Goal: Task Accomplishment & Management: Manage account settings

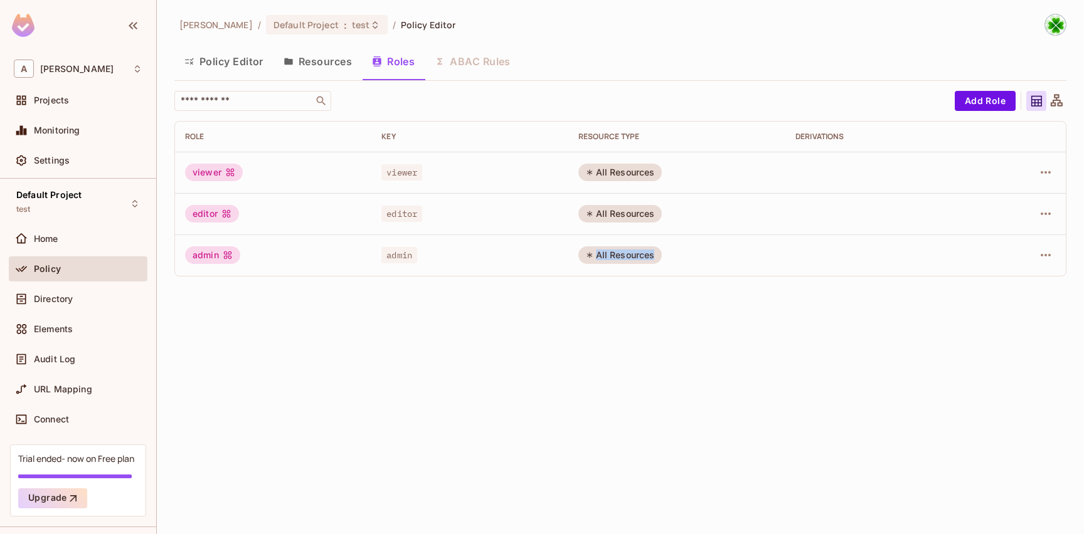
drag, startPoint x: 157, startPoint y: 201, endPoint x: 161, endPoint y: 357, distance: 156.3
click at [161, 359] on div "A andy Projects Monitoring Settings Default Project test Home Policy Directory …" at bounding box center [542, 267] width 1084 height 534
click at [177, 336] on div "andy / Default Project : test / Policy Editor Policy Editor Resources Roles ABA…" at bounding box center [620, 267] width 927 height 534
click at [103, 302] on div "Directory" at bounding box center [88, 299] width 109 height 10
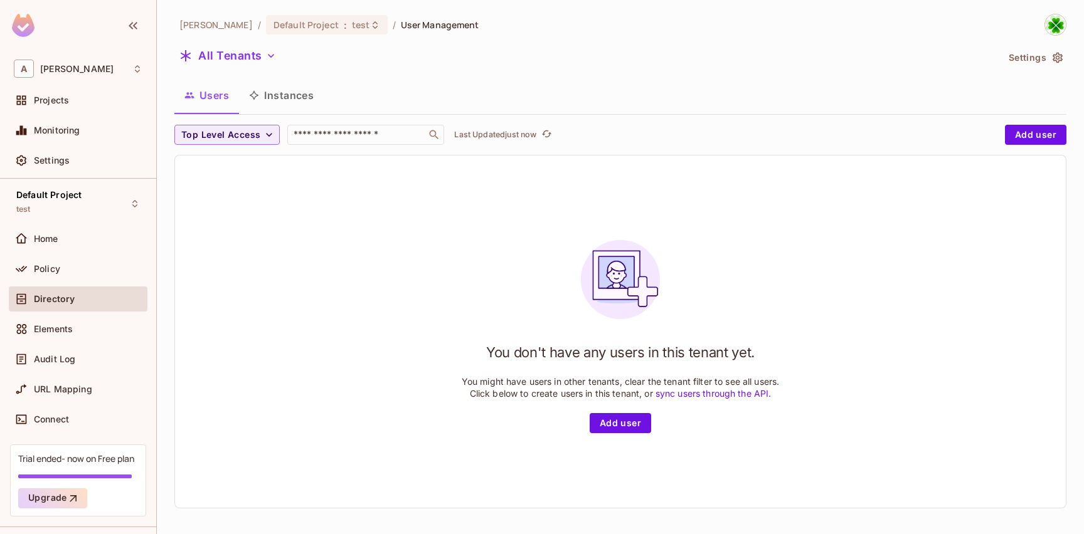
click at [609, 349] on h1 "You don't have any users in this tenant yet." at bounding box center [620, 352] width 269 height 19
click at [226, 61] on button "All Tenants" at bounding box center [227, 56] width 107 height 20
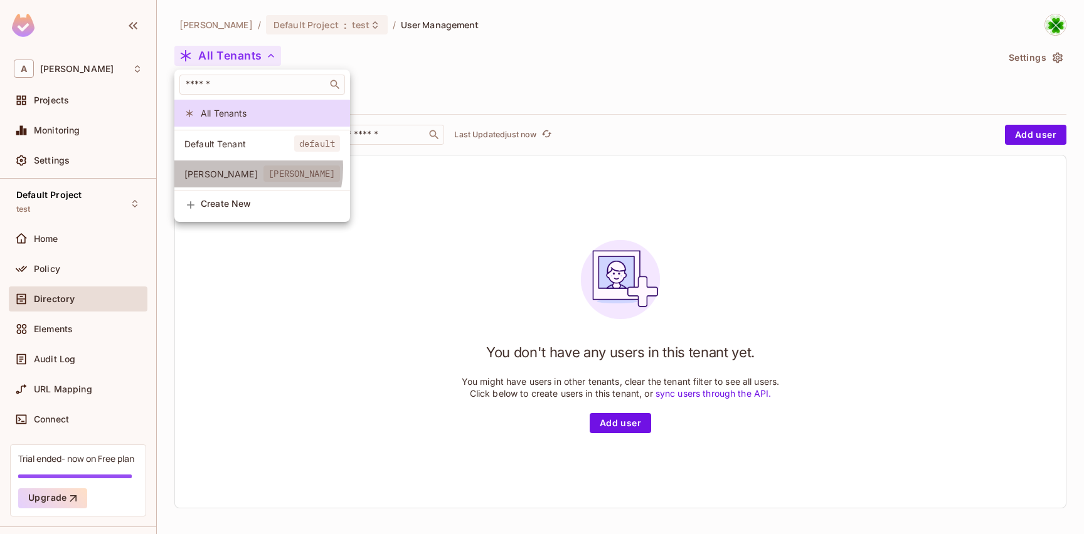
click at [241, 168] on span "[PERSON_NAME]" at bounding box center [223, 174] width 79 height 12
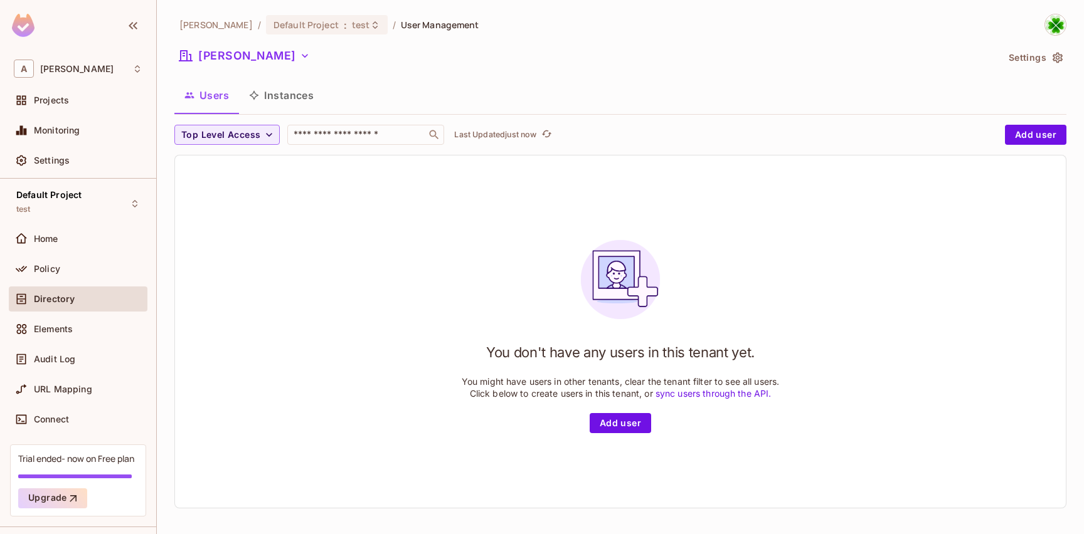
scroll to position [2, 0]
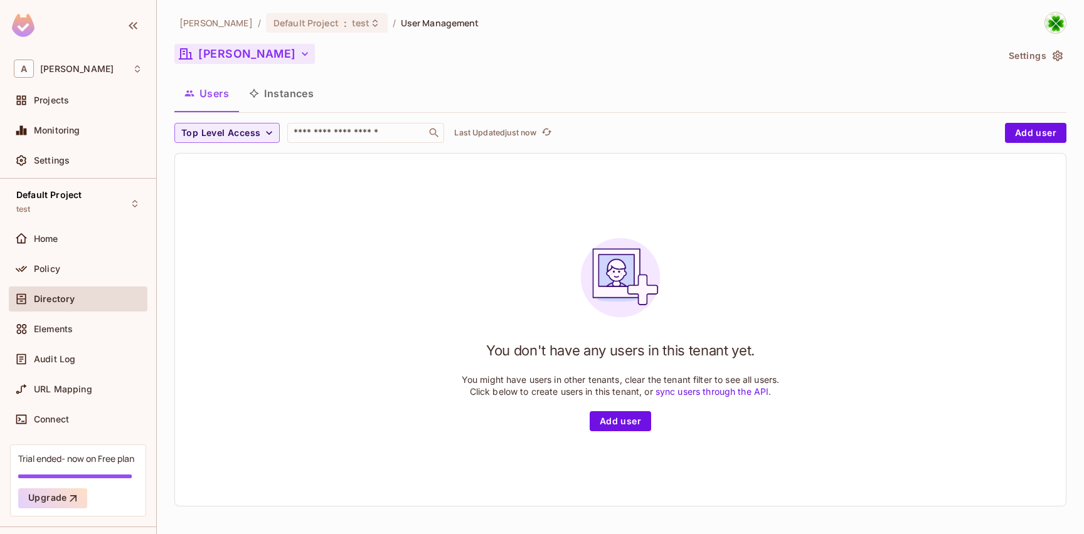
click at [217, 46] on button "[PERSON_NAME]" at bounding box center [244, 54] width 141 height 20
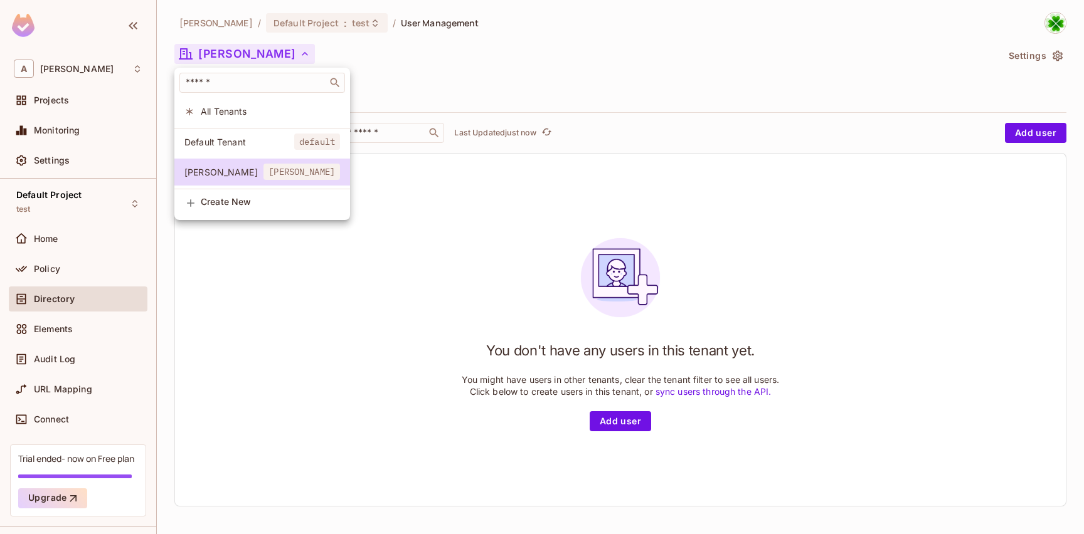
click at [240, 207] on span "Create New" at bounding box center [270, 202] width 139 height 10
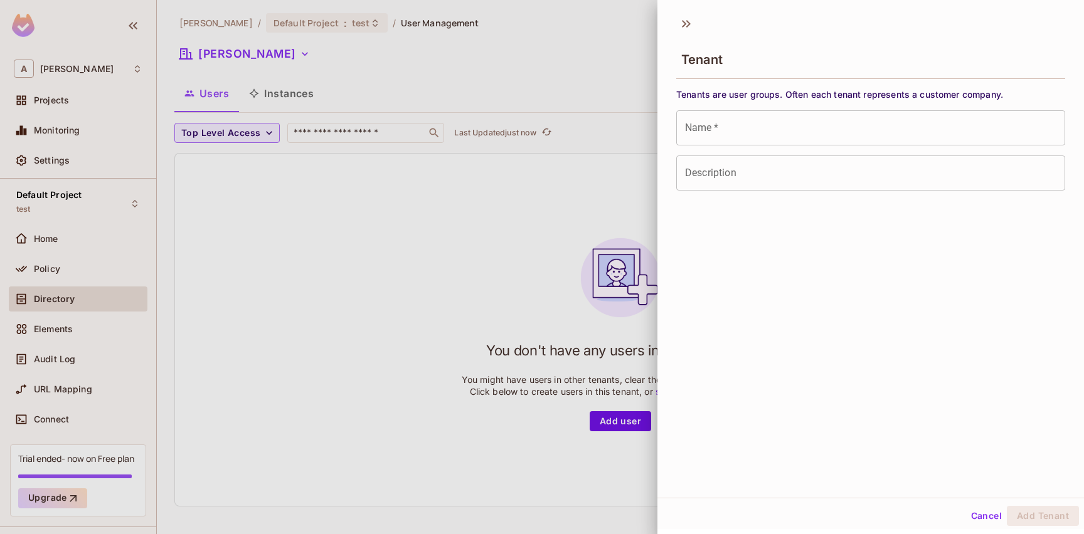
click at [742, 132] on input "Name   *" at bounding box center [870, 127] width 389 height 35
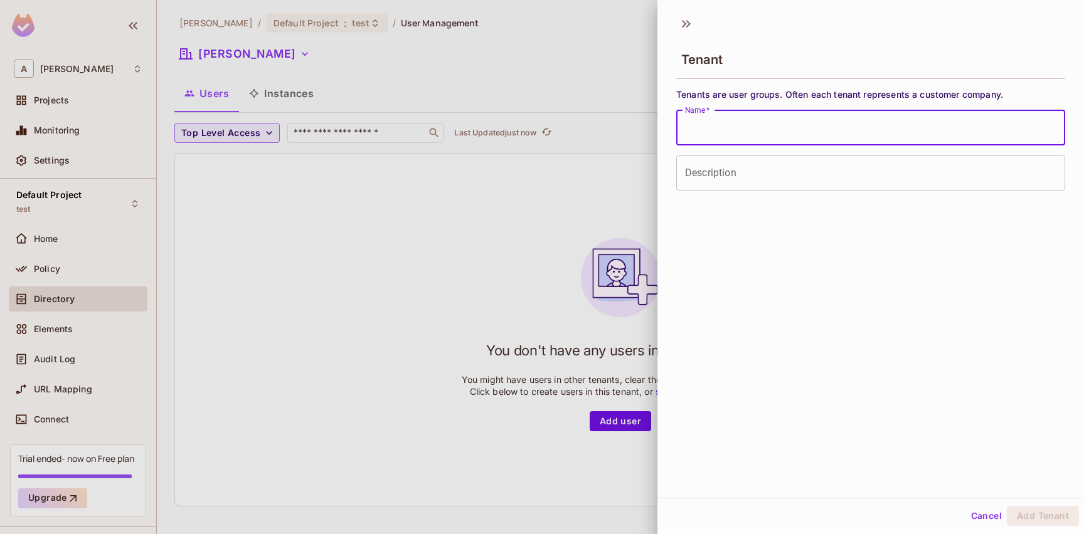
click at [733, 180] on input "Description" at bounding box center [870, 173] width 389 height 35
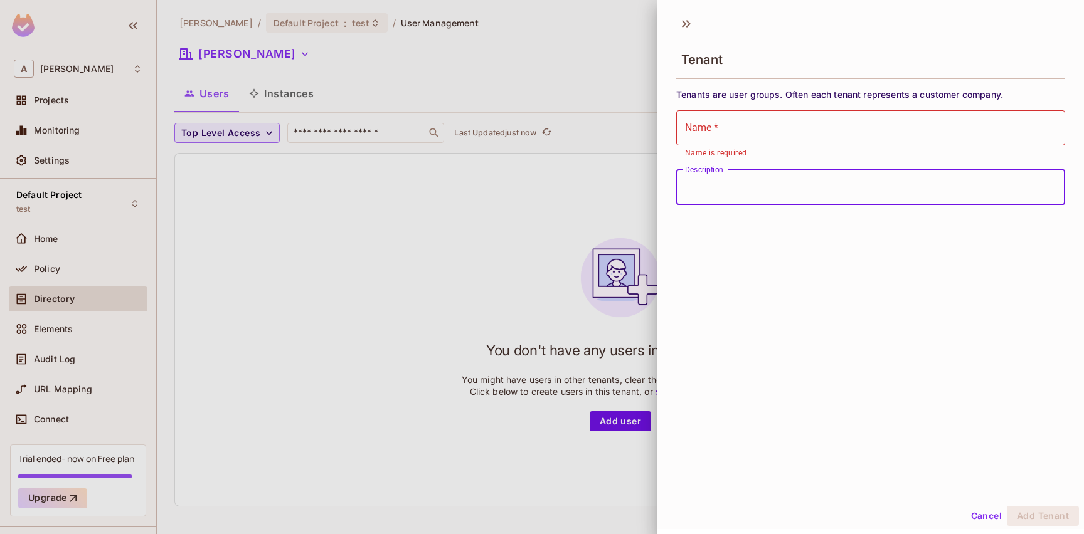
click at [538, 248] on div at bounding box center [542, 267] width 1084 height 534
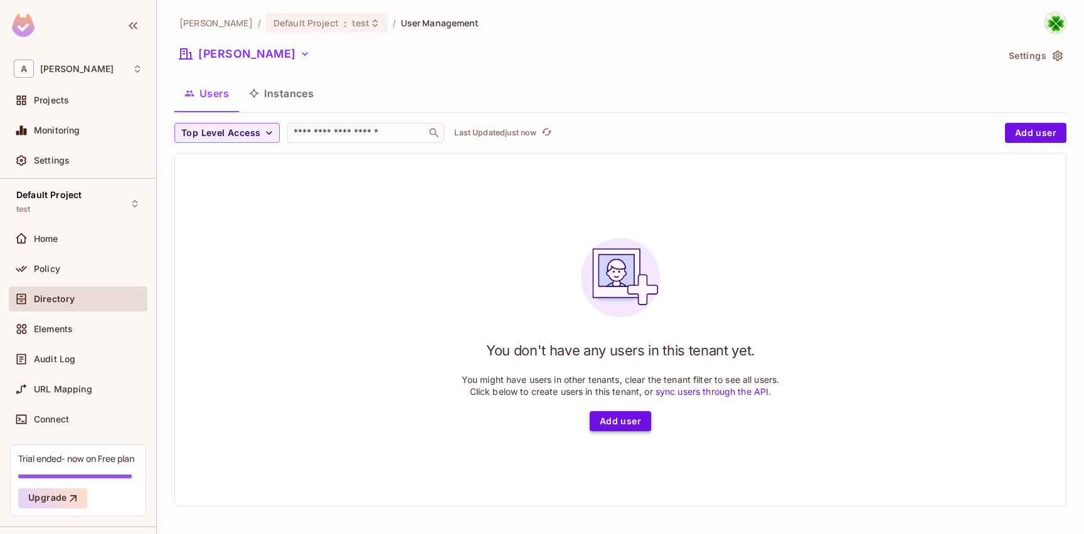
click at [625, 417] on button "Add user" at bounding box center [620, 422] width 61 height 20
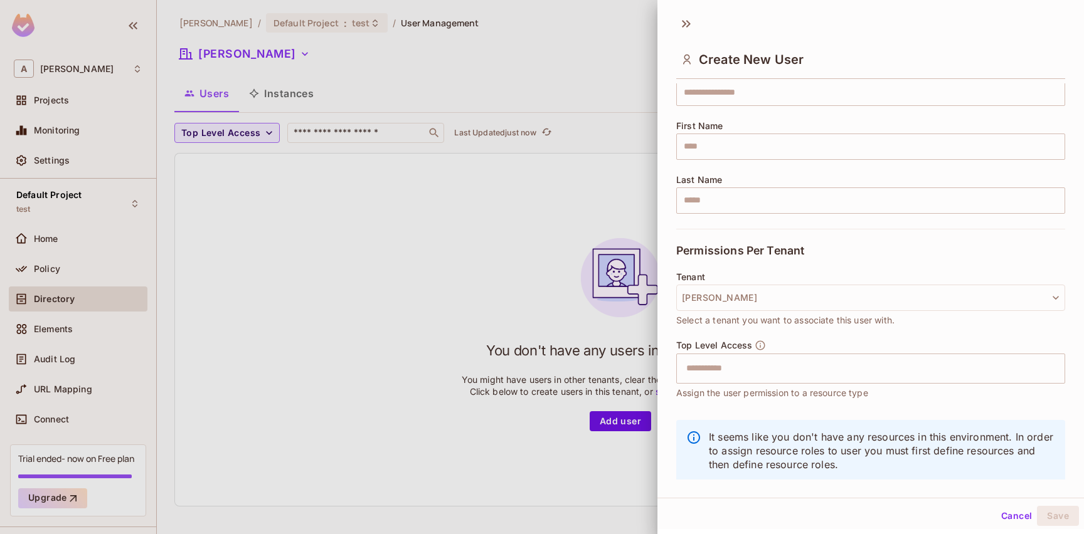
scroll to position [132, 0]
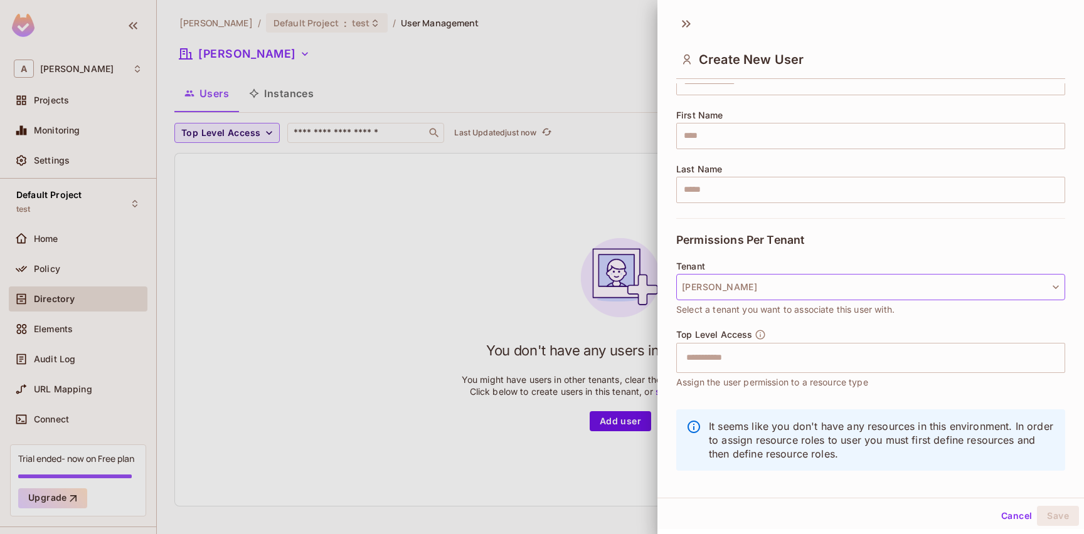
click at [747, 287] on button "andy" at bounding box center [870, 287] width 389 height 26
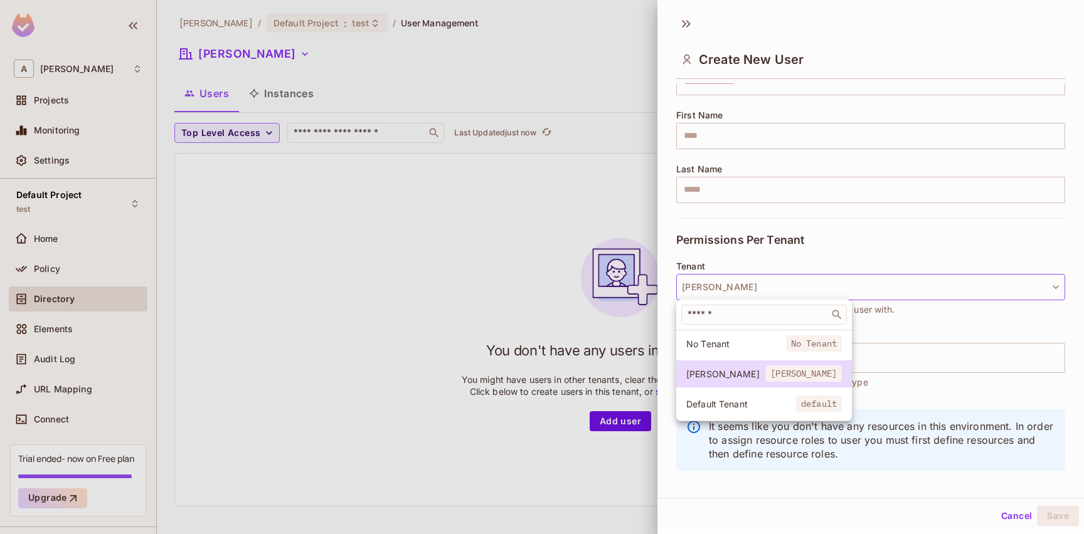
click at [747, 287] on div at bounding box center [542, 267] width 1084 height 534
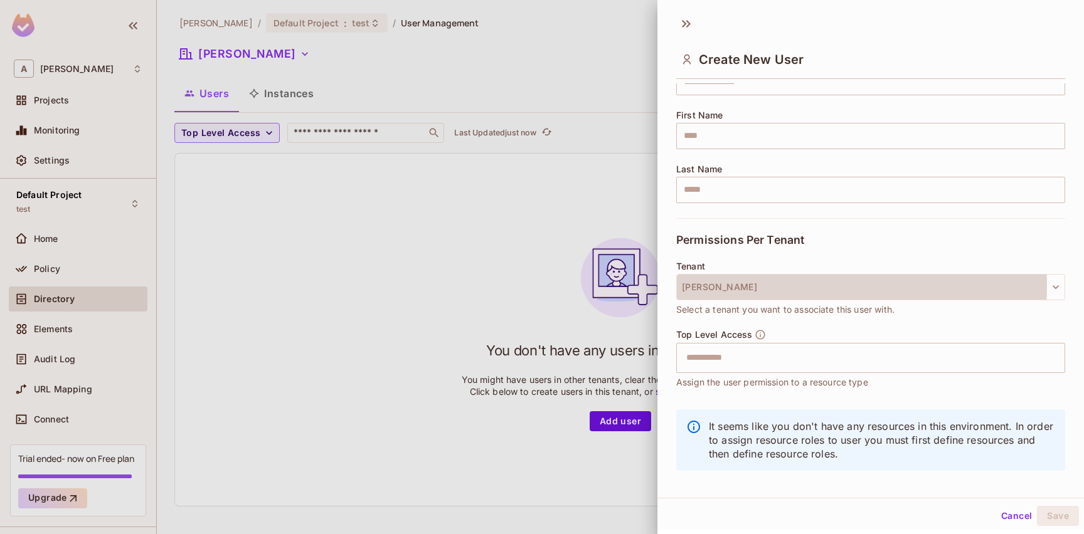
click at [747, 286] on button "andy" at bounding box center [870, 287] width 389 height 26
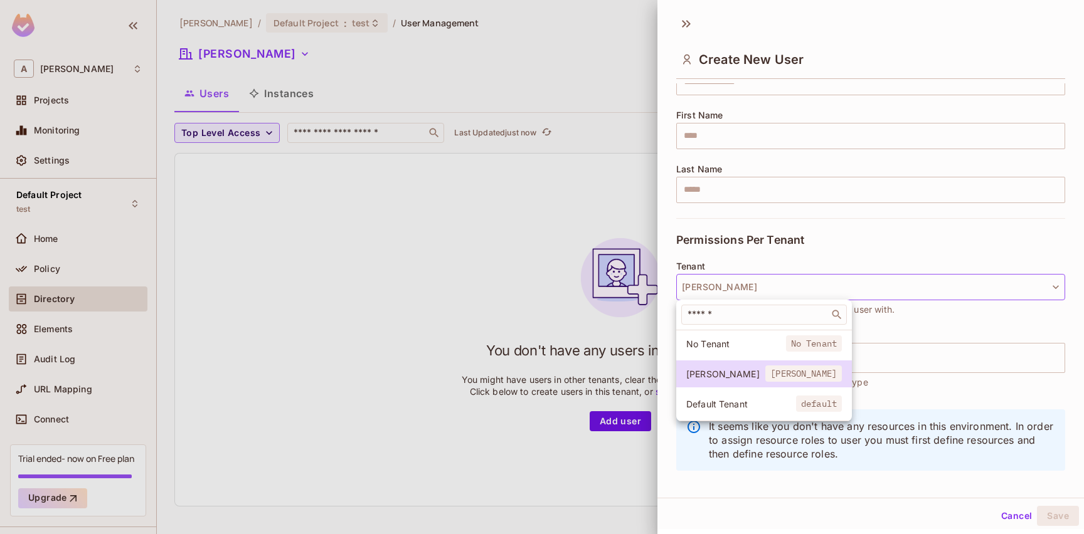
click at [747, 286] on div at bounding box center [542, 267] width 1084 height 534
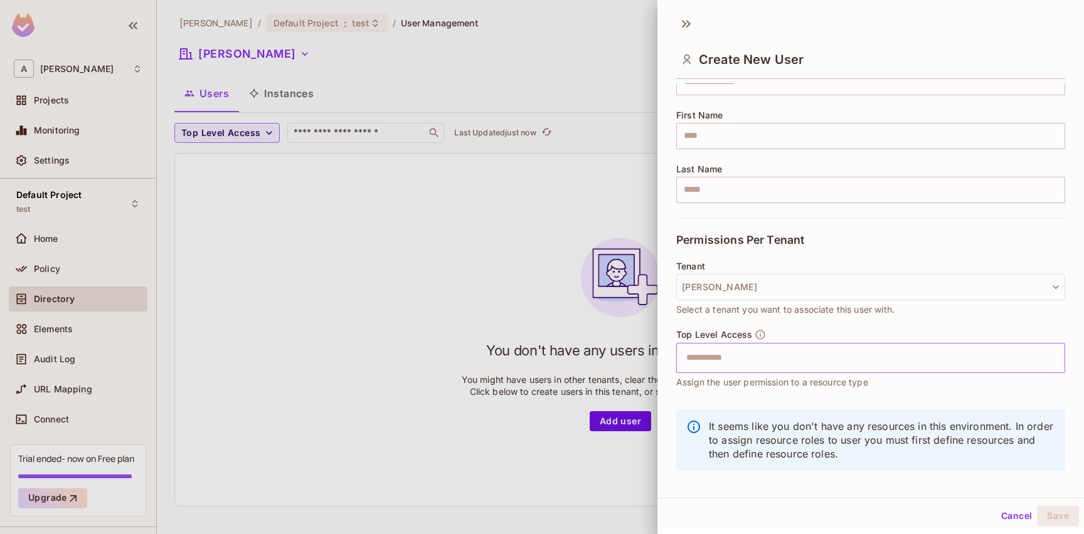
click at [753, 359] on input "text" at bounding box center [860, 358] width 362 height 25
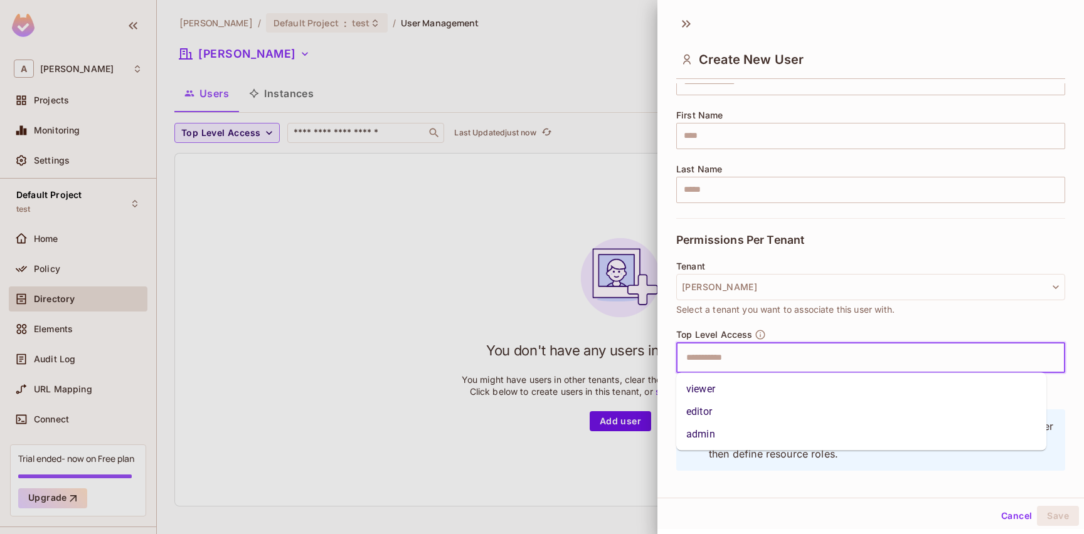
click at [737, 384] on li "viewer" at bounding box center [861, 389] width 370 height 23
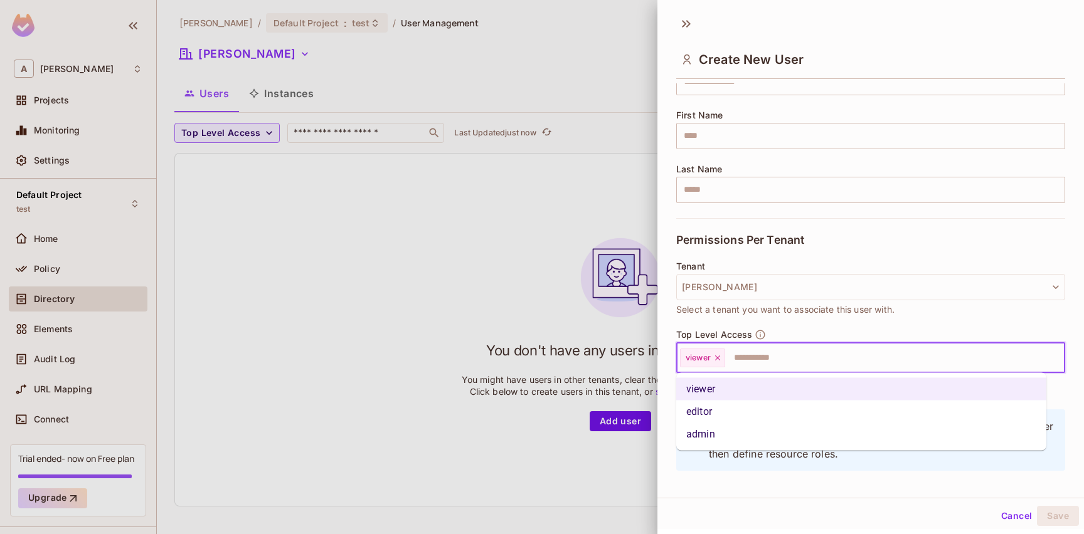
click at [753, 369] on input "text" at bounding box center [883, 358] width 314 height 25
click at [732, 410] on li "editor" at bounding box center [861, 412] width 370 height 23
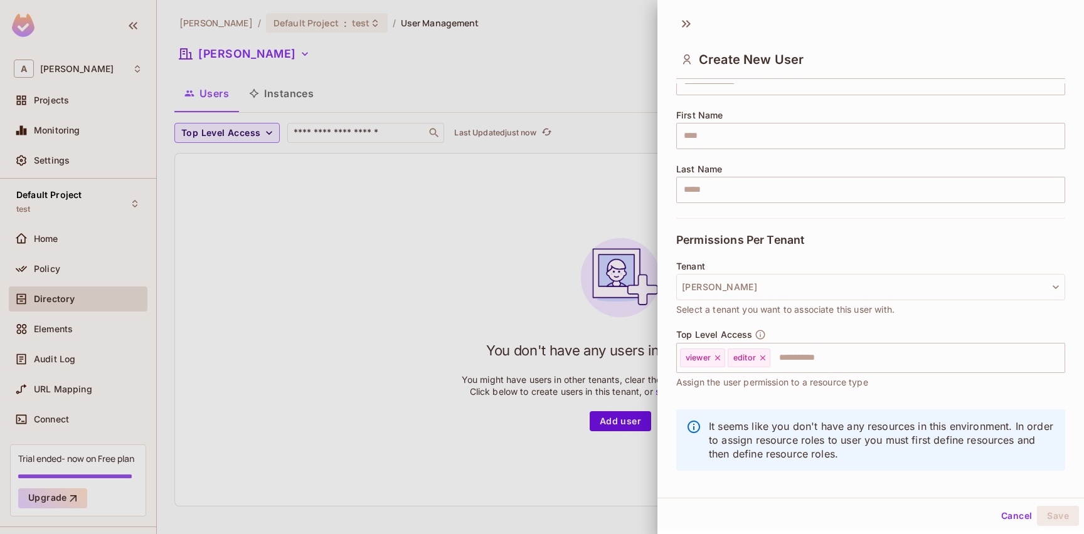
click at [799, 323] on div "Tenant andy Select a tenant you want to associate this user with." at bounding box center [870, 296] width 389 height 68
click at [807, 359] on input "text" at bounding box center [906, 358] width 269 height 25
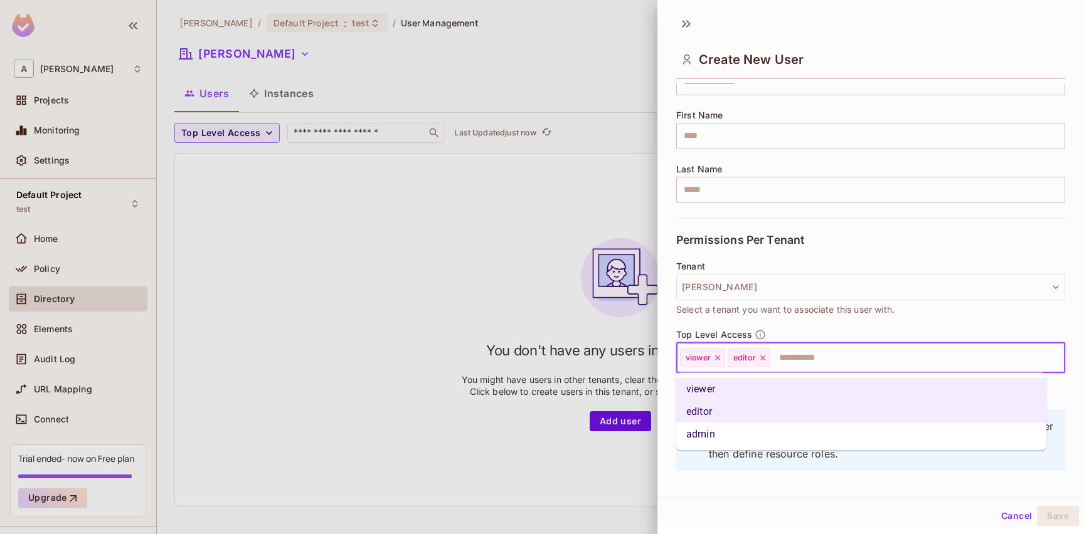
click at [807, 328] on div "Tenant andy Select a tenant you want to associate this user with." at bounding box center [870, 296] width 389 height 68
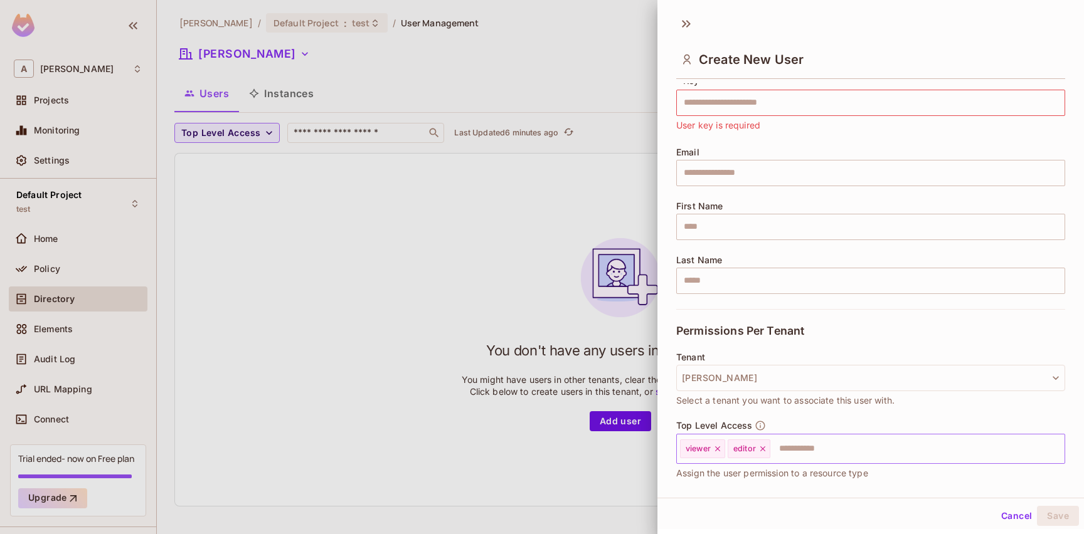
scroll to position [0, 0]
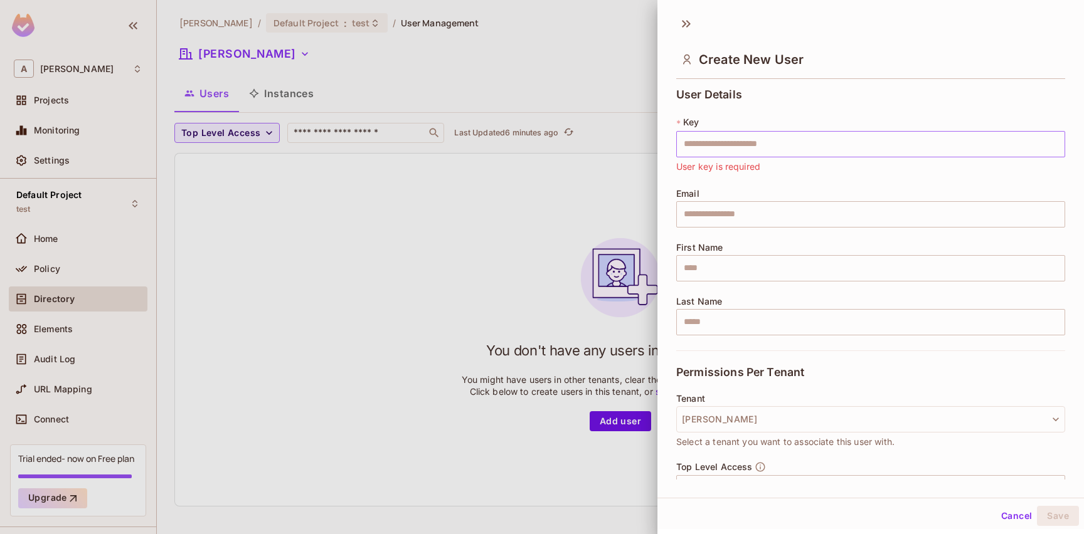
click at [760, 144] on input "text" at bounding box center [870, 144] width 389 height 26
type input "***"
click at [756, 212] on input "text" at bounding box center [870, 214] width 389 height 26
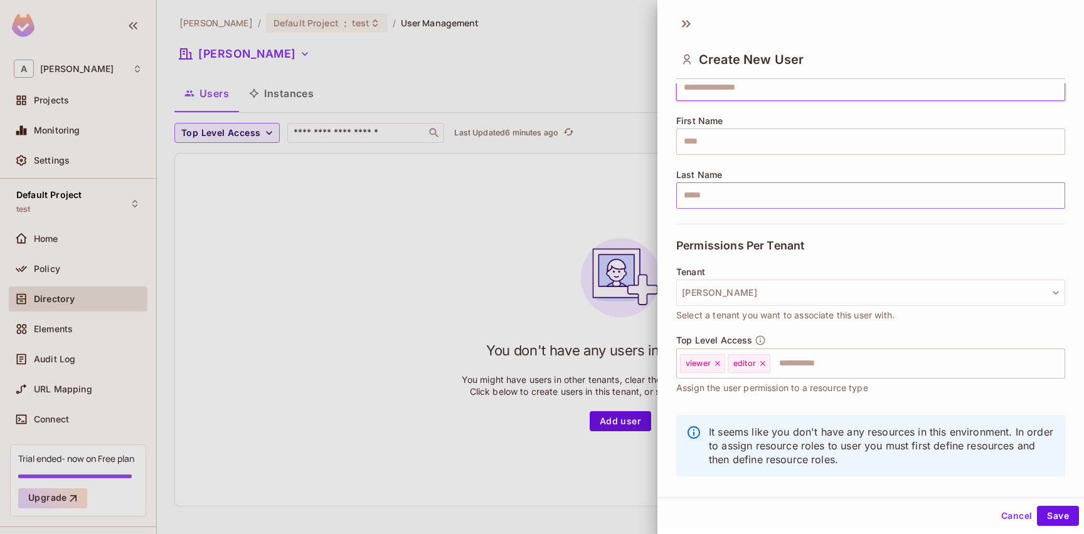
scroll to position [144, 0]
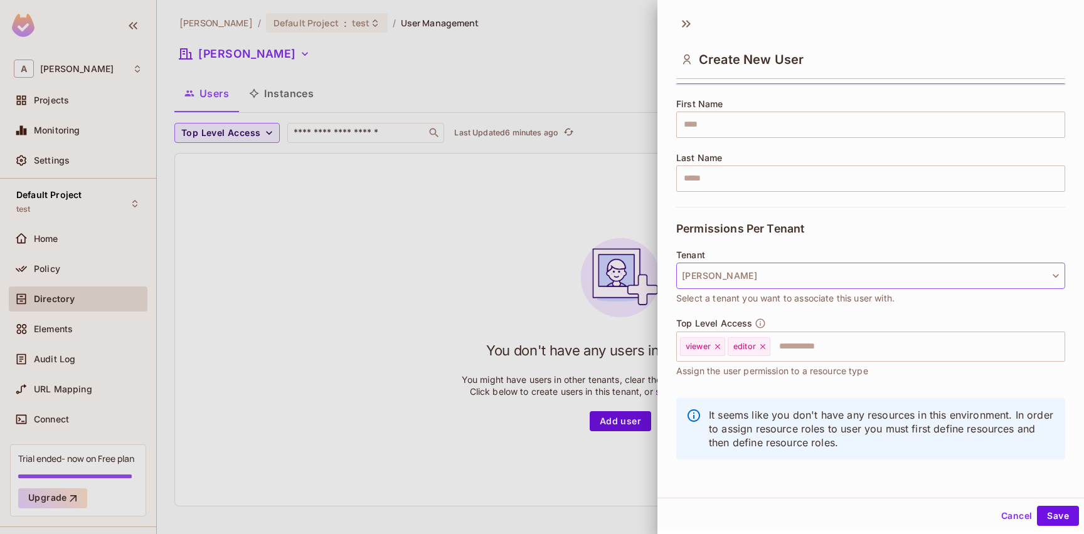
click at [759, 277] on button "andy" at bounding box center [870, 276] width 389 height 26
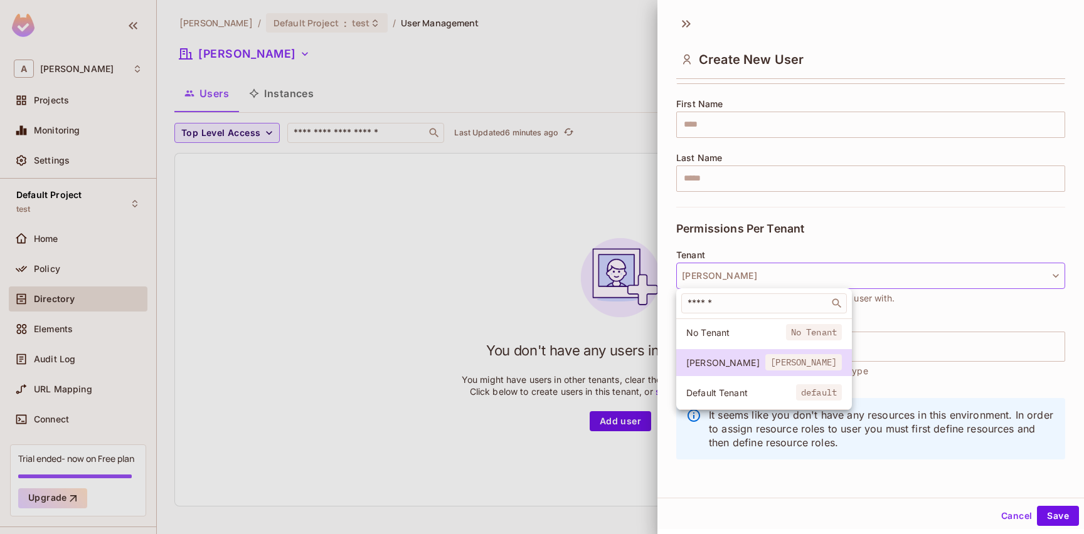
click at [759, 277] on div at bounding box center [542, 267] width 1084 height 534
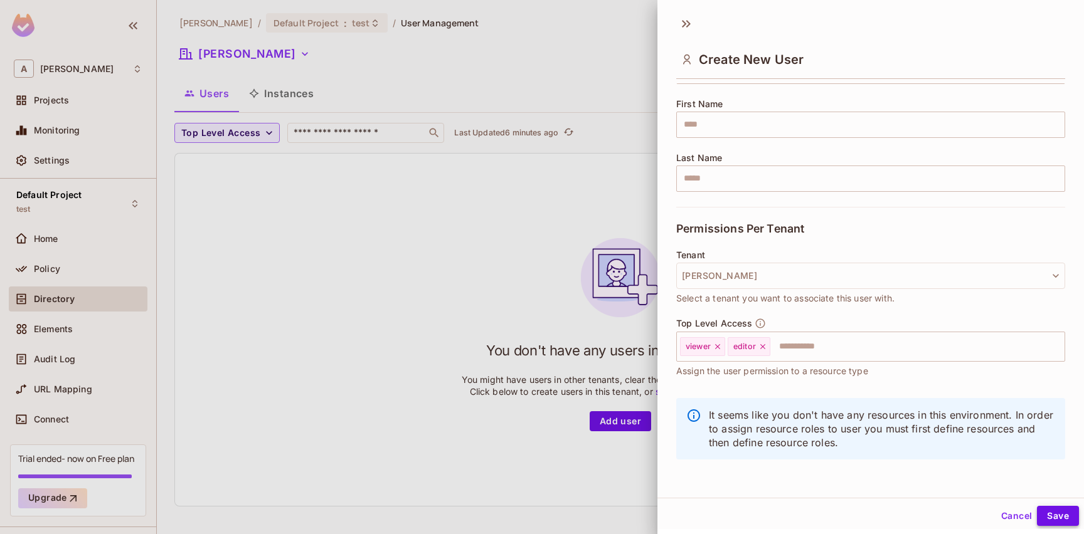
click at [1048, 521] on button "Save" at bounding box center [1058, 516] width 42 height 20
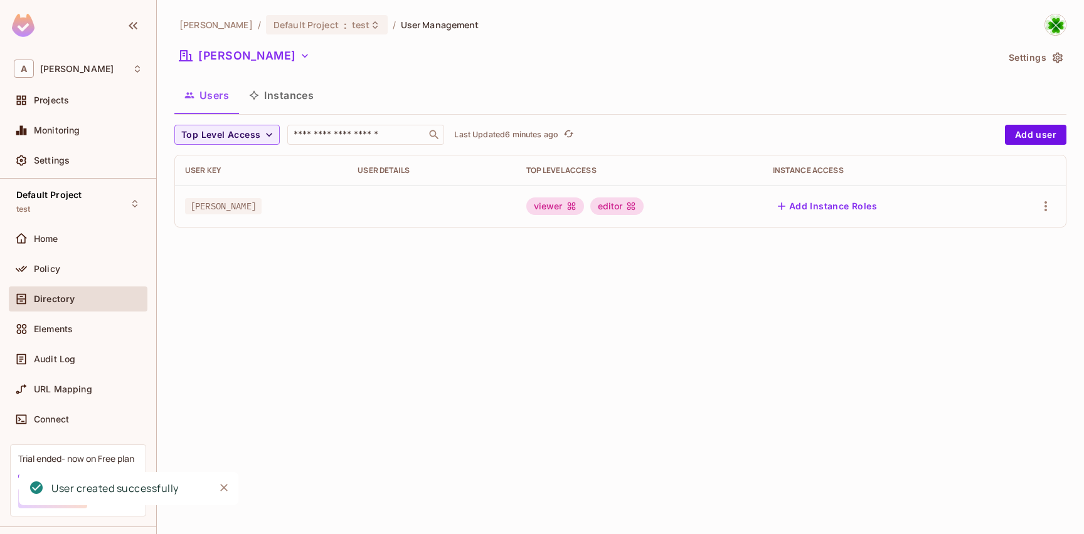
scroll to position [0, 0]
click at [227, 491] on icon "Close" at bounding box center [224, 488] width 8 height 8
click at [459, 224] on td at bounding box center [432, 206] width 168 height 41
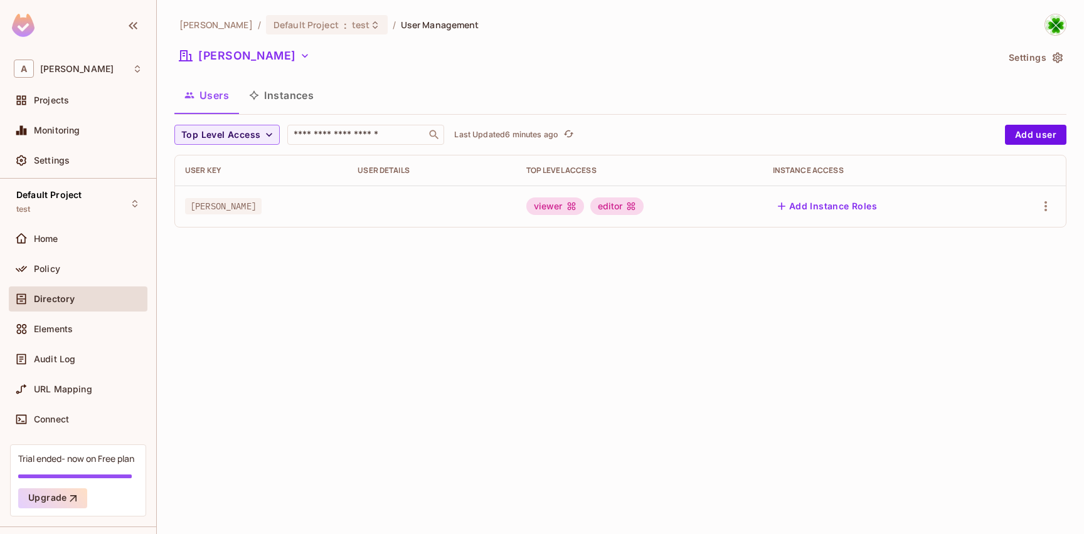
click at [385, 211] on td at bounding box center [432, 206] width 168 height 41
click at [388, 210] on td at bounding box center [432, 206] width 168 height 41
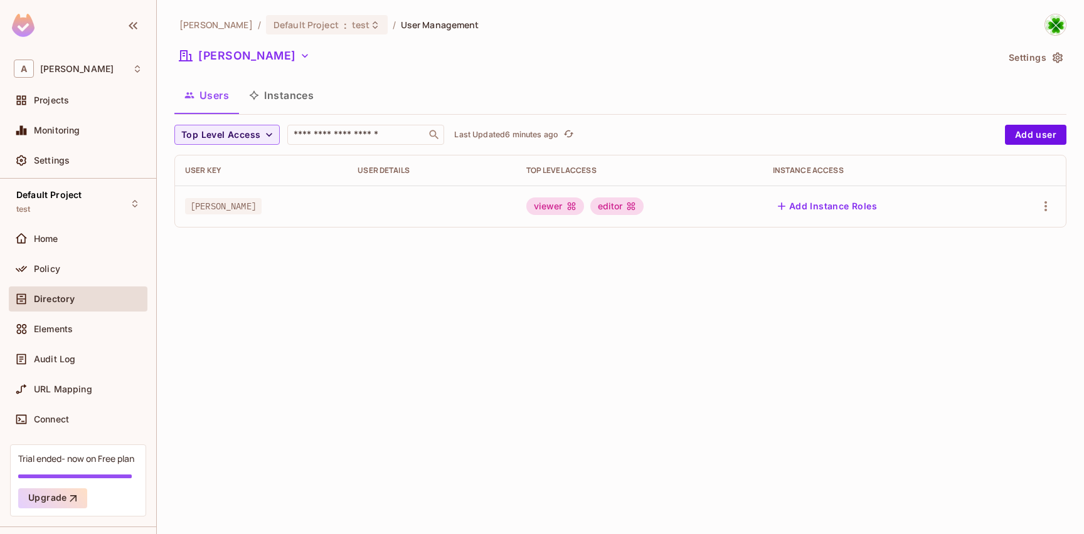
click at [388, 210] on td at bounding box center [432, 206] width 168 height 41
click at [429, 203] on td at bounding box center [432, 206] width 168 height 41
click at [553, 212] on div "viewer" at bounding box center [555, 207] width 58 height 18
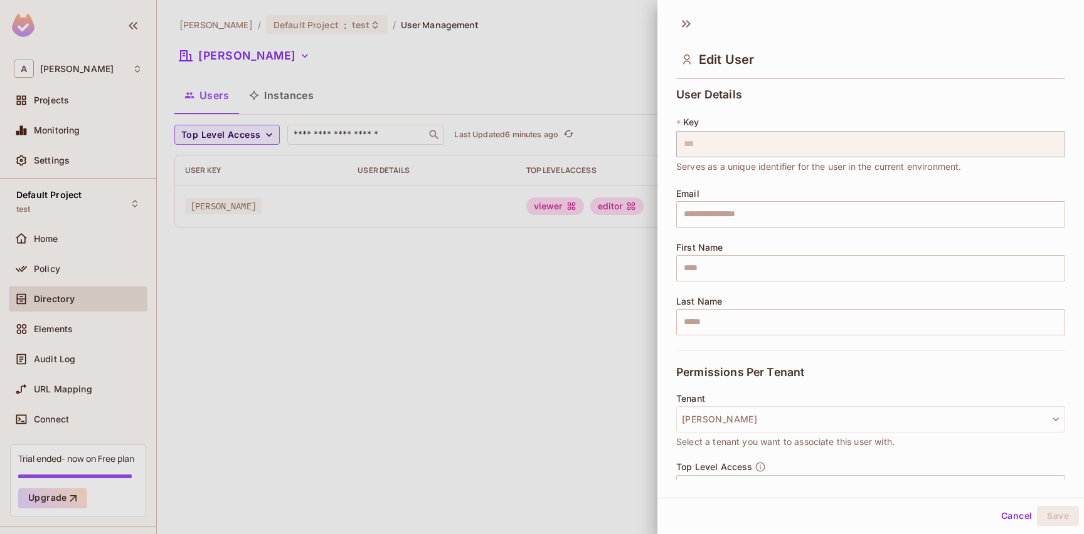
click at [568, 240] on div at bounding box center [542, 267] width 1084 height 534
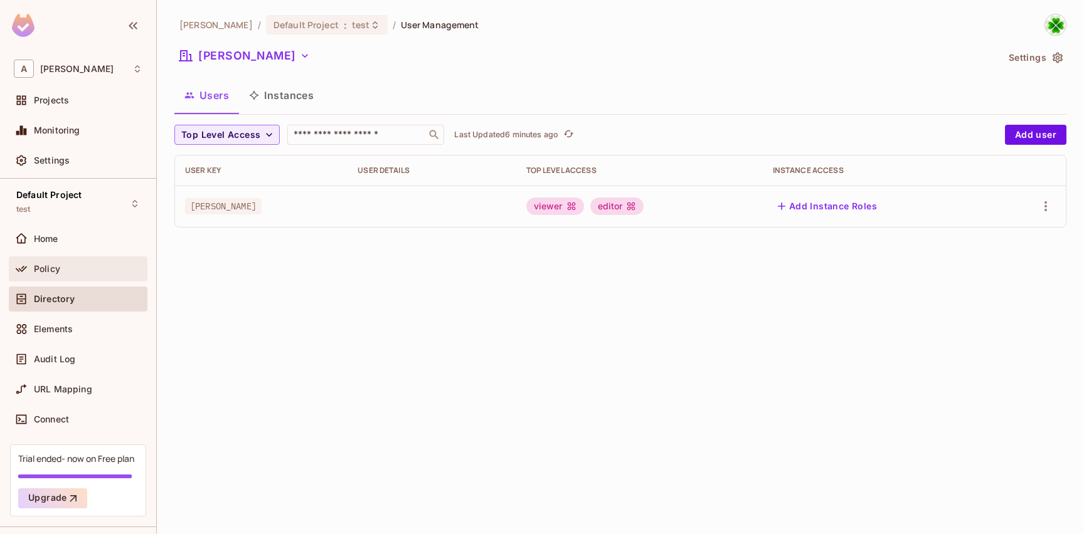
click at [93, 270] on div "Policy" at bounding box center [88, 269] width 109 height 10
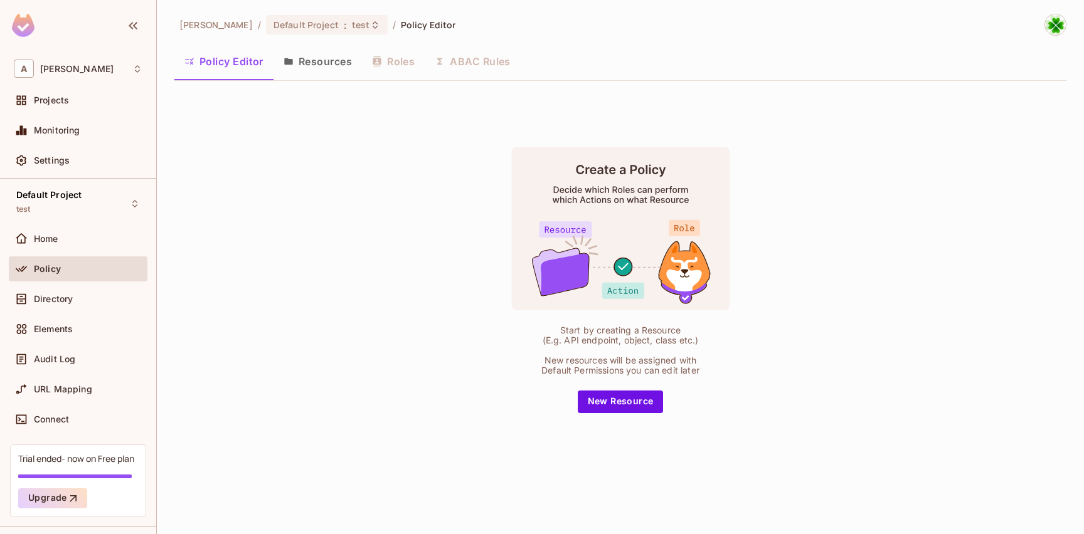
click at [319, 71] on button "Resources" at bounding box center [318, 61] width 88 height 31
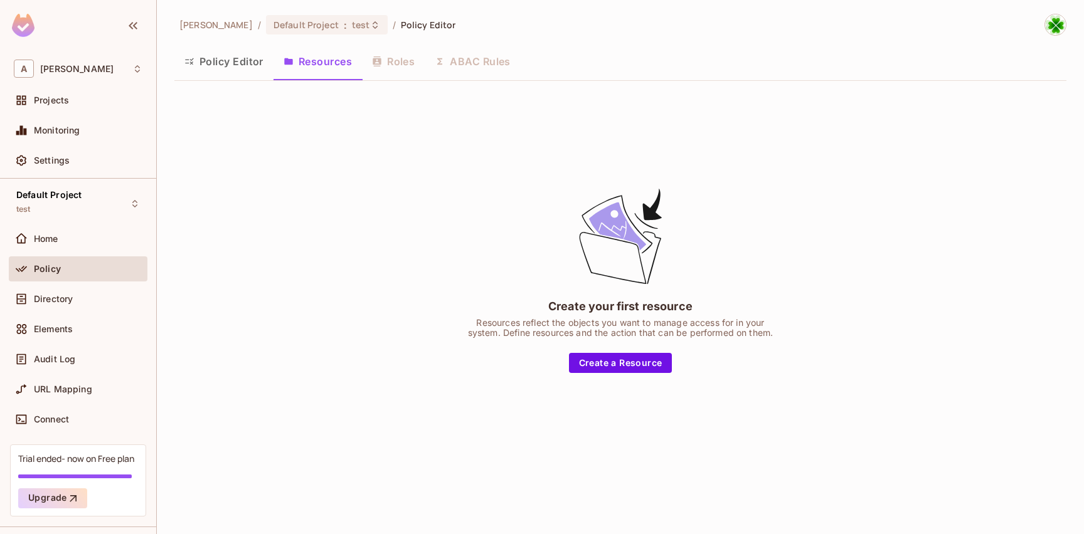
click at [401, 67] on div "Policy Editor Resources Roles ABAC Rules" at bounding box center [620, 61] width 892 height 31
click at [274, 29] on span "Default Project" at bounding box center [306, 25] width 65 height 12
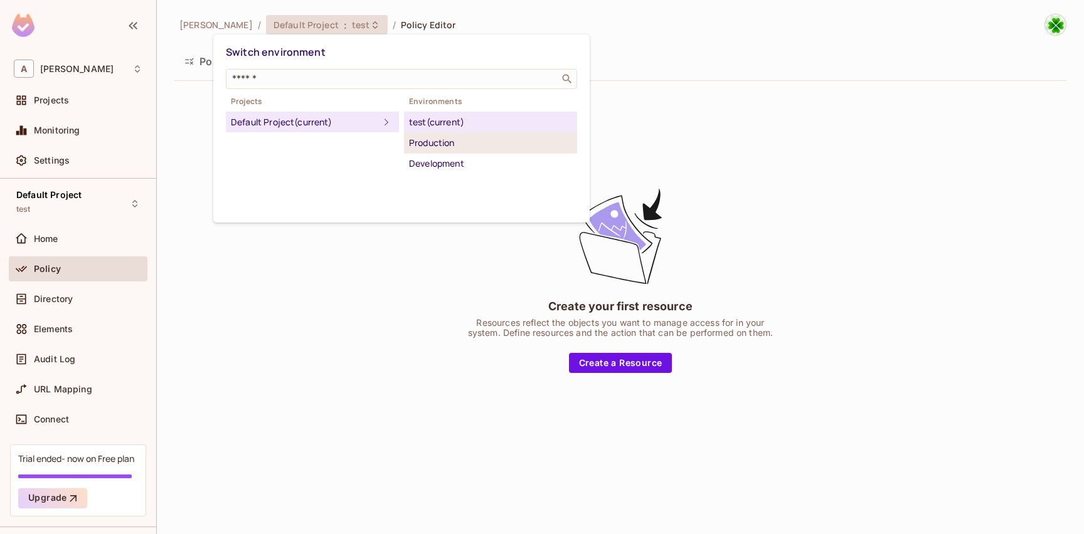
click at [442, 141] on div "Production" at bounding box center [490, 143] width 163 height 15
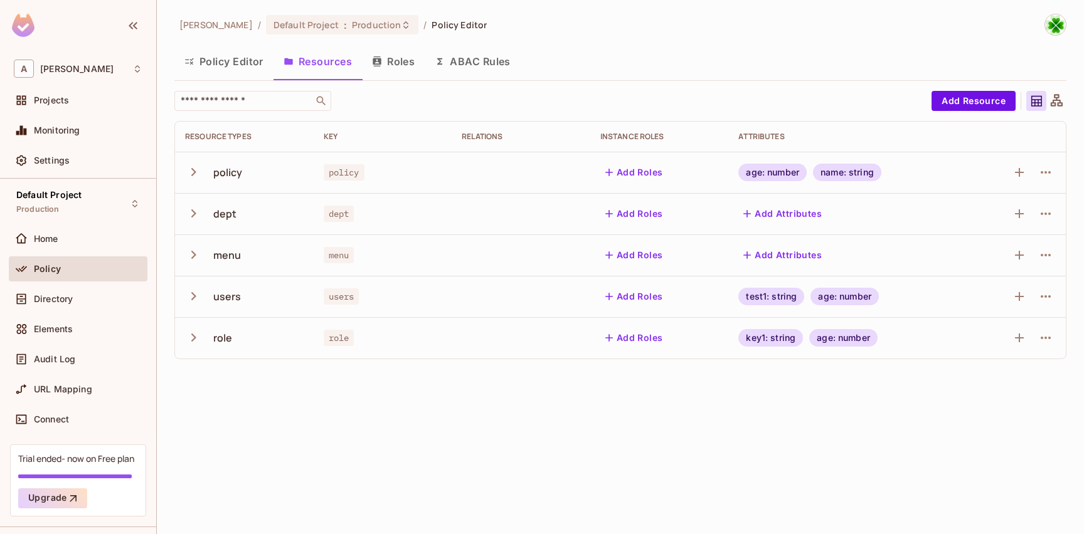
click at [403, 67] on button "Roles" at bounding box center [393, 61] width 63 height 31
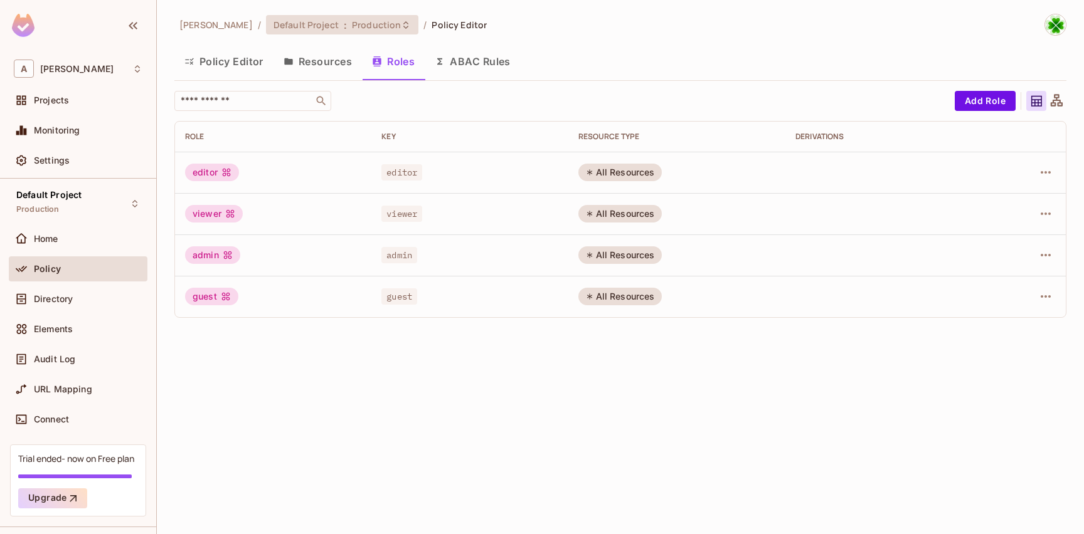
click at [352, 27] on span "Production" at bounding box center [376, 25] width 49 height 12
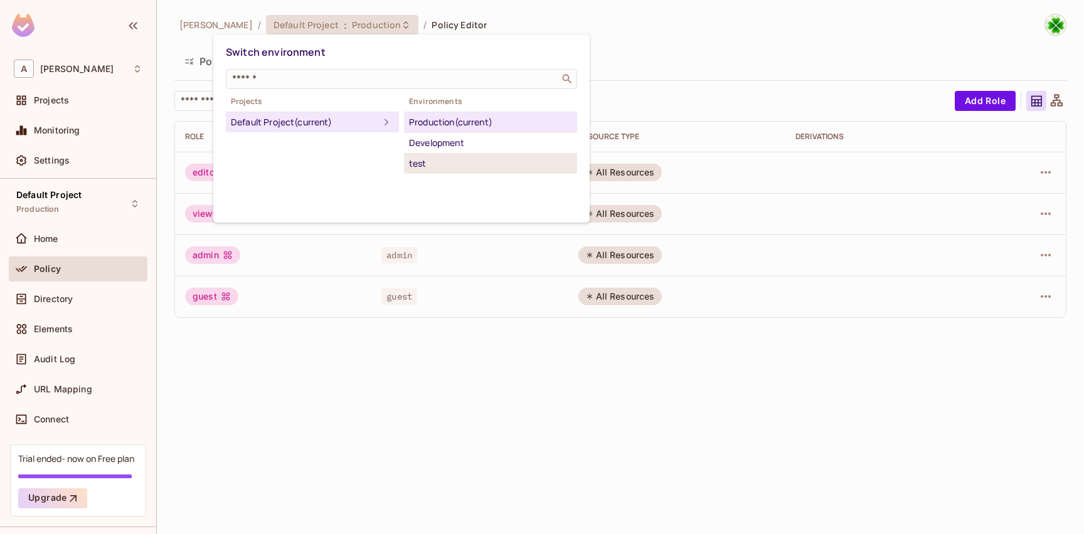
click at [423, 157] on div "test" at bounding box center [490, 163] width 163 height 15
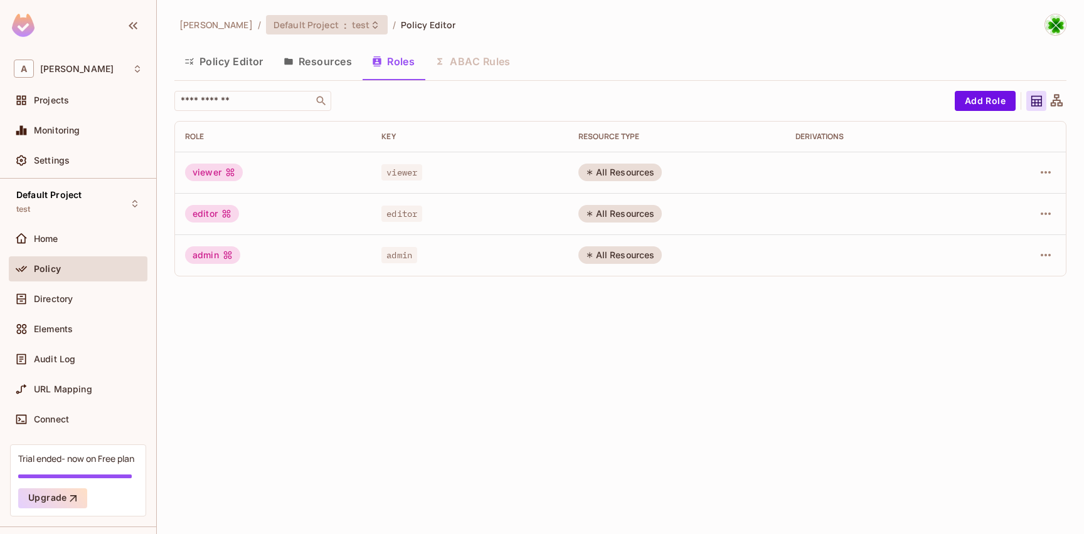
click at [280, 31] on span "Default Project" at bounding box center [306, 25] width 65 height 12
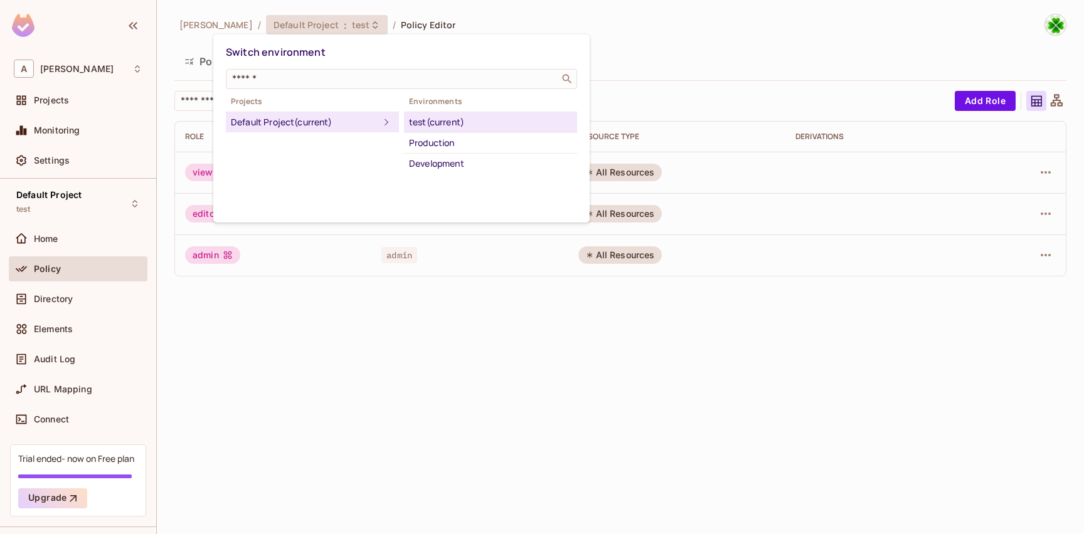
click at [380, 313] on div at bounding box center [542, 267] width 1084 height 534
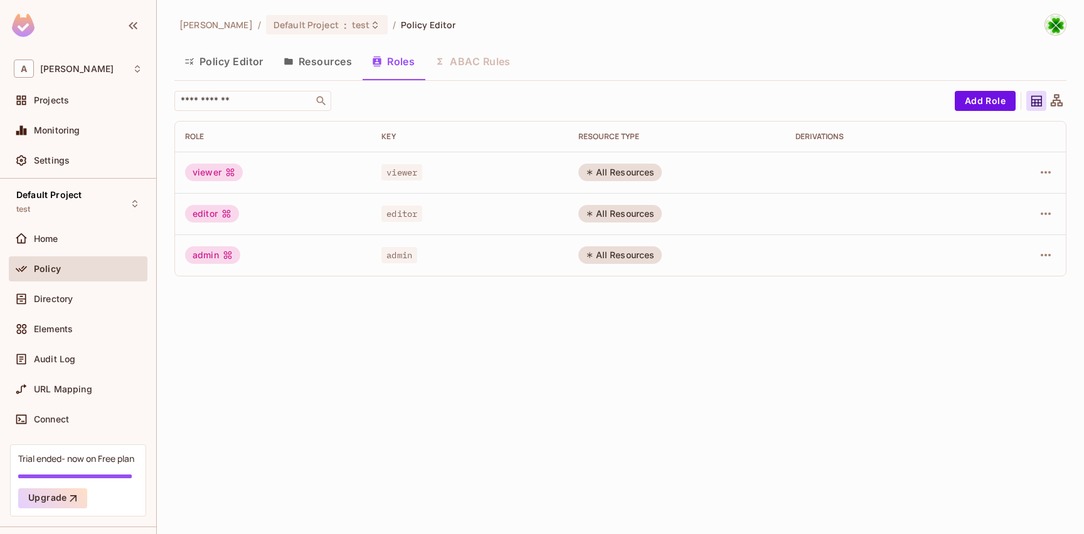
click at [310, 162] on td "viewer" at bounding box center [273, 172] width 196 height 41
click at [326, 186] on td "viewer" at bounding box center [273, 172] width 196 height 41
click at [88, 305] on div "Directory" at bounding box center [78, 299] width 129 height 15
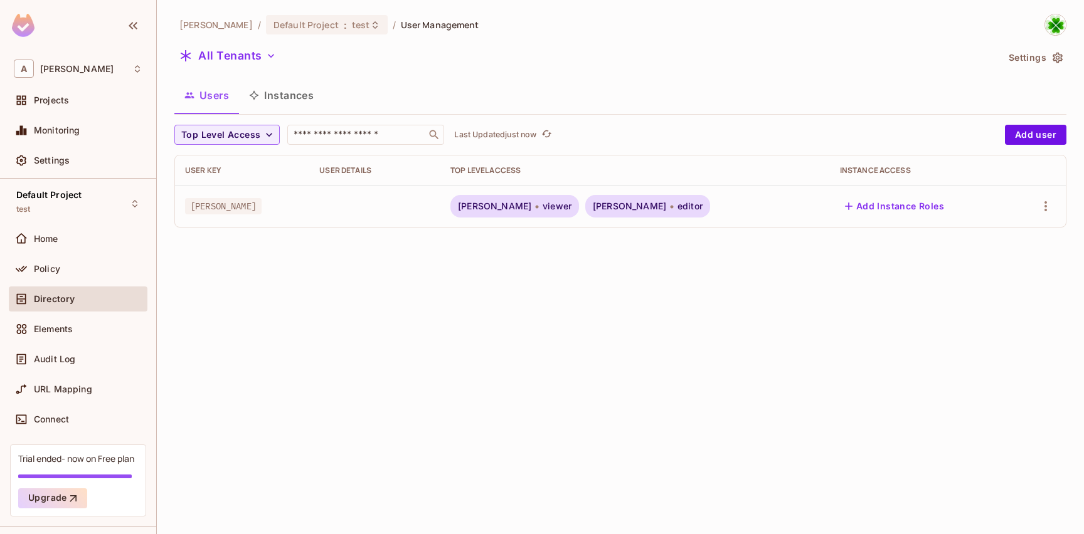
click at [670, 211] on icon at bounding box center [672, 206] width 4 height 15
click at [613, 210] on div "andy editor" at bounding box center [647, 206] width 125 height 23
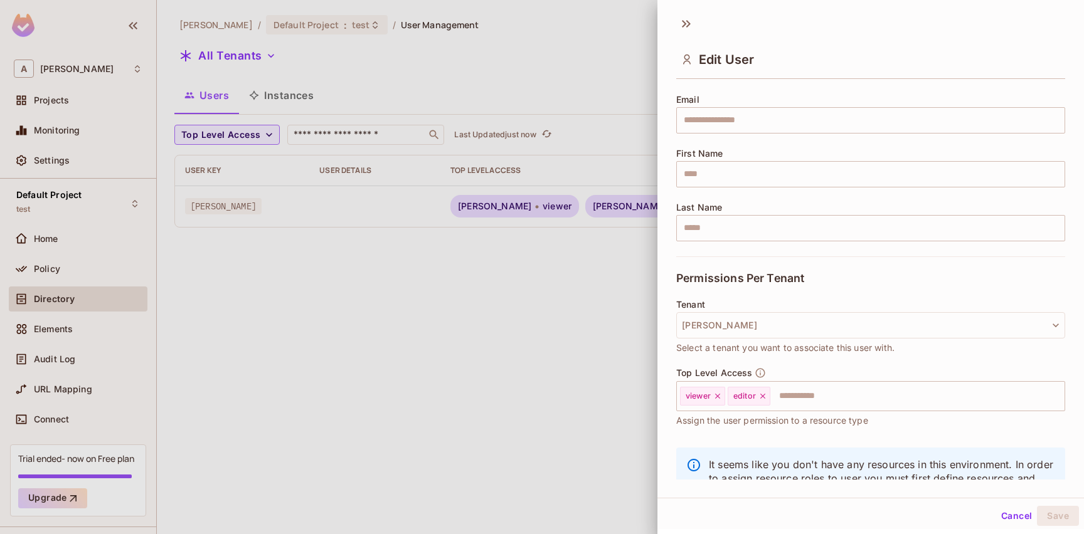
scroll to position [94, 0]
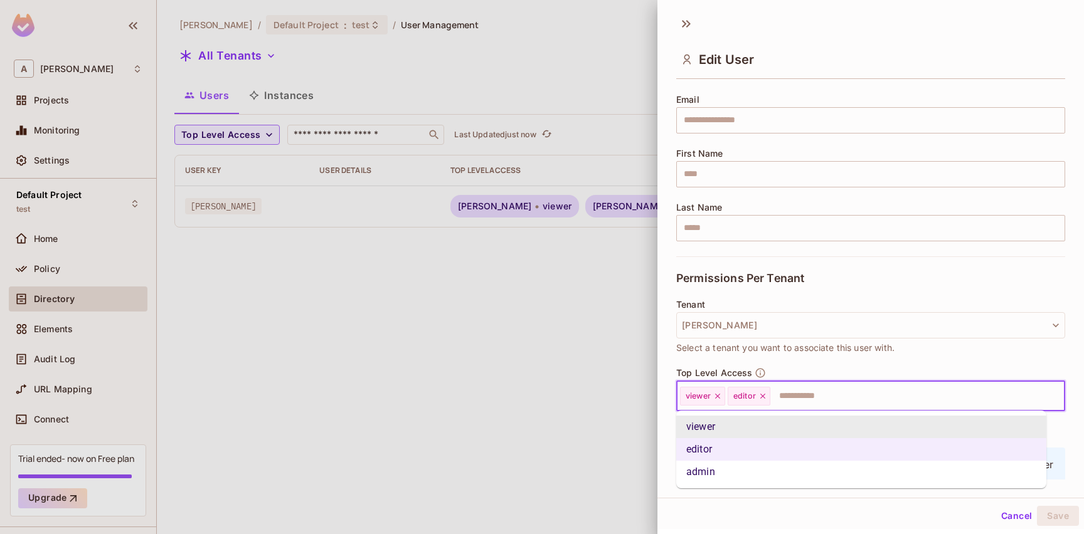
click at [824, 405] on input "text" at bounding box center [906, 396] width 269 height 25
click at [779, 466] on li "admin" at bounding box center [861, 472] width 370 height 23
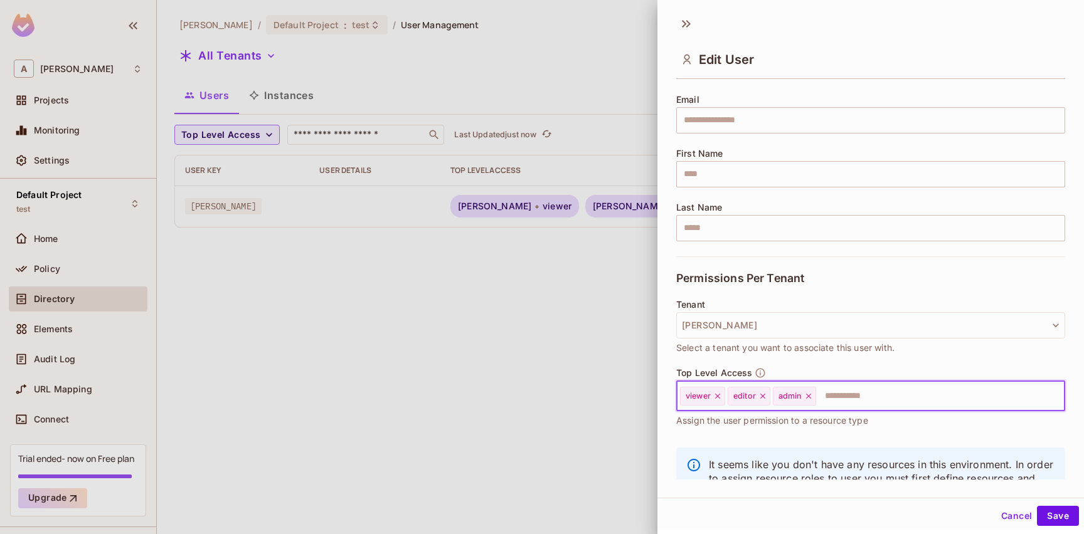
click at [809, 363] on div "Tenant andy Select a tenant you want to associate this user with." at bounding box center [870, 334] width 389 height 68
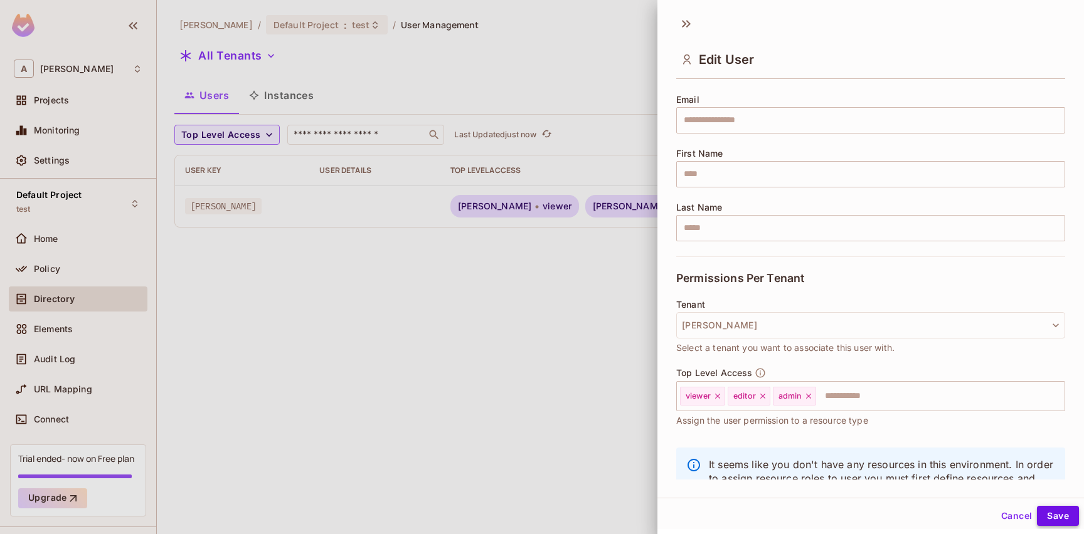
click at [1037, 515] on button "Save" at bounding box center [1058, 516] width 42 height 20
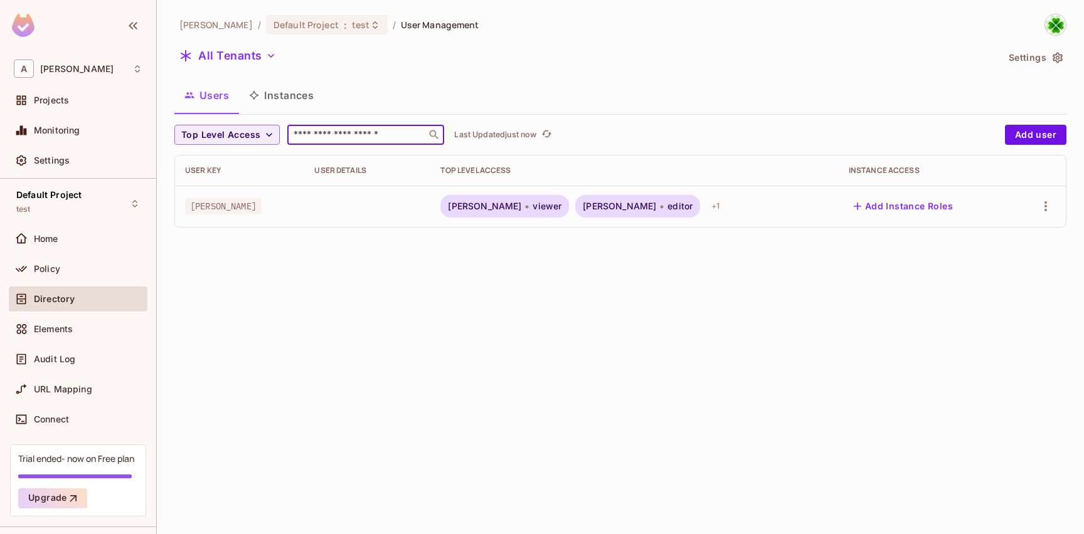
click at [349, 141] on input "text" at bounding box center [357, 135] width 132 height 13
type input "*"
click at [431, 138] on icon at bounding box center [434, 135] width 13 height 13
click at [412, 134] on input "text" at bounding box center [357, 135] width 132 height 13
click at [644, 262] on div "andy / Default Project : test / User Management All Tenants Settings Users Inst…" at bounding box center [620, 267] width 927 height 534
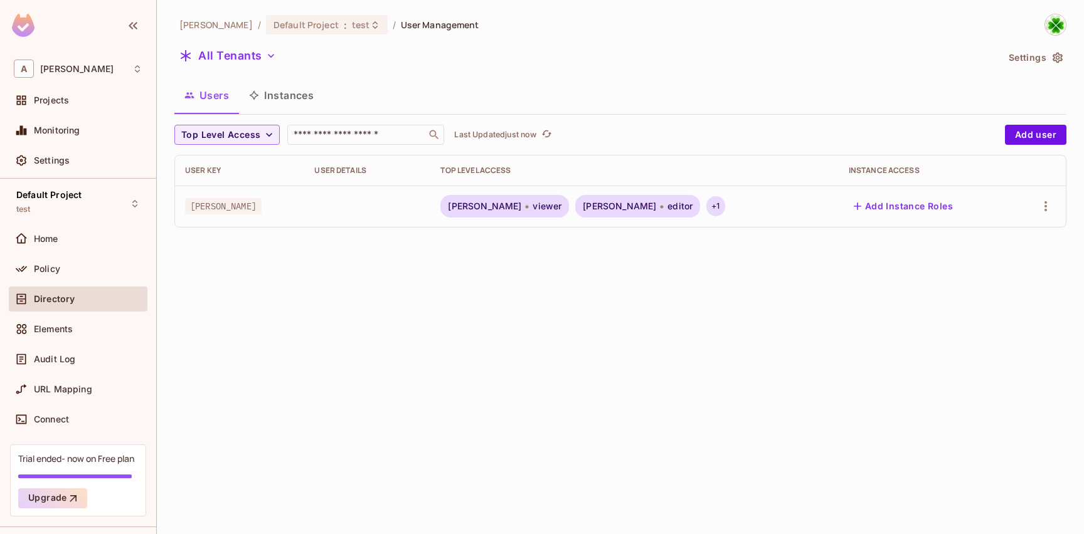
click at [706, 205] on div "+ 1" at bounding box center [715, 206] width 18 height 20
click at [568, 296] on div at bounding box center [542, 267] width 1084 height 534
click at [664, 218] on div "andy viewer andy editor + 1" at bounding box center [634, 206] width 388 height 23
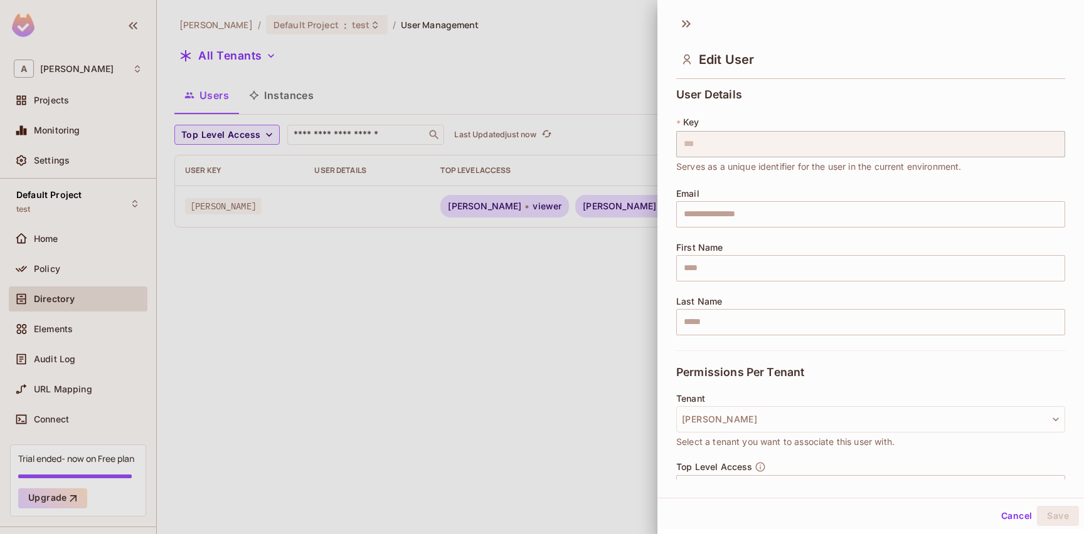
click at [579, 270] on div at bounding box center [542, 267] width 1084 height 534
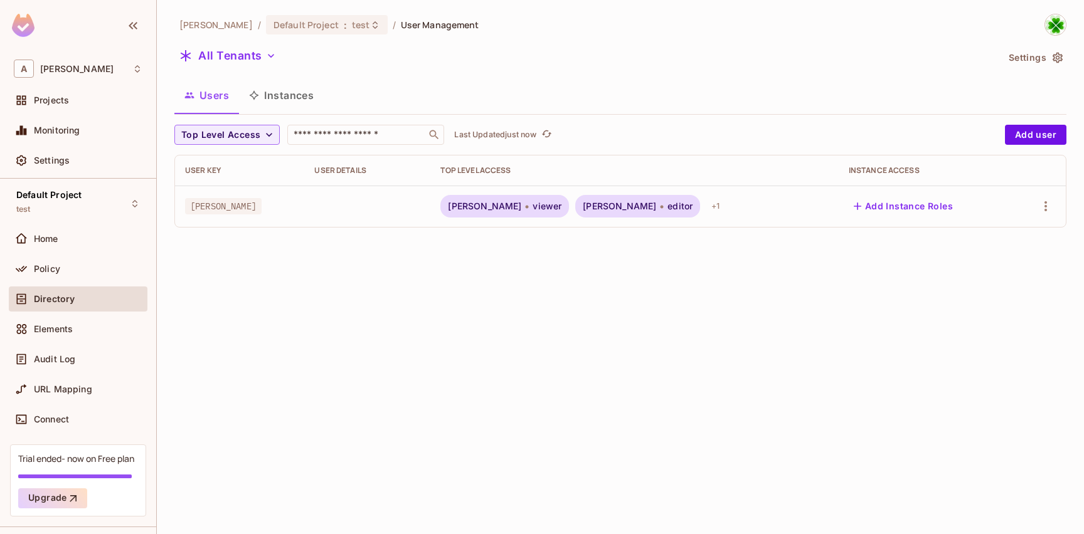
click at [596, 206] on span "andy" at bounding box center [619, 206] width 73 height 10
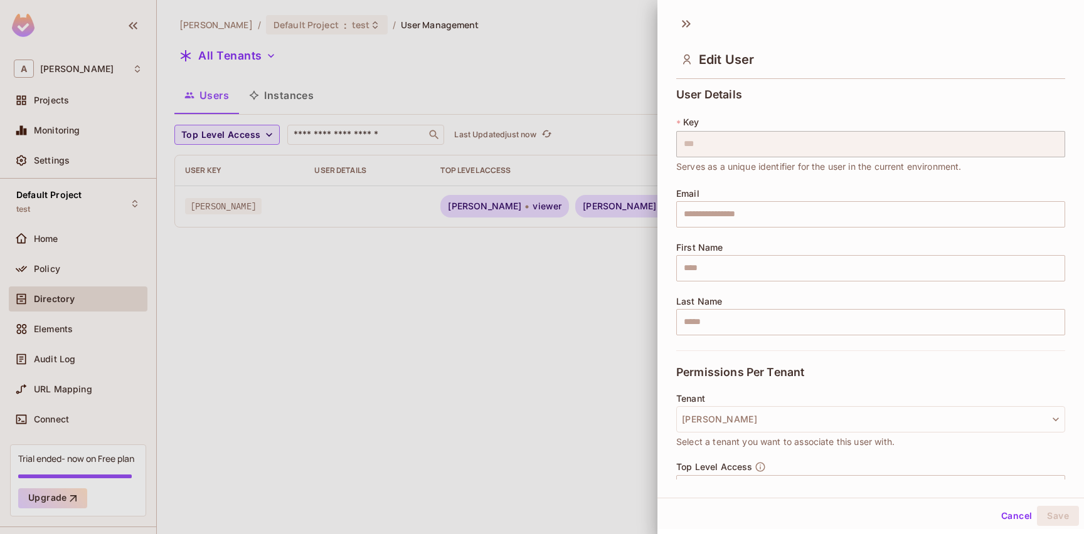
click at [596, 206] on div at bounding box center [542, 267] width 1084 height 534
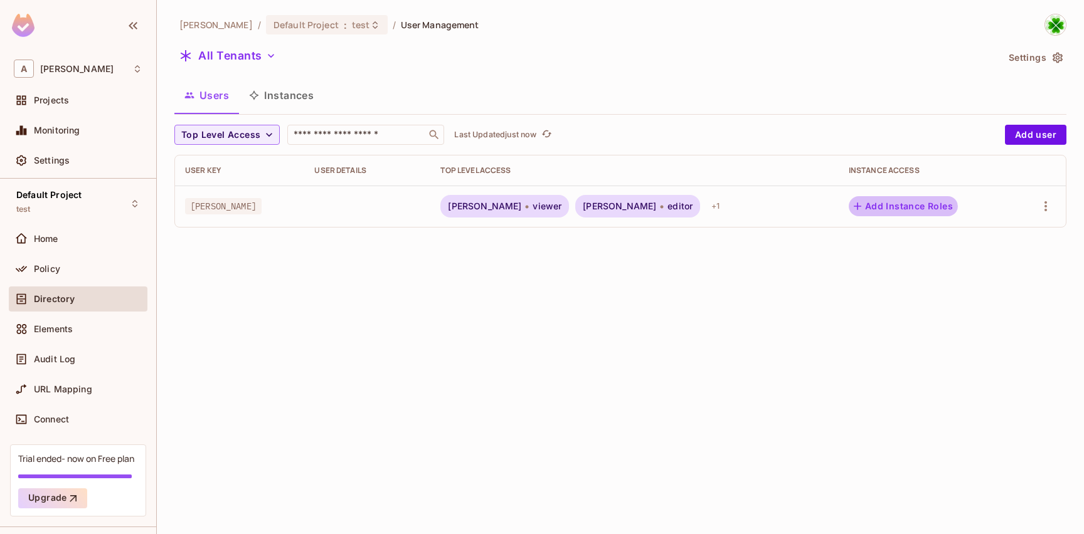
click at [857, 209] on button "Add Instance Roles" at bounding box center [903, 206] width 109 height 20
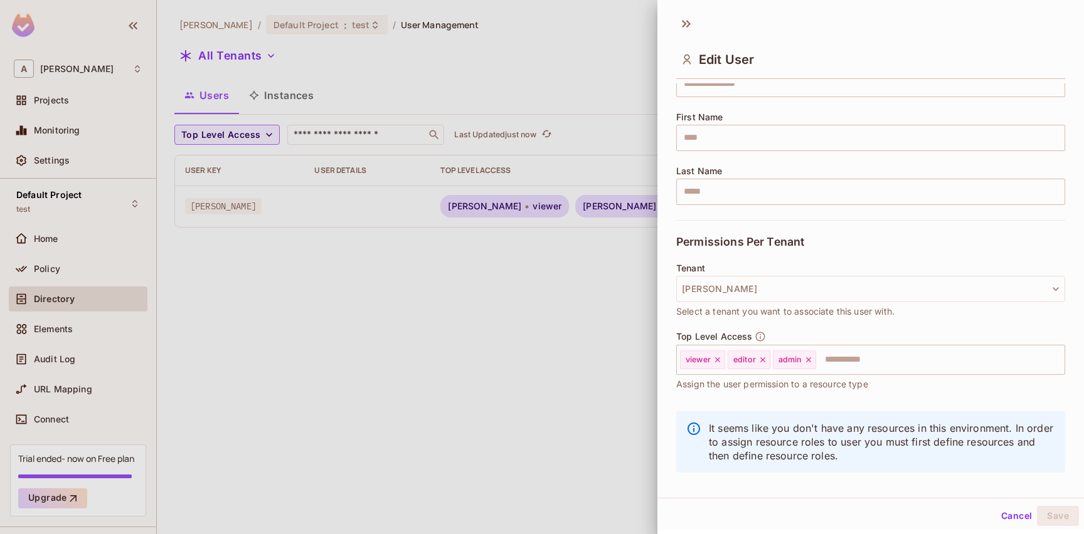
scroll to position [0, 0]
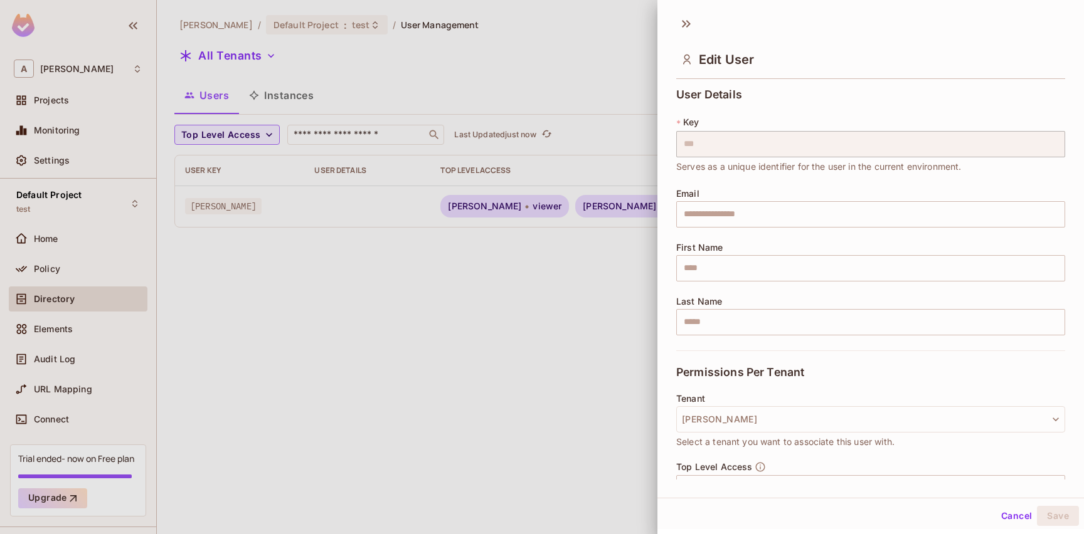
click at [772, 171] on span "Serves as a unique identifier for the user in the current environment." at bounding box center [818, 167] width 285 height 14
click at [769, 179] on div "User Details * Key *** ​ Serves as a unique identifier for the user in the curr…" at bounding box center [870, 219] width 389 height 262
click at [857, 169] on span "Serves as a unique identifier for the user in the current environment." at bounding box center [818, 167] width 285 height 14
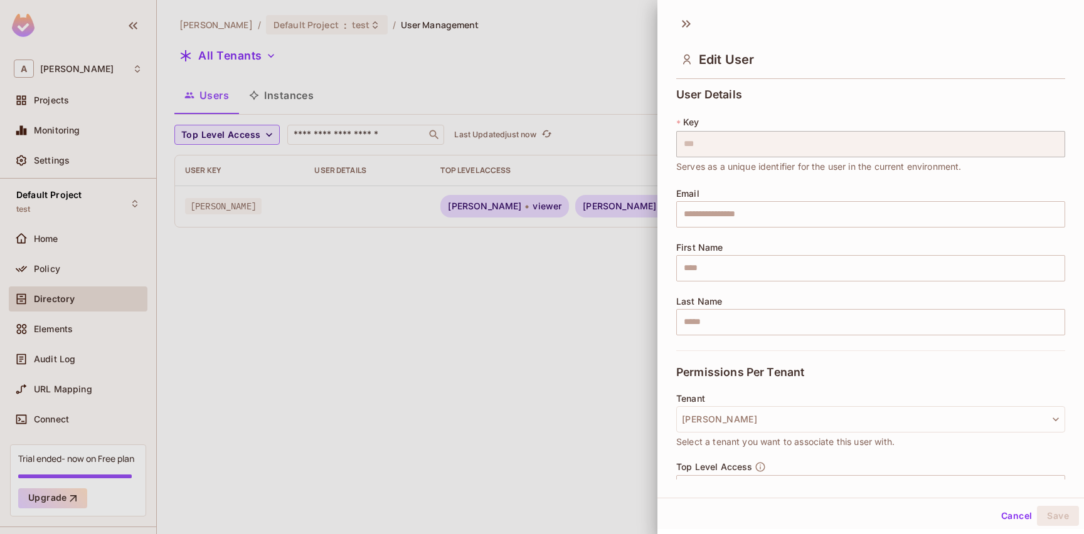
click at [811, 168] on span "Serves as a unique identifier for the user in the current environment." at bounding box center [818, 167] width 285 height 14
click at [744, 210] on input "text" at bounding box center [870, 214] width 389 height 26
click at [485, 322] on div at bounding box center [542, 267] width 1084 height 534
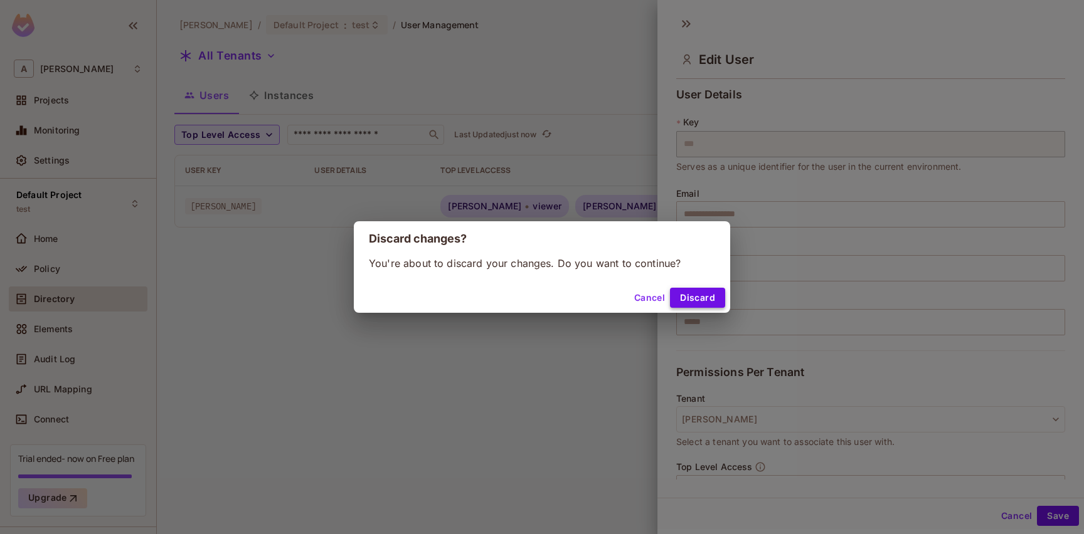
click at [681, 299] on button "Discard" at bounding box center [697, 298] width 55 height 20
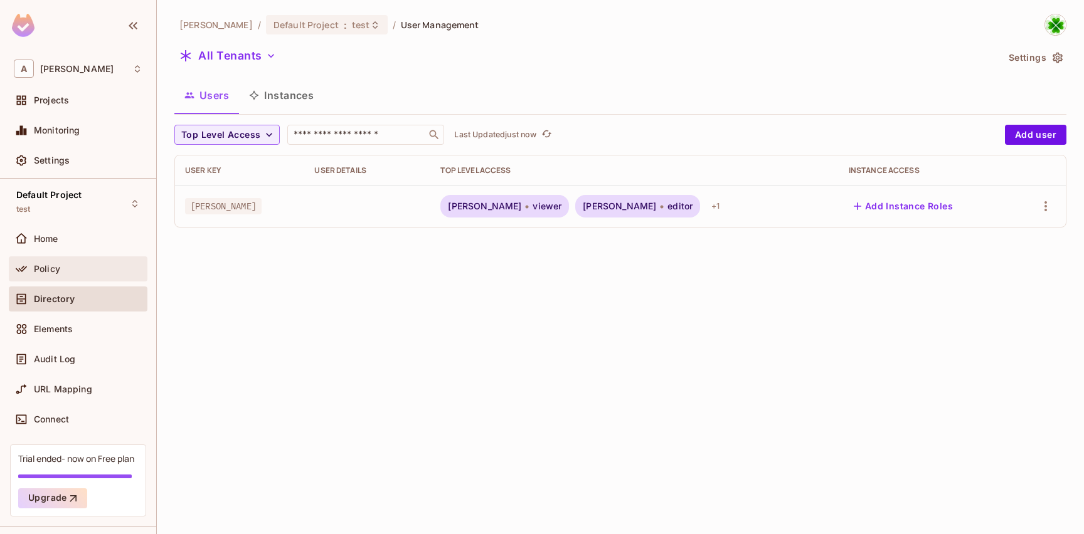
click at [95, 275] on div "Policy" at bounding box center [78, 269] width 129 height 15
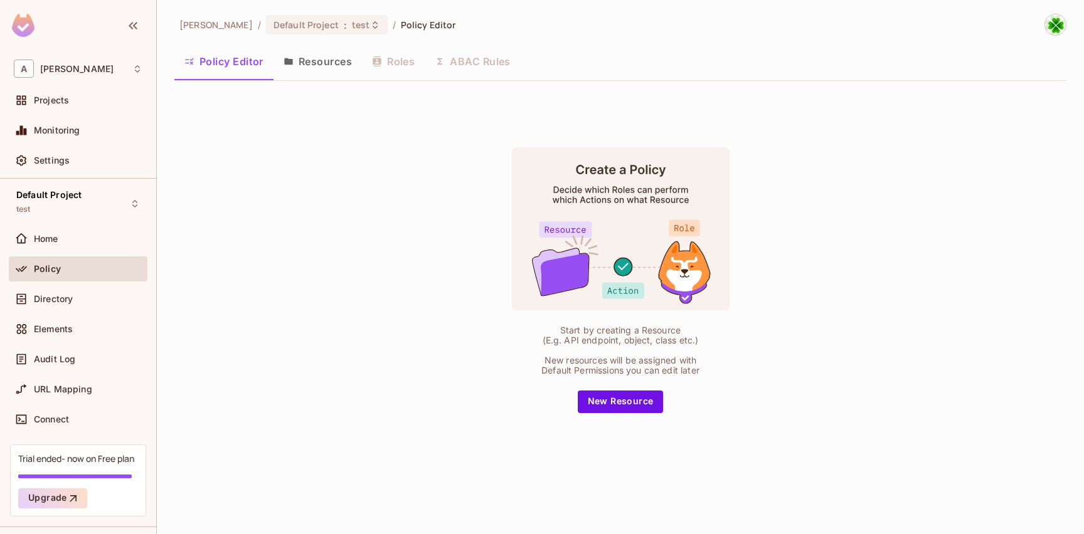
click at [327, 73] on button "Resources" at bounding box center [318, 61] width 88 height 31
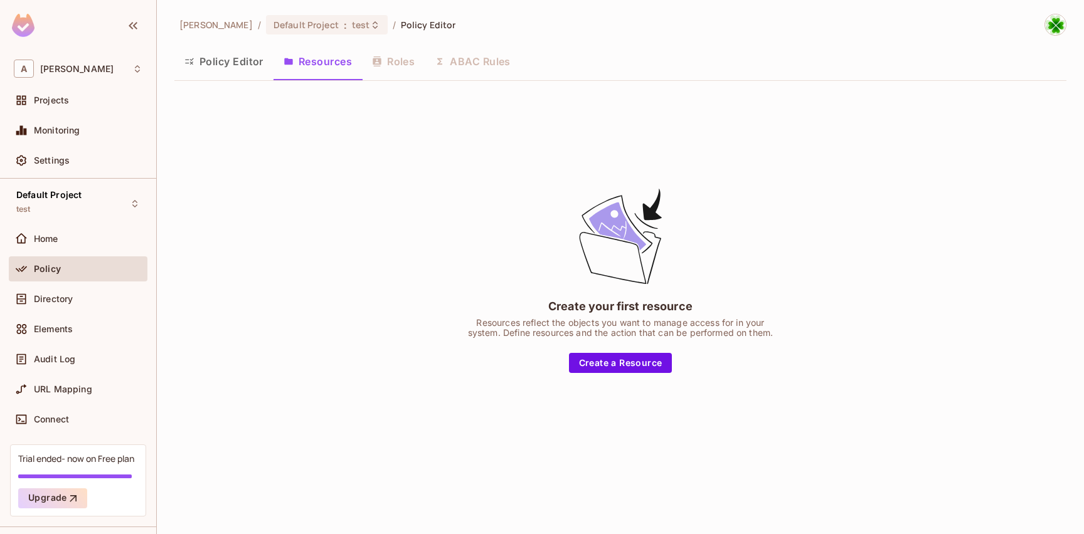
click at [390, 69] on div "Policy Editor Resources Roles ABAC Rules" at bounding box center [620, 61] width 892 height 31
click at [225, 63] on button "Policy Editor" at bounding box center [223, 61] width 99 height 31
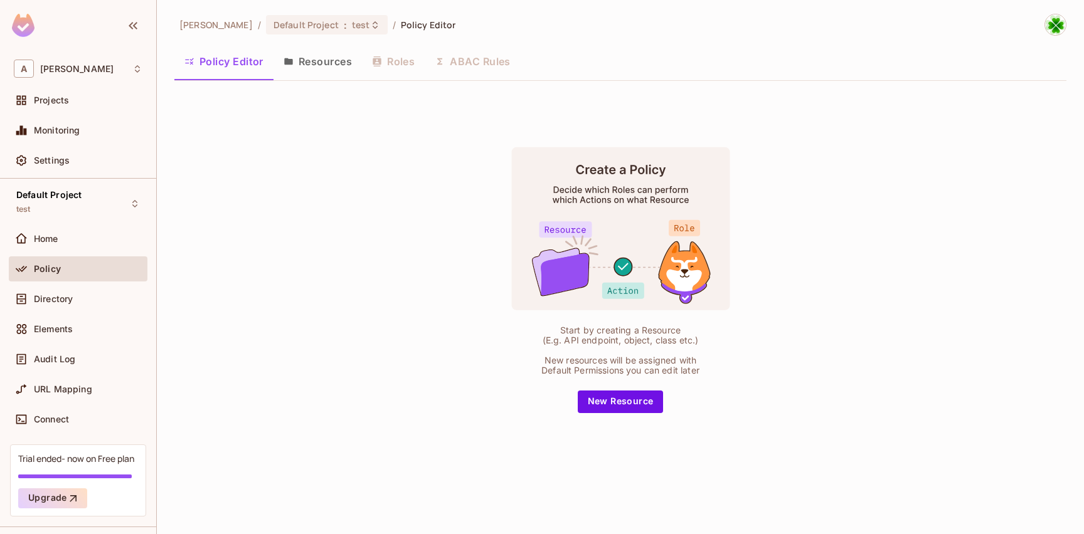
click at [327, 77] on button "Resources" at bounding box center [318, 61] width 88 height 31
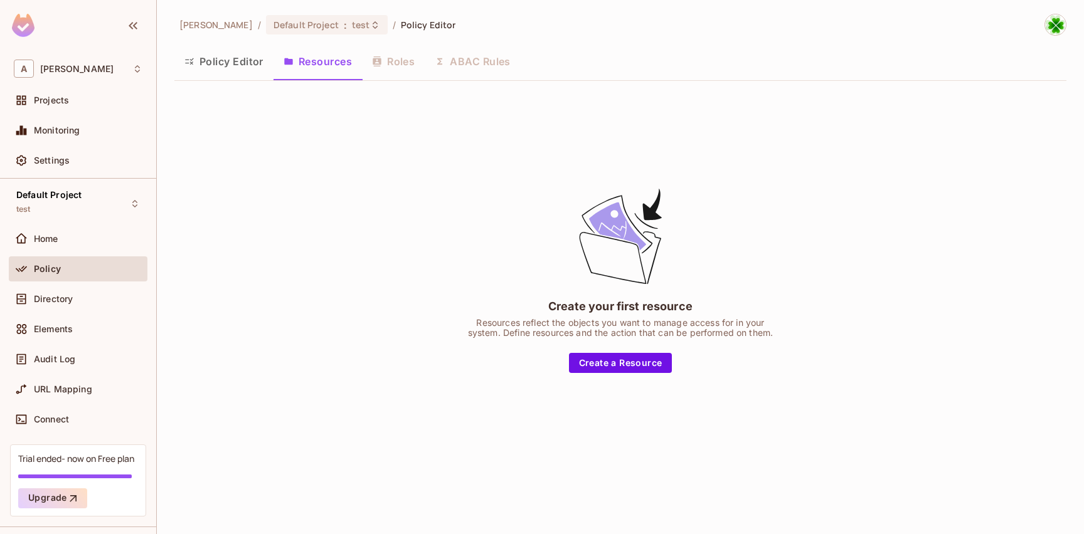
click at [280, 36] on div "andy / Default Project : test / Policy Editor Policy Editor Resources Roles ABA…" at bounding box center [620, 241] width 892 height 455
click at [281, 32] on div "Default Project : test" at bounding box center [327, 24] width 122 height 19
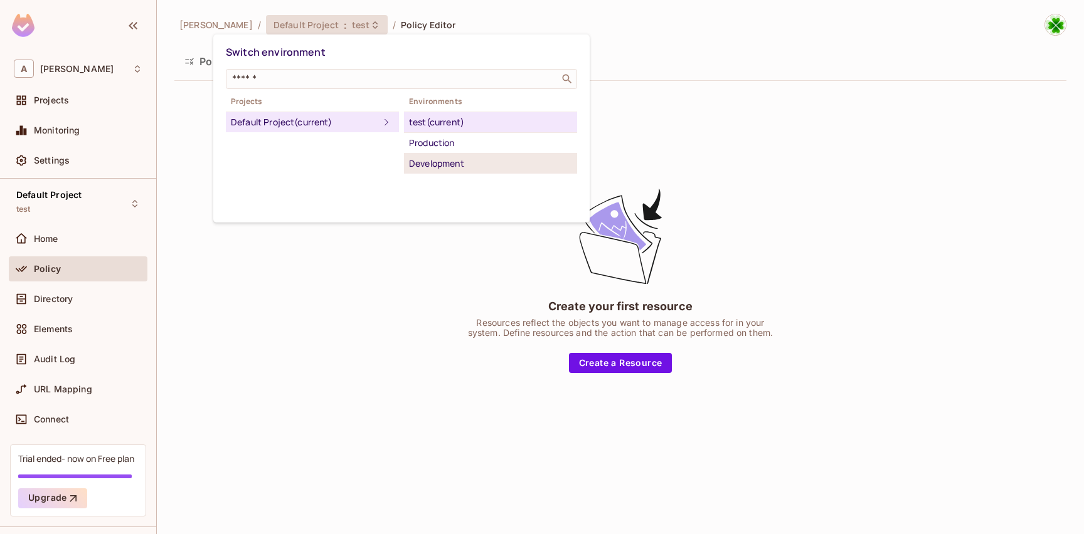
click at [459, 158] on div "Development" at bounding box center [490, 163] width 163 height 15
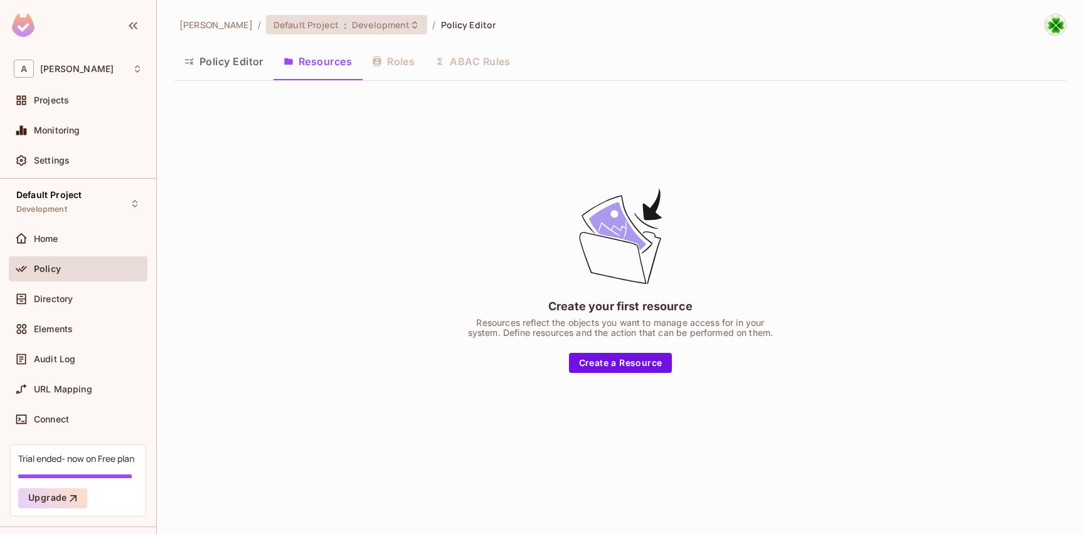
click at [352, 30] on span "Development" at bounding box center [381, 25] width 58 height 12
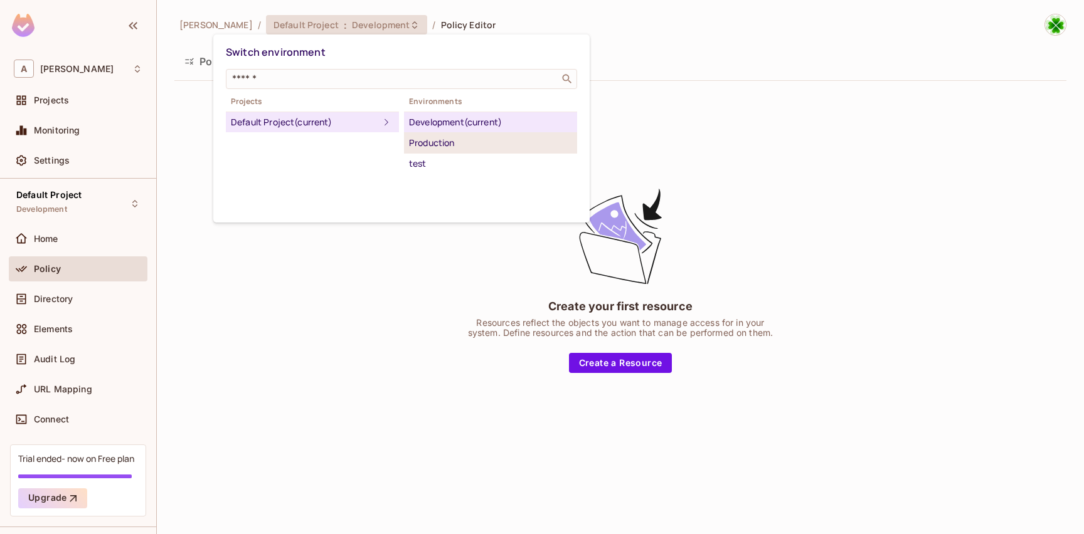
click at [446, 149] on div "Production" at bounding box center [490, 143] width 163 height 15
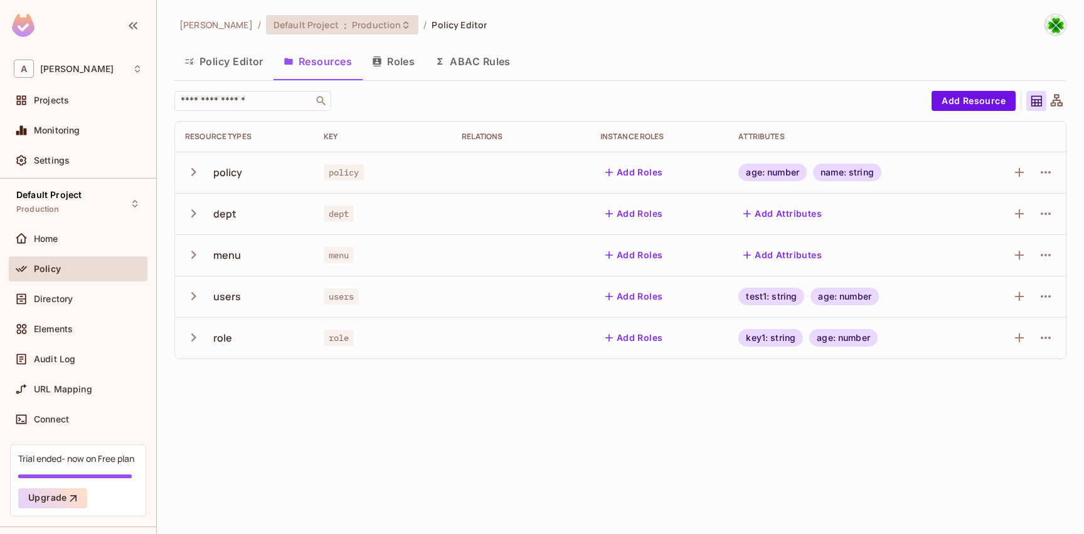
click at [281, 23] on span "Default Project" at bounding box center [306, 25] width 65 height 12
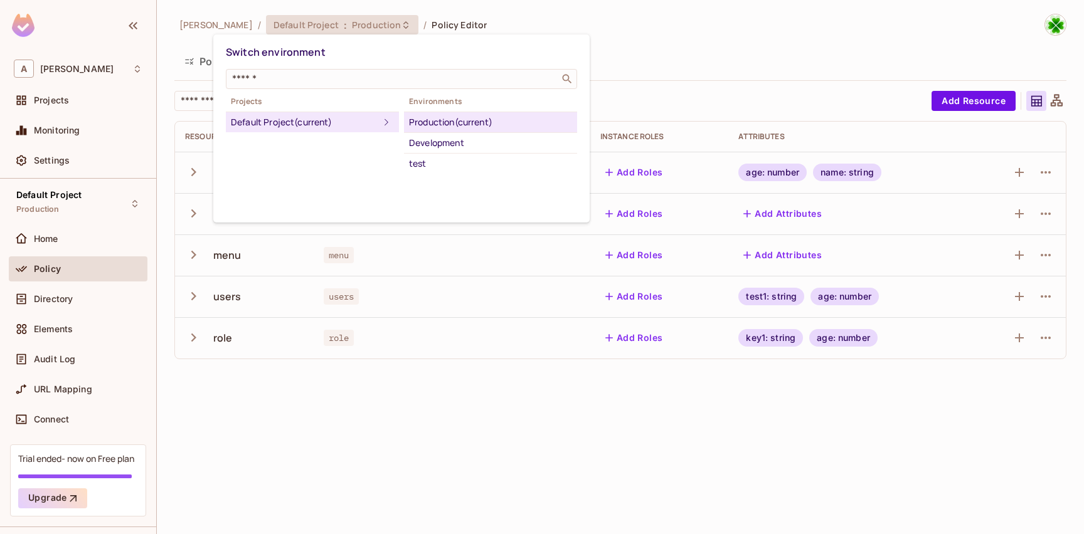
click at [510, 432] on div at bounding box center [542, 267] width 1084 height 534
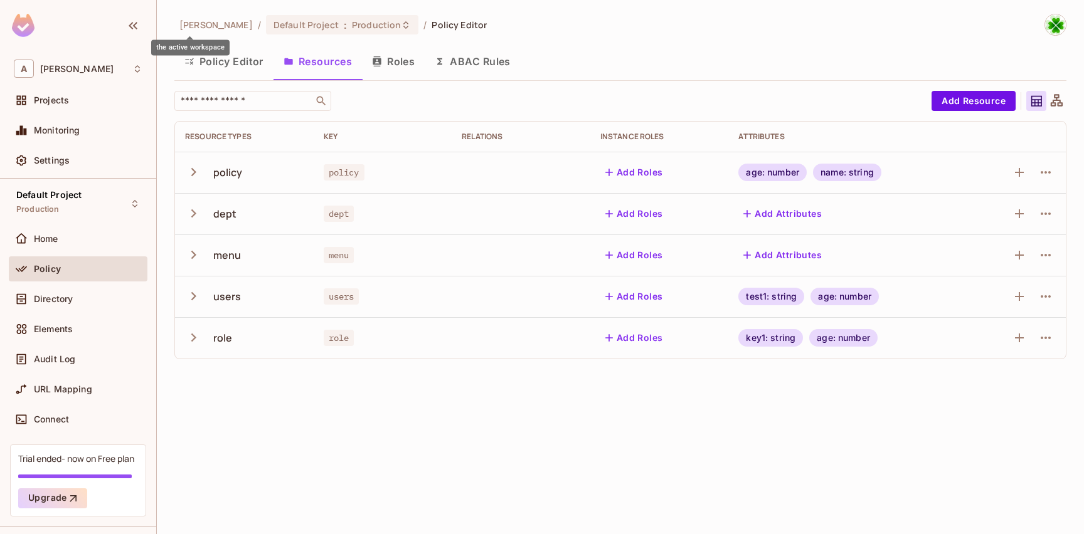
click at [195, 25] on span "andy" at bounding box center [215, 25] width 73 height 12
click at [90, 110] on div "Projects" at bounding box center [78, 100] width 139 height 25
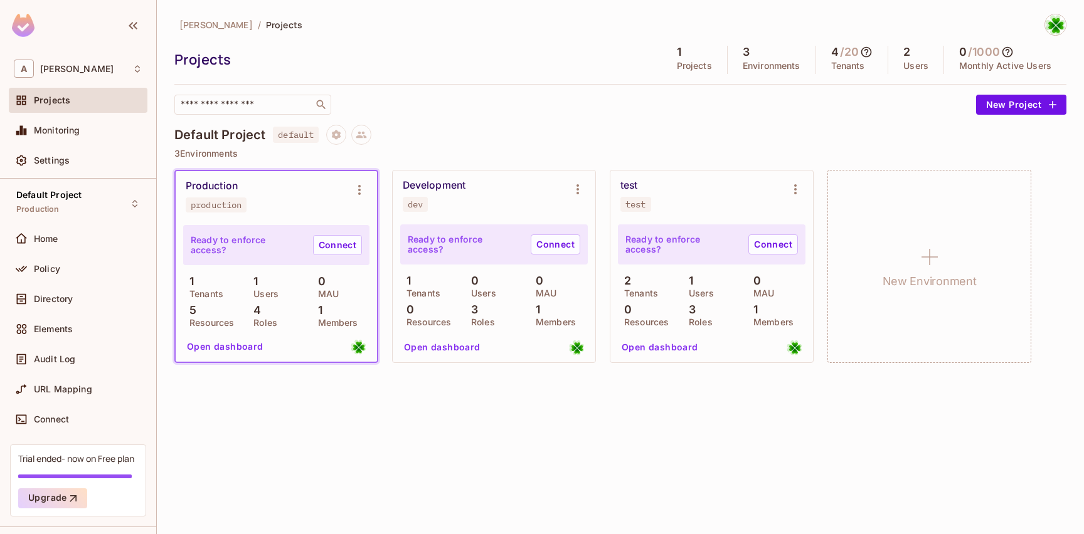
click at [499, 196] on div "Development dev" at bounding box center [484, 195] width 162 height 33
click at [696, 207] on div "test test" at bounding box center [701, 195] width 162 height 33
click at [526, 204] on div "Development dev" at bounding box center [484, 195] width 162 height 33
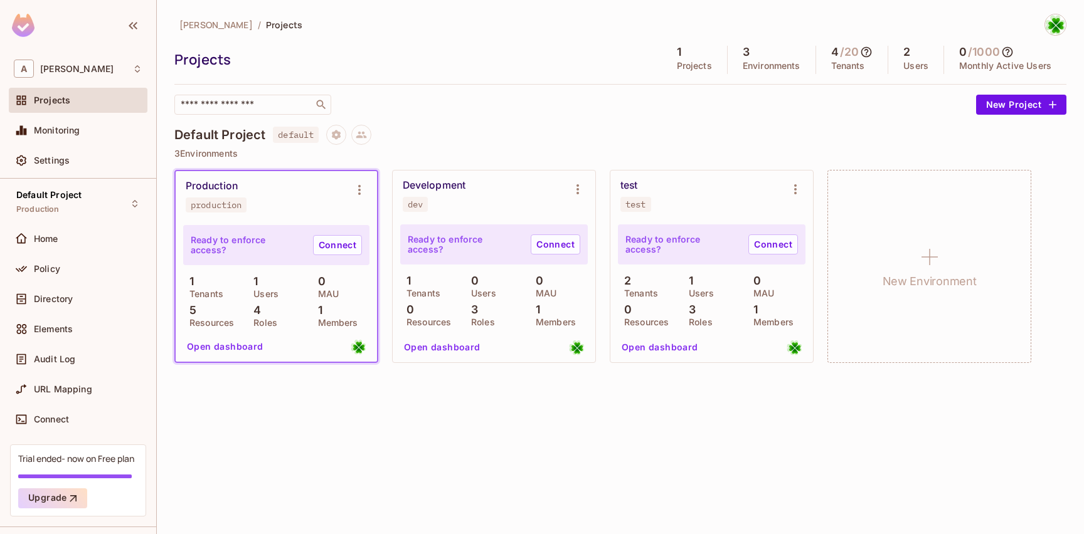
click at [408, 401] on div "andy / Projects Projects 1 Projects 3 Environments 4 / 20 Tenants 2 Users 0 / 1…" at bounding box center [620, 267] width 927 height 534
drag, startPoint x: 627, startPoint y: 284, endPoint x: 642, endPoint y: 292, distance: 16.8
click at [631, 281] on p "2" at bounding box center [624, 281] width 13 height 13
click at [642, 292] on p "Tenants" at bounding box center [638, 294] width 40 height 10
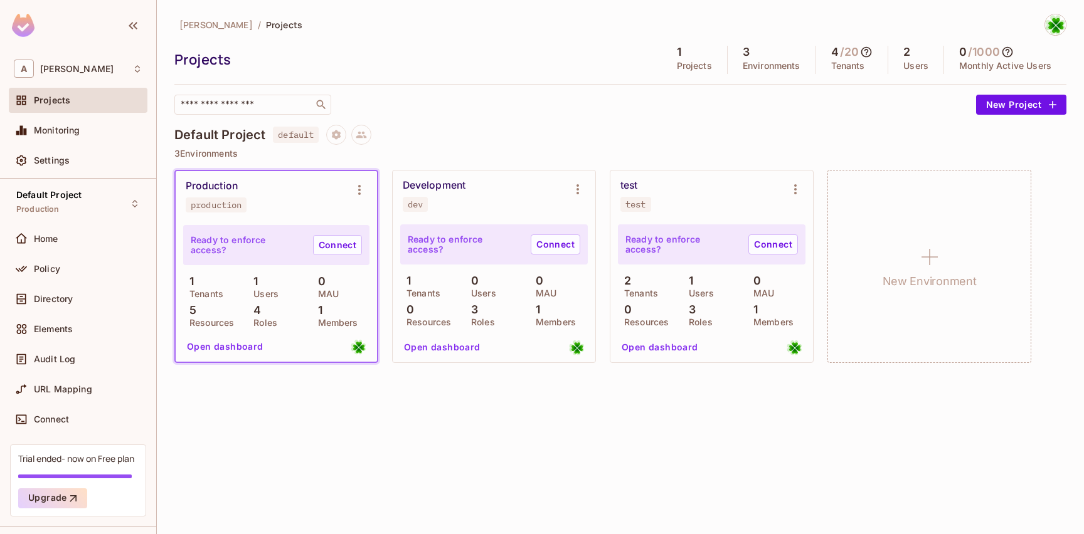
click at [735, 395] on div "andy / Projects Projects 1 Projects 3 Environments 4 / 20 Tenants 2 Users 0 / 1…" at bounding box center [620, 267] width 927 height 534
click at [272, 105] on input "text" at bounding box center [244, 104] width 132 height 13
click at [297, 132] on span "default" at bounding box center [296, 135] width 46 height 16
click at [915, 148] on div "Default Project default 3 Environments Production production Ready to enforce a…" at bounding box center [620, 251] width 892 height 252
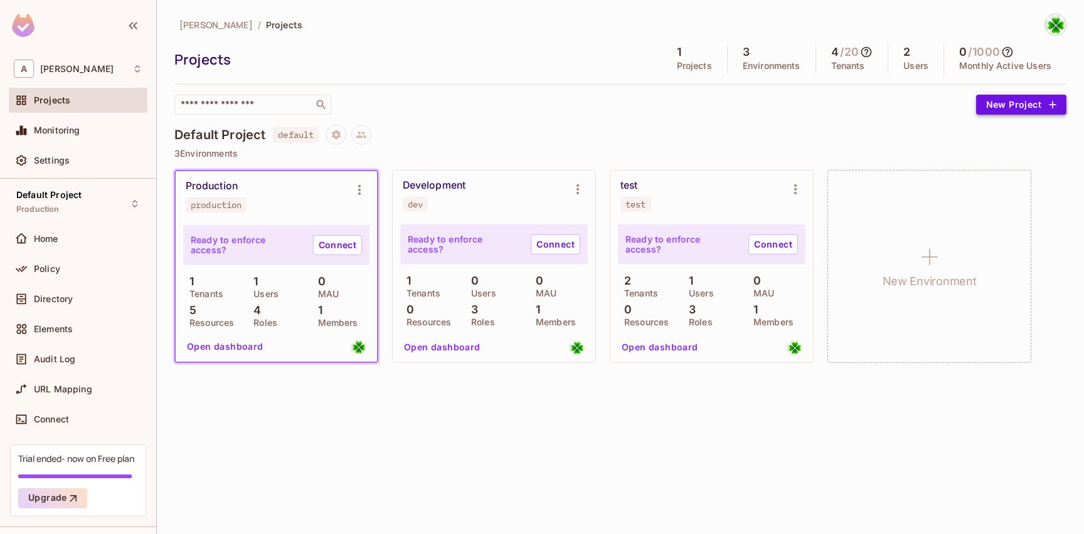
click at [1018, 109] on button "New Project" at bounding box center [1021, 105] width 90 height 20
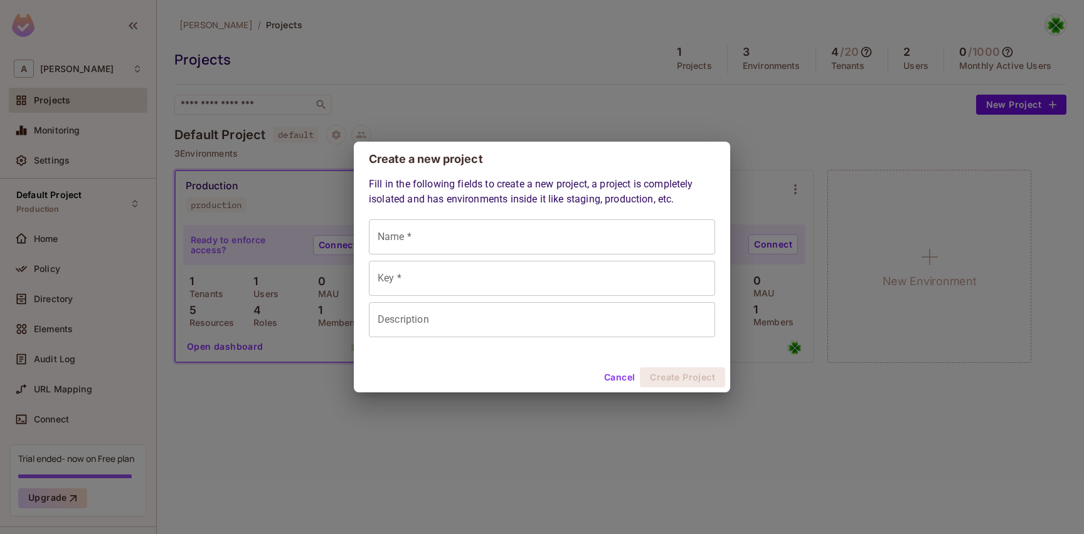
click at [461, 240] on input "Name *" at bounding box center [542, 237] width 346 height 35
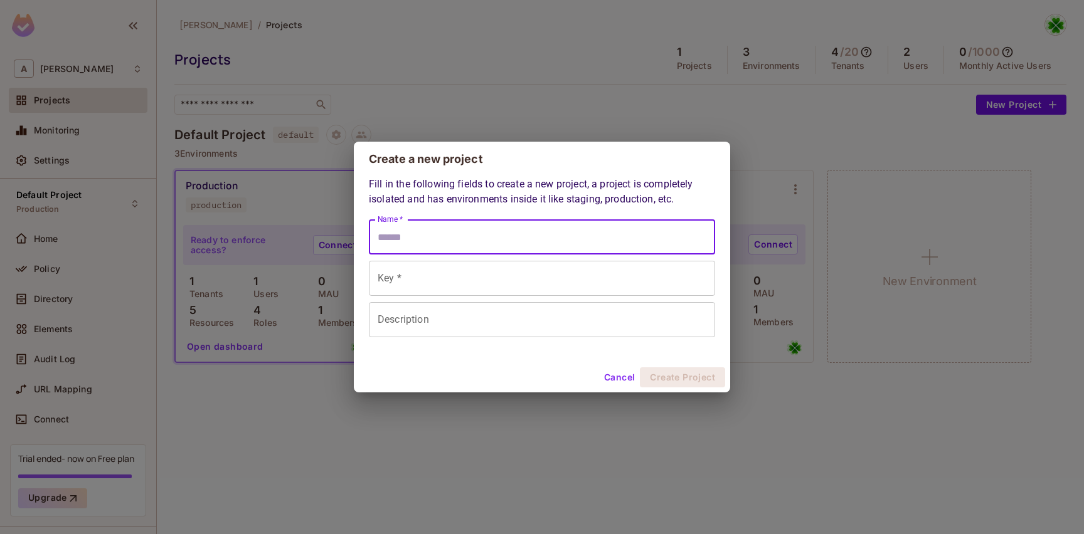
type input "*"
type input "**"
type input "***"
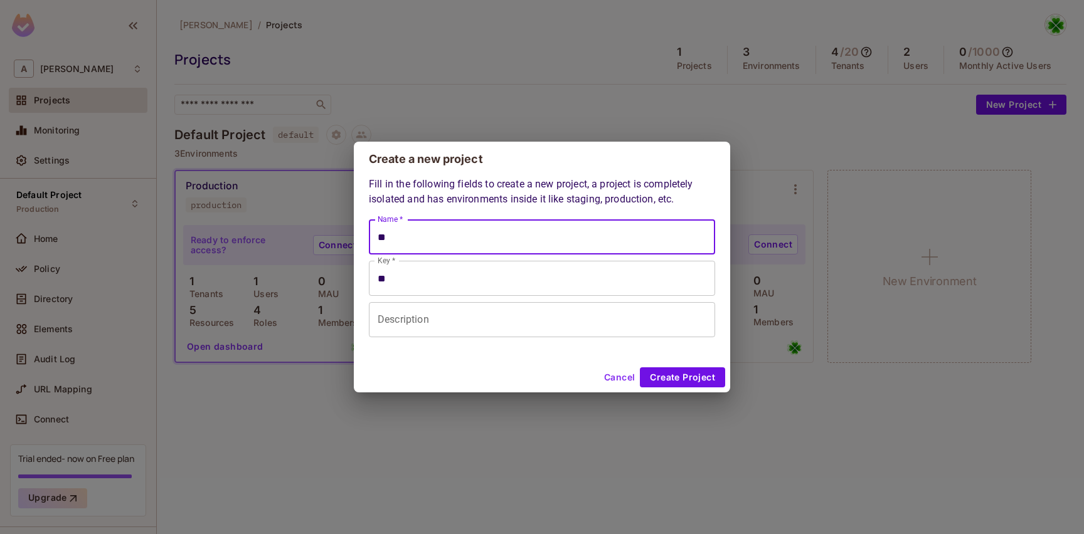
type input "***"
click at [454, 323] on input "Description" at bounding box center [542, 319] width 346 height 35
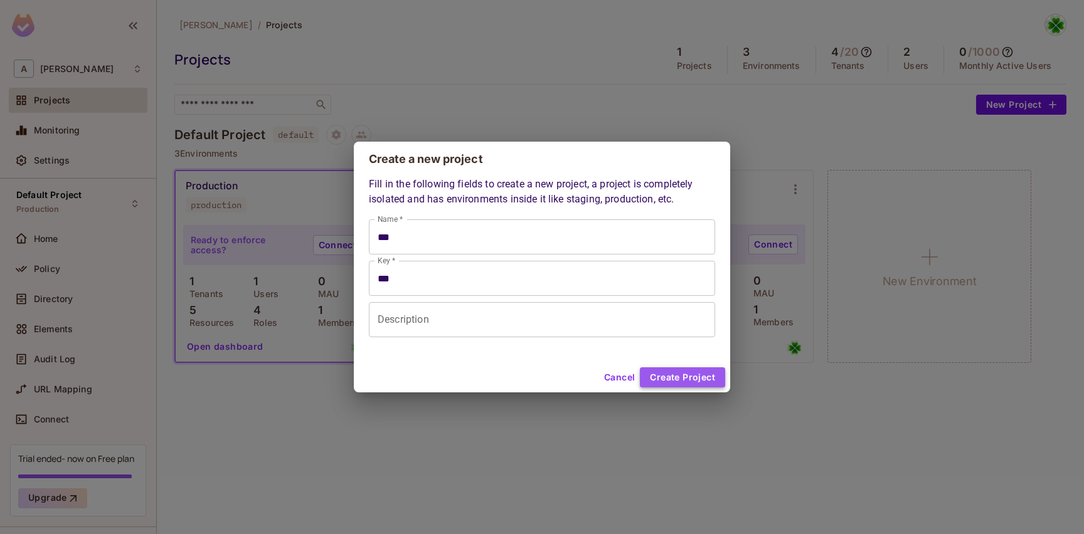
click at [674, 381] on button "Create Project" at bounding box center [682, 378] width 85 height 20
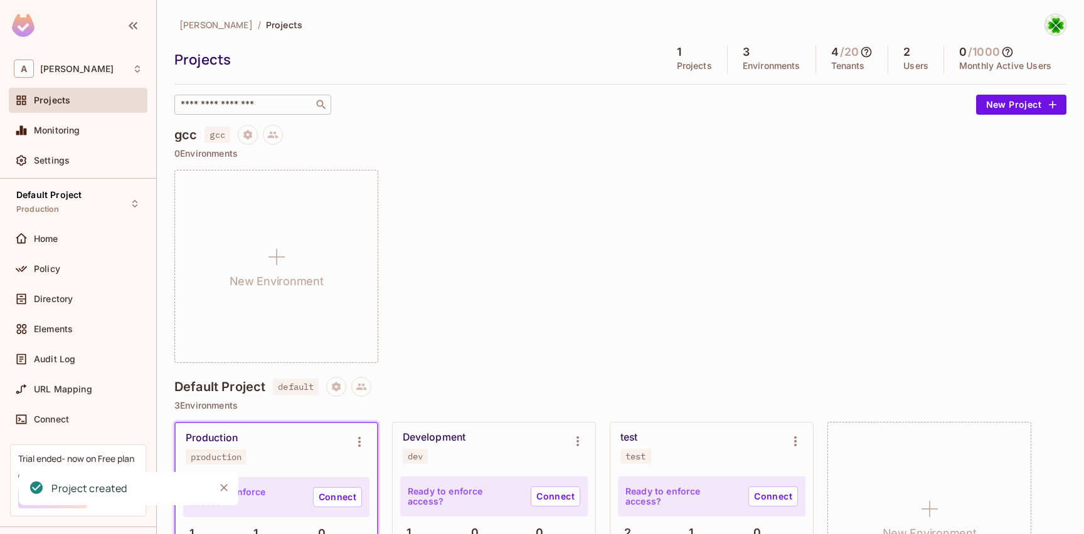
click at [252, 112] on div "​" at bounding box center [252, 105] width 157 height 20
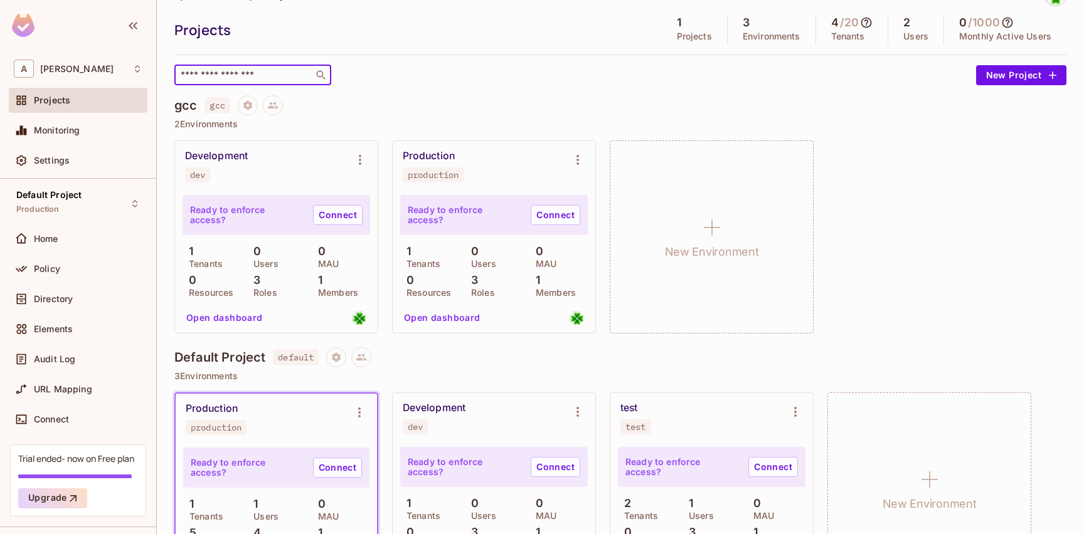
scroll to position [30, 0]
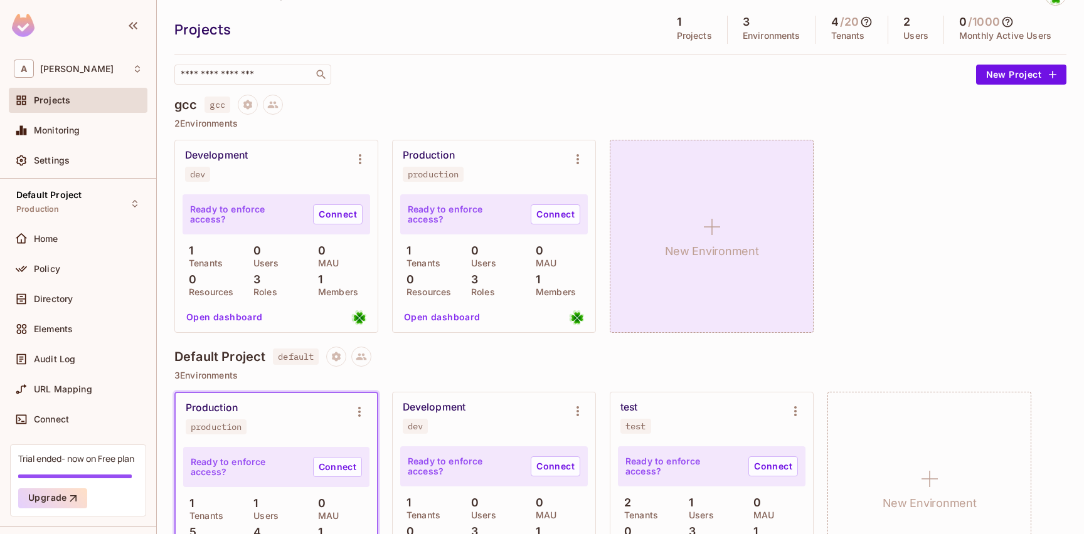
click at [725, 256] on h1 "New Environment" at bounding box center [712, 251] width 94 height 19
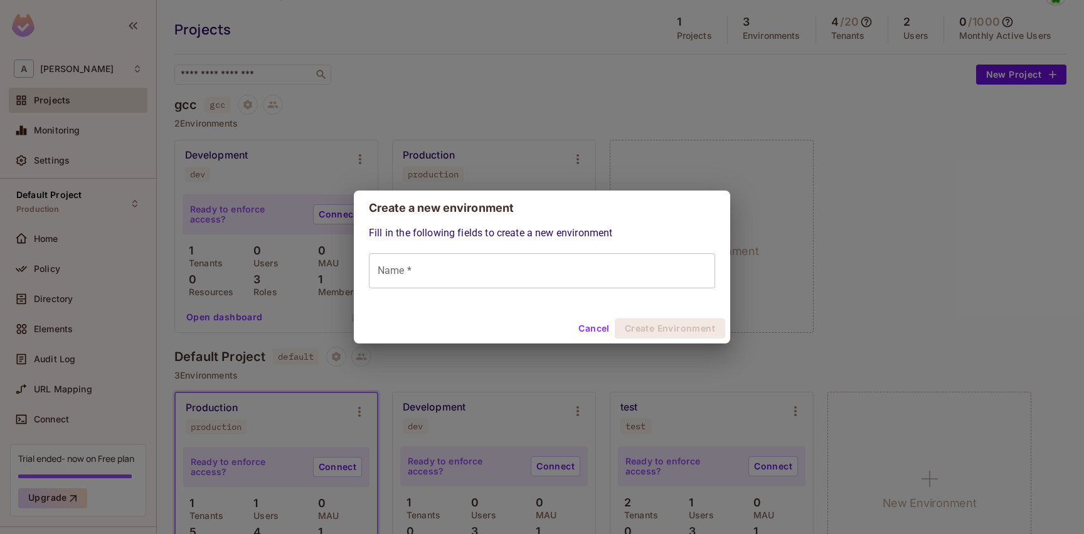
click at [521, 285] on input "Name *" at bounding box center [542, 270] width 346 height 35
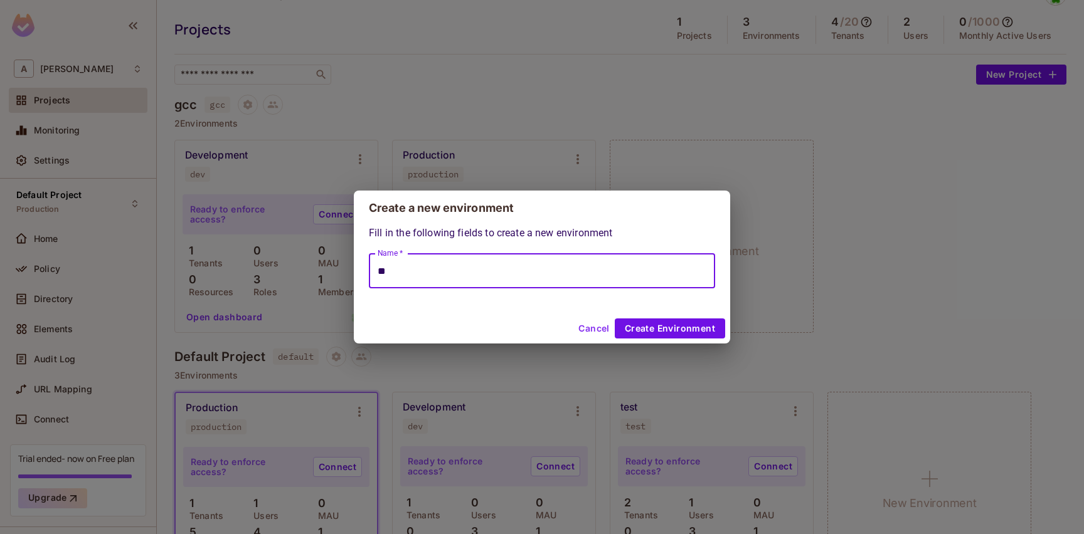
type input "*"
type input "***"
click at [681, 332] on button "Create Environment" at bounding box center [670, 329] width 110 height 20
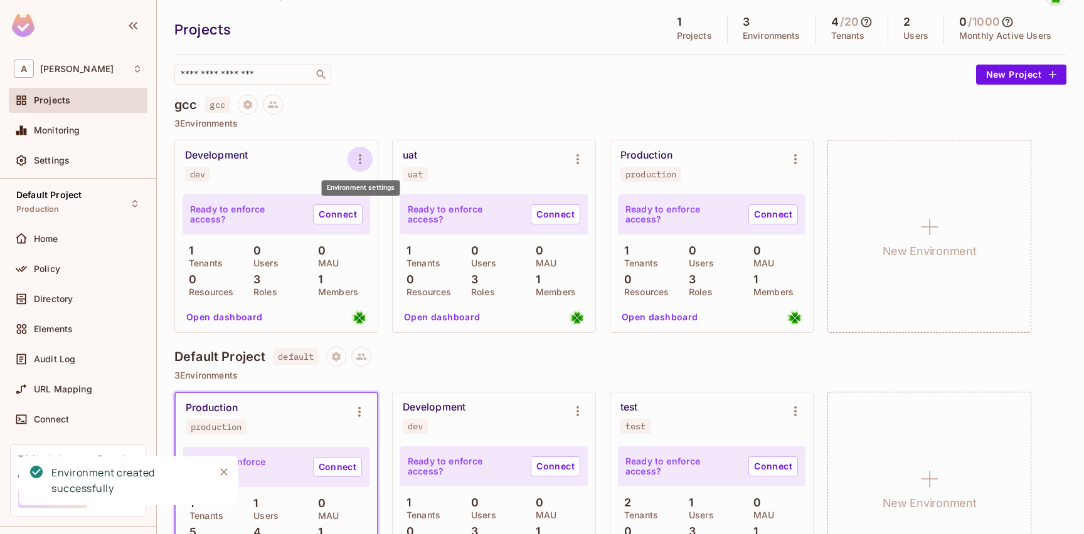
click at [357, 160] on icon "Environment settings" at bounding box center [360, 159] width 15 height 15
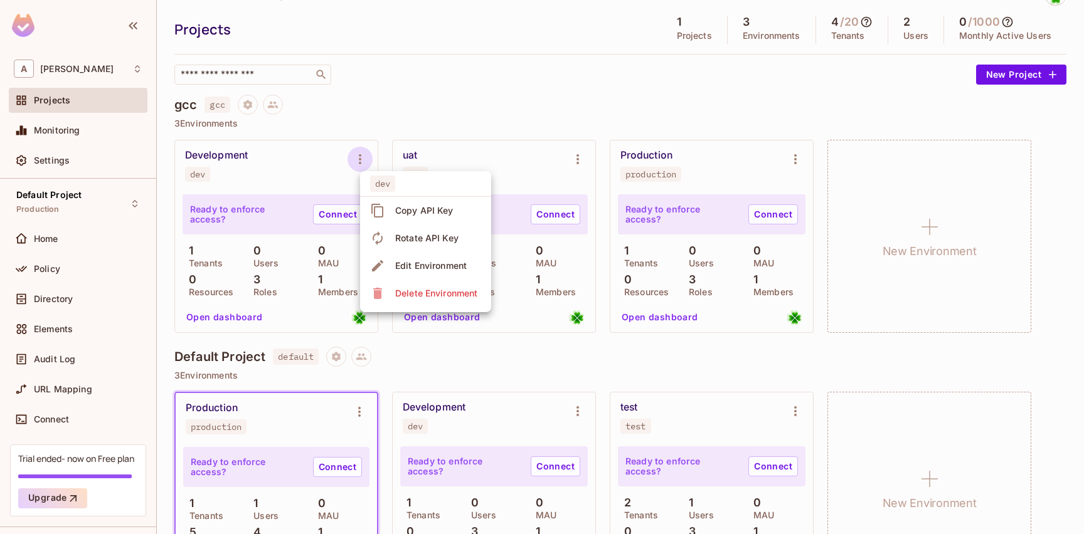
click at [417, 297] on div "Delete Environment" at bounding box center [436, 293] width 82 height 13
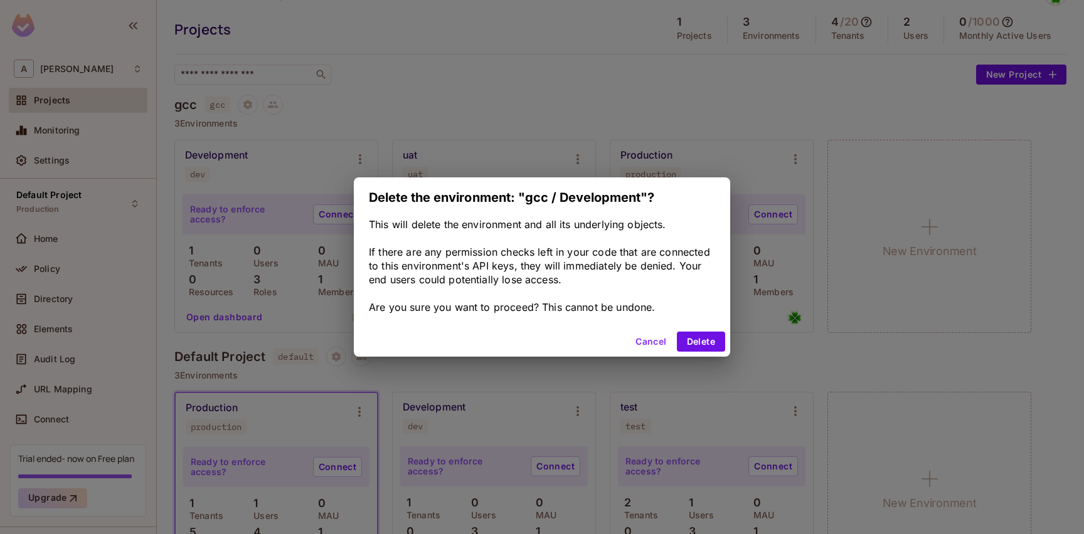
click at [603, 238] on div "This will delete the environment and all its underlying objects. If there are a…" at bounding box center [542, 266] width 346 height 97
click at [645, 339] on button "Cancel" at bounding box center [650, 342] width 41 height 20
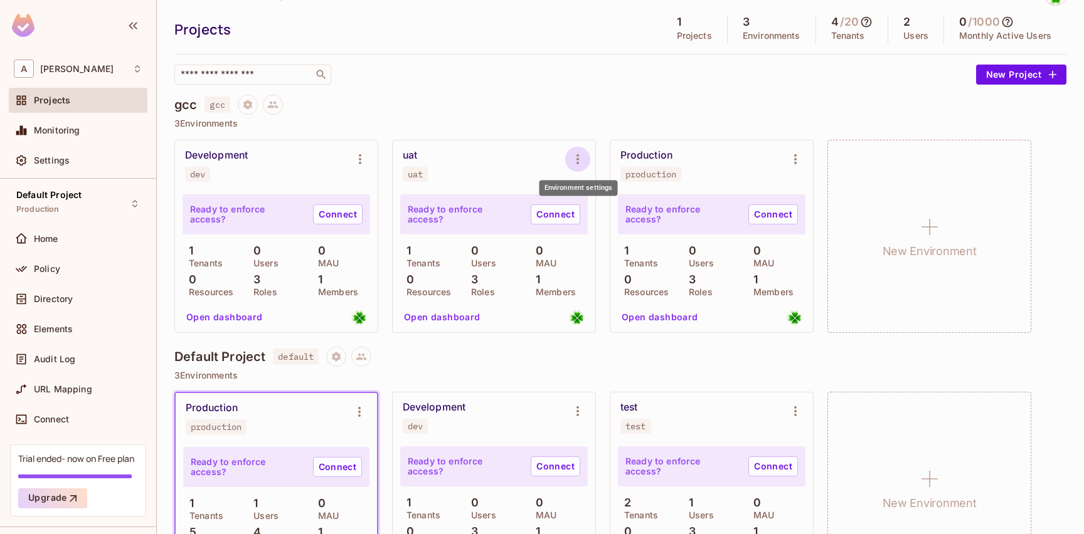
click at [579, 155] on icon "Environment settings" at bounding box center [577, 159] width 15 height 15
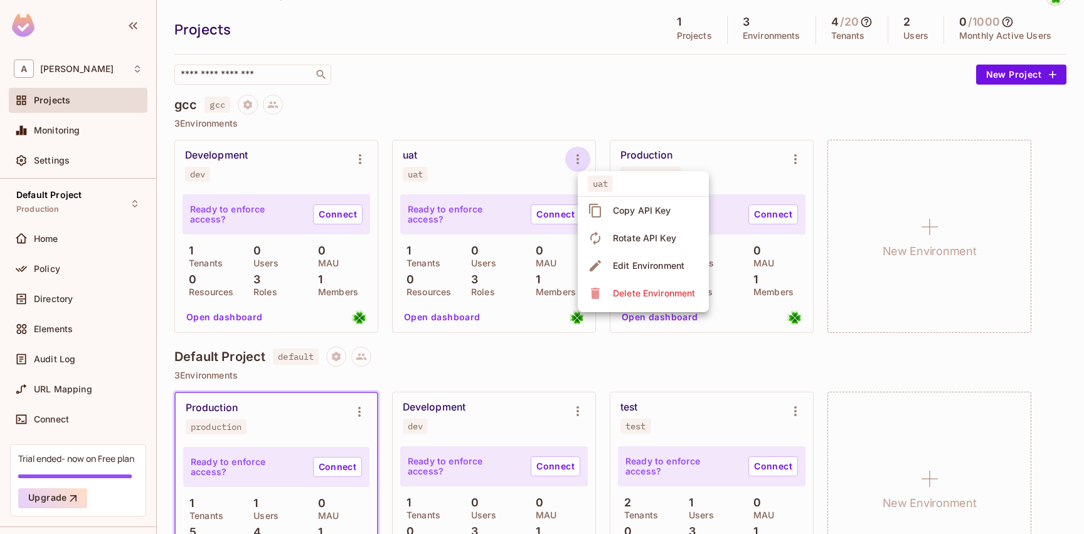
click at [631, 294] on div "Delete Environment" at bounding box center [654, 293] width 82 height 13
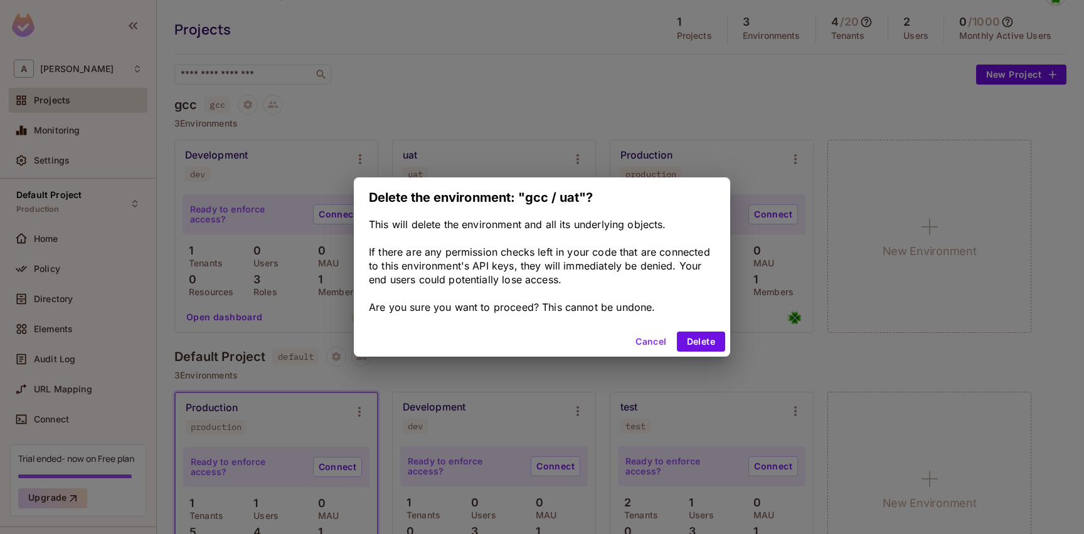
click at [657, 342] on button "Cancel" at bounding box center [650, 342] width 41 height 20
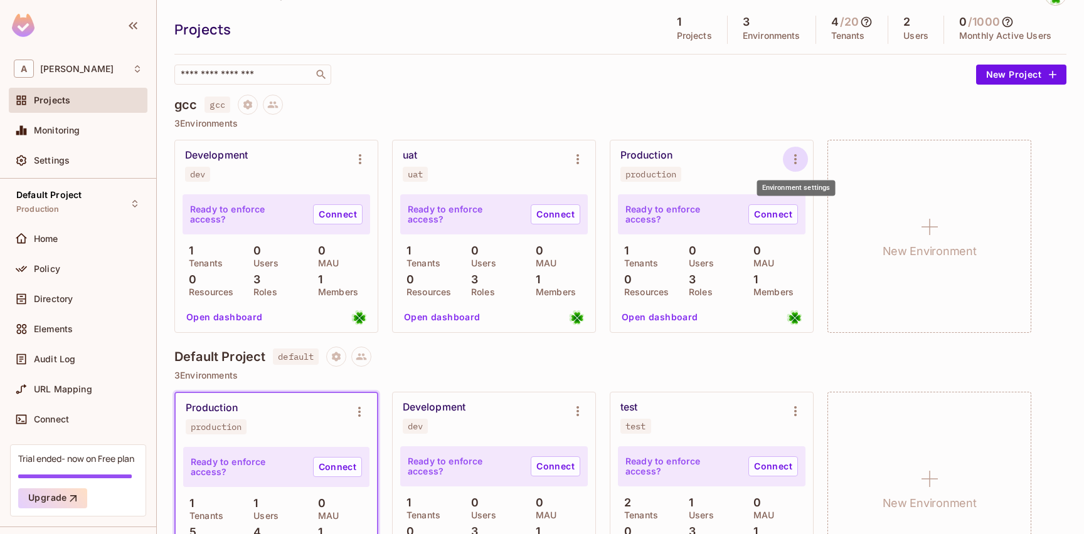
click at [792, 159] on icon "Environment settings" at bounding box center [795, 159] width 15 height 15
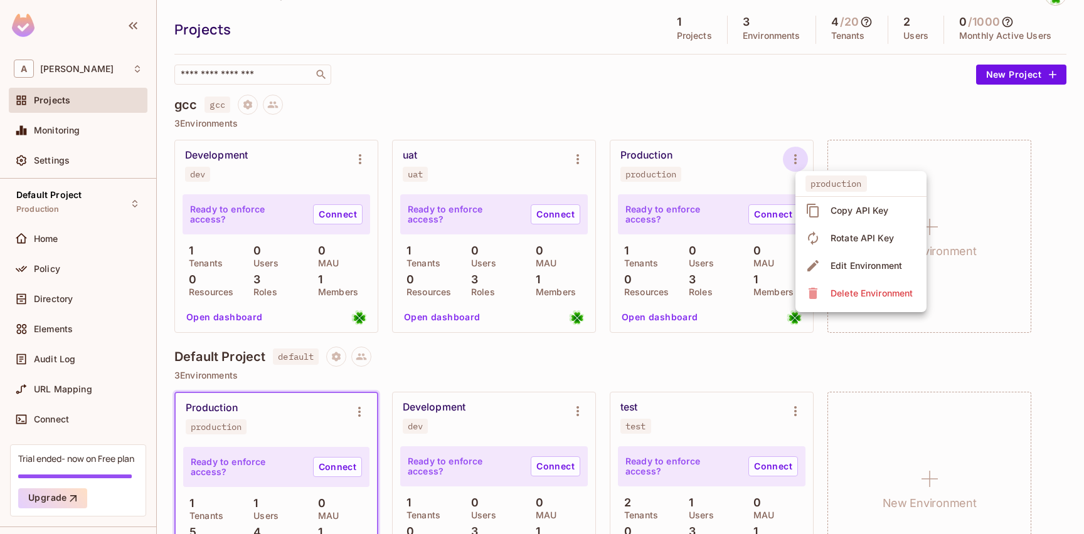
click at [861, 216] on div "Copy API Key" at bounding box center [860, 211] width 58 height 13
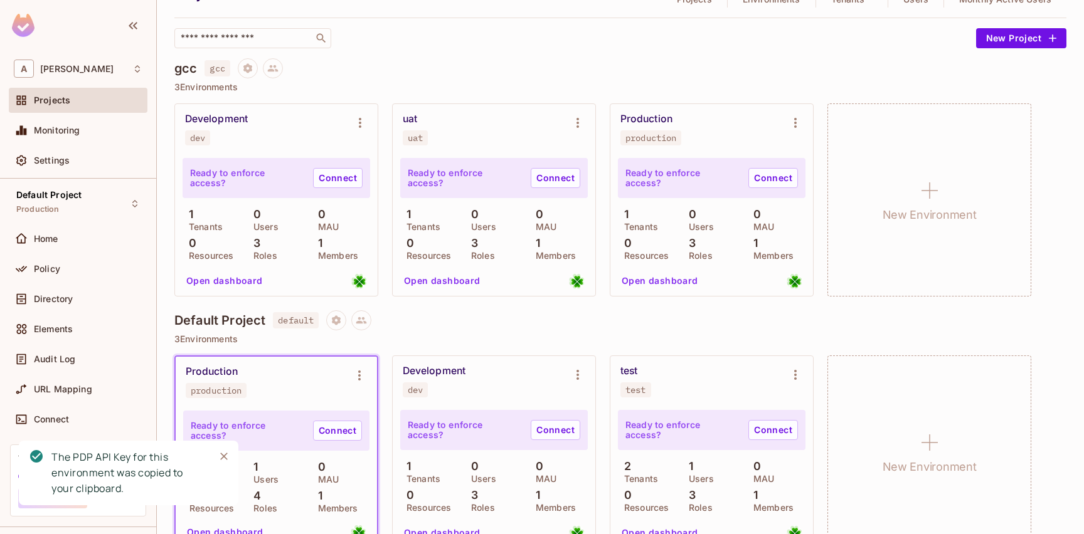
scroll to position [95, 0]
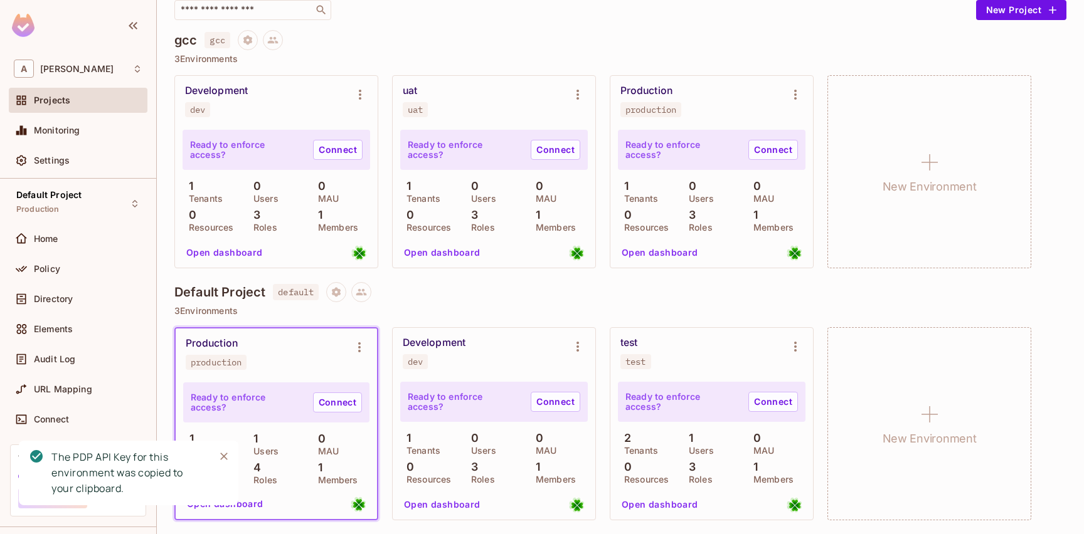
click at [220, 458] on icon "Close" at bounding box center [224, 456] width 13 height 13
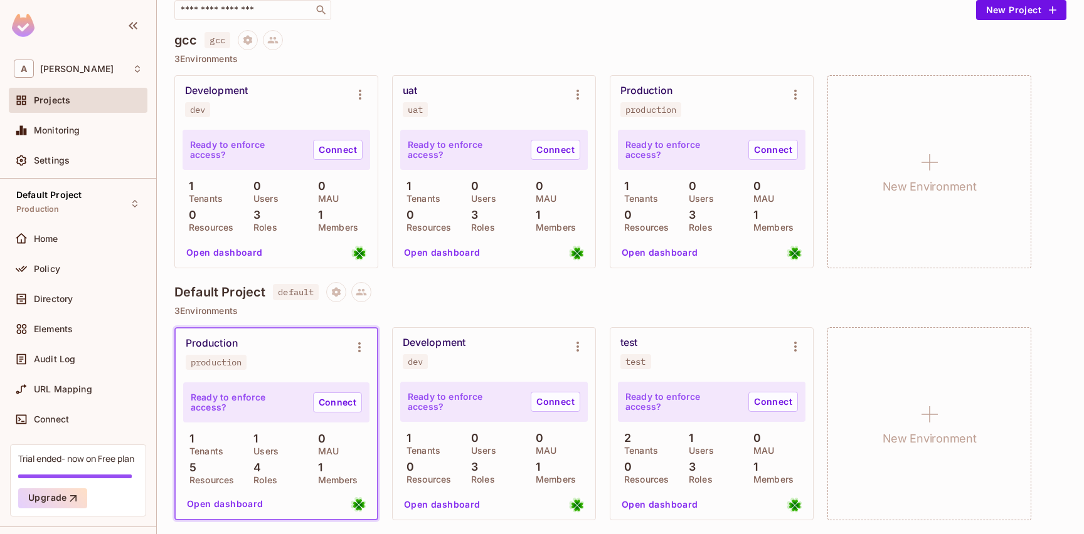
scroll to position [0, 0]
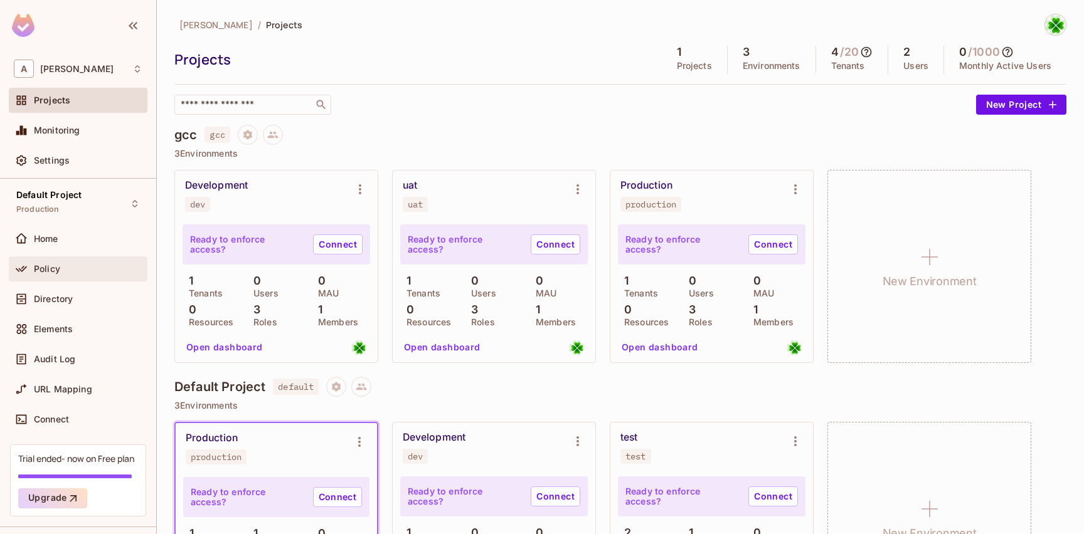
click at [95, 273] on div "Policy" at bounding box center [88, 269] width 109 height 10
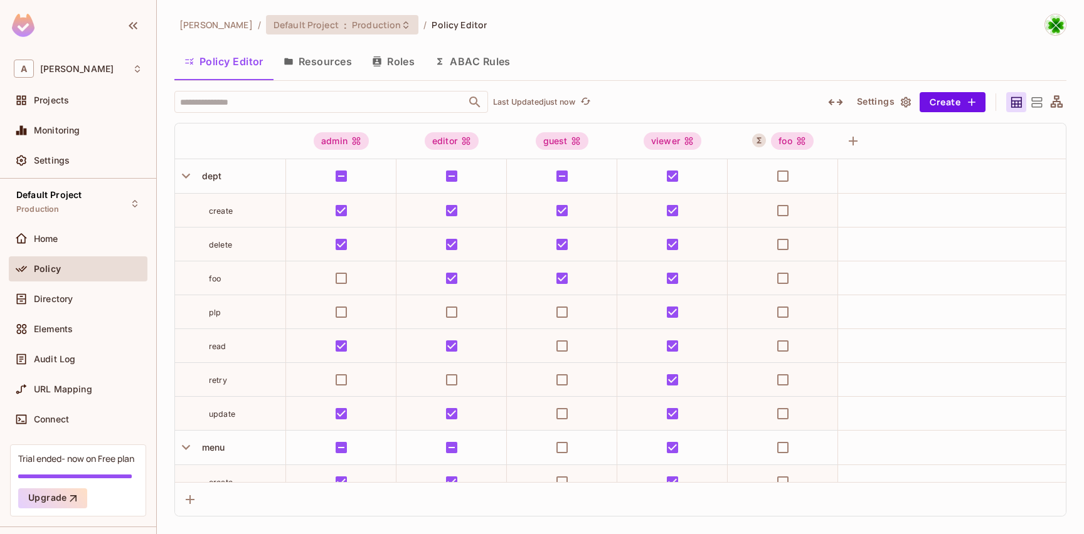
click at [310, 31] on div "Default Project : Production" at bounding box center [342, 24] width 152 height 19
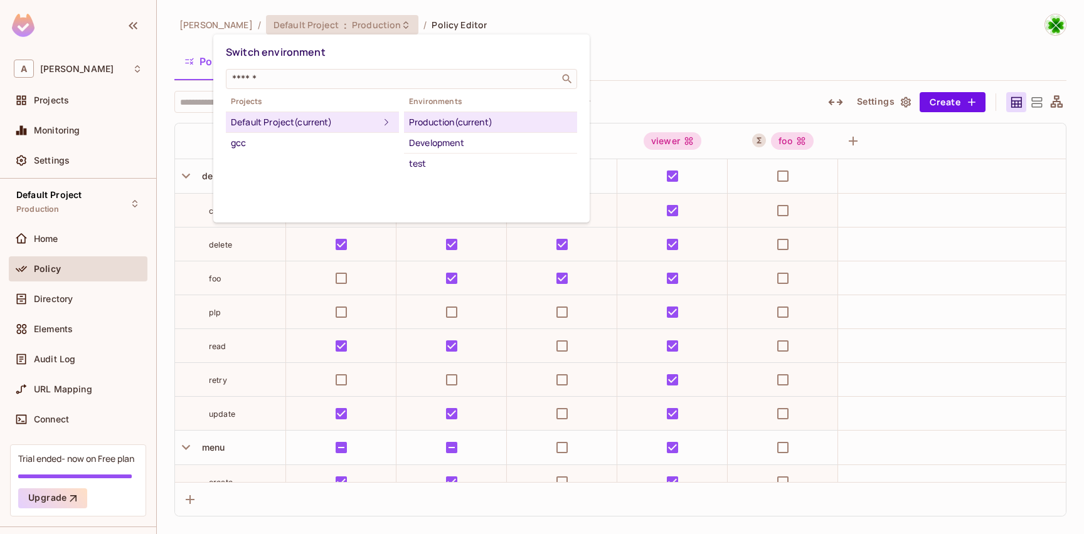
click at [961, 265] on div at bounding box center [542, 267] width 1084 height 534
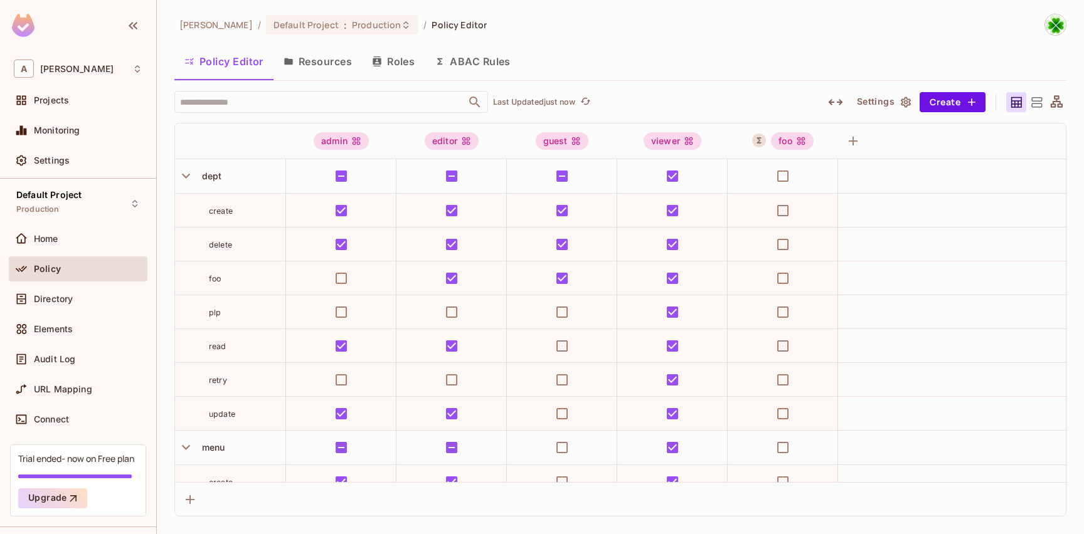
click at [316, 65] on button "Resources" at bounding box center [318, 61] width 88 height 31
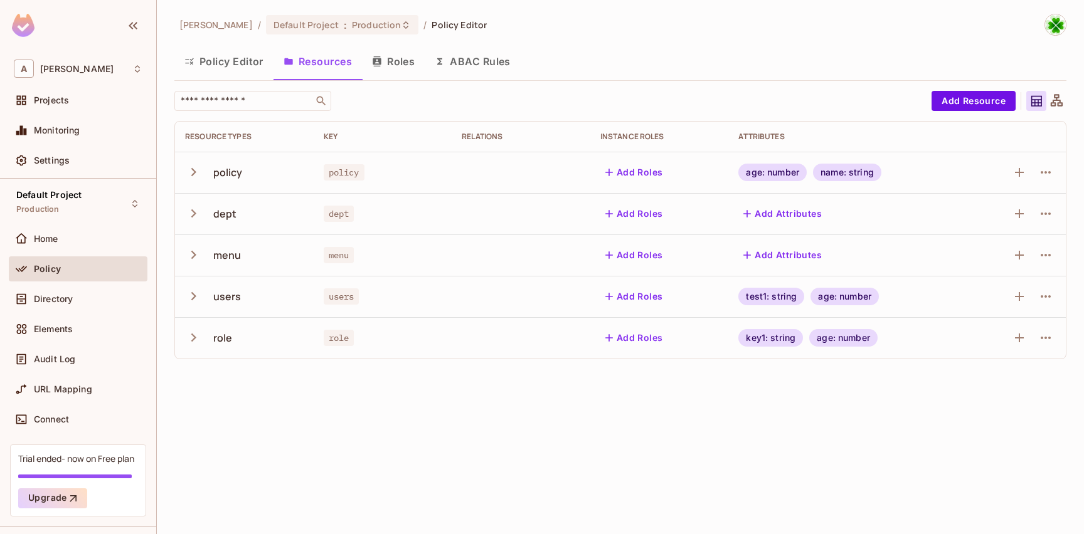
click at [394, 60] on button "Roles" at bounding box center [393, 61] width 63 height 31
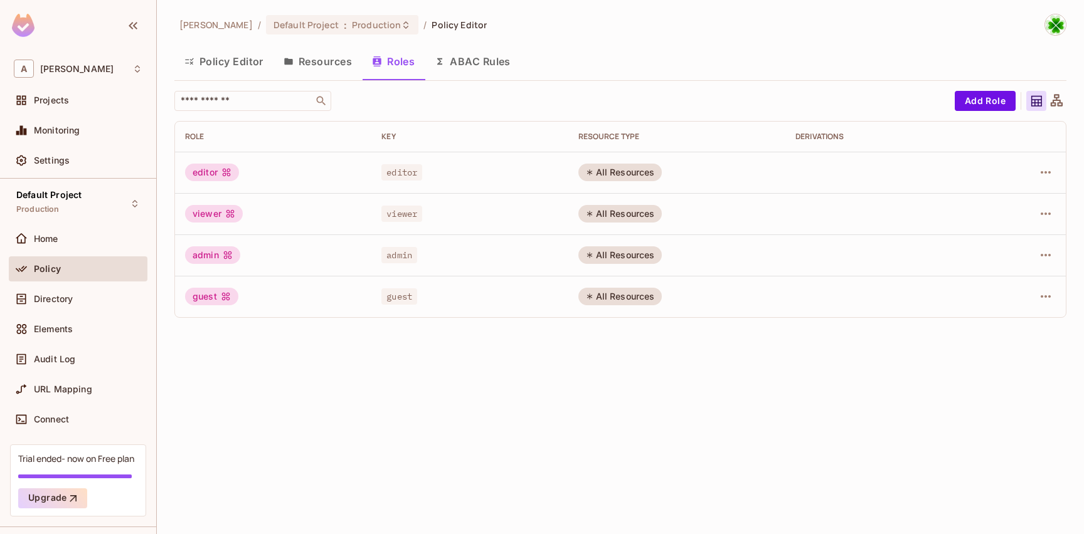
click at [467, 70] on button "ABAC Rules" at bounding box center [473, 61] width 96 height 31
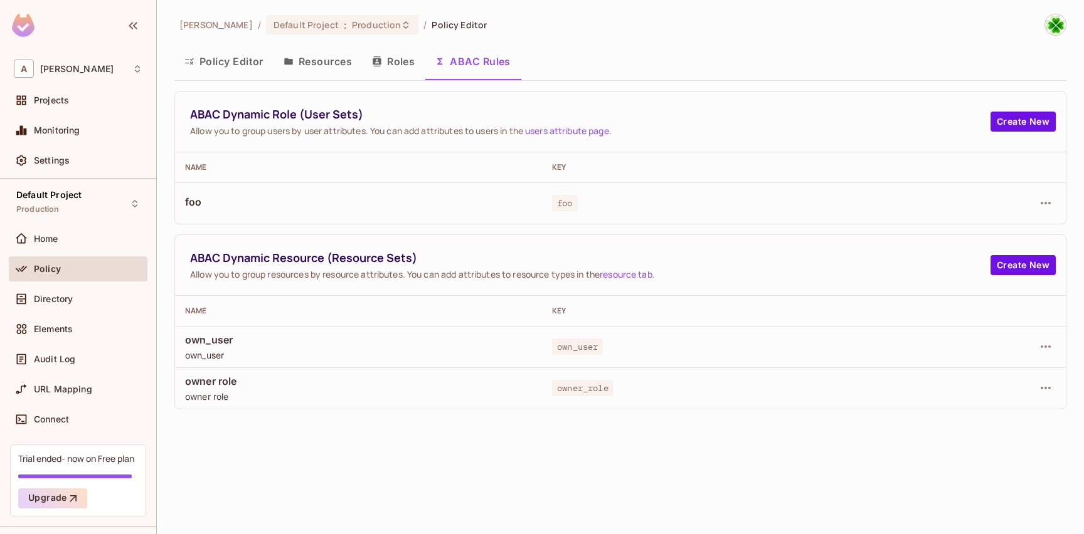
click at [383, 75] on button "Roles" at bounding box center [393, 61] width 63 height 31
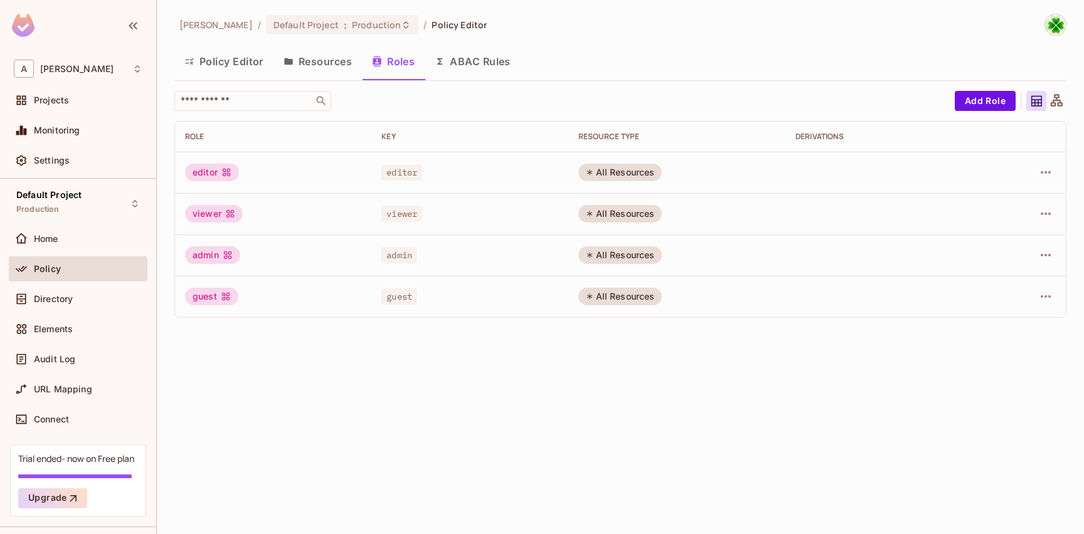
click at [304, 66] on button "Resources" at bounding box center [318, 61] width 88 height 31
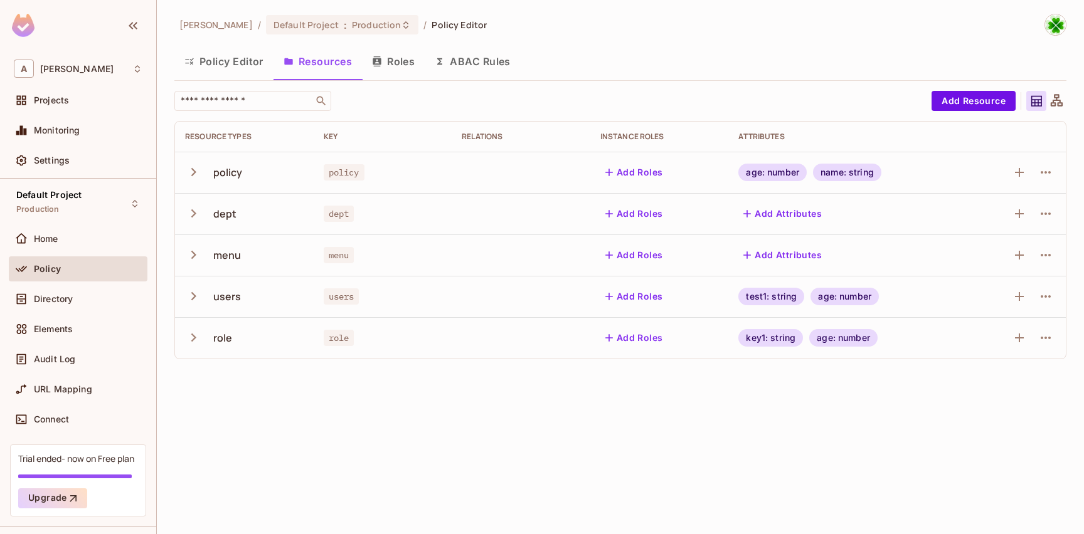
click at [219, 66] on button "Policy Editor" at bounding box center [223, 61] width 99 height 31
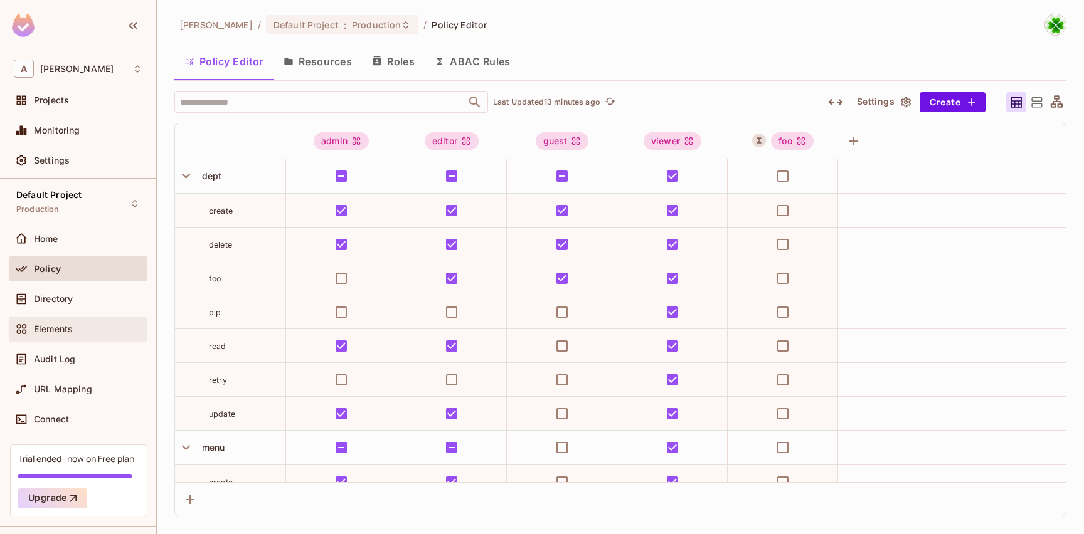
click at [88, 321] on div "Elements" at bounding box center [78, 329] width 139 height 25
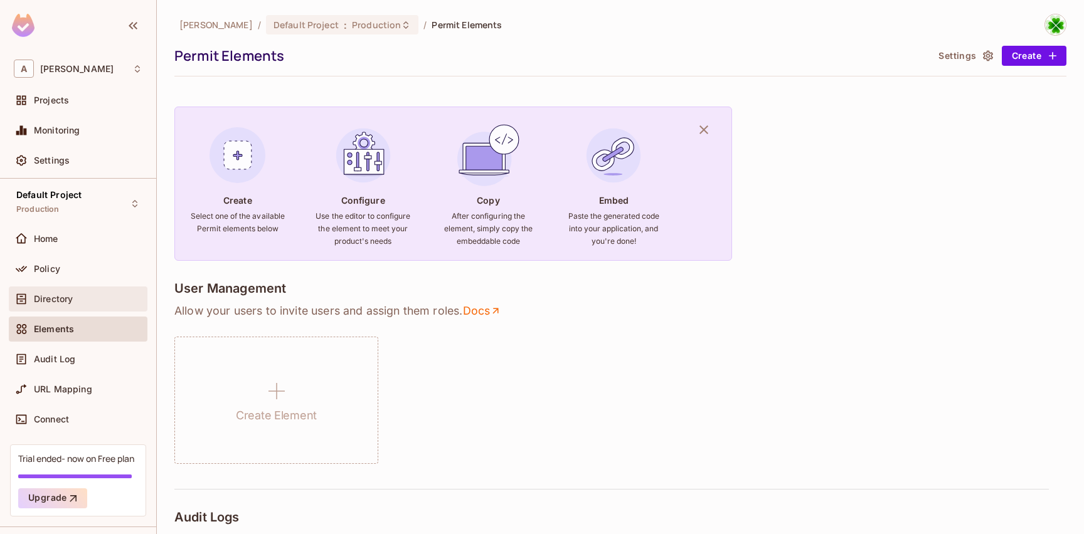
click at [97, 305] on div "Directory" at bounding box center [78, 299] width 129 height 15
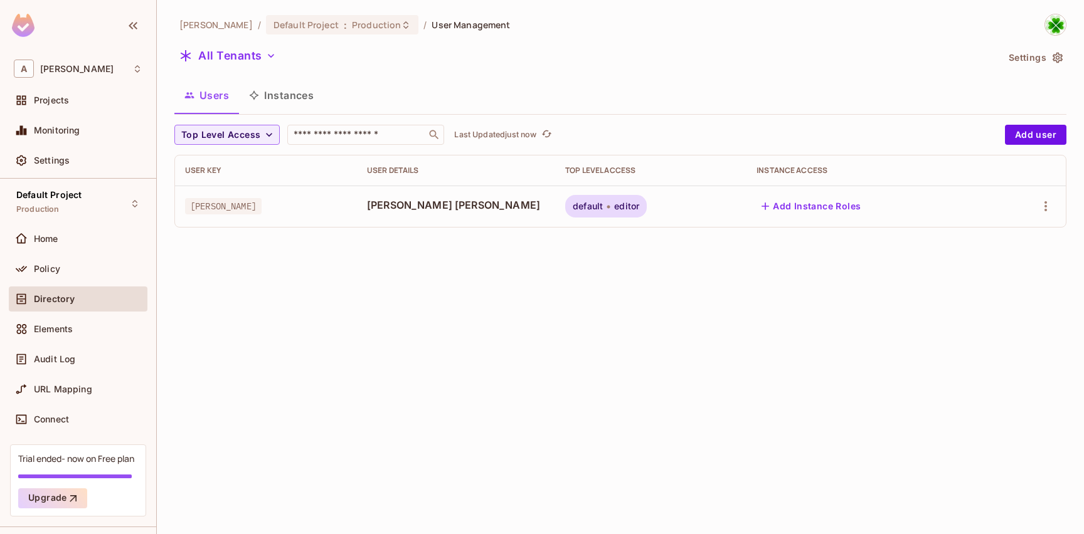
click at [297, 92] on button "Instances" at bounding box center [281, 95] width 85 height 31
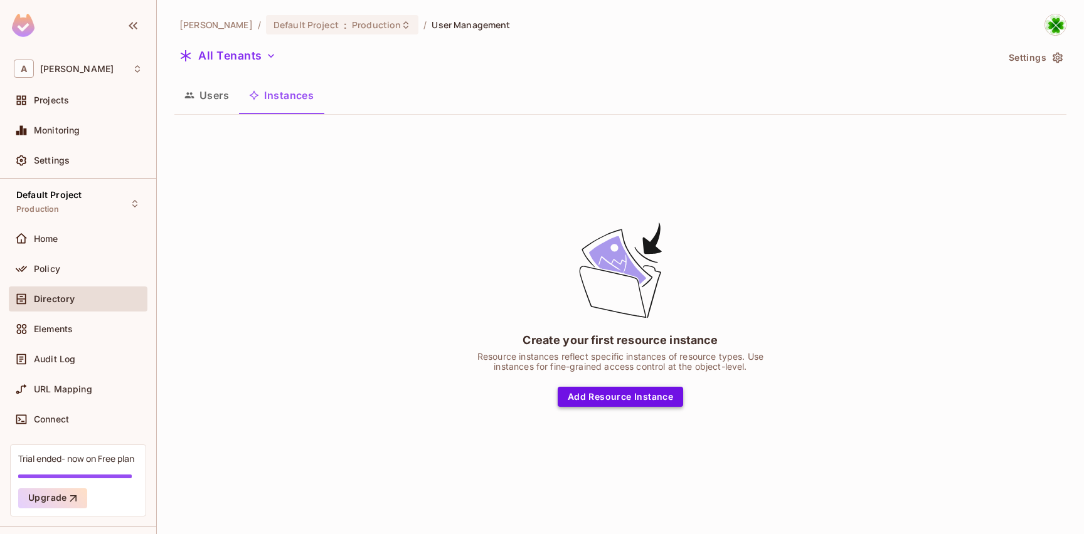
click at [607, 396] on button "Add Resource Instance" at bounding box center [620, 397] width 125 height 20
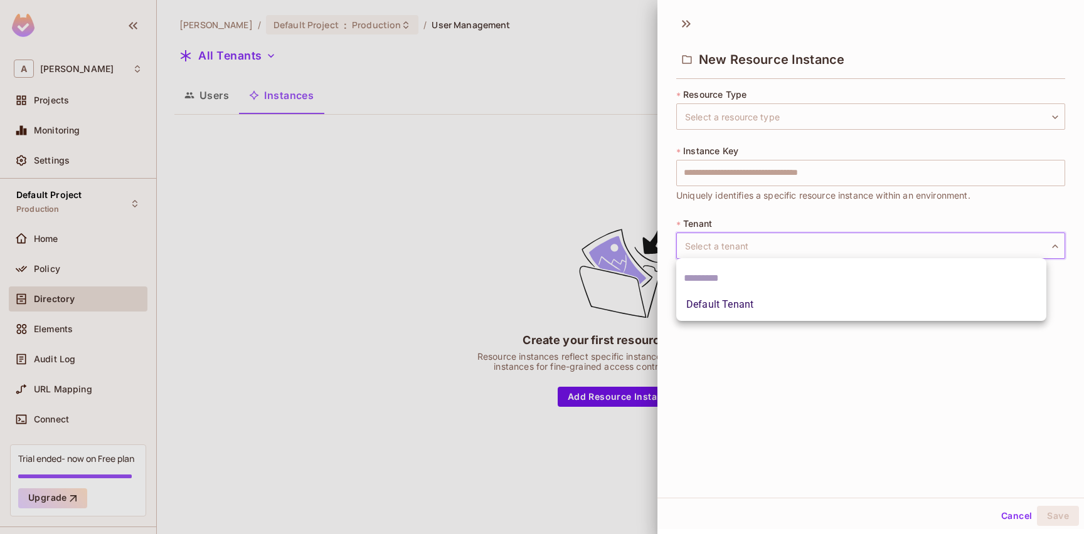
click at [728, 253] on body "A andy Projects Monitoring Settings Default Project Production Home Policy Dire…" at bounding box center [542, 267] width 1084 height 534
click at [728, 251] on div at bounding box center [542, 267] width 1084 height 534
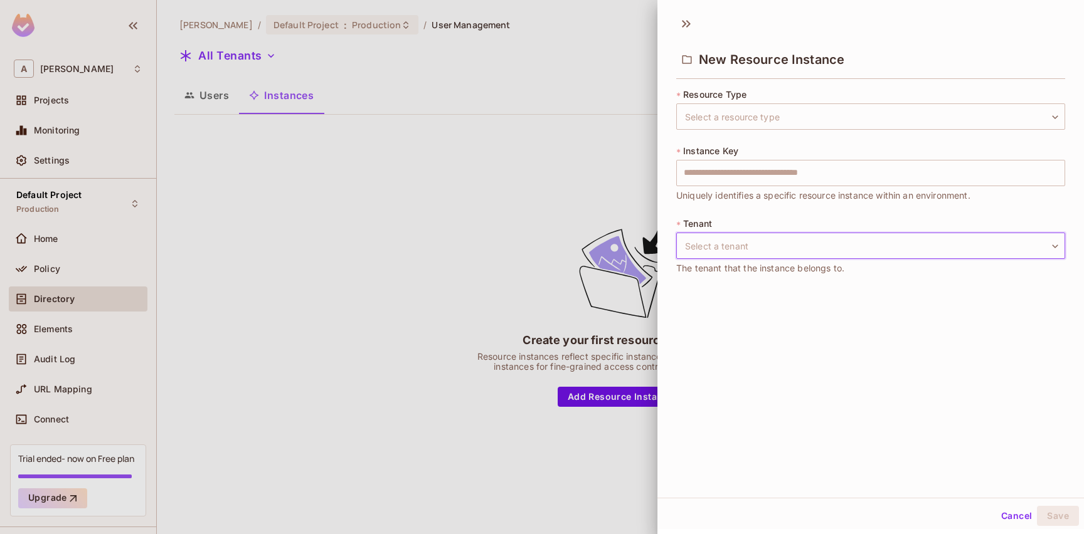
click at [728, 251] on body "A andy Projects Monitoring Settings Default Project Production Home Policy Dire…" at bounding box center [542, 267] width 1084 height 534
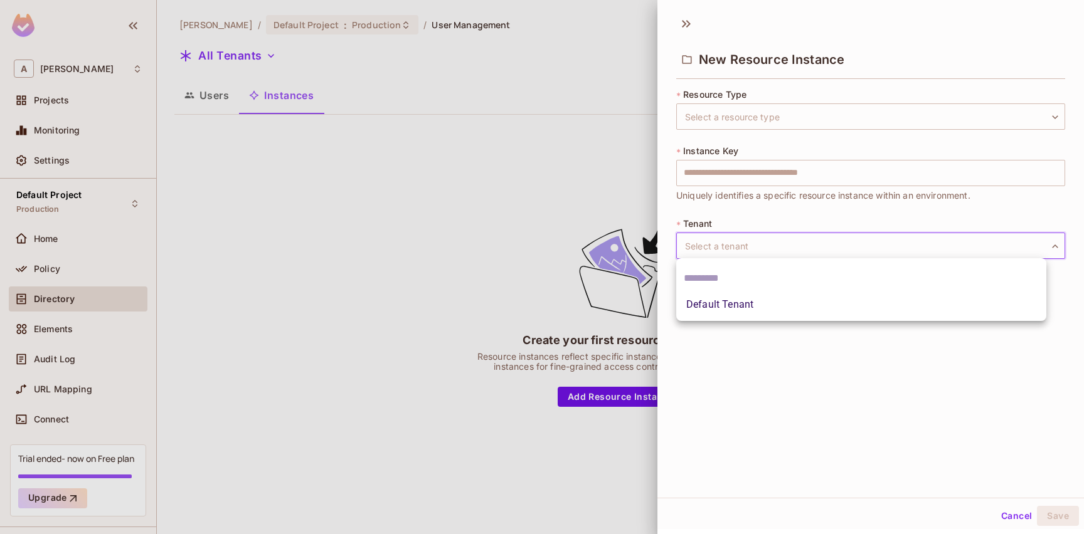
click at [728, 251] on div at bounding box center [542, 267] width 1084 height 534
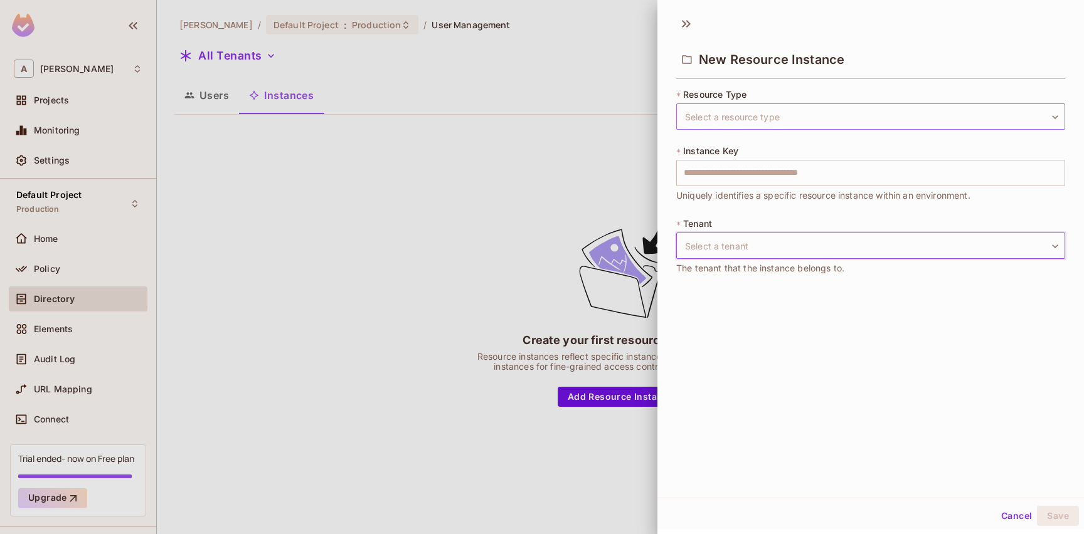
click at [774, 115] on body "A andy Projects Monitoring Settings Default Project Production Home Policy Dire…" at bounding box center [542, 267] width 1084 height 534
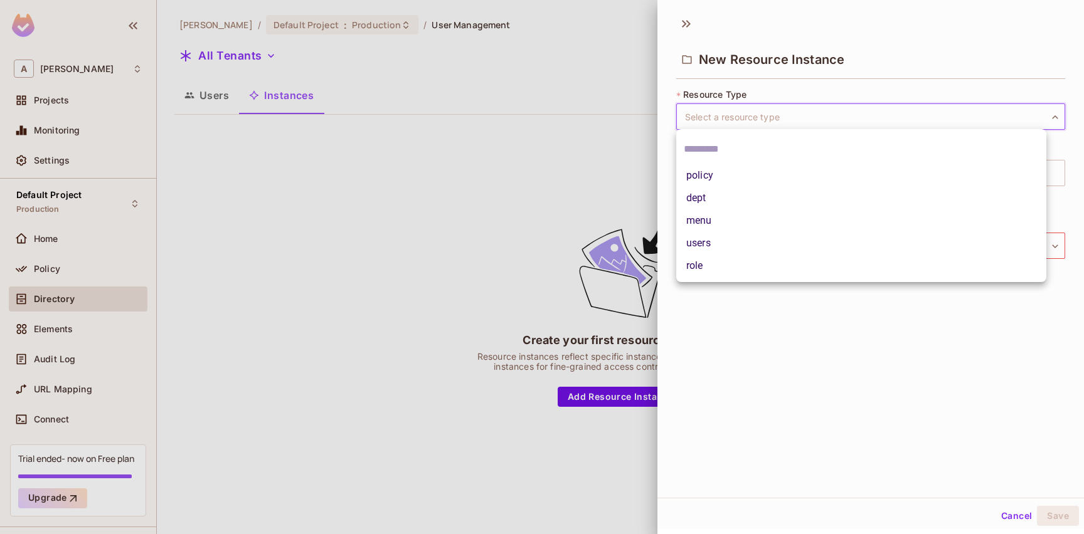
click at [743, 192] on li "dept" at bounding box center [861, 198] width 370 height 23
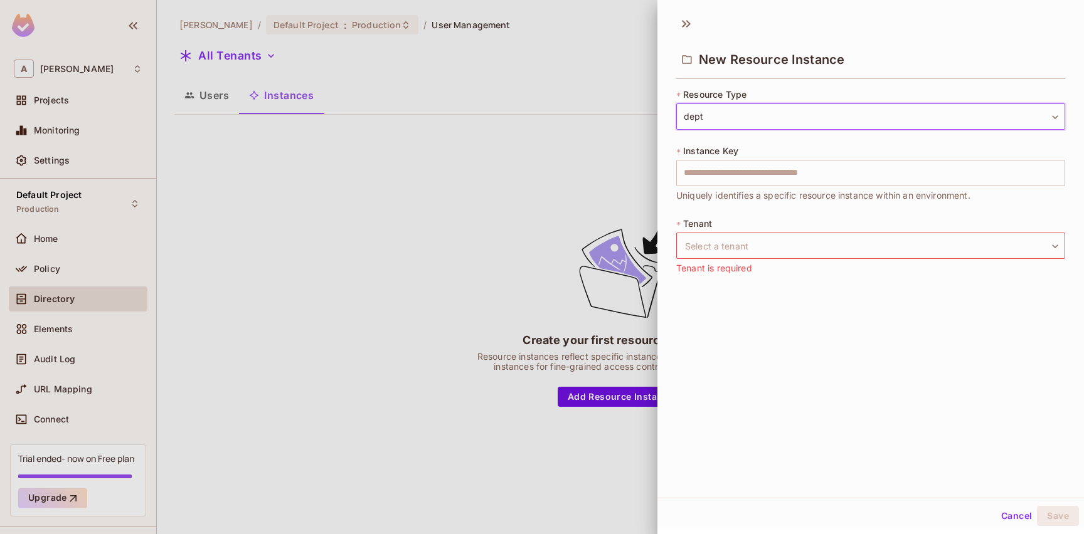
type input "****"
click at [755, 178] on input "text" at bounding box center [870, 173] width 389 height 26
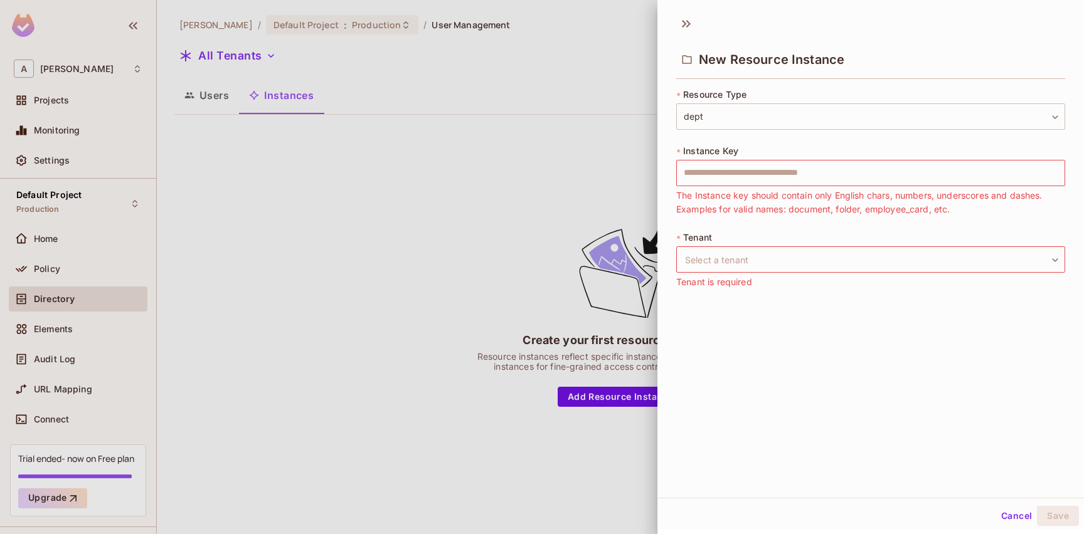
click at [795, 295] on div "New Resource Instance * Resource Type dept **** ​ * Instance Key ​ The Instance…" at bounding box center [870, 253] width 427 height 489
click at [753, 252] on body "A andy Projects Monitoring Settings Default Project Production Home Policy Dire…" at bounding box center [542, 267] width 1084 height 534
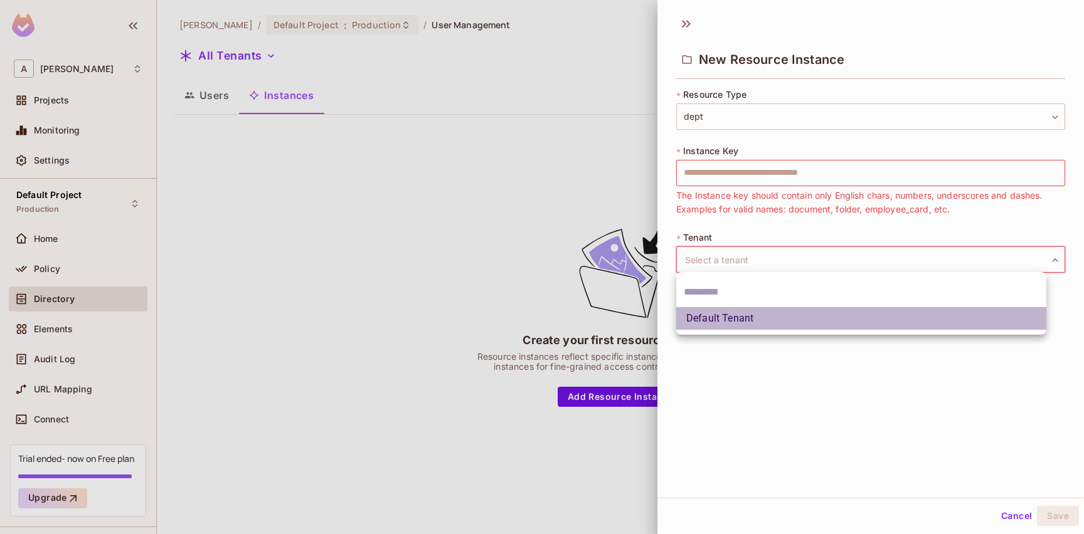
click at [757, 324] on li "Default Tenant" at bounding box center [861, 318] width 370 height 23
type input "*******"
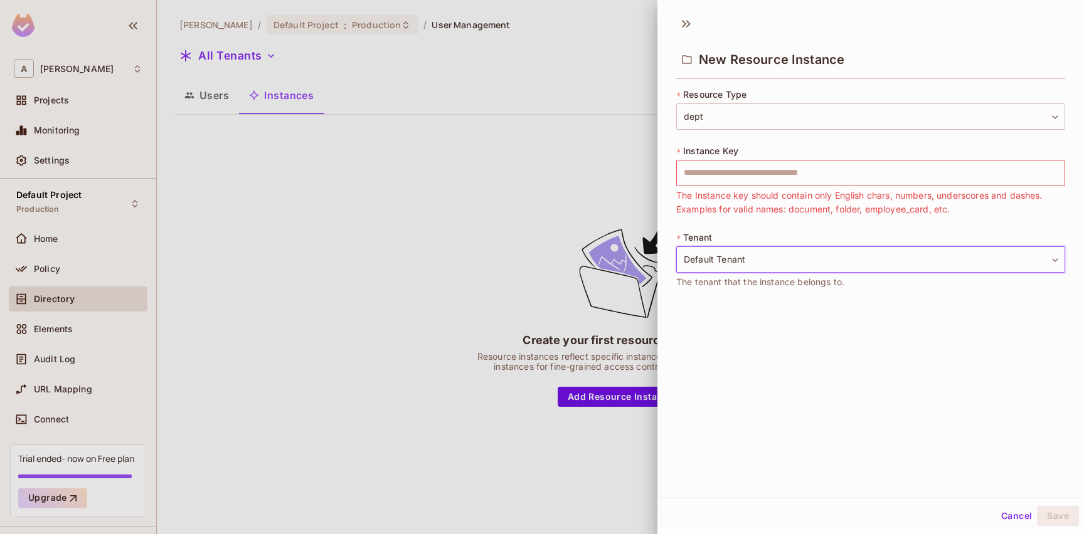
click at [807, 356] on div "New Resource Instance * Resource Type dept **** ​ * Instance Key ​ The Instance…" at bounding box center [870, 253] width 427 height 489
click at [774, 179] on input "text" at bounding box center [870, 173] width 389 height 26
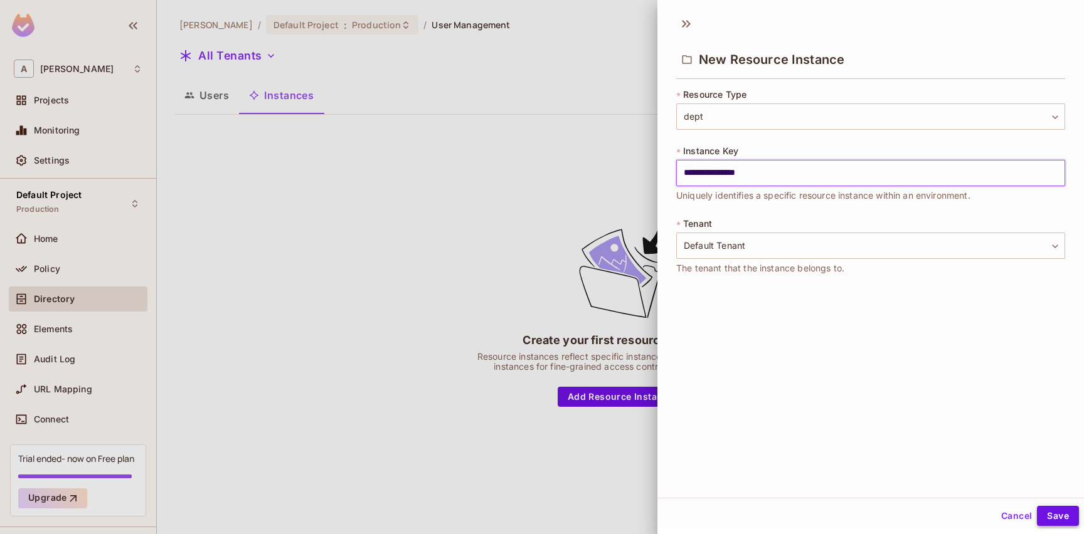
type input "**********"
click at [1061, 518] on button "Save" at bounding box center [1058, 516] width 42 height 20
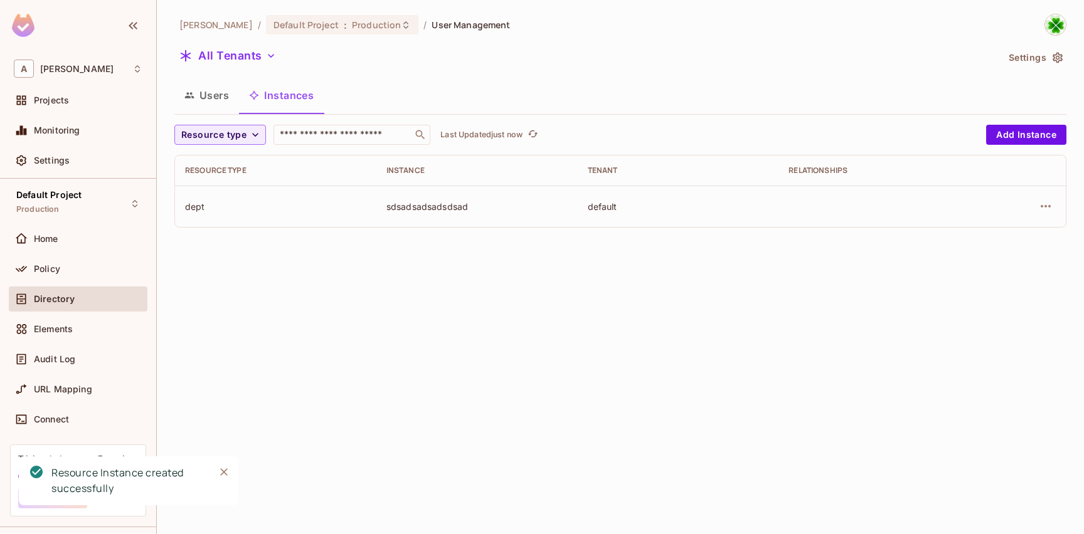
click at [252, 151] on div "Resource type ​ Last Updated just now Add Instance Resource type Instance Tenan…" at bounding box center [620, 176] width 892 height 103
click at [248, 140] on button "Resource type" at bounding box center [220, 135] width 92 height 20
click at [247, 139] on div at bounding box center [542, 267] width 1084 height 534
click at [402, 220] on td "sdsadsadsadsdsad" at bounding box center [476, 206] width 201 height 41
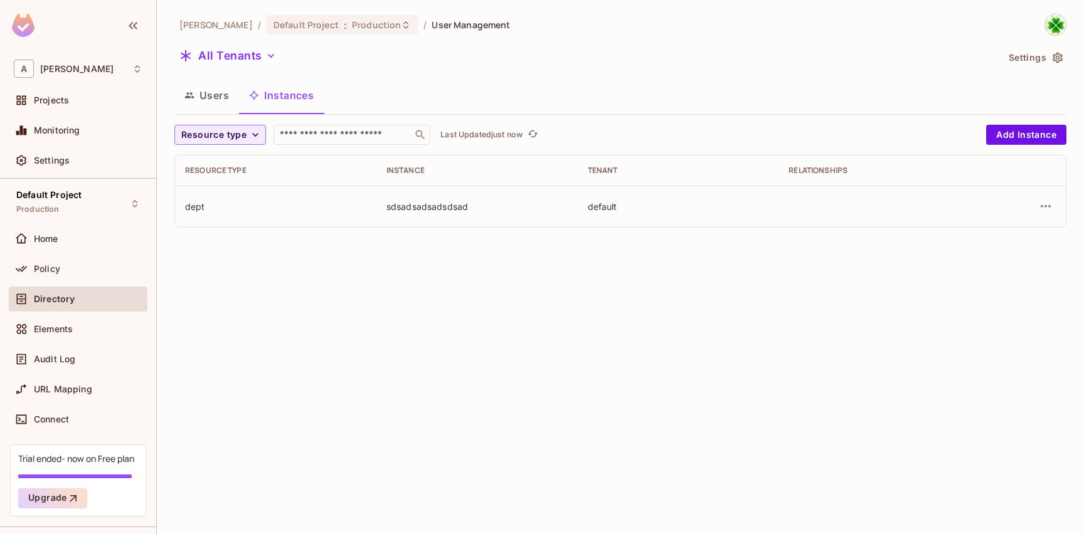
click at [220, 101] on button "Users" at bounding box center [206, 95] width 65 height 31
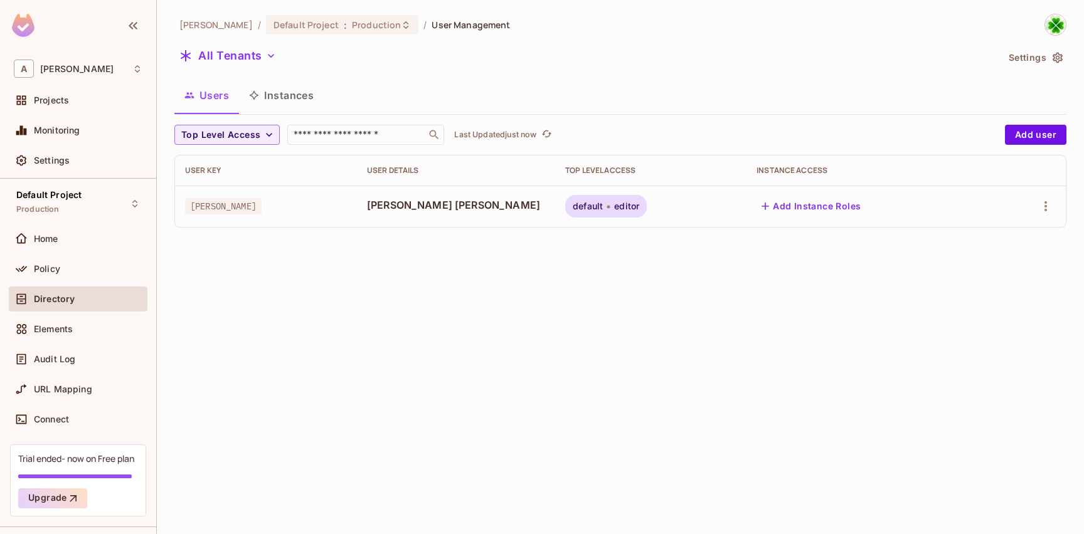
click at [290, 101] on button "Instances" at bounding box center [281, 95] width 85 height 31
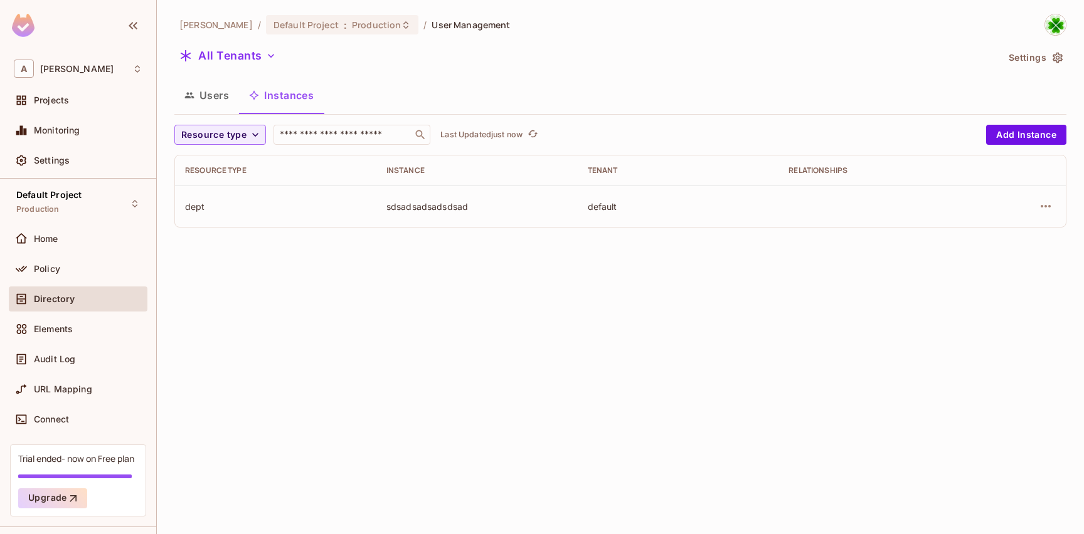
click at [221, 104] on button "Users" at bounding box center [206, 95] width 65 height 31
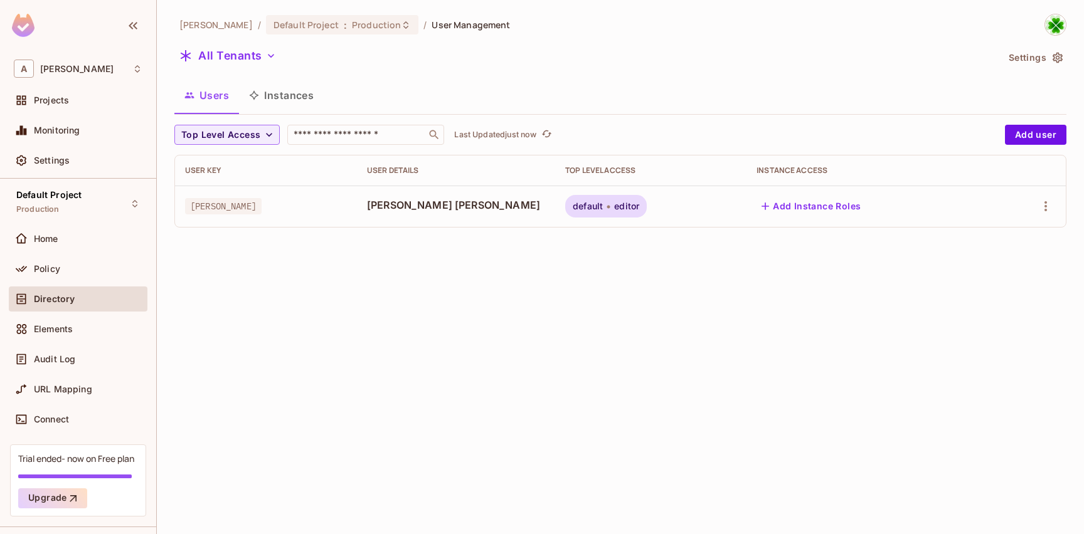
click at [337, 216] on td "andy" at bounding box center [266, 206] width 182 height 41
click at [339, 238] on div "Top Level Access ​ Last Updated just now Add user User Key User Details Top Lev…" at bounding box center [620, 181] width 892 height 113
click at [431, 225] on td "andy sam" at bounding box center [456, 206] width 198 height 41
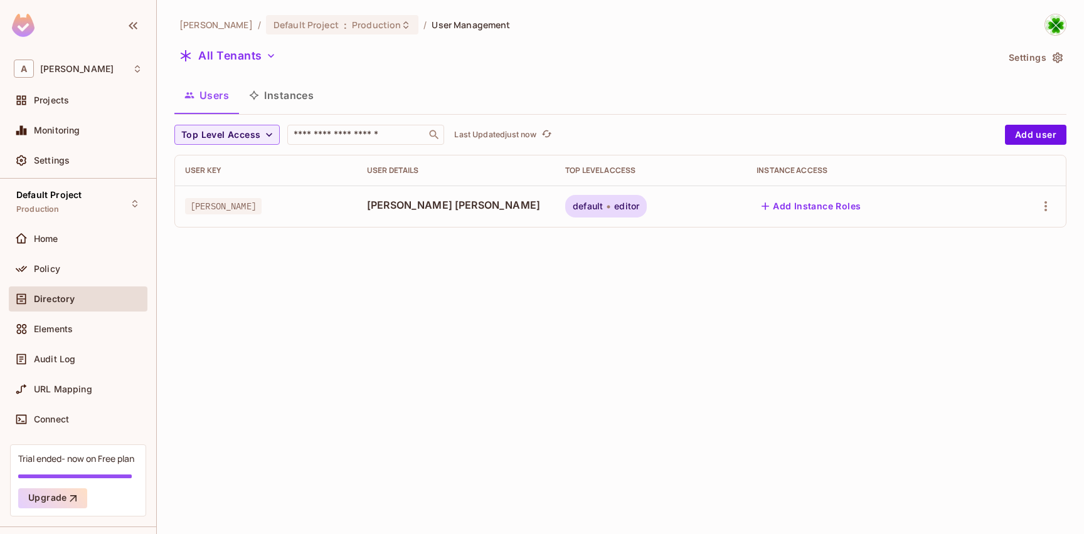
drag, startPoint x: 1035, startPoint y: 134, endPoint x: 1002, endPoint y: 164, distance: 45.3
click at [1035, 134] on button "Add user" at bounding box center [1035, 135] width 61 height 20
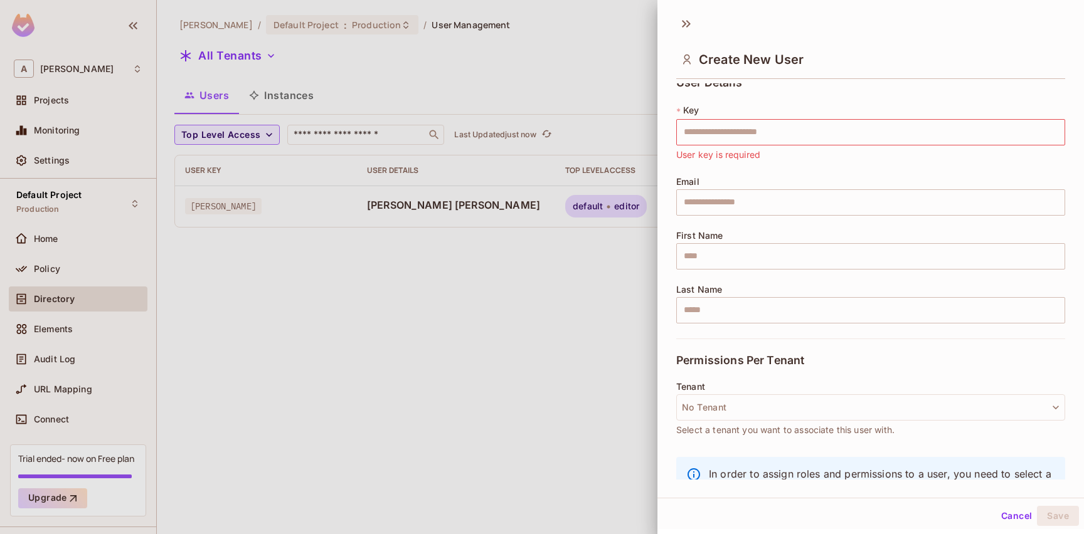
scroll to position [58, 0]
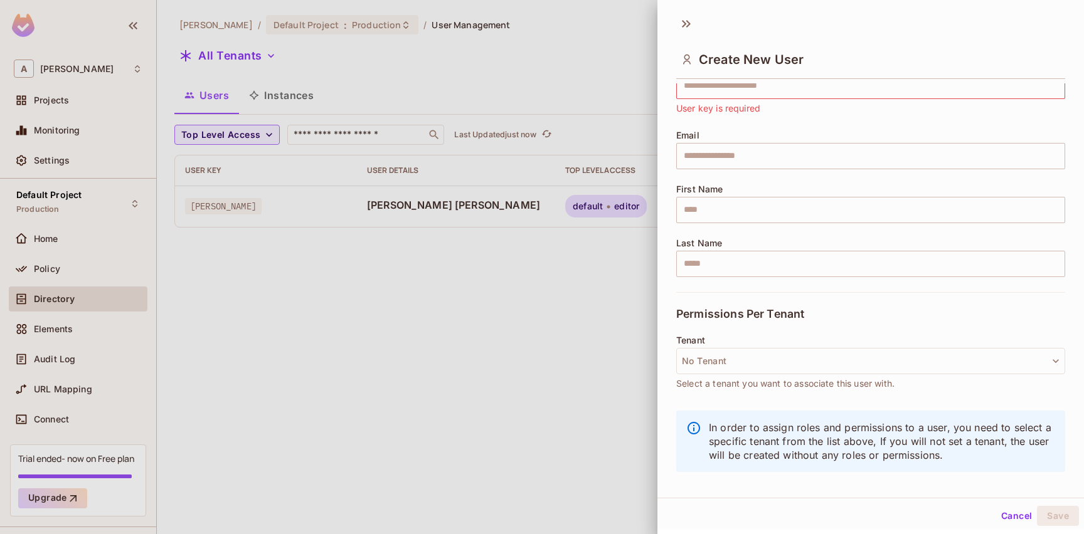
click at [433, 363] on div at bounding box center [542, 267] width 1084 height 534
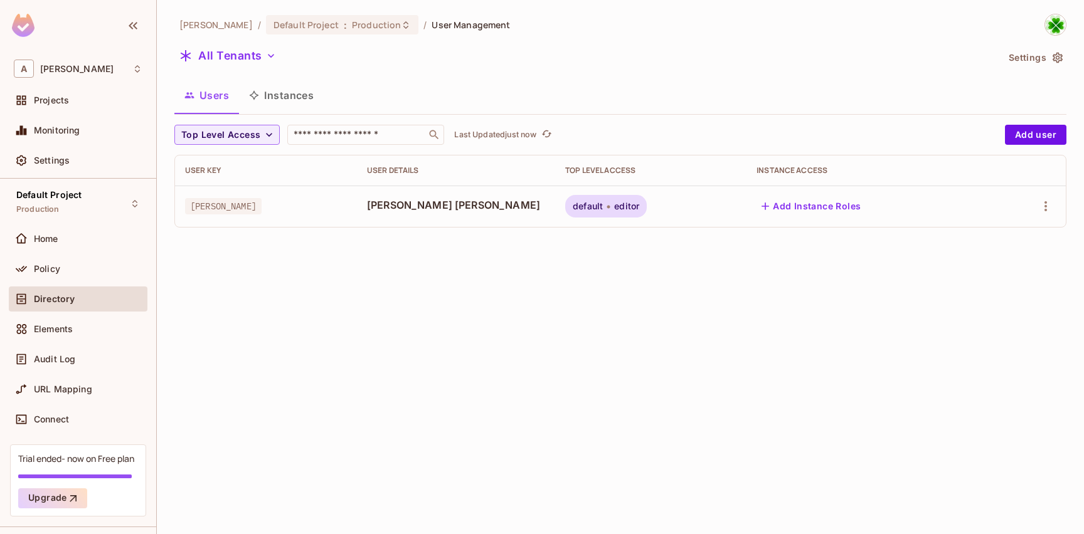
click at [1023, 61] on button "Settings" at bounding box center [1035, 58] width 63 height 20
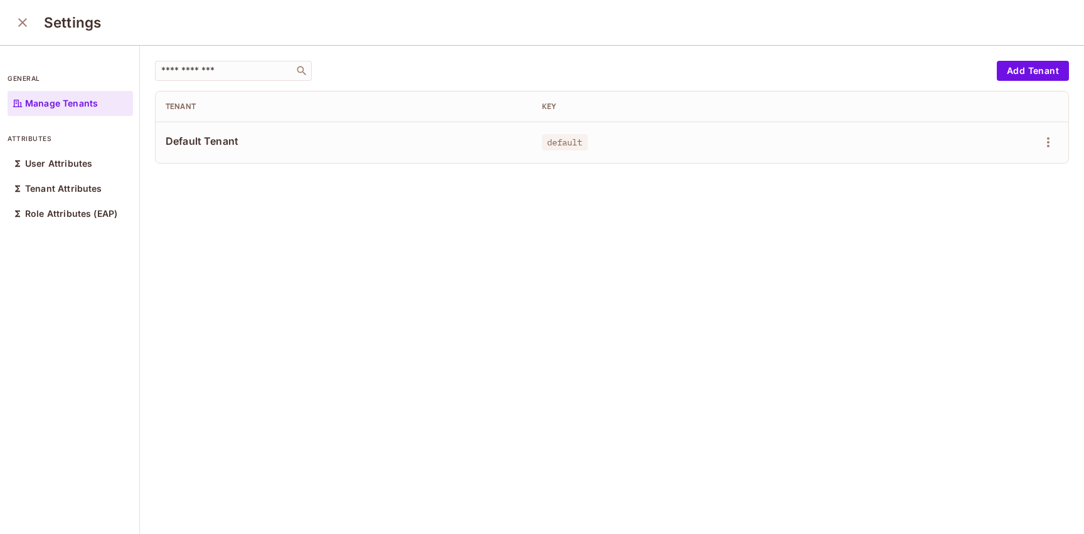
click at [246, 149] on div "Default Tenant" at bounding box center [344, 142] width 356 height 16
click at [87, 173] on div "User Attributes" at bounding box center [70, 163] width 125 height 25
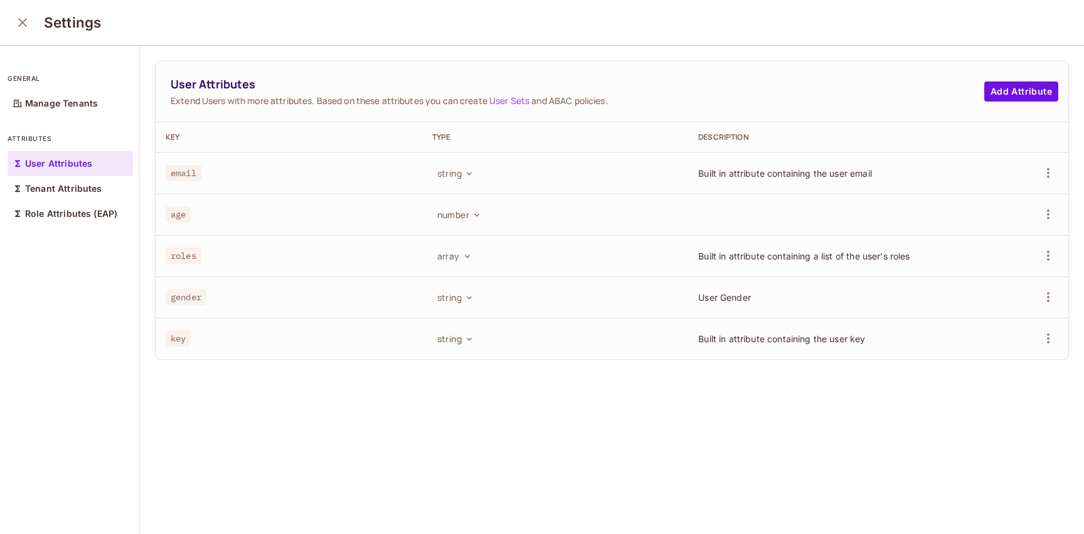
click at [258, 216] on div "age" at bounding box center [289, 214] width 247 height 13
click at [1047, 339] on icon "button" at bounding box center [1048, 337] width 3 height 10
drag, startPoint x: 957, startPoint y: 323, endPoint x: 1004, endPoint y: 308, distance: 49.4
click at [957, 323] on div at bounding box center [542, 267] width 1084 height 534
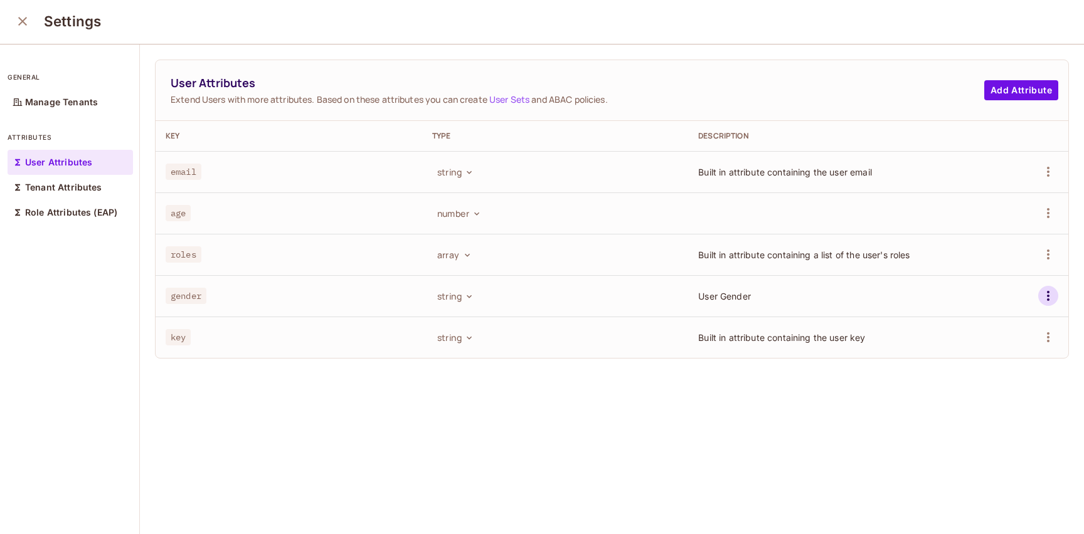
click at [1041, 296] on icon "button" at bounding box center [1048, 296] width 15 height 15
click at [873, 267] on div at bounding box center [542, 267] width 1084 height 534
click at [1041, 256] on icon "button" at bounding box center [1048, 254] width 15 height 15
click at [759, 382] on div at bounding box center [542, 267] width 1084 height 534
click at [1041, 215] on icon "button" at bounding box center [1048, 213] width 15 height 15
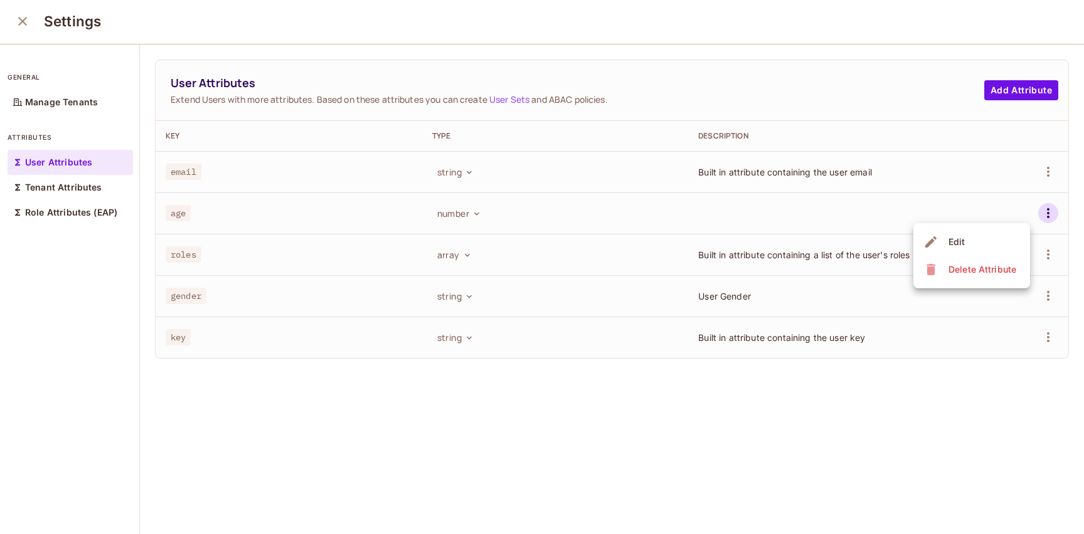
click at [712, 388] on div at bounding box center [542, 267] width 1084 height 534
click at [333, 293] on div "gender" at bounding box center [289, 296] width 247 height 13
click at [331, 290] on div "gender" at bounding box center [289, 296] width 247 height 13
click at [83, 192] on p "Tenant Attributes" at bounding box center [63, 188] width 77 height 10
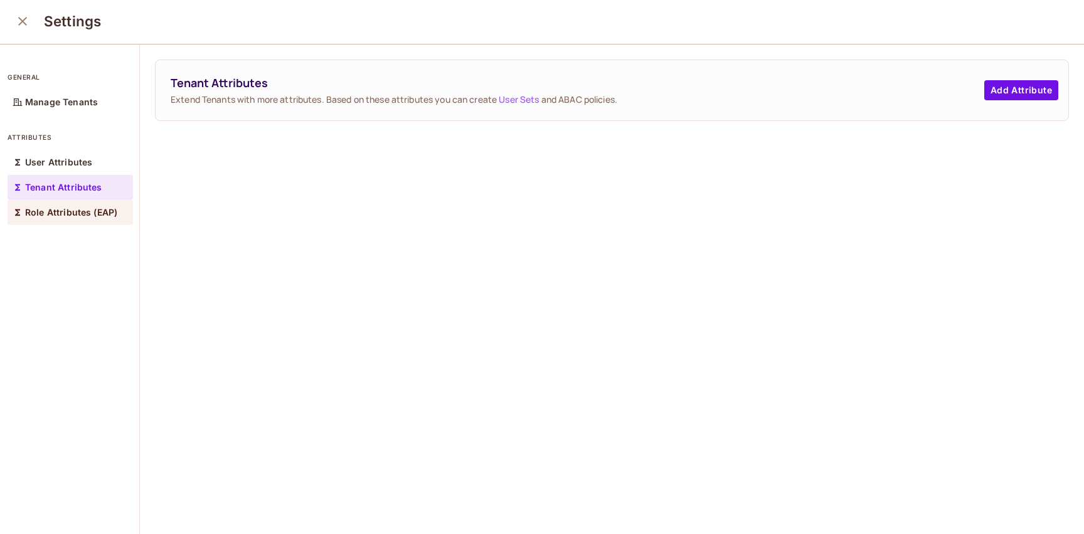
click at [77, 215] on p "Role Attributes (EAP)" at bounding box center [71, 213] width 92 height 10
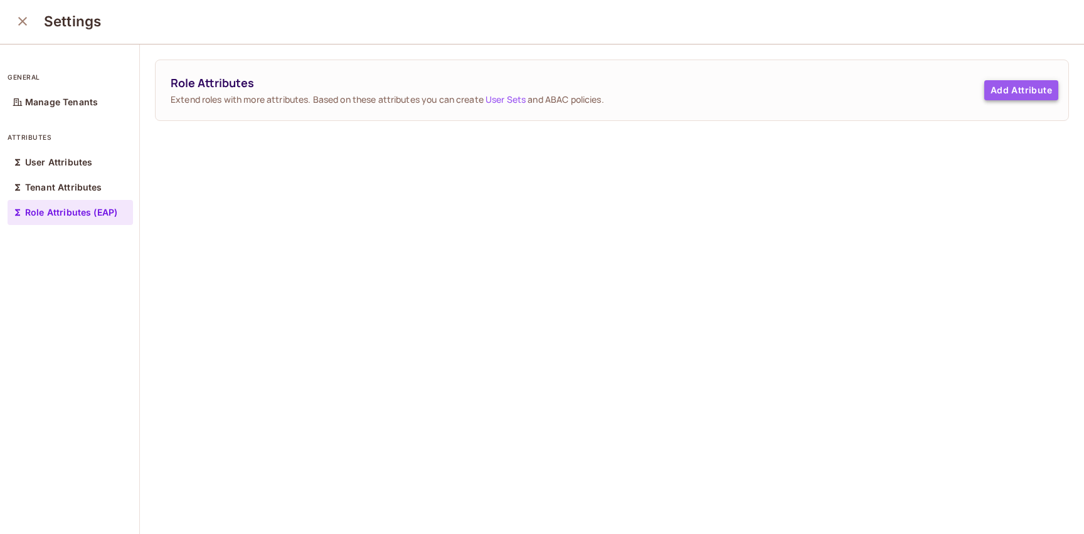
click at [1008, 89] on button "Add Attribute" at bounding box center [1021, 90] width 74 height 20
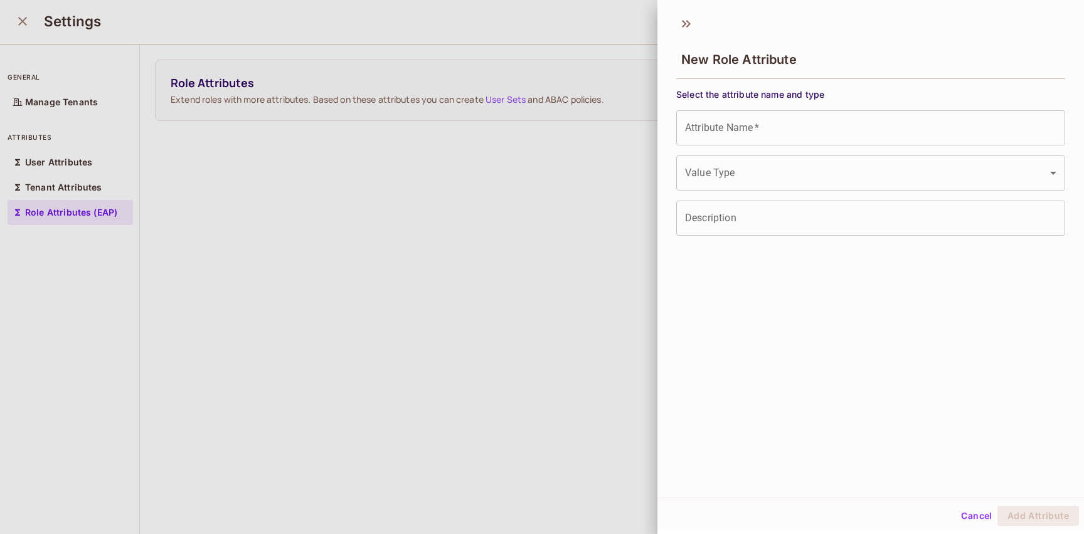
click at [514, 269] on div at bounding box center [542, 267] width 1084 height 534
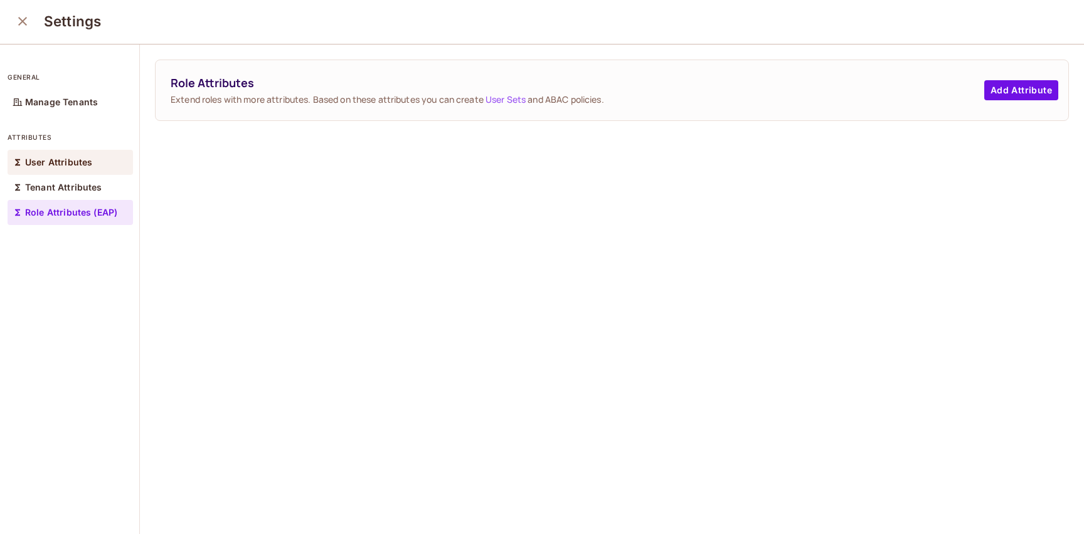
click at [76, 166] on p "User Attributes" at bounding box center [58, 162] width 67 height 10
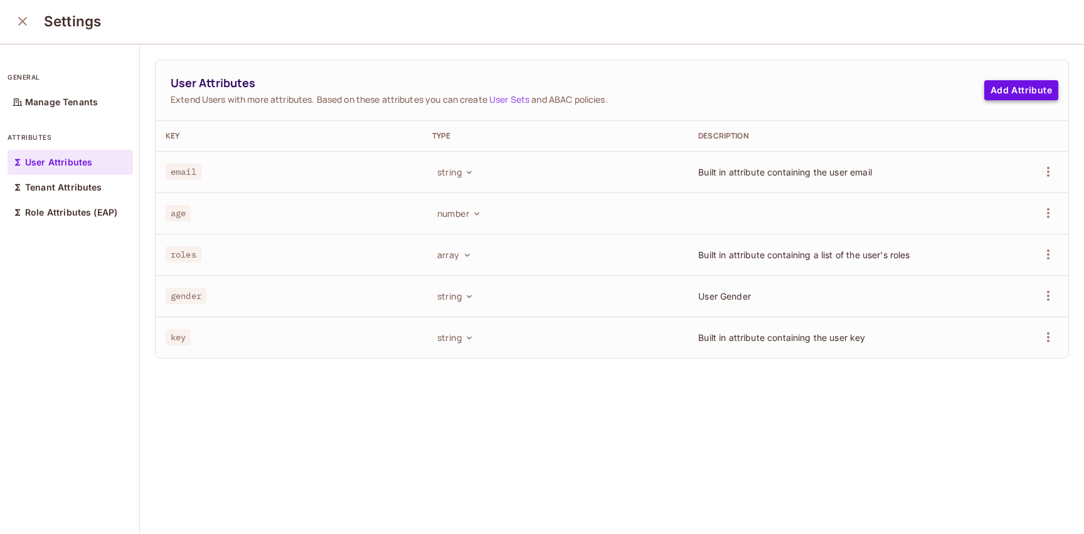
click at [1010, 95] on button "Add Attribute" at bounding box center [1021, 90] width 74 height 20
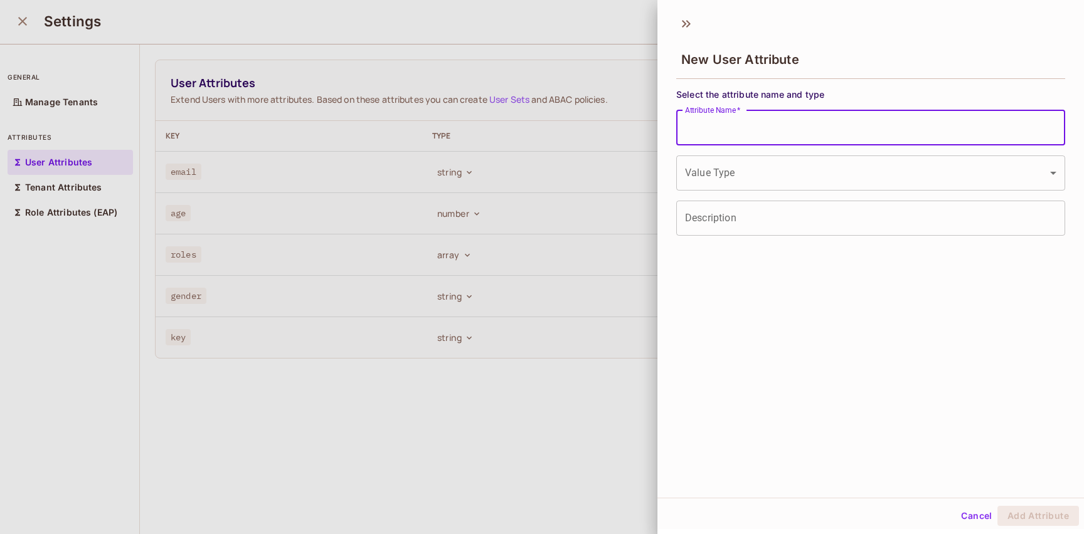
click at [787, 137] on input "Attribute Name   *" at bounding box center [870, 127] width 389 height 35
type input "********"
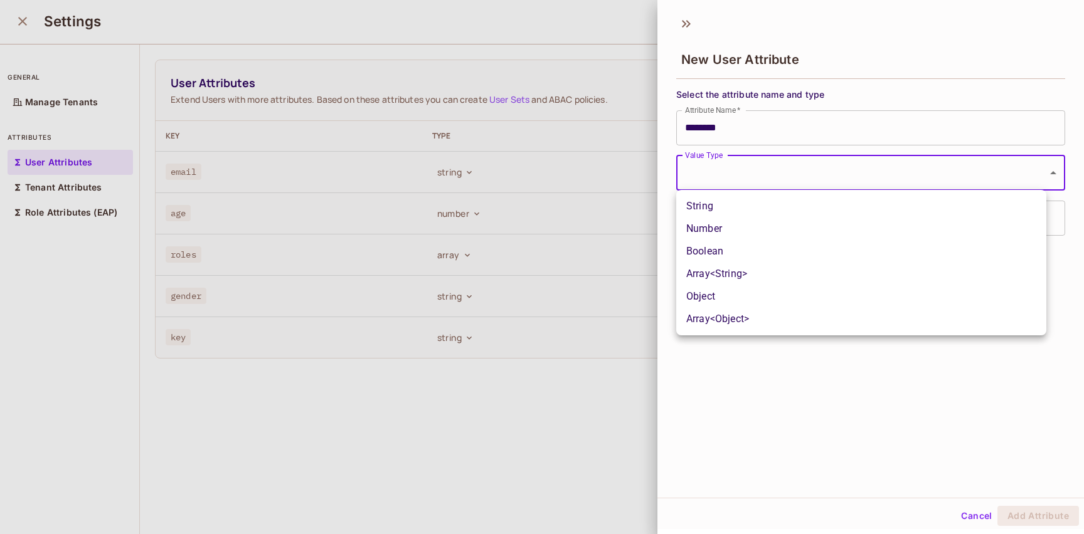
click at [796, 172] on body "A andy Projects Monitoring Settings Default Project Production Home Policy Dire…" at bounding box center [542, 267] width 1084 height 534
click at [777, 203] on li "String" at bounding box center [861, 206] width 370 height 23
type input "******"
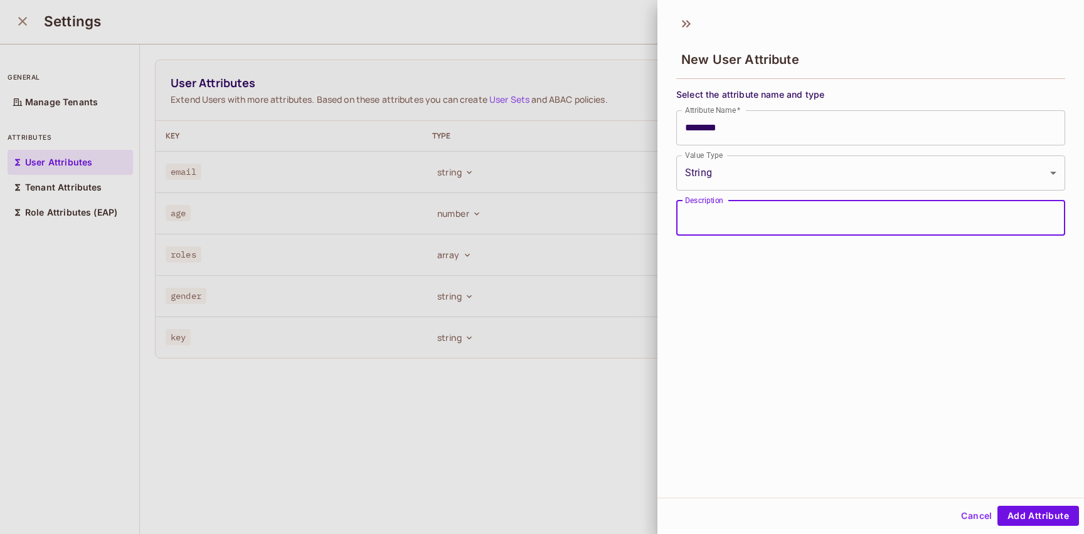
click at [760, 233] on input "Description" at bounding box center [870, 218] width 389 height 35
click at [1035, 512] on button "Add Attribute" at bounding box center [1038, 516] width 82 height 20
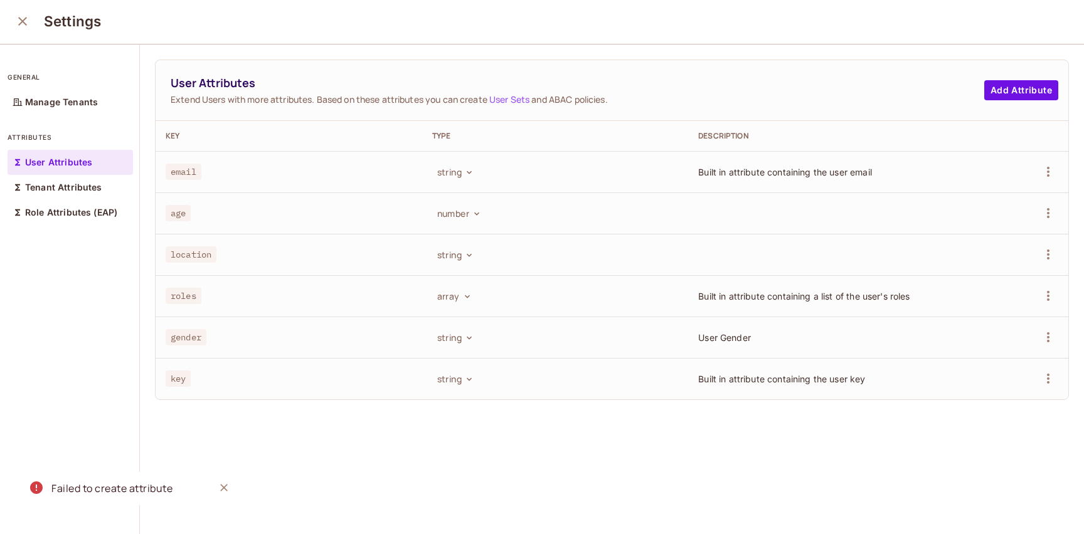
click at [449, 266] on td "string" at bounding box center [555, 254] width 267 height 41
click at [455, 262] on button "string" at bounding box center [454, 255] width 45 height 20
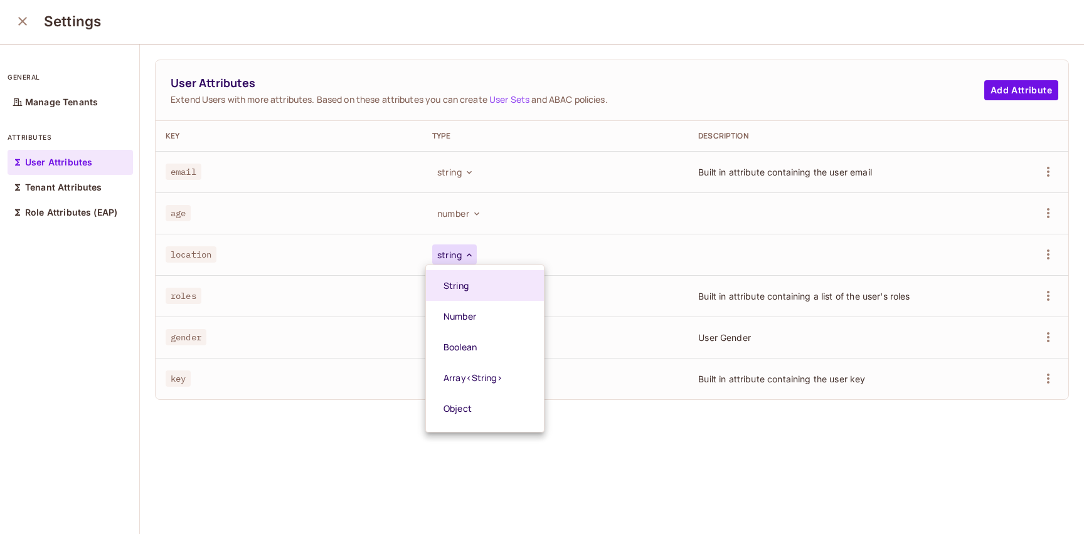
click at [327, 267] on div at bounding box center [542, 267] width 1084 height 534
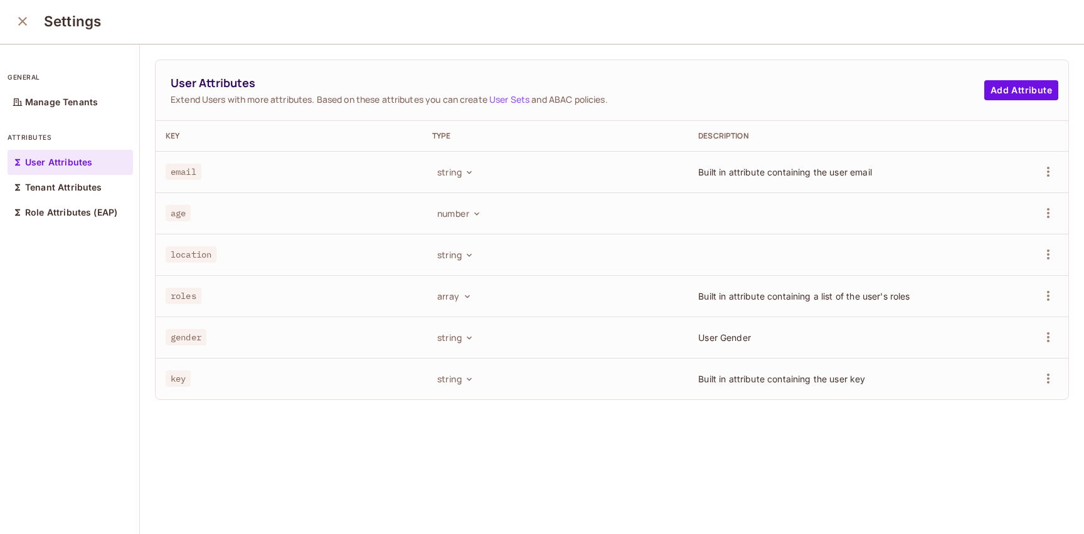
click at [23, 23] on icon "close" at bounding box center [22, 21] width 9 height 9
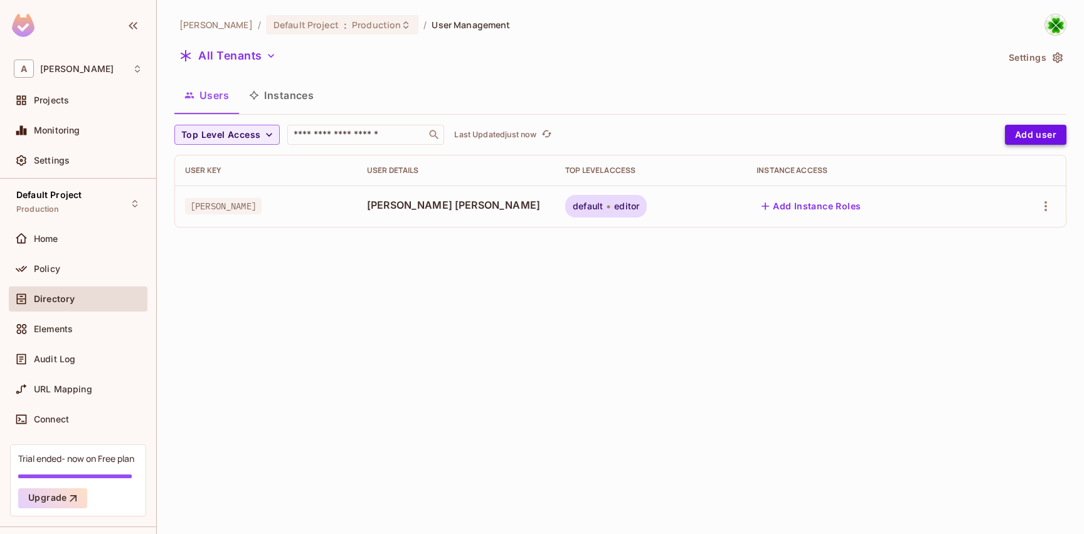
click at [1027, 133] on button "Add user" at bounding box center [1035, 135] width 61 height 20
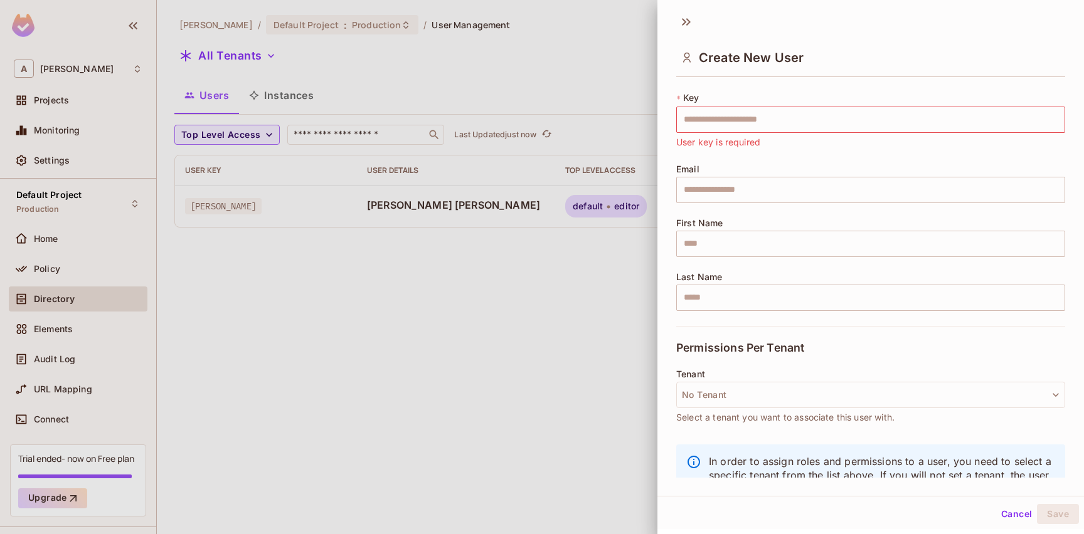
scroll to position [24, 0]
click at [484, 335] on div at bounding box center [542, 267] width 1084 height 534
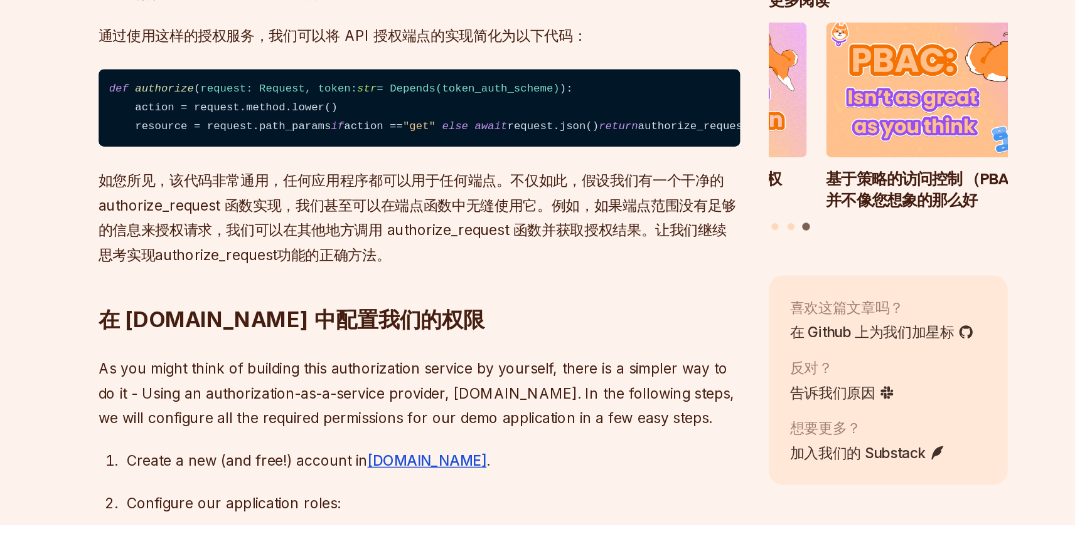
scroll to position [2276, 0]
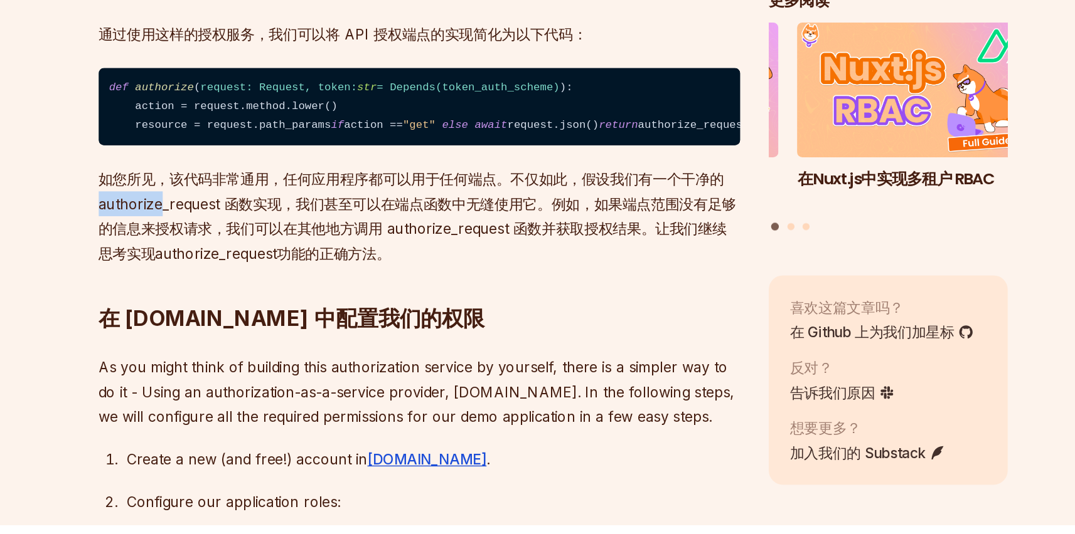
drag, startPoint x: 216, startPoint y: 439, endPoint x: 258, endPoint y: 440, distance: 41.4
click at [258, 351] on p "如您所见，该代码非常通用，任何应用程序都可以用于任何端点。不仅如此，假设我们有一个干净的 authorize_request 函数实现，我们甚至可以在端点函数…" at bounding box center [442, 316] width 453 height 70
click at [498, 351] on p "如您所见，该代码非常通用，任何应用程序都可以用于任何端点。不仅如此，假设我们有一个干净的 authorize_request 函数实现，我们甚至可以在端点函数…" at bounding box center [442, 316] width 453 height 70
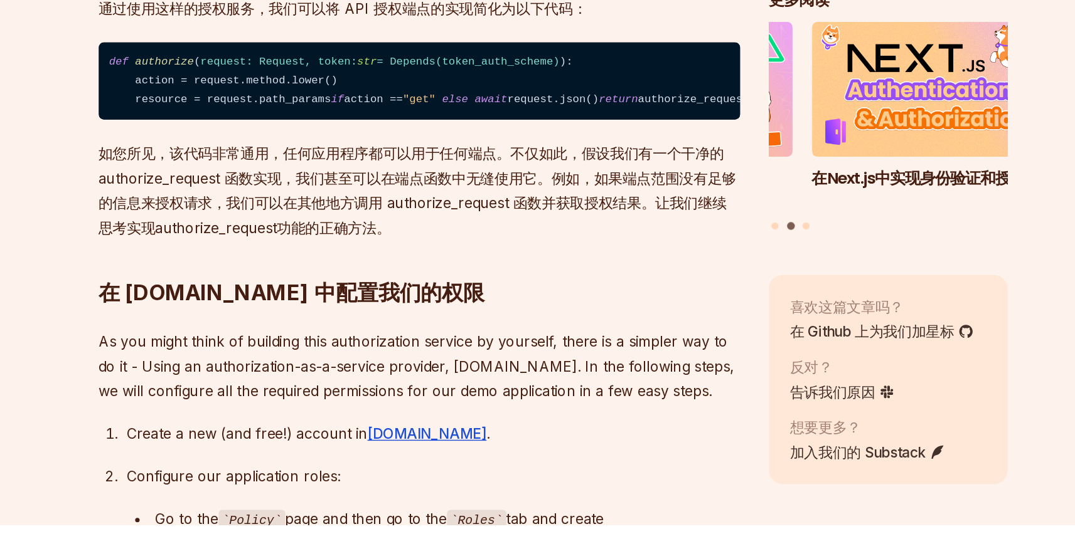
scroll to position [2296, 0]
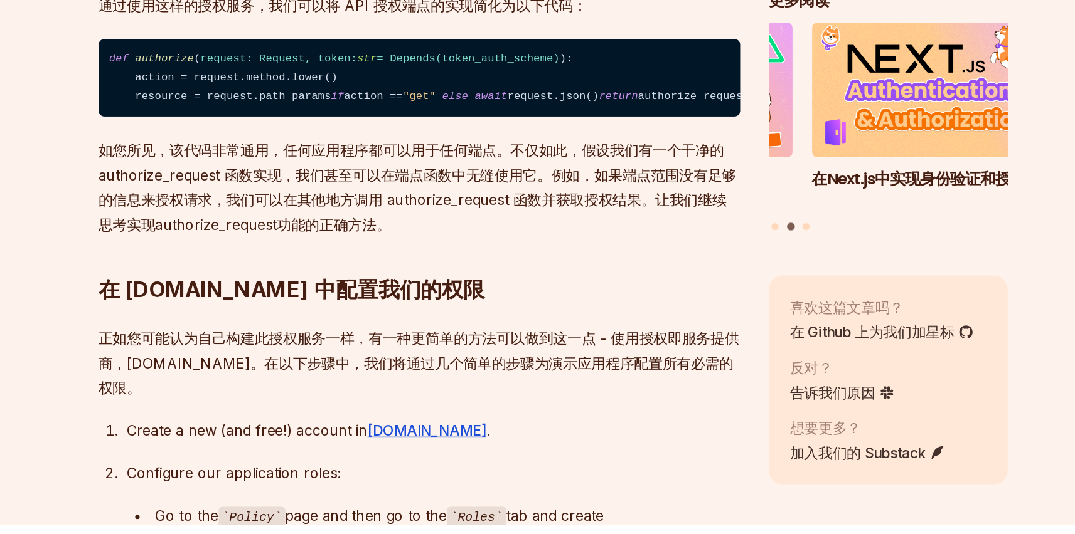
click at [453, 331] on p "如您所见，该代码非常通用，任何应用程序都可以用于任何端点。不仅如此，假设我们有一个干净的 authorize_request 函数实现，我们甚至可以在端点函数…" at bounding box center [442, 296] width 453 height 70
click at [444, 331] on p "如您所见，该代码非常通用，任何应用程序都可以用于任何端点。不仅如此，假设我们有一个干净的 authorize_request 函数实现，我们甚至可以在端点函数…" at bounding box center [442, 296] width 453 height 70
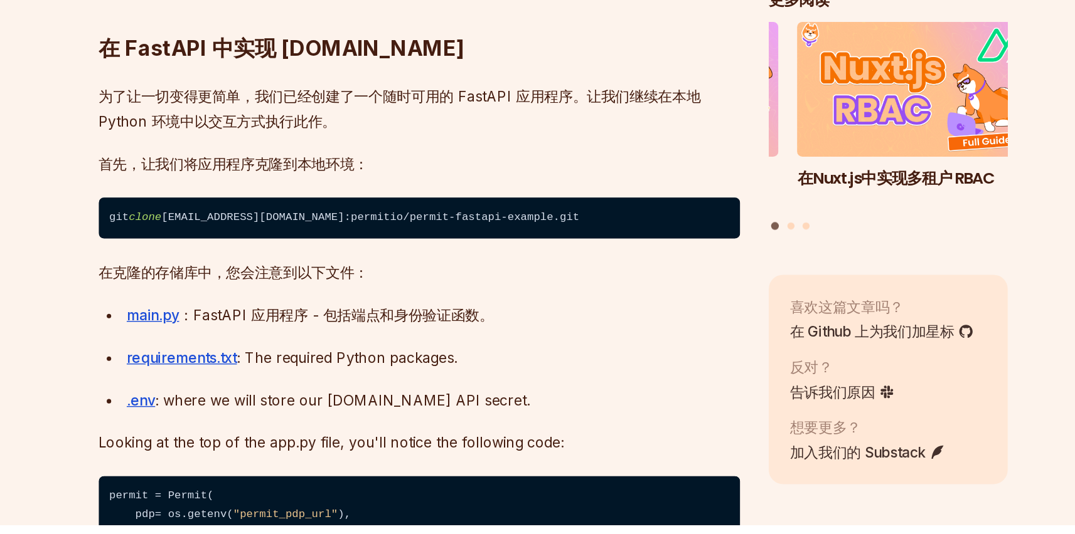
scroll to position [4283, 0]
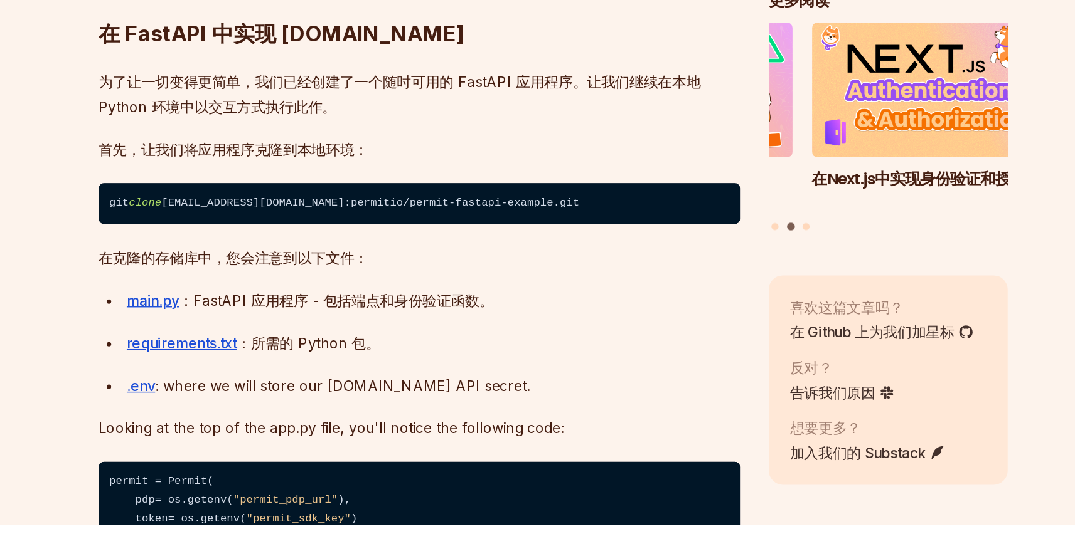
click at [494, 322] on code "git clone git@github.com:permitio/permit-fastapi-example.git" at bounding box center [442, 307] width 453 height 29
copy code "git clone"
click at [505, 447] on div "FastAPI 最近在 Python 应用程序开发人员中经历了指数级增长。它不仅是目前最快的 Web 框架，而且设计简洁，允许开发人员扩展功能以满足身份验证和…" at bounding box center [442, 39] width 453 height 7095
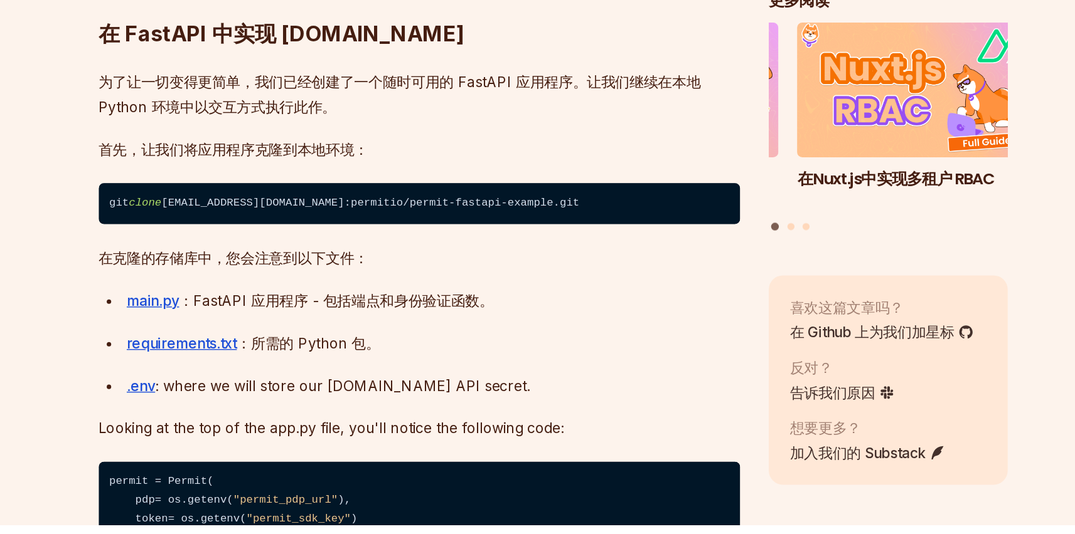
click at [445, 322] on code "git clone git@github.com:permitio/permit-fastapi-example.git" at bounding box center [442, 307] width 453 height 29
copy code "git clone"
click at [464, 354] on p "在克隆的存储库中，您会注意到以下文件：" at bounding box center [442, 346] width 453 height 18
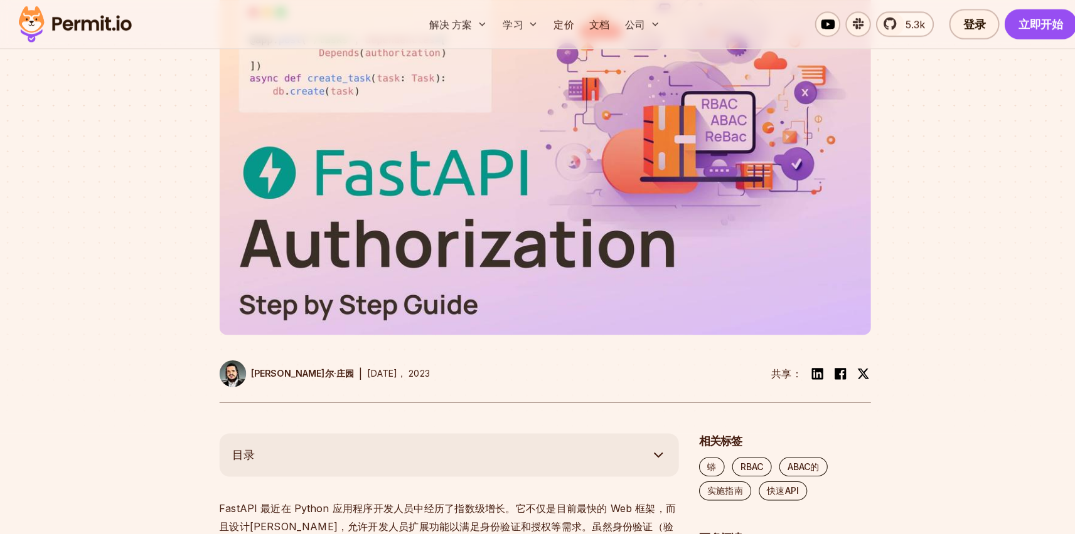
scroll to position [0, 0]
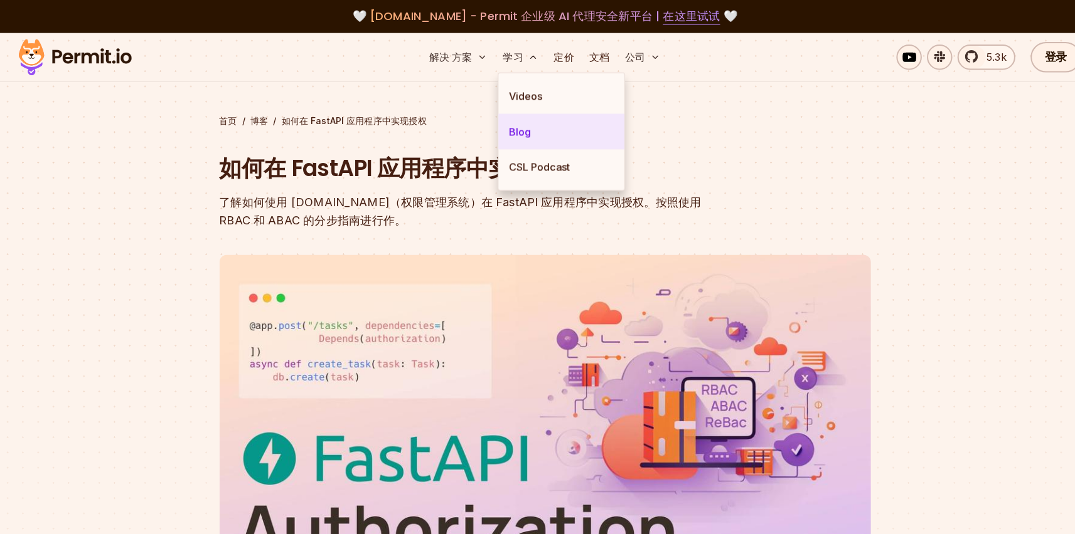
click at [521, 120] on link "Blog" at bounding box center [554, 129] width 124 height 35
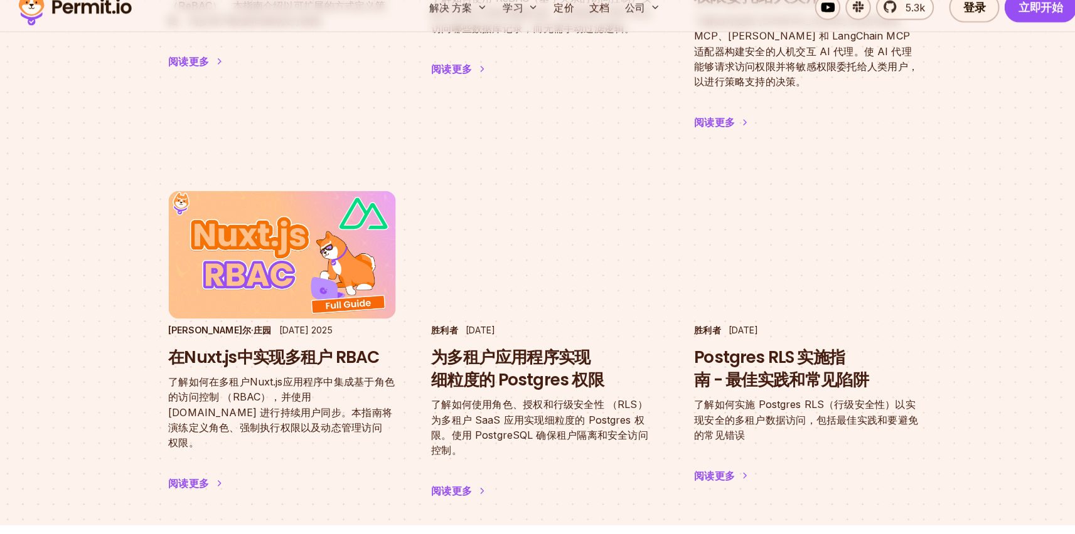
scroll to position [1650, 0]
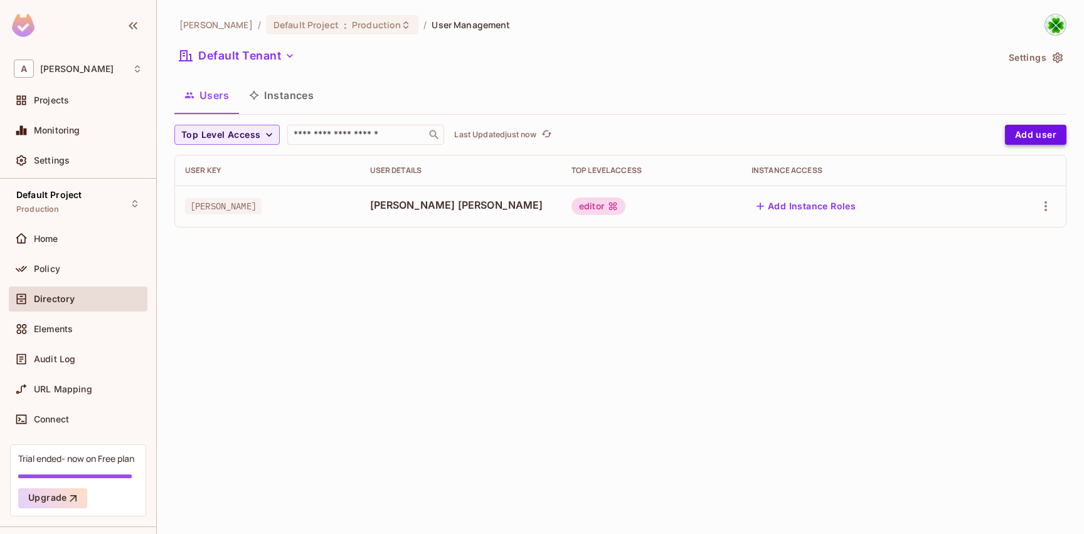
click at [1023, 136] on button "Add user" at bounding box center [1035, 135] width 61 height 20
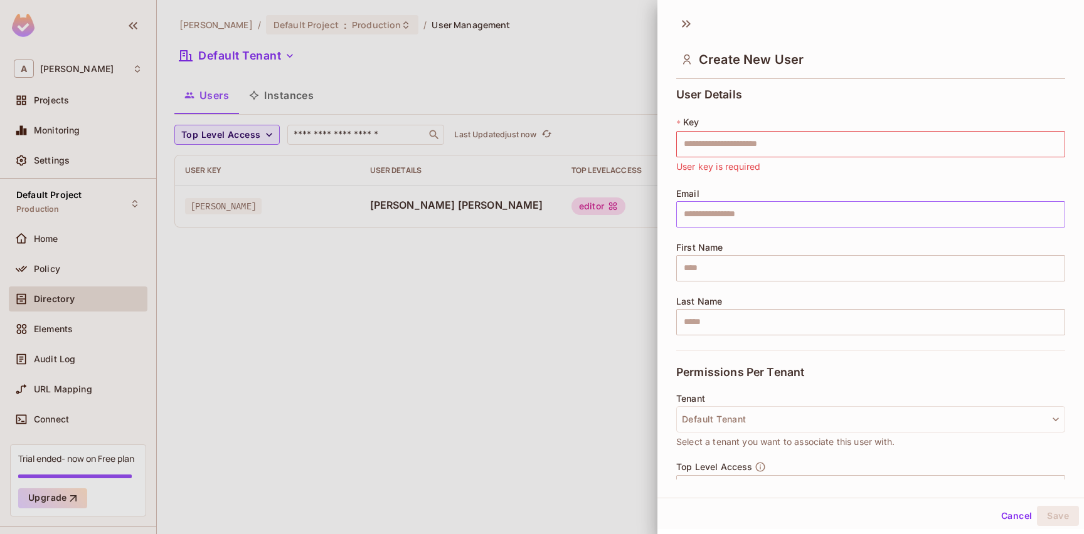
click at [774, 216] on input "text" at bounding box center [870, 214] width 389 height 26
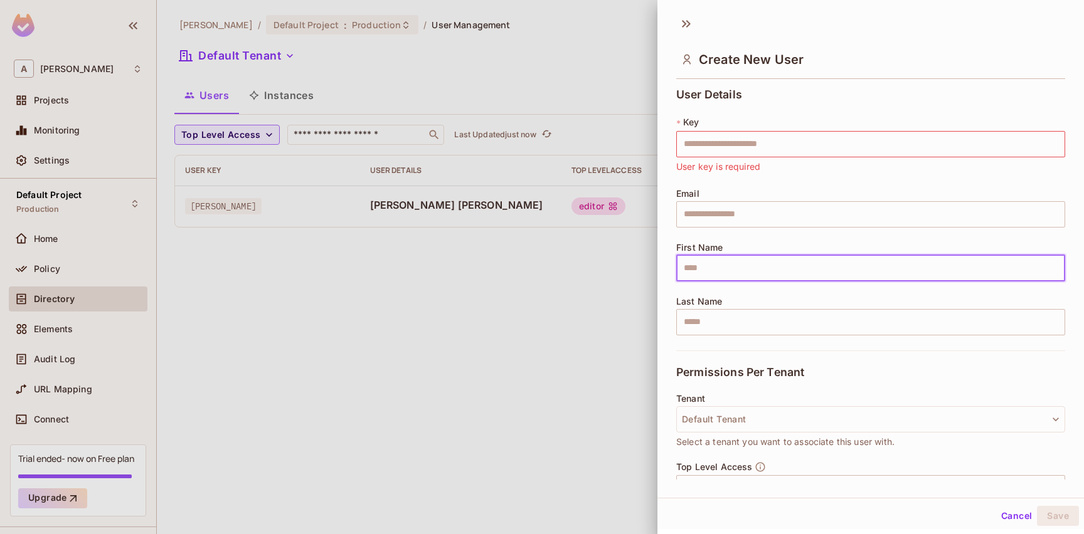
click at [747, 259] on input "text" at bounding box center [870, 268] width 389 height 26
click at [735, 312] on input "text" at bounding box center [870, 322] width 389 height 26
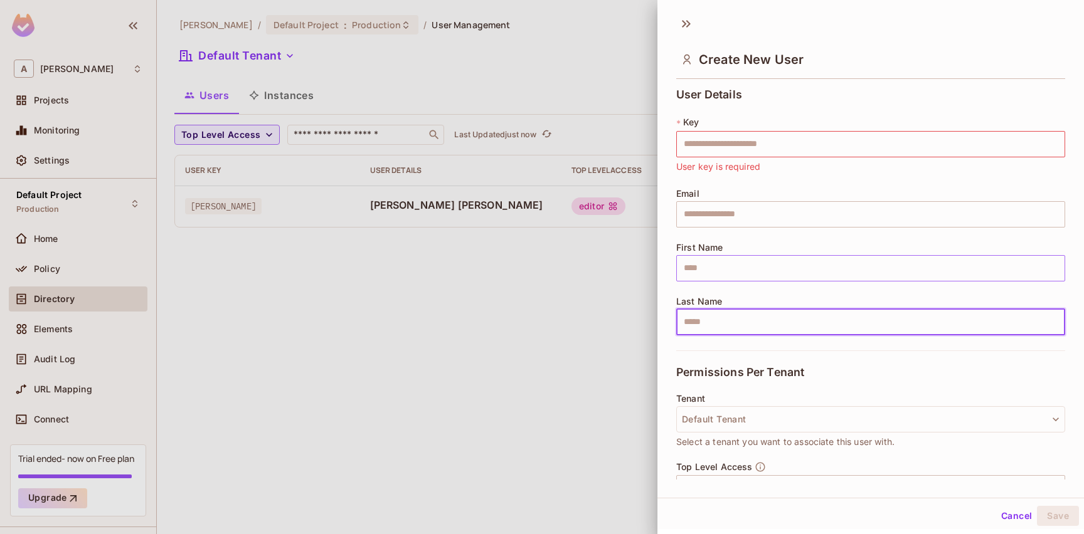
click at [736, 260] on input "text" at bounding box center [870, 268] width 389 height 26
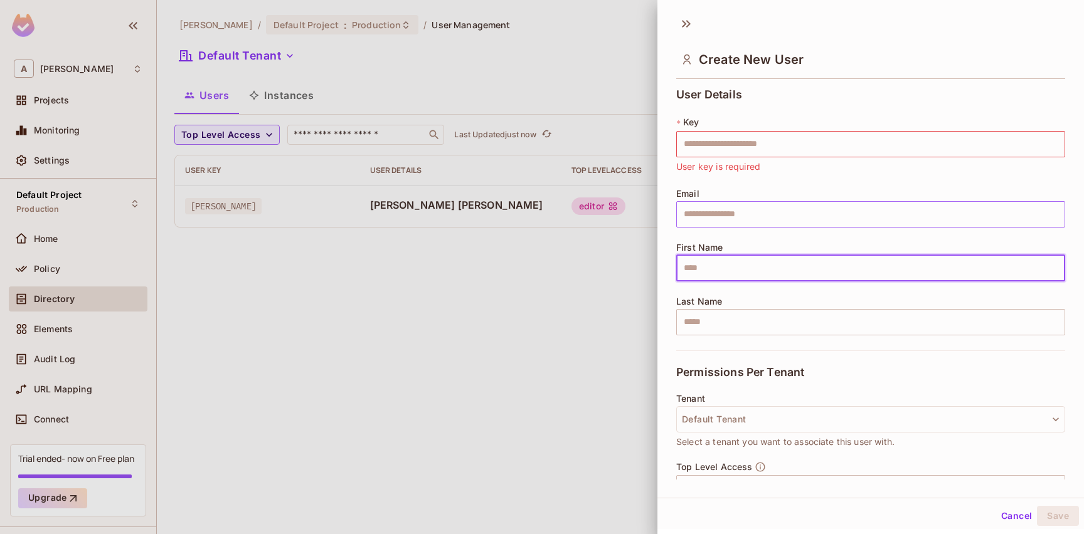
click at [730, 215] on input "text" at bounding box center [870, 214] width 389 height 26
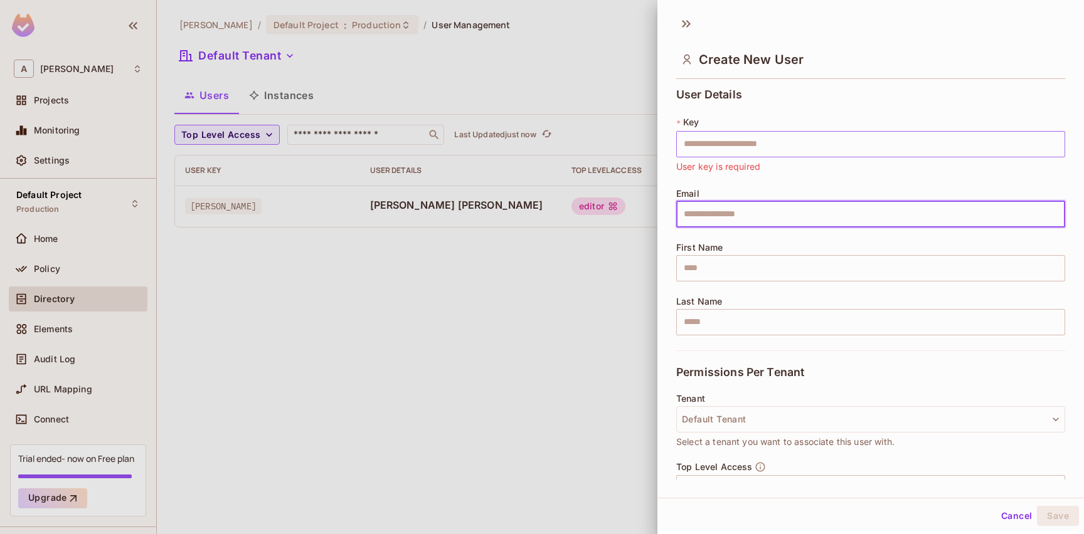
click at [737, 142] on input "text" at bounding box center [870, 144] width 389 height 26
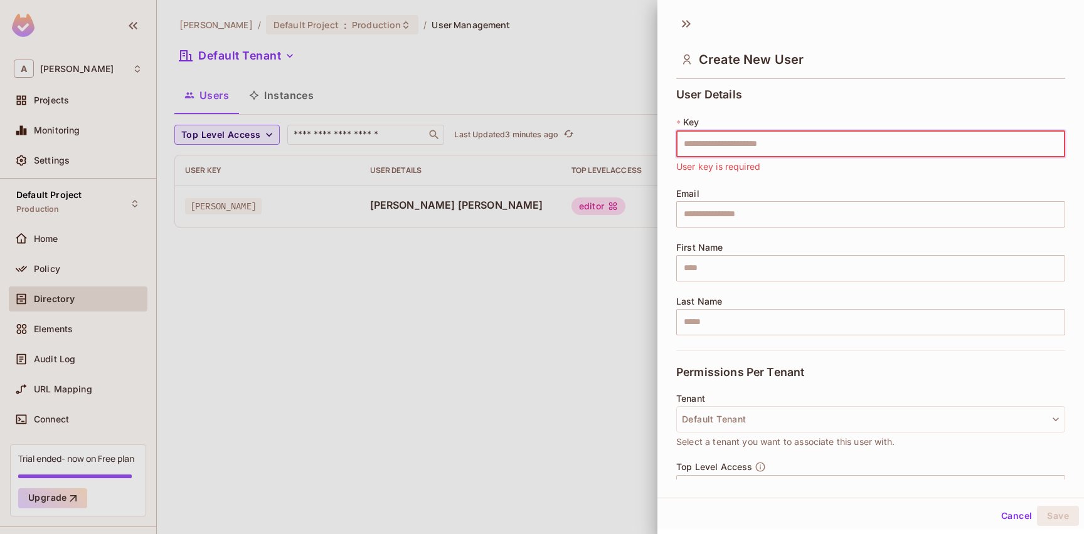
click at [455, 264] on div at bounding box center [542, 267] width 1084 height 534
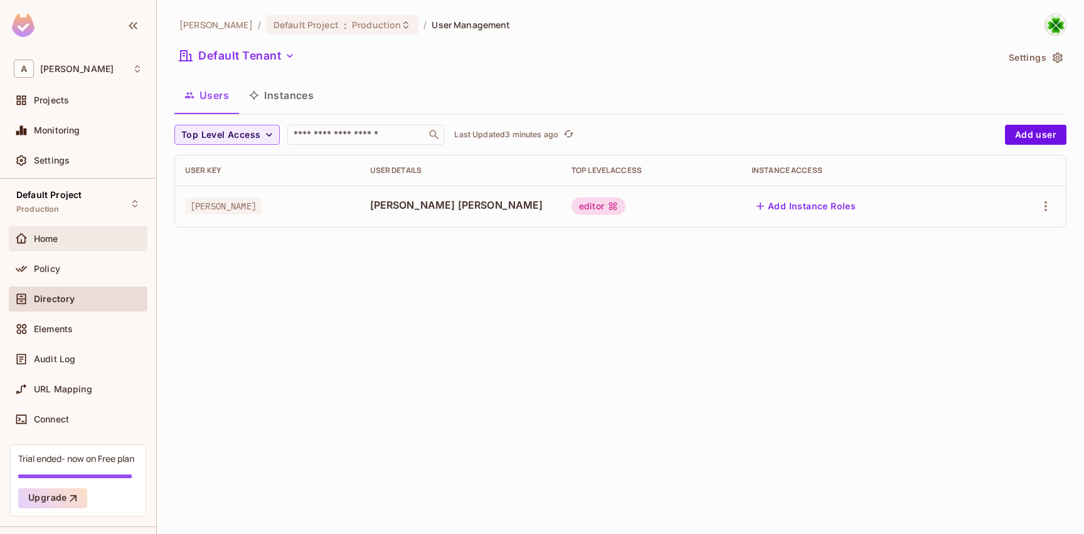
click at [73, 247] on div "Home" at bounding box center [78, 238] width 139 height 25
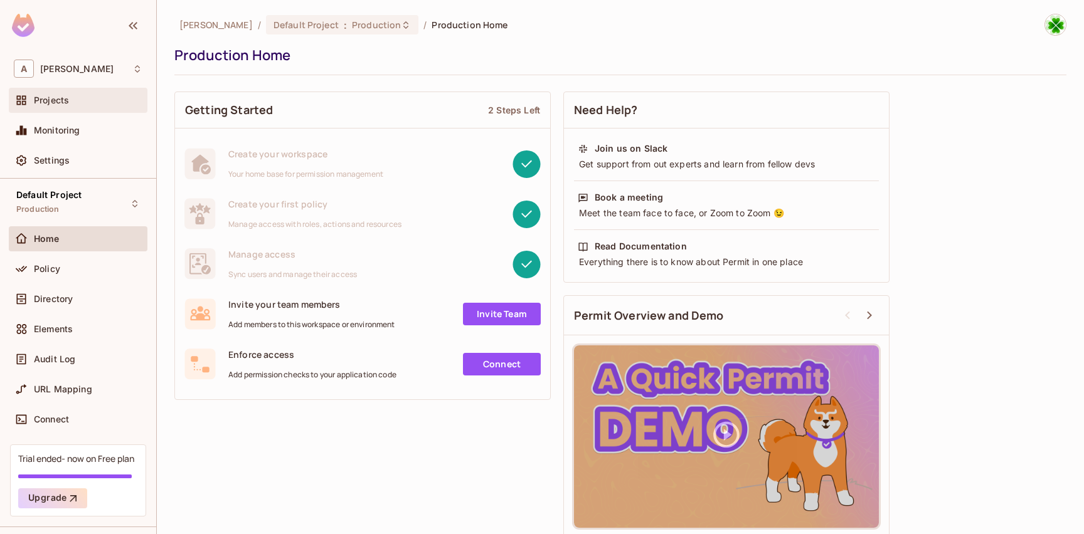
click at [70, 107] on div "Projects" at bounding box center [78, 100] width 129 height 15
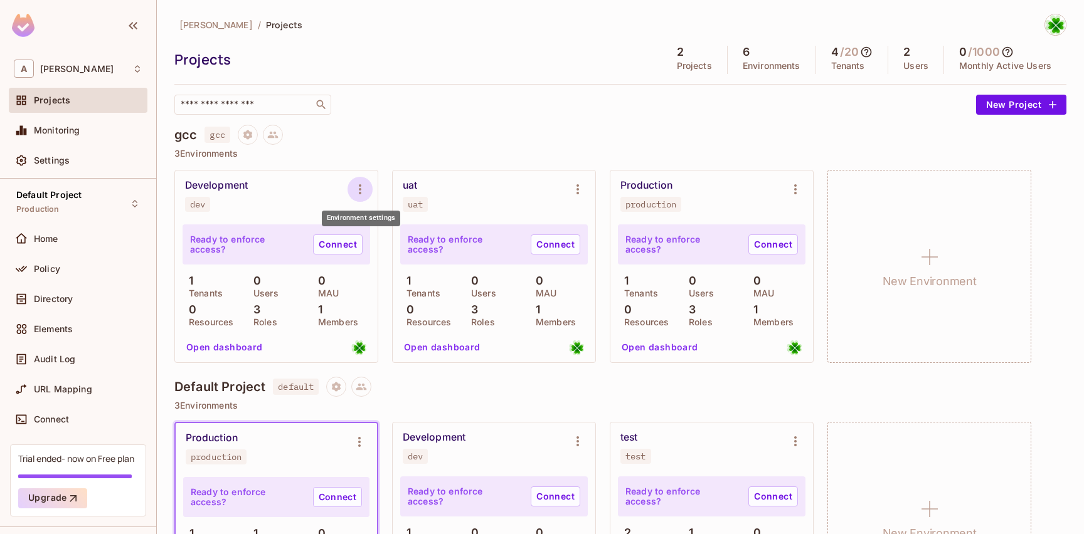
click at [357, 189] on icon "Environment settings" at bounding box center [360, 189] width 15 height 15
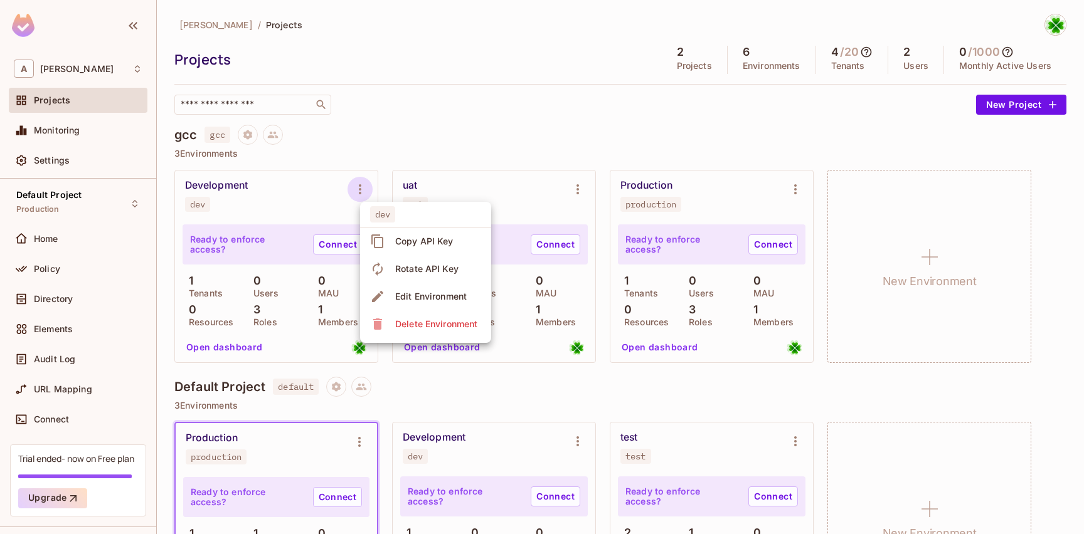
click at [338, 192] on div at bounding box center [542, 267] width 1084 height 534
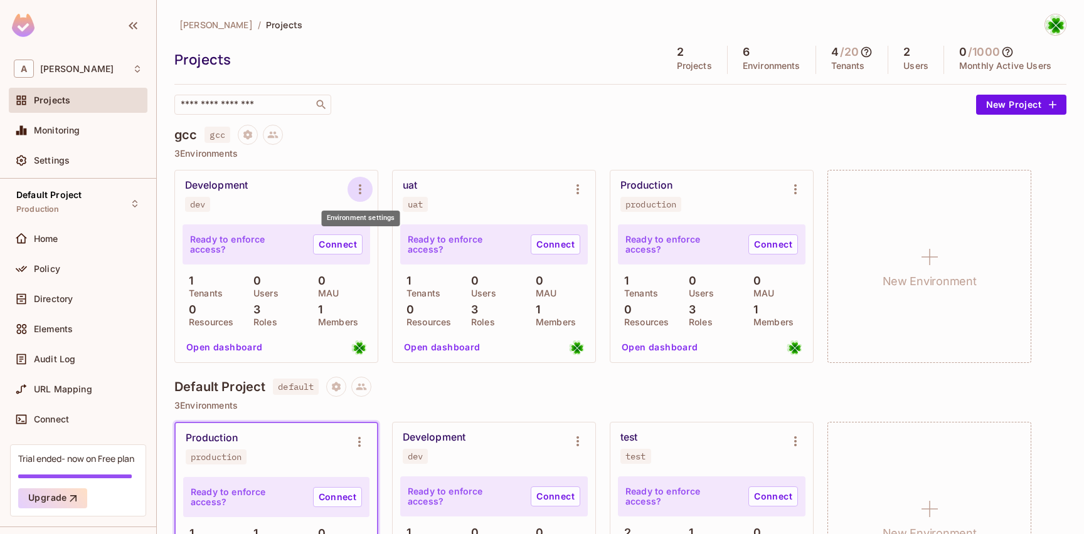
click at [364, 193] on icon "Environment settings" at bounding box center [360, 189] width 15 height 15
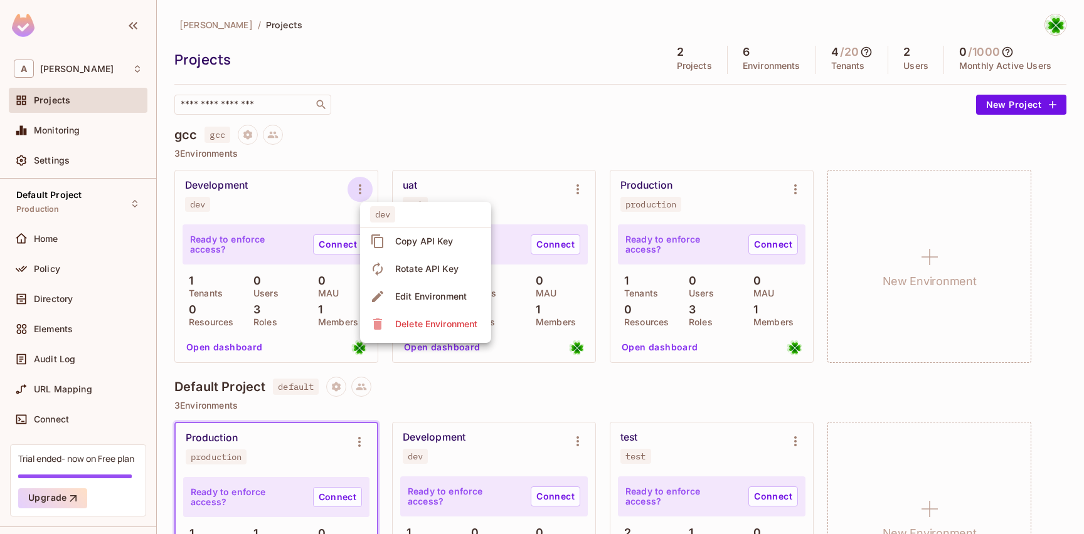
click at [341, 180] on div at bounding box center [542, 267] width 1084 height 534
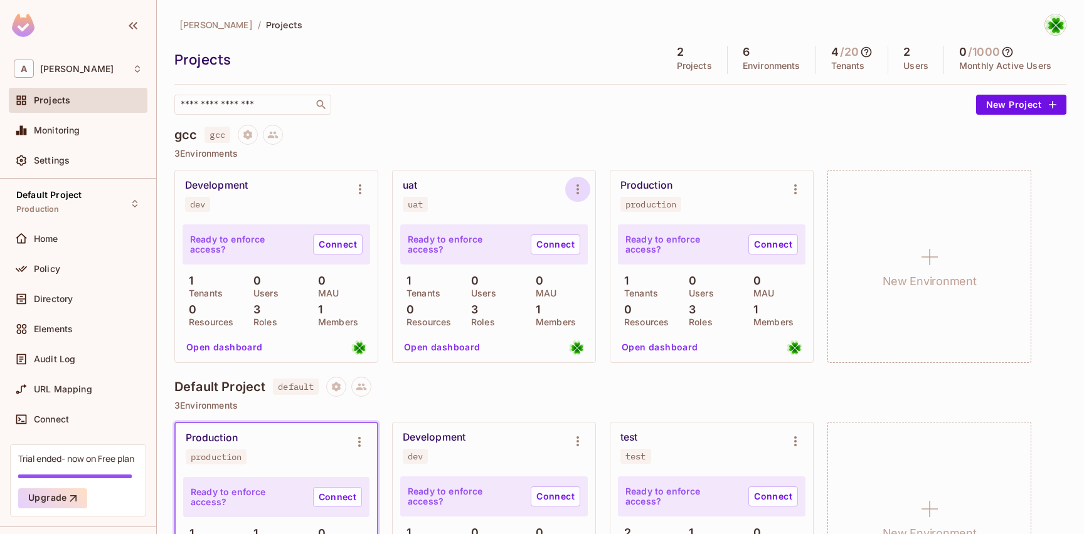
click at [580, 196] on icon "Environment settings" at bounding box center [577, 189] width 15 height 15
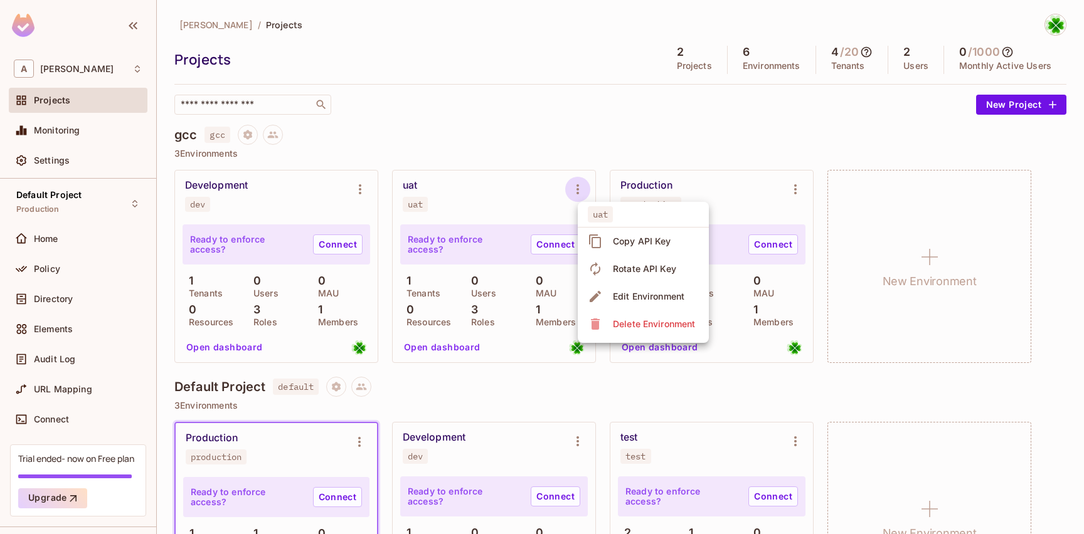
click at [630, 244] on div "Copy API Key" at bounding box center [642, 241] width 58 height 13
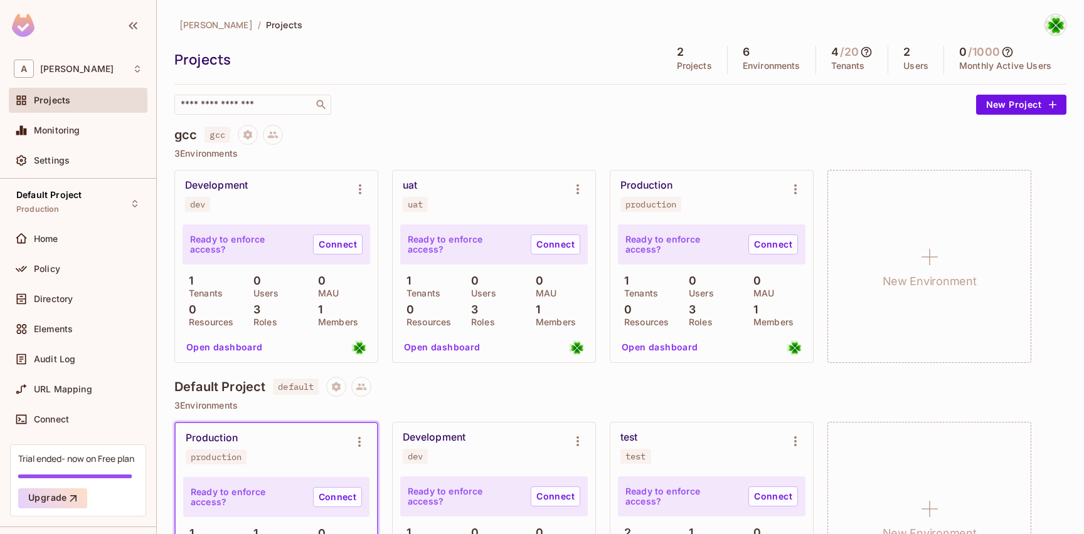
click at [311, 459] on div "Production production" at bounding box center [266, 448] width 161 height 33
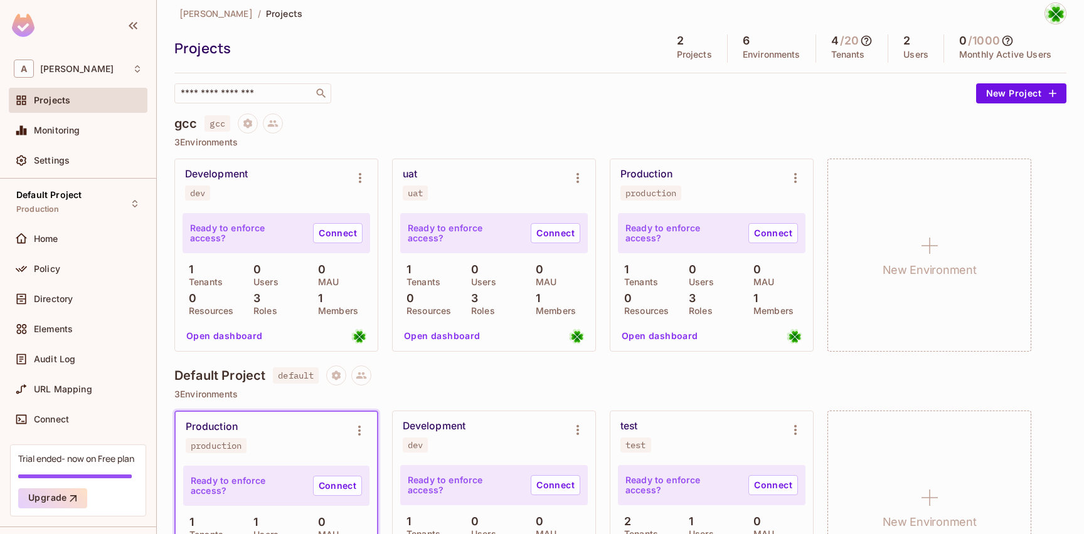
scroll to position [12, 0]
click at [329, 484] on link "Connect" at bounding box center [337, 486] width 49 height 20
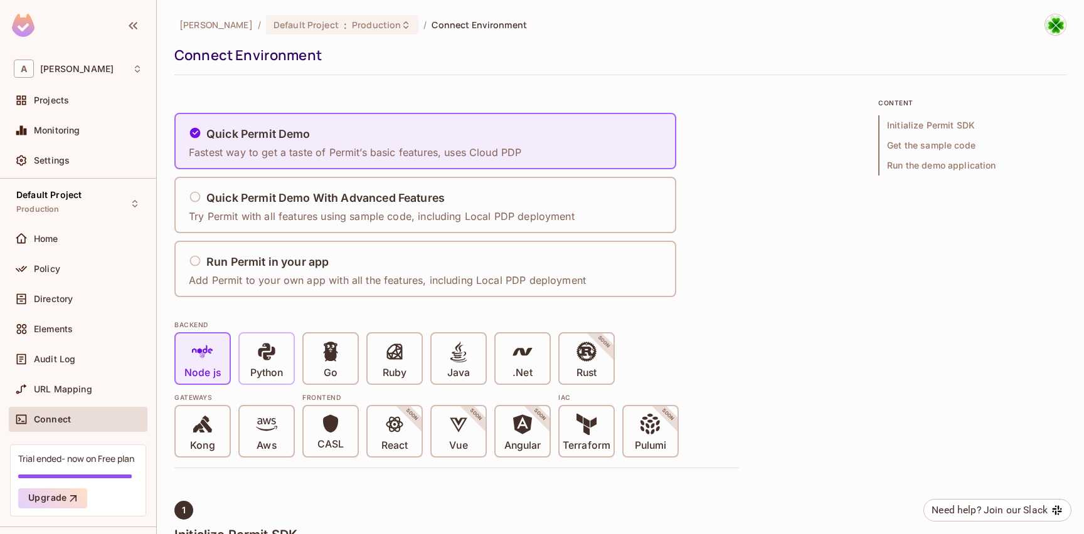
click at [272, 361] on icon at bounding box center [266, 351] width 21 height 21
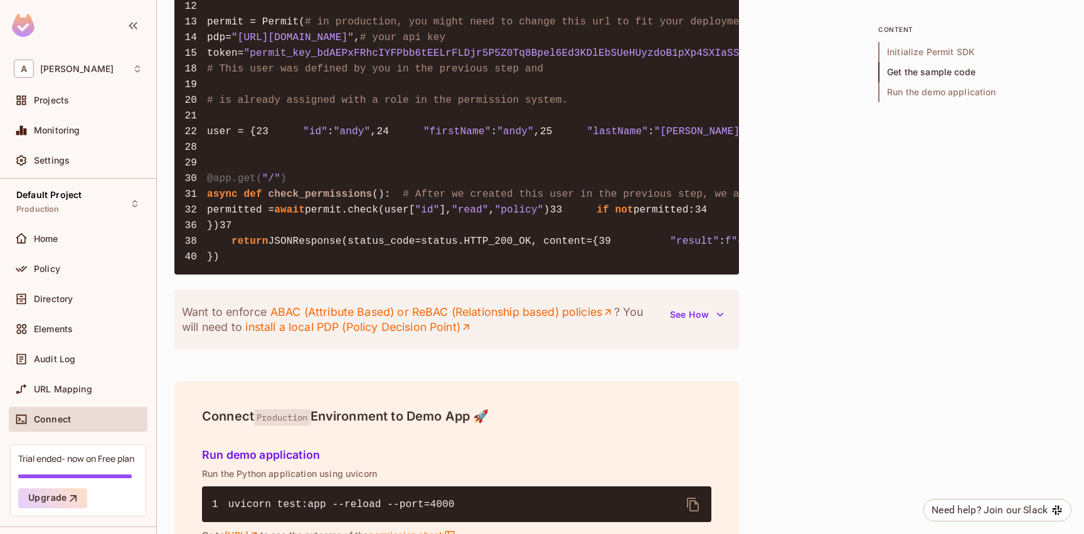
scroll to position [1184, 0]
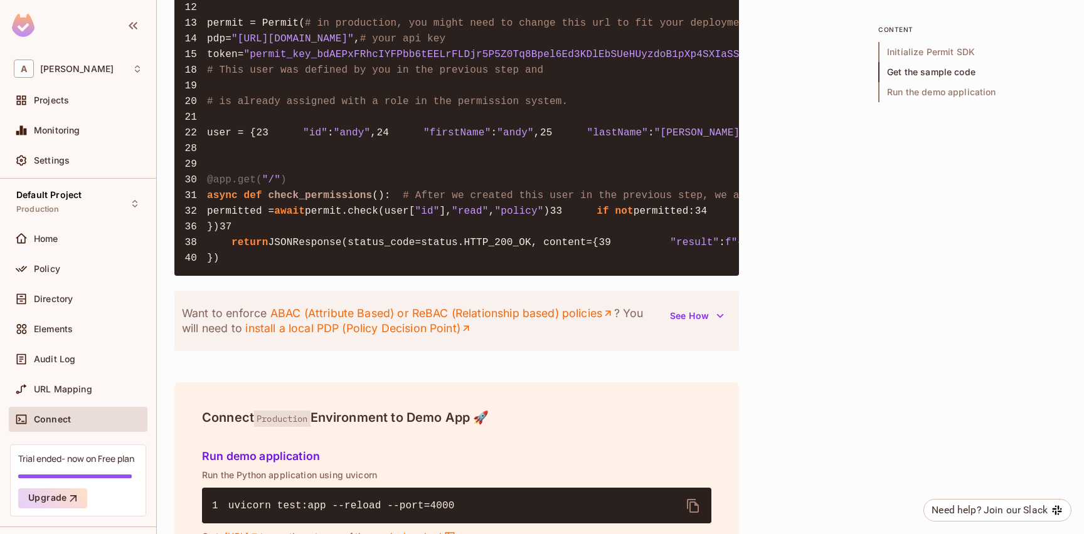
click at [543, 217] on span ""policy"" at bounding box center [518, 211] width 49 height 11
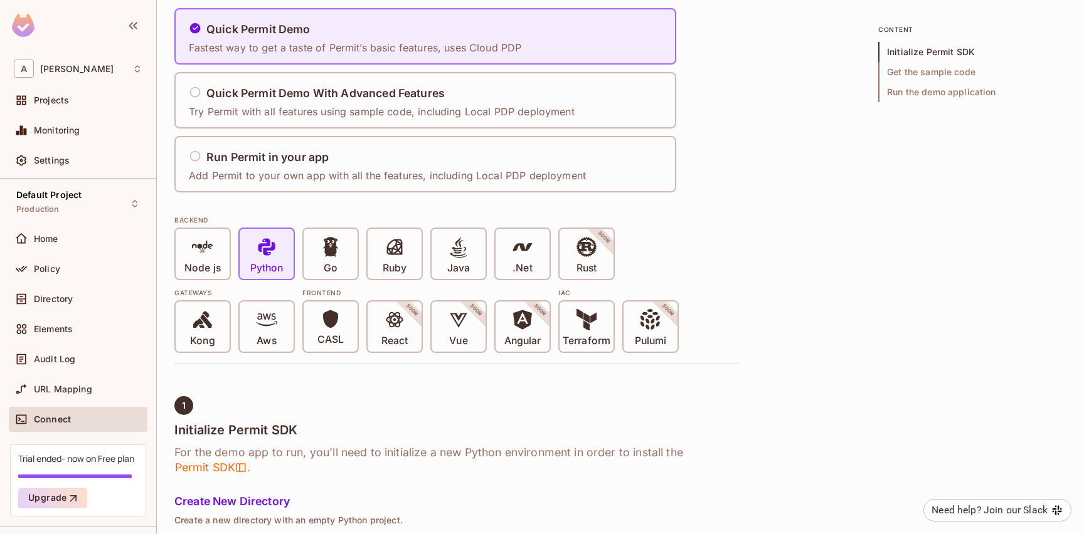
scroll to position [98, 0]
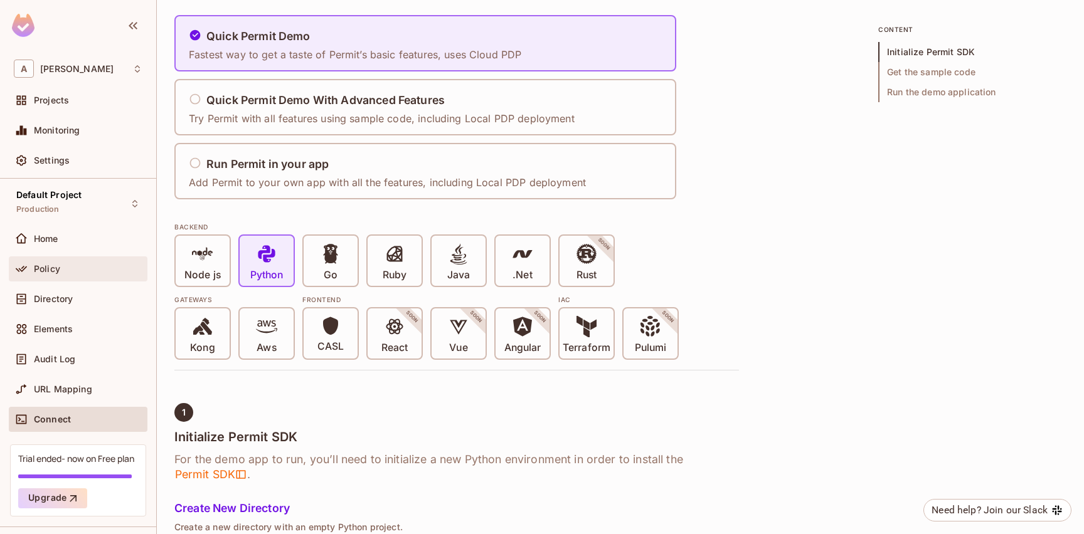
click at [70, 278] on div "Policy" at bounding box center [78, 269] width 139 height 25
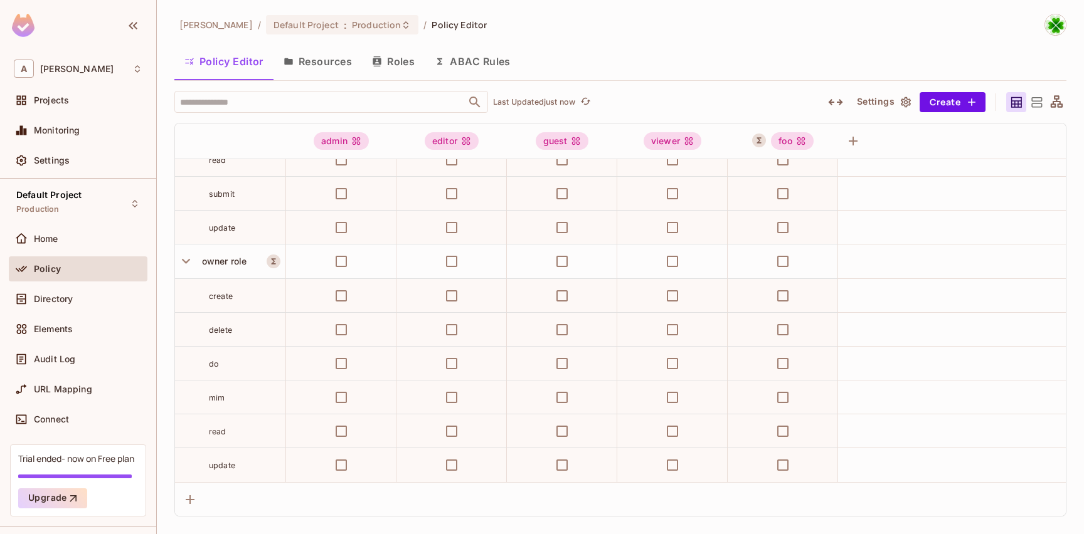
scroll to position [1240, 0]
click at [491, 67] on button "ABAC Rules" at bounding box center [473, 61] width 96 height 31
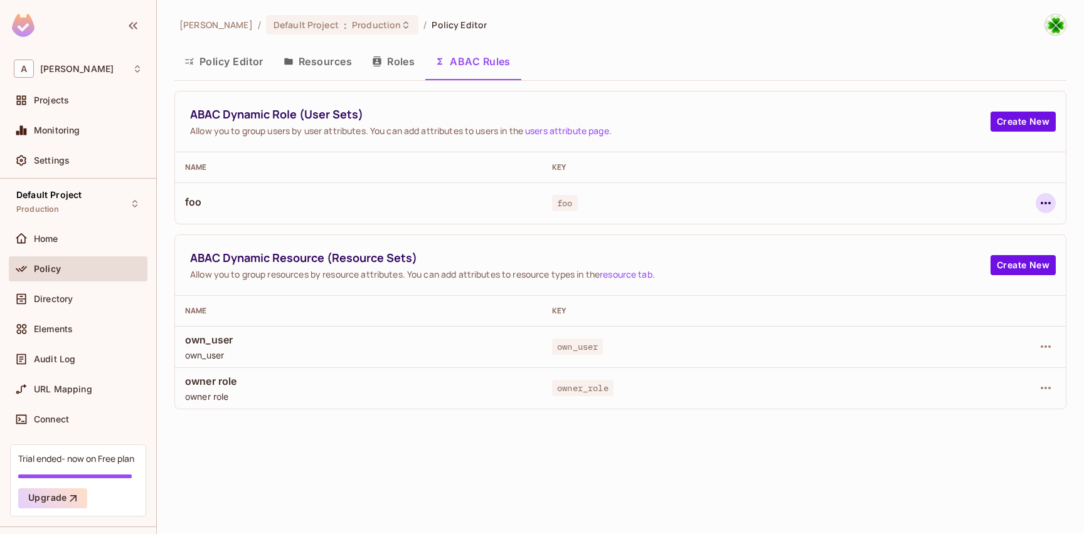
click at [1043, 208] on icon "button" at bounding box center [1045, 203] width 15 height 15
click at [1002, 233] on div "Edit Dynamic Role (User Set)" at bounding box center [959, 232] width 123 height 13
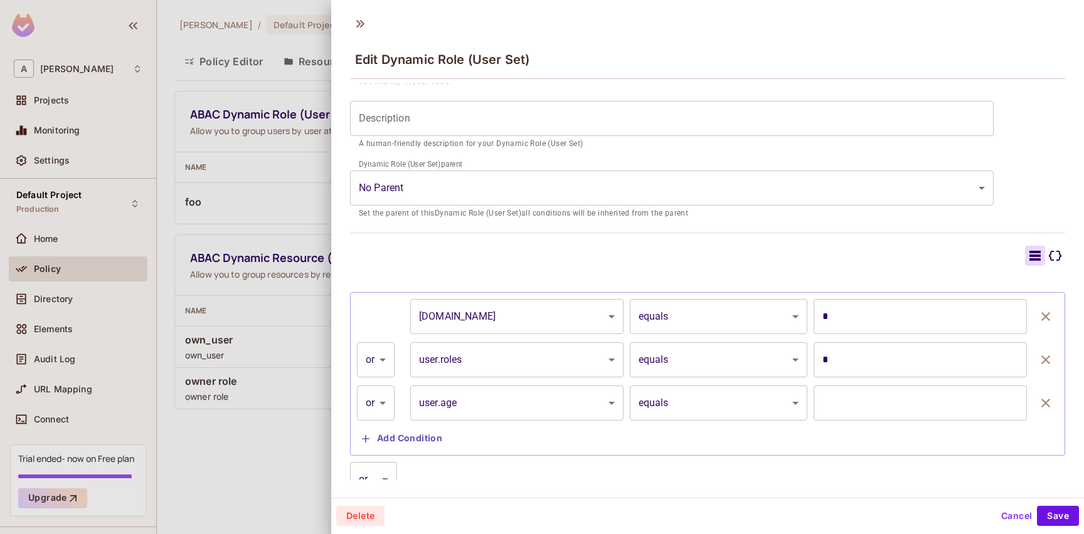
scroll to position [144, 0]
click at [516, 364] on body "A andy Projects Monitoring Settings Default Project Production Home Policy Dire…" at bounding box center [542, 267] width 1084 height 534
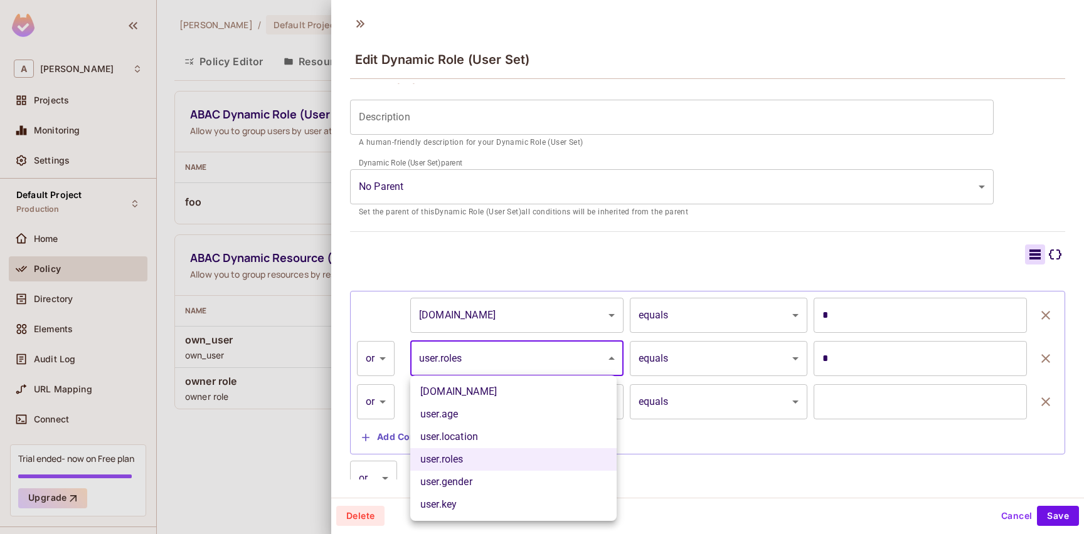
click at [516, 364] on div at bounding box center [542, 267] width 1084 height 534
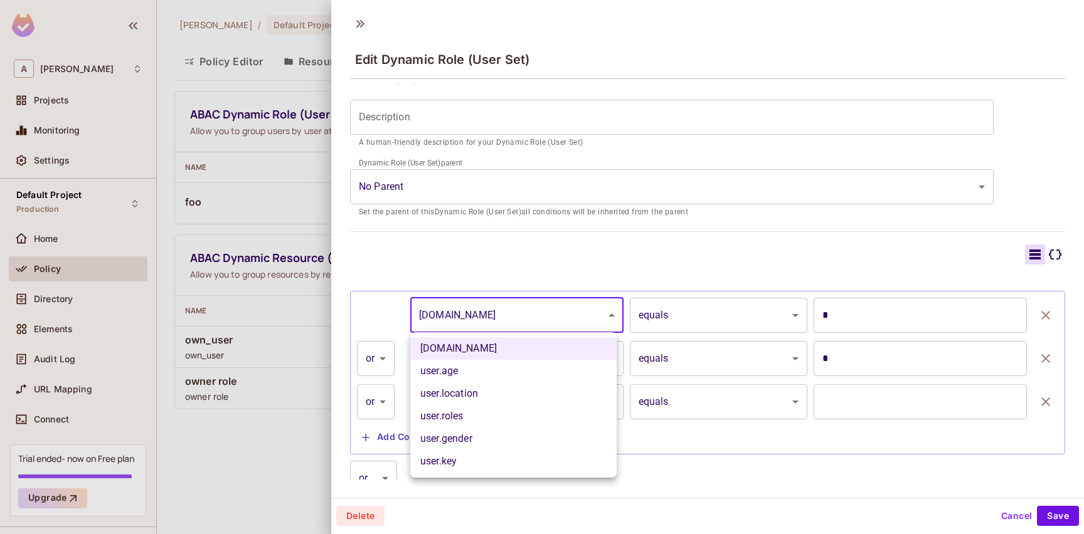
click at [509, 314] on body "A andy Projects Monitoring Settings Default Project Production Home Policy Dire…" at bounding box center [542, 267] width 1084 height 534
click at [509, 314] on div at bounding box center [542, 267] width 1084 height 534
click at [509, 313] on body "A andy Projects Monitoring Settings Default Project Production Home Policy Dire…" at bounding box center [542, 267] width 1084 height 534
click at [509, 313] on div at bounding box center [542, 267] width 1084 height 534
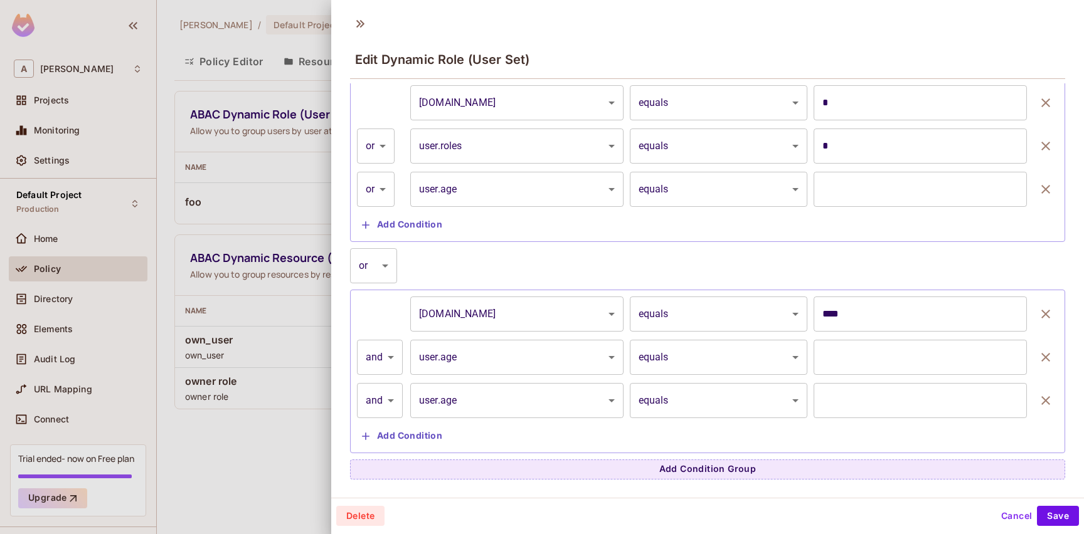
scroll to position [0, 0]
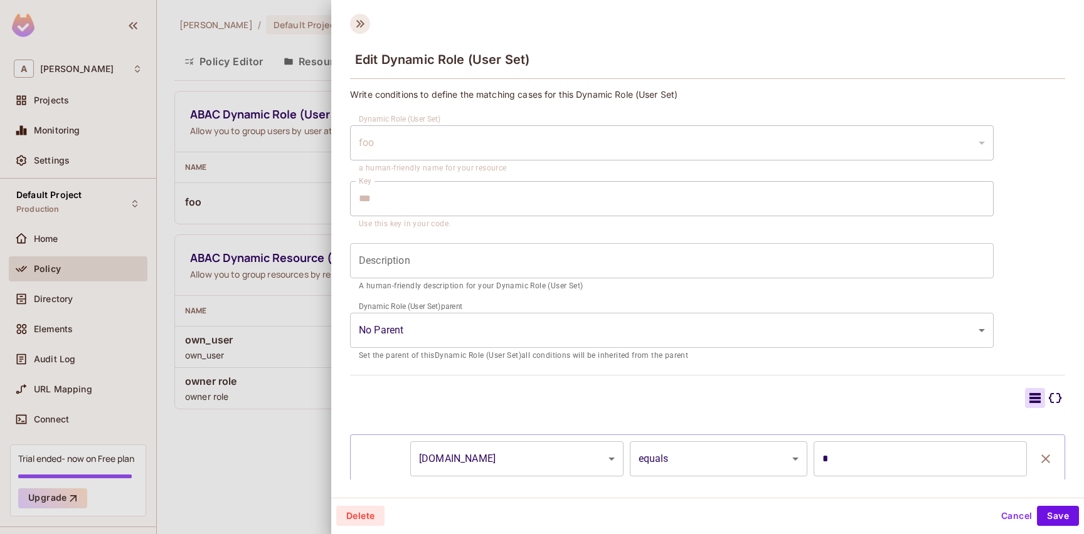
click at [361, 29] on icon at bounding box center [360, 24] width 20 height 20
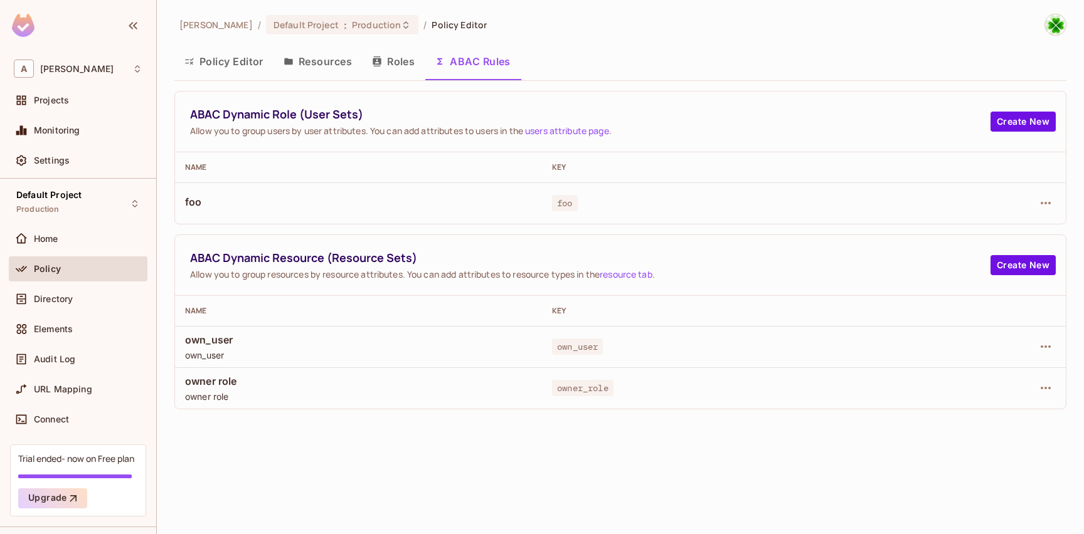
click at [419, 371] on td "owner role owner role" at bounding box center [358, 388] width 367 height 41
drag, startPoint x: 556, startPoint y: 364, endPoint x: 636, endPoint y: 351, distance: 81.5
click at [556, 364] on td "own_user" at bounding box center [725, 346] width 367 height 41
click at [1050, 346] on icon "button" at bounding box center [1045, 346] width 15 height 15
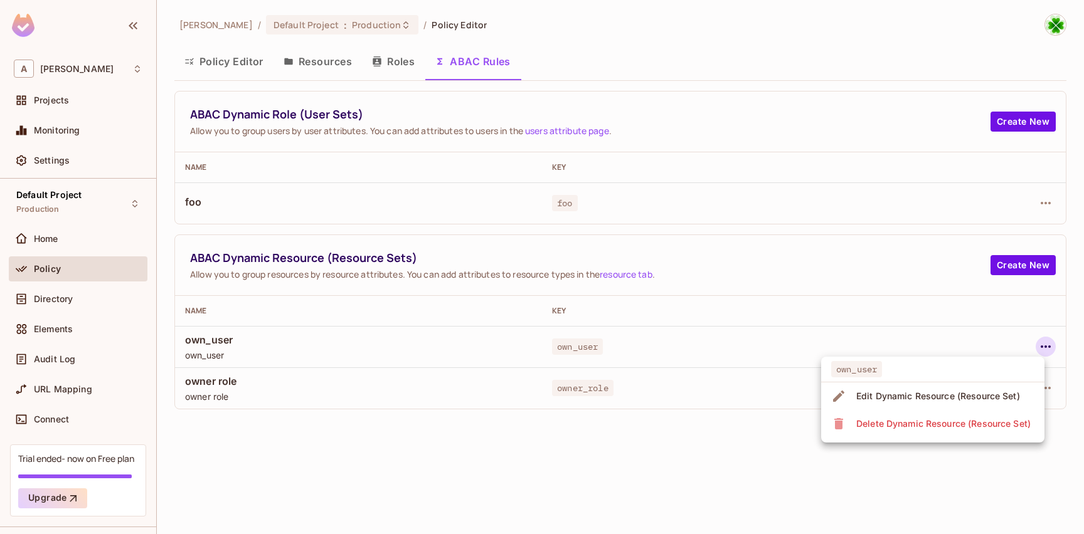
click at [950, 398] on div "Edit Dynamic Resource (Resource Set)" at bounding box center [938, 396] width 164 height 13
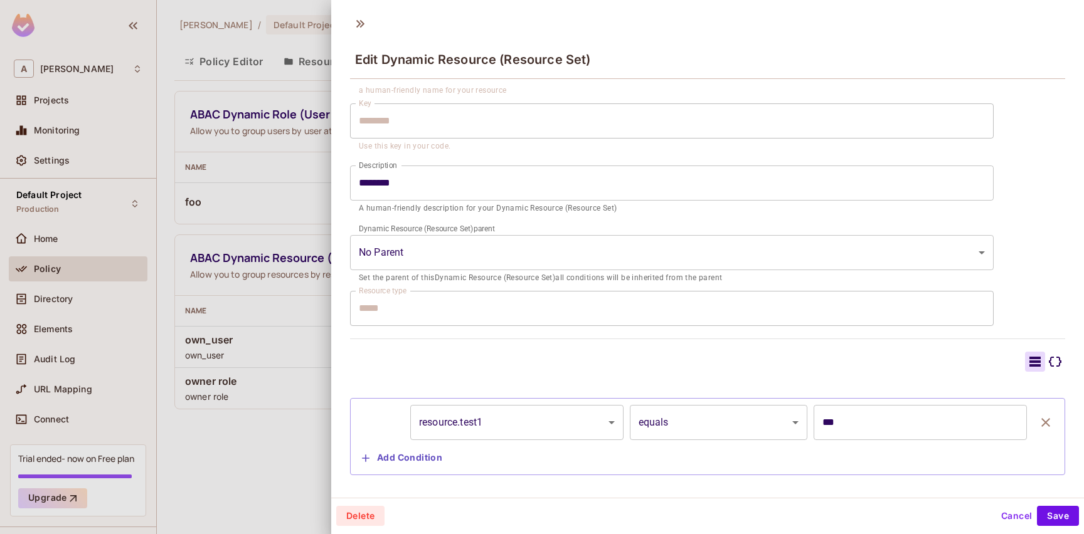
scroll to position [83, 0]
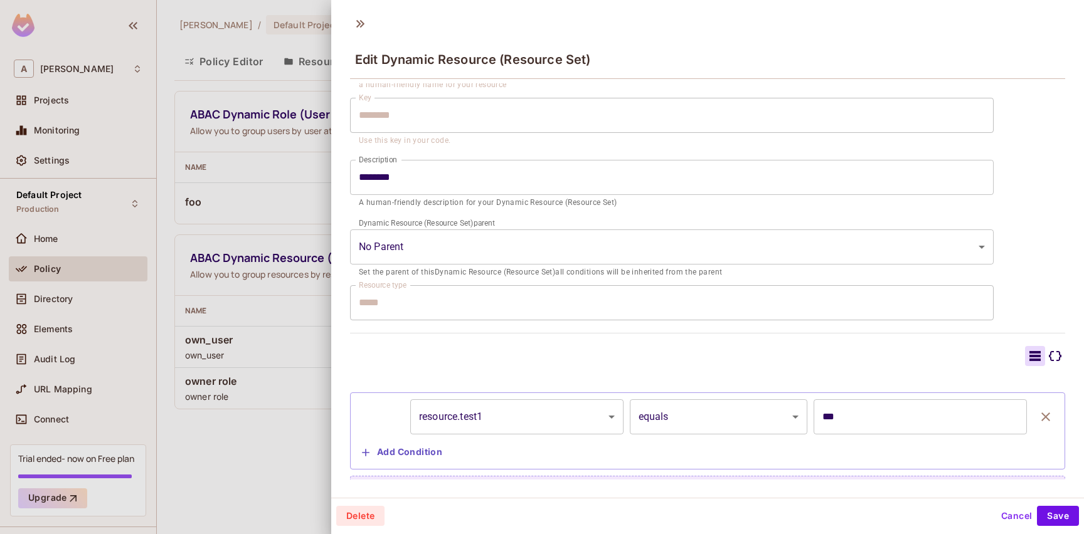
click at [266, 393] on div at bounding box center [542, 267] width 1084 height 534
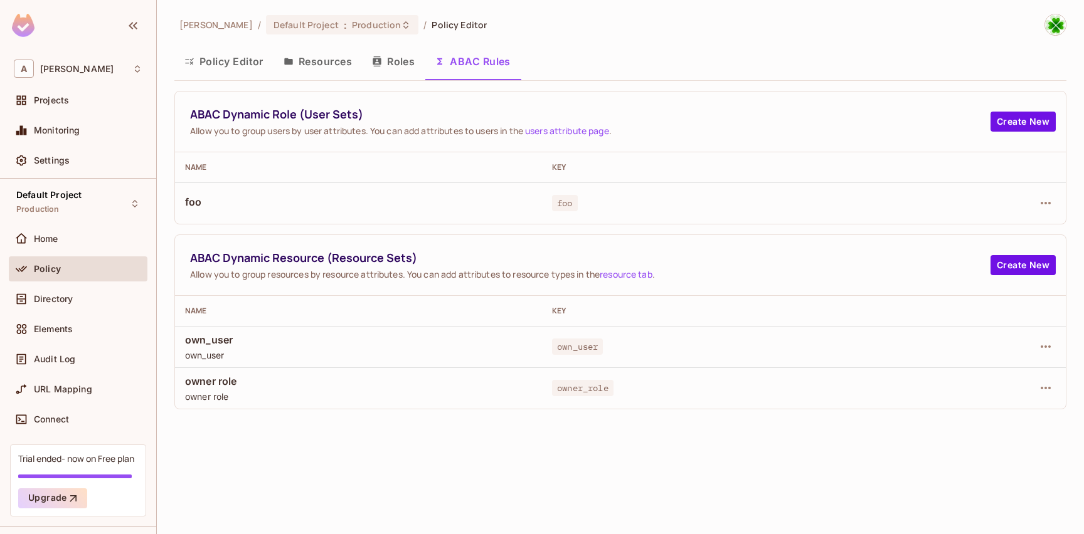
click at [218, 58] on button "Policy Editor" at bounding box center [223, 61] width 99 height 31
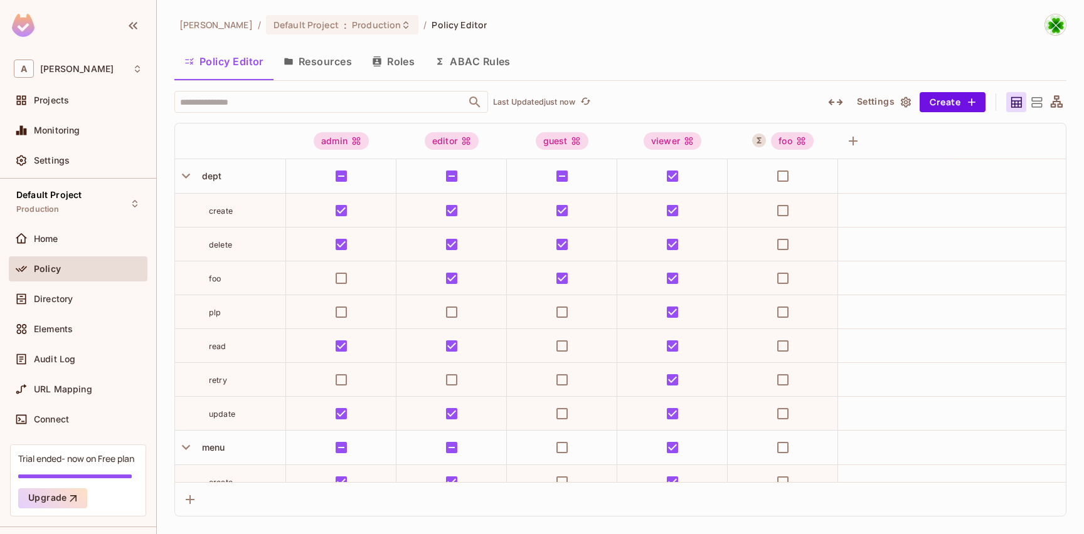
click at [1039, 105] on icon at bounding box center [1037, 103] width 16 height 16
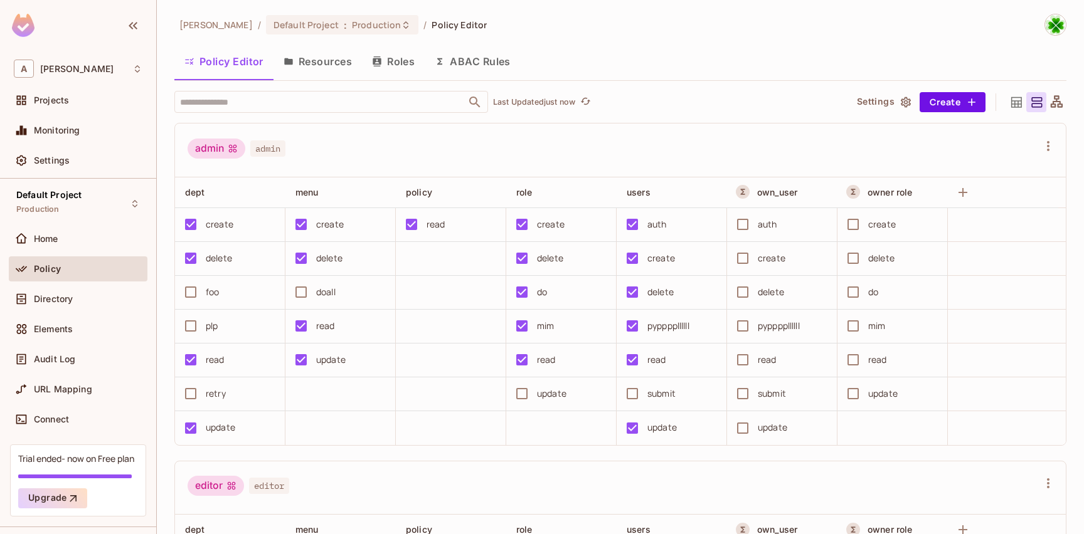
click at [767, 225] on div "auth" at bounding box center [767, 225] width 19 height 14
click at [476, 66] on button "ABAC Rules" at bounding box center [473, 61] width 96 height 31
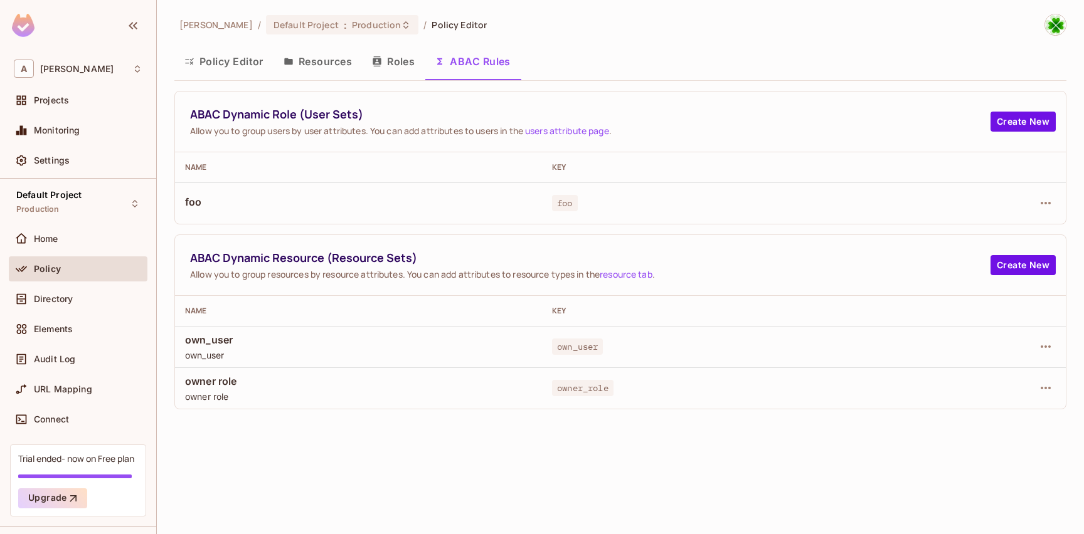
click at [316, 124] on div "ABAC Dynamic Role (User Sets) Allow you to group users by user attributes. You …" at bounding box center [590, 122] width 800 height 30
click at [332, 125] on div "ABAC Dynamic Role (User Sets) Allow you to group users by user attributes. You …" at bounding box center [590, 122] width 800 height 30
click at [351, 148] on div "ABAC Dynamic Role (User Sets) Allow you to group users by user attributes. You …" at bounding box center [620, 122] width 891 height 61
click at [303, 348] on div "own_user own_user" at bounding box center [358, 347] width 347 height 28
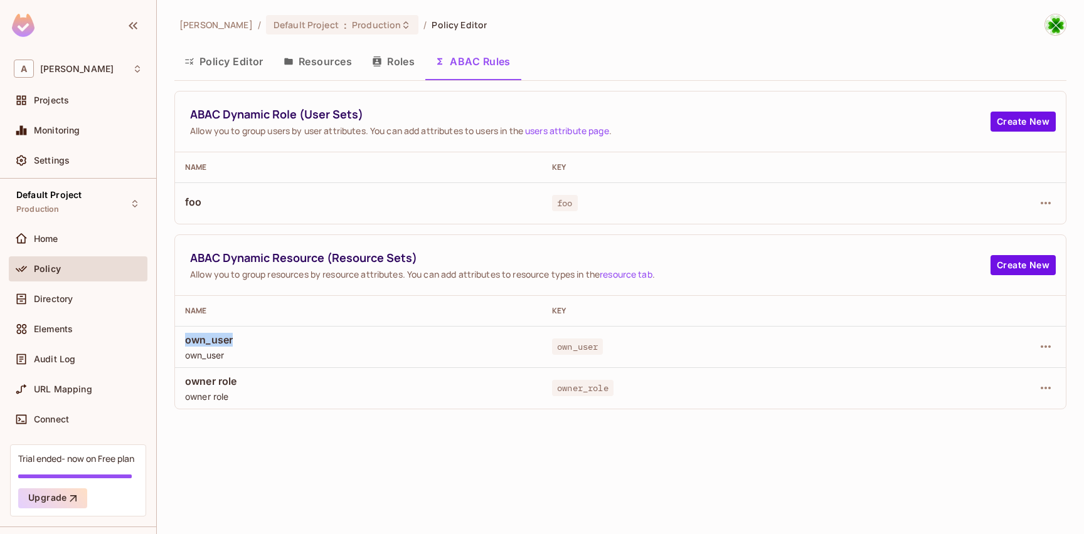
click at [303, 348] on div "own_user own_user" at bounding box center [358, 347] width 347 height 28
click at [540, 356] on td "own_user own_user" at bounding box center [358, 346] width 367 height 41
click at [1026, 269] on button "Create New" at bounding box center [1023, 265] width 65 height 20
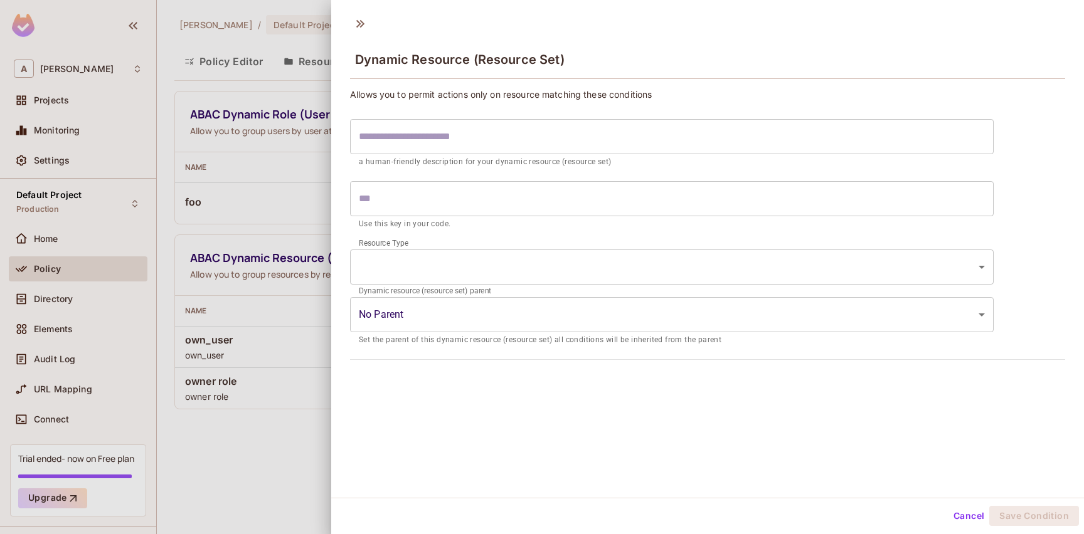
click at [462, 310] on body "A andy Projects Monitoring Settings Default Project Production Home Policy Dire…" at bounding box center [542, 267] width 1084 height 534
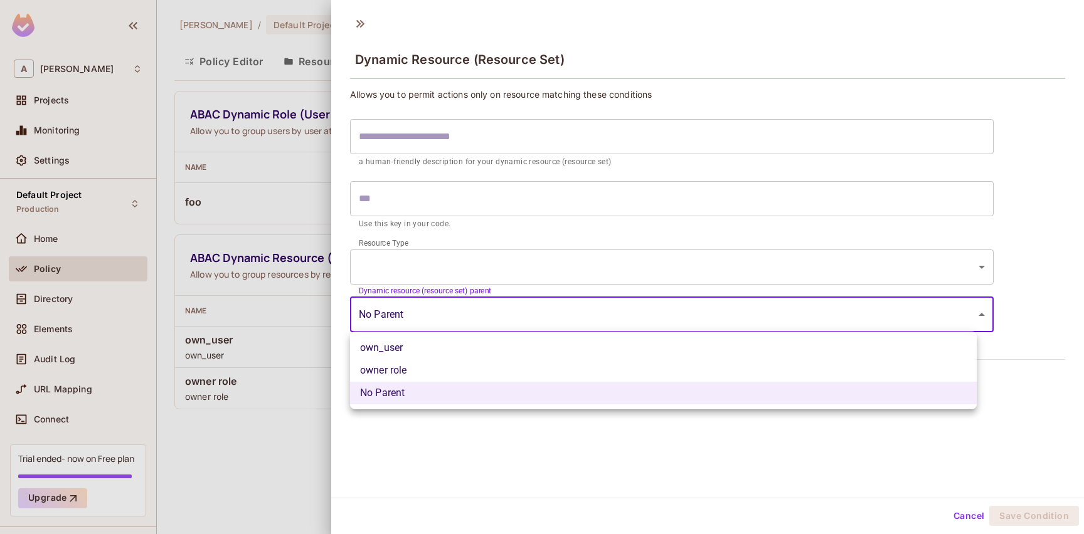
click at [444, 346] on li "own_user" at bounding box center [663, 348] width 627 height 23
type input "**********"
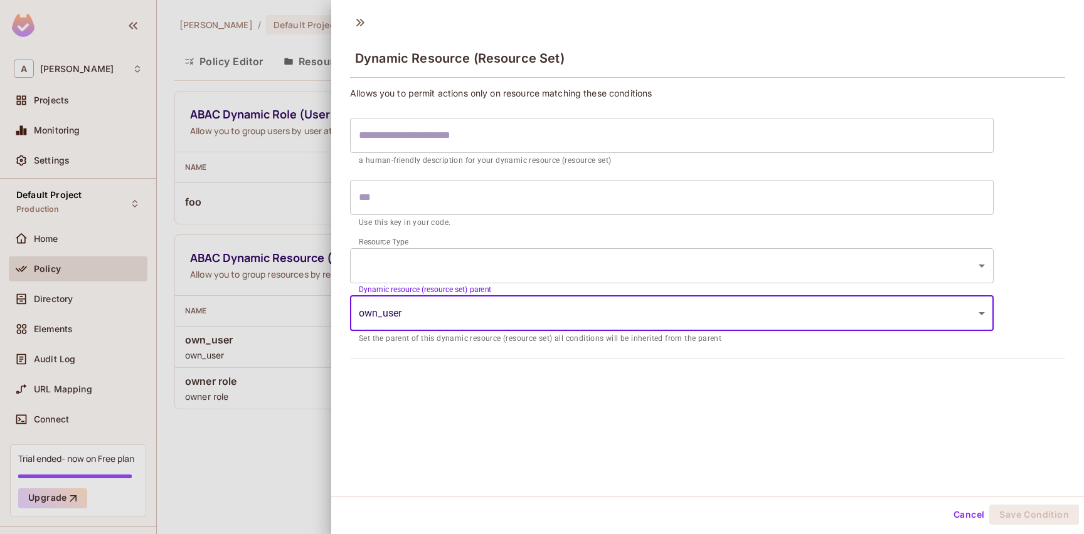
scroll to position [2, 0]
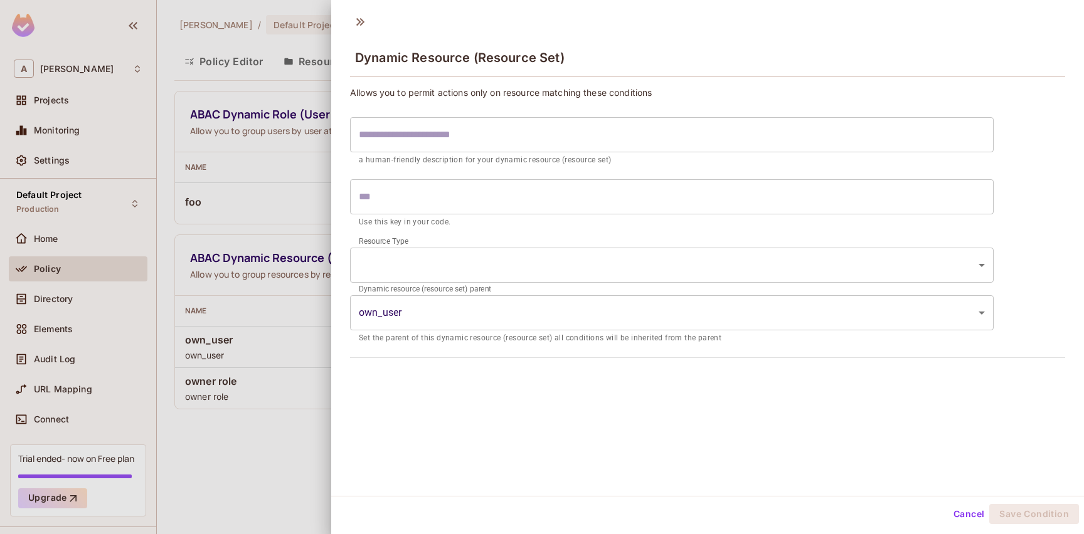
click at [305, 373] on div at bounding box center [542, 267] width 1084 height 534
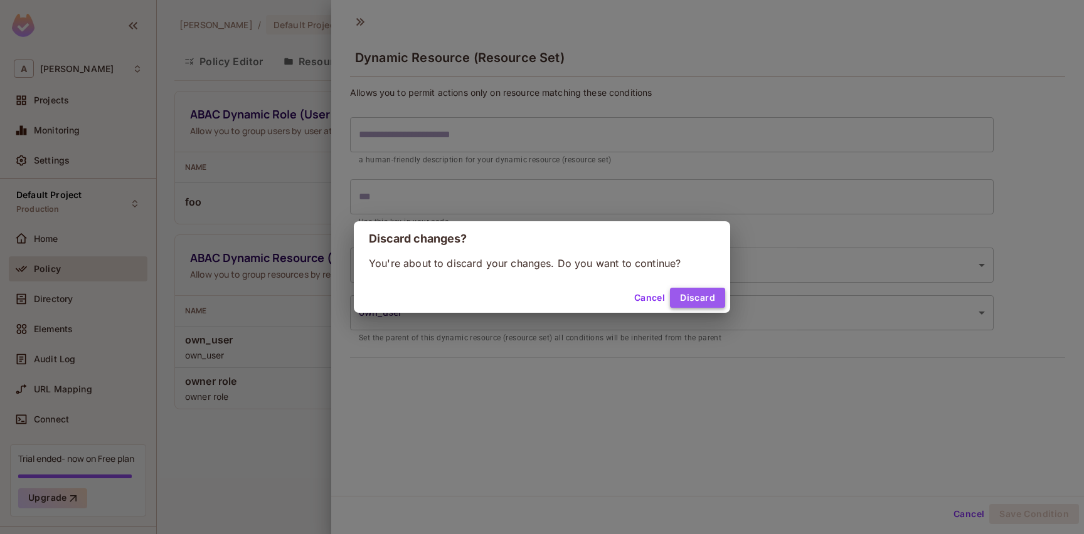
click at [715, 293] on button "Discard" at bounding box center [697, 298] width 55 height 20
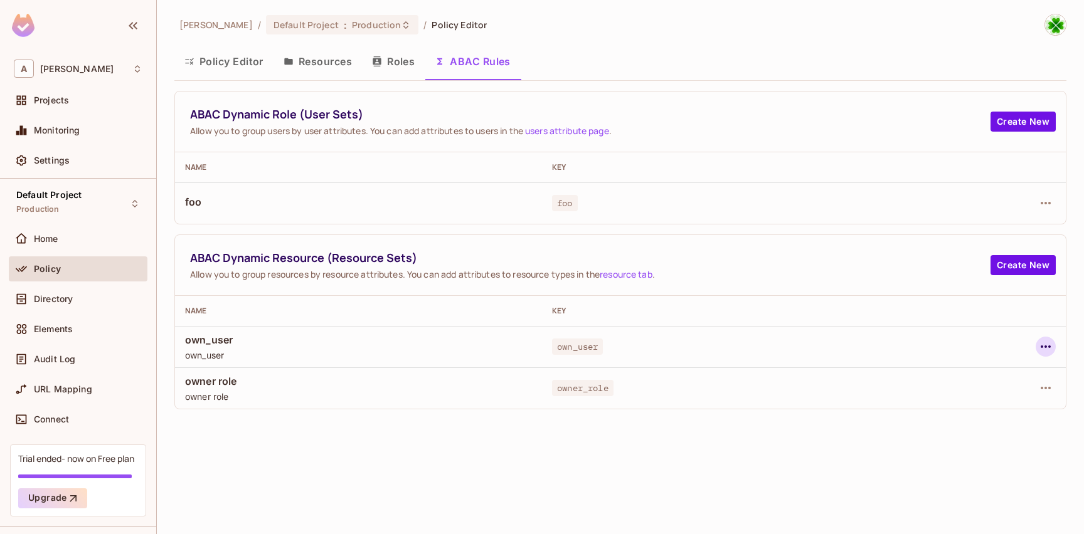
click at [1054, 348] on button "button" at bounding box center [1046, 347] width 20 height 20
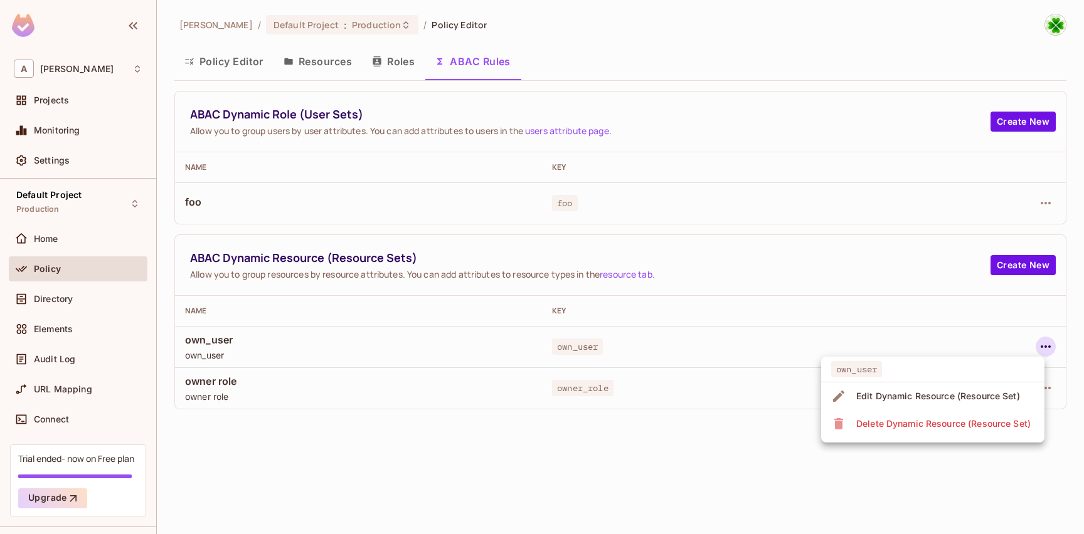
click at [952, 400] on div "Edit Dynamic Resource (Resource Set)" at bounding box center [938, 396] width 164 height 13
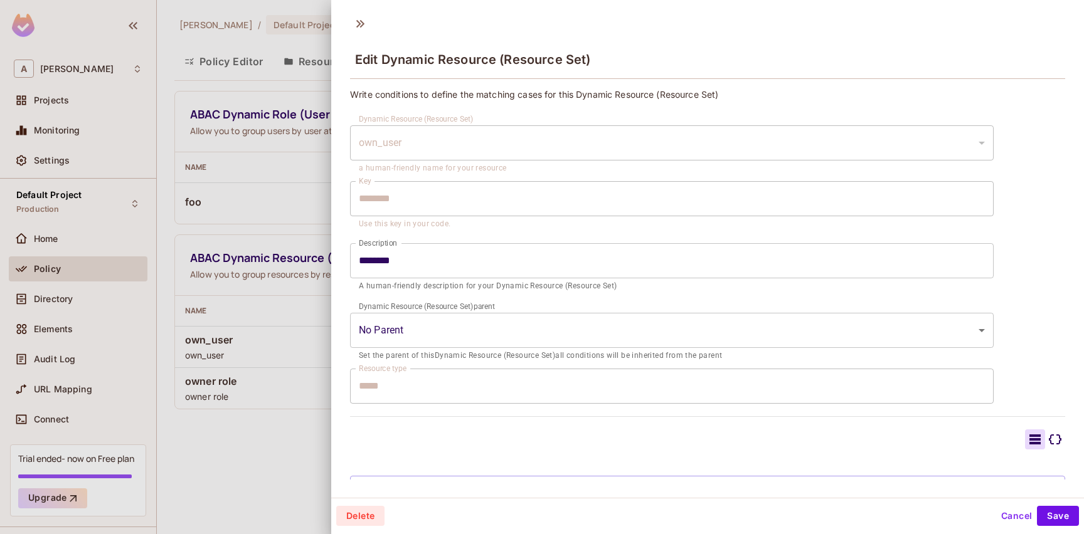
scroll to position [100, 0]
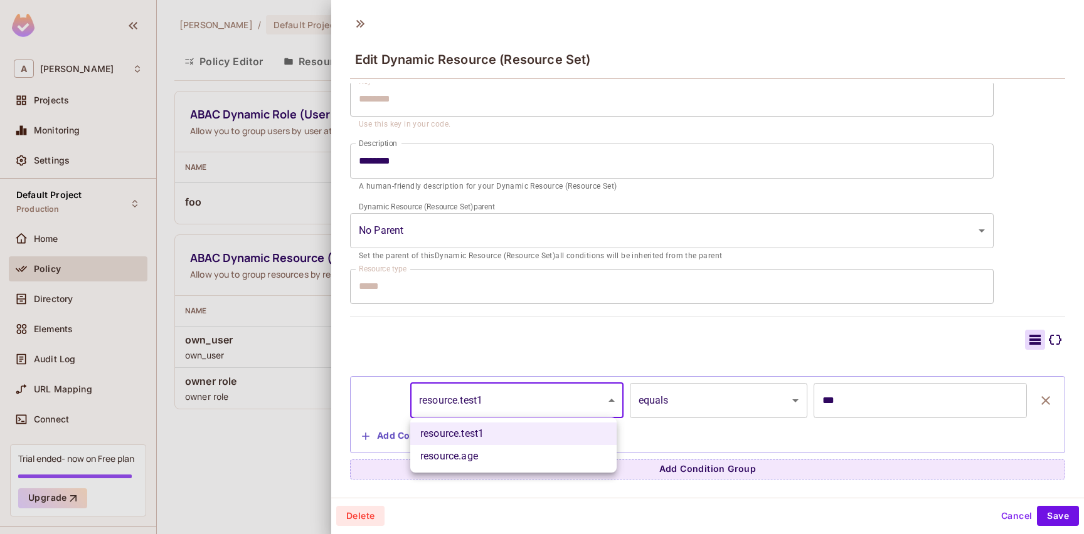
click at [540, 401] on body "A andy Projects Monitoring Settings Default Project Production Home Policy Dire…" at bounding box center [542, 267] width 1084 height 534
click at [295, 395] on div at bounding box center [542, 267] width 1084 height 534
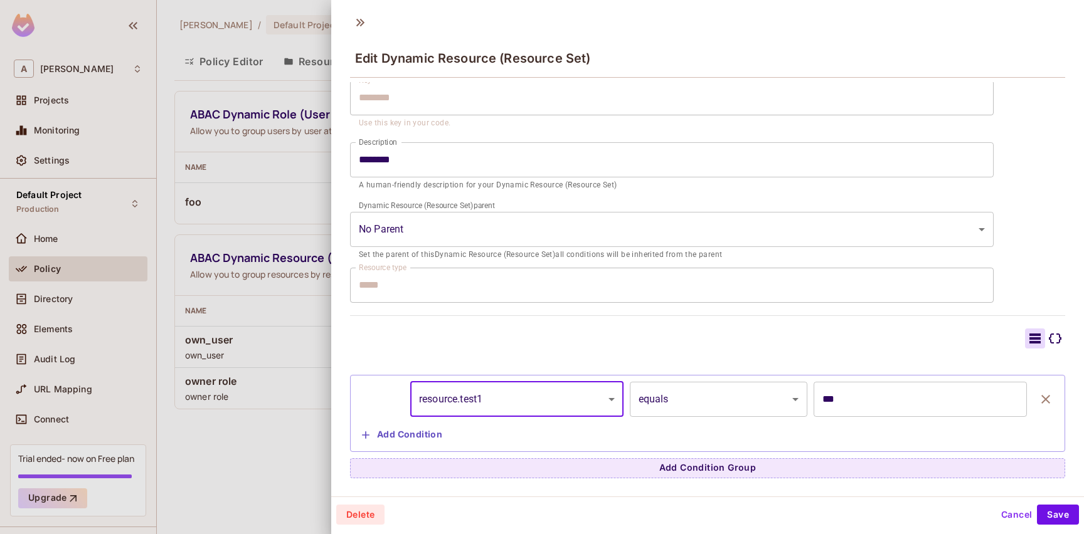
scroll to position [2, 0]
click at [360, 16] on icon at bounding box center [360, 22] width 20 height 20
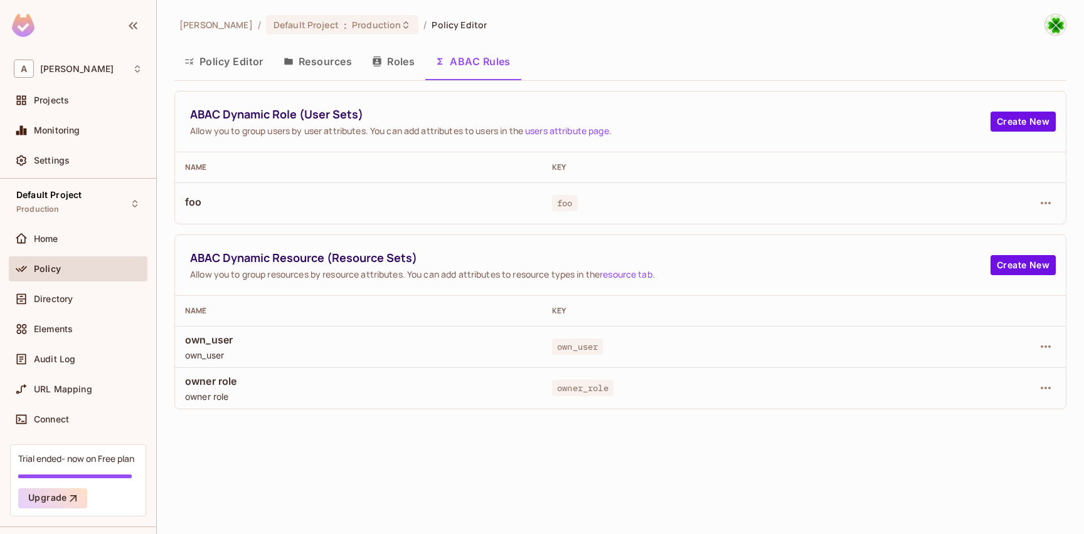
drag, startPoint x: 314, startPoint y: 67, endPoint x: 415, endPoint y: 189, distance: 158.6
click at [313, 68] on button "Resources" at bounding box center [318, 61] width 88 height 31
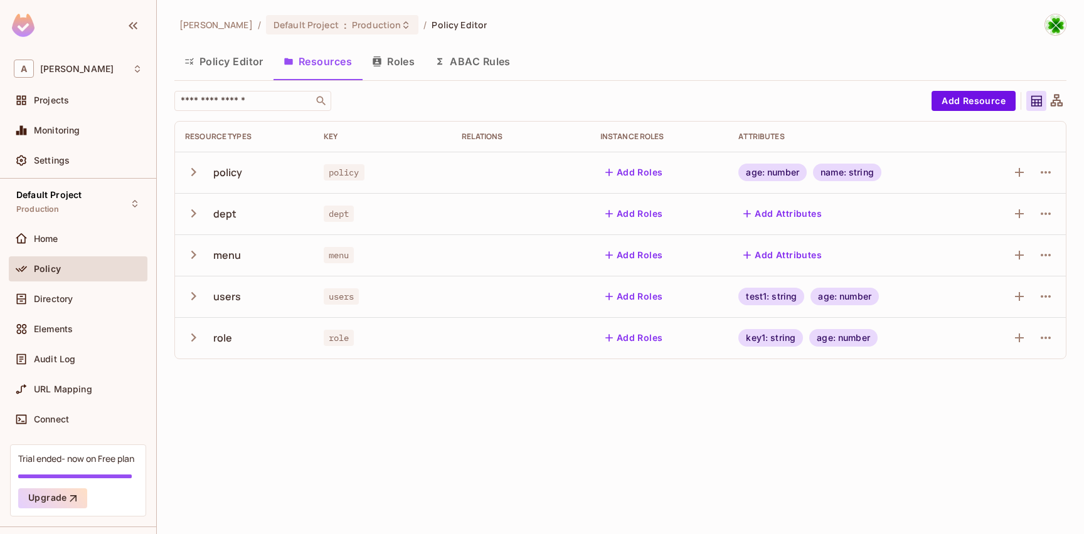
drag, startPoint x: 467, startPoint y: 58, endPoint x: 485, endPoint y: 85, distance: 32.7
click at [467, 58] on button "ABAC Rules" at bounding box center [473, 61] width 96 height 31
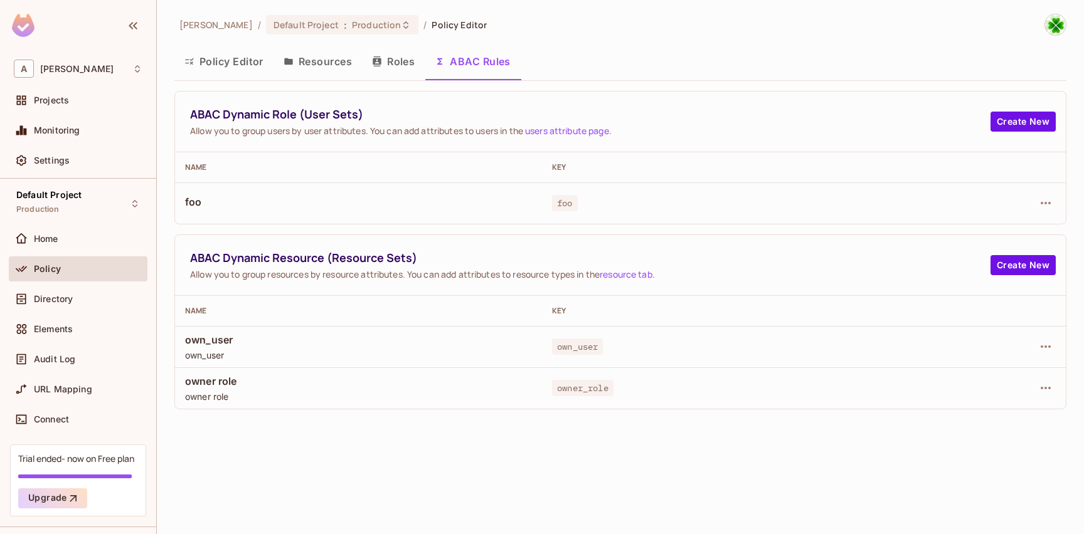
drag, startPoint x: 332, startPoint y: 70, endPoint x: 336, endPoint y: 88, distance: 19.2
click at [331, 69] on button "Resources" at bounding box center [318, 61] width 88 height 31
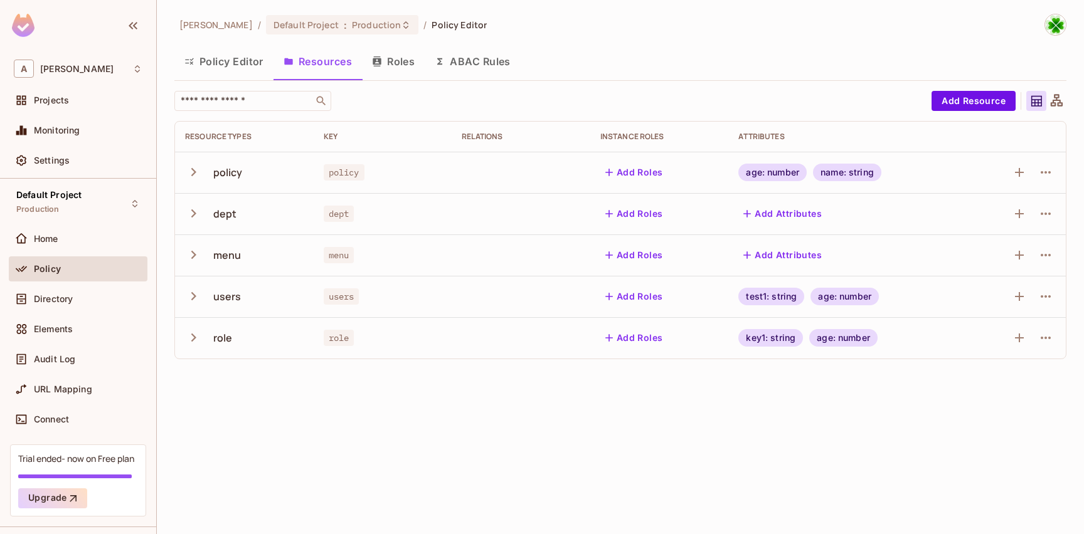
click at [193, 341] on icon "button" at bounding box center [193, 338] width 5 height 8
click at [192, 341] on icon "button" at bounding box center [193, 337] width 17 height 17
click at [191, 341] on icon "button" at bounding box center [193, 338] width 5 height 8
click at [191, 341] on icon "button" at bounding box center [193, 337] width 17 height 17
click at [472, 63] on button "ABAC Rules" at bounding box center [473, 61] width 96 height 31
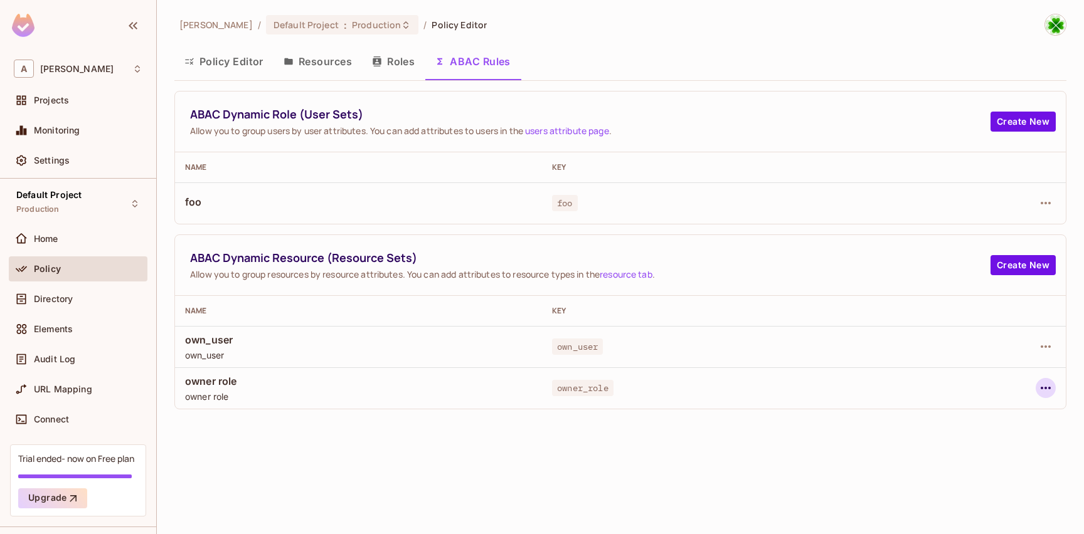
click at [1053, 388] on icon "button" at bounding box center [1045, 388] width 15 height 15
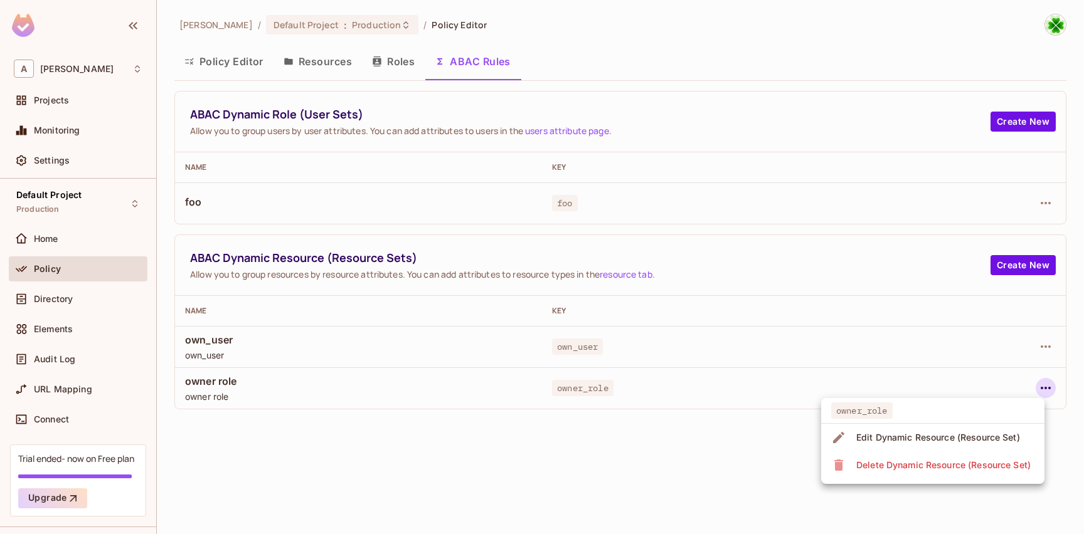
click at [937, 469] on div "Delete Dynamic Resource (Resource Set)" at bounding box center [943, 465] width 174 height 13
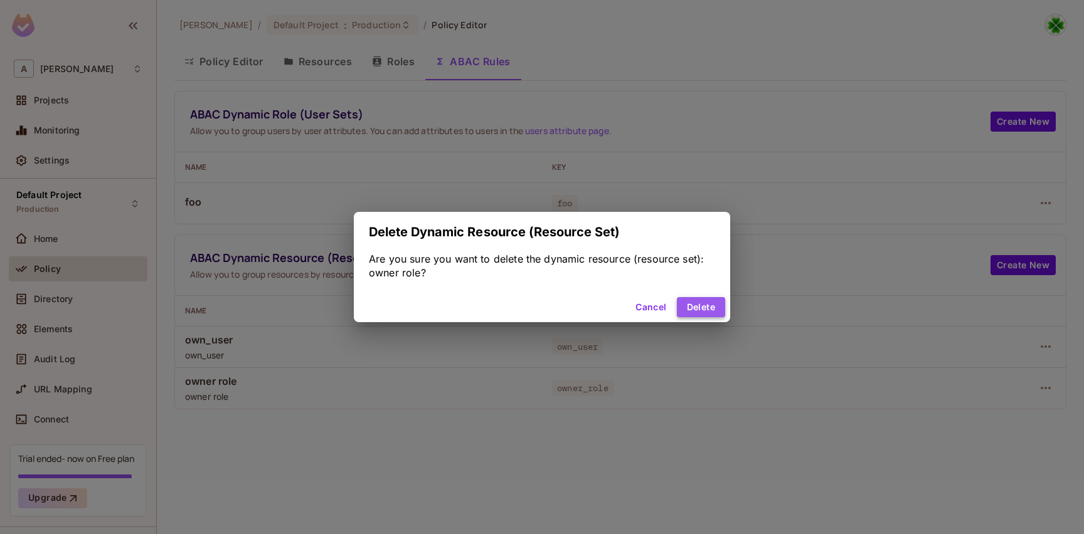
click at [704, 313] on button "Delete" at bounding box center [701, 307] width 48 height 20
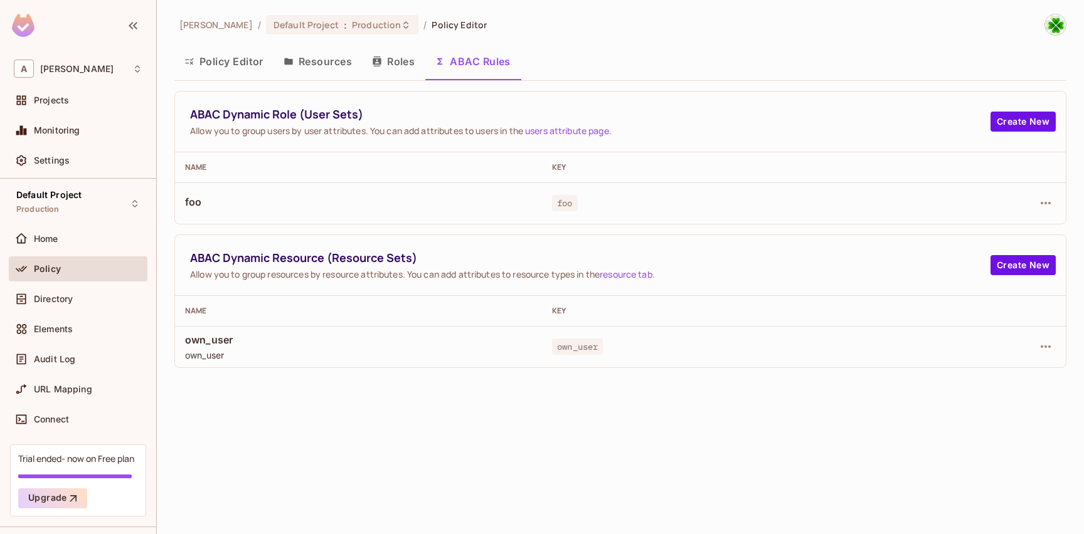
click at [309, 370] on div "andy / Default Project : Production / Policy Editor Policy Editor Resources Rol…" at bounding box center [620, 267] width 927 height 534
click at [299, 353] on span "own_user" at bounding box center [358, 355] width 347 height 12
click at [1039, 347] on icon "button" at bounding box center [1045, 346] width 15 height 15
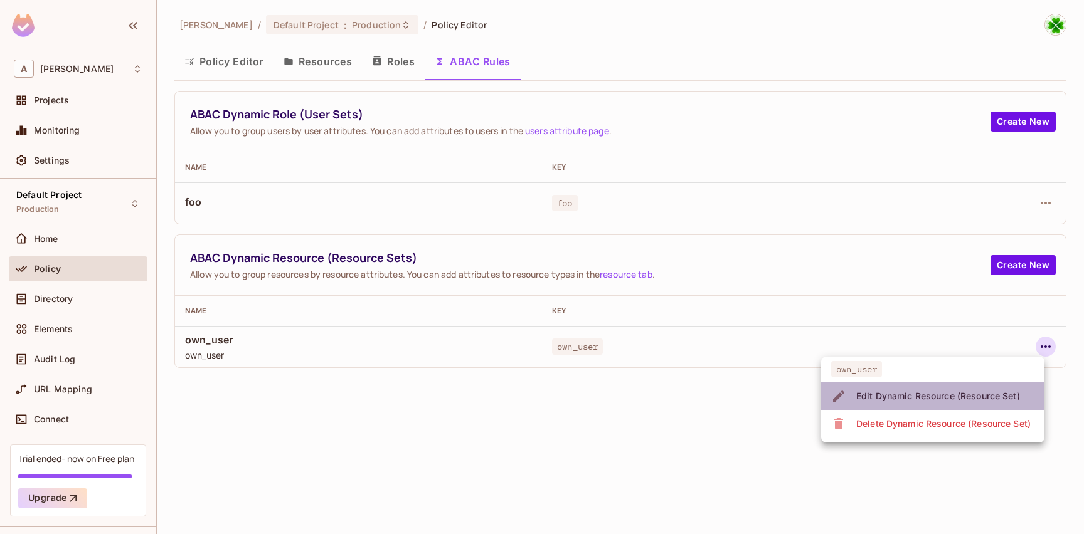
click at [937, 390] on div "Edit Dynamic Resource (Resource Set)" at bounding box center [938, 396] width 164 height 13
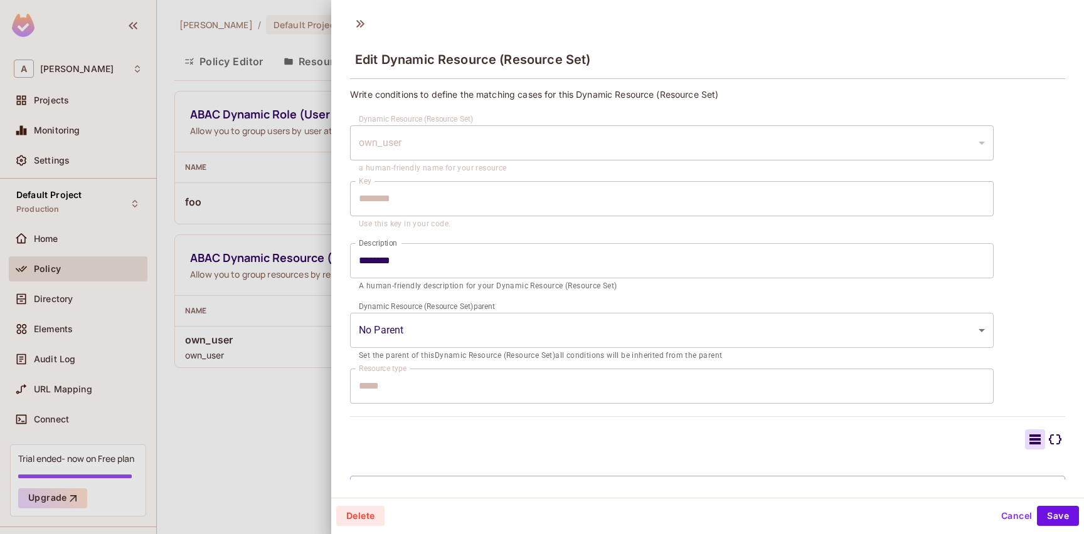
click at [401, 149] on div "own_user" at bounding box center [672, 142] width 644 height 35
click at [401, 147] on div "own_user" at bounding box center [672, 142] width 644 height 35
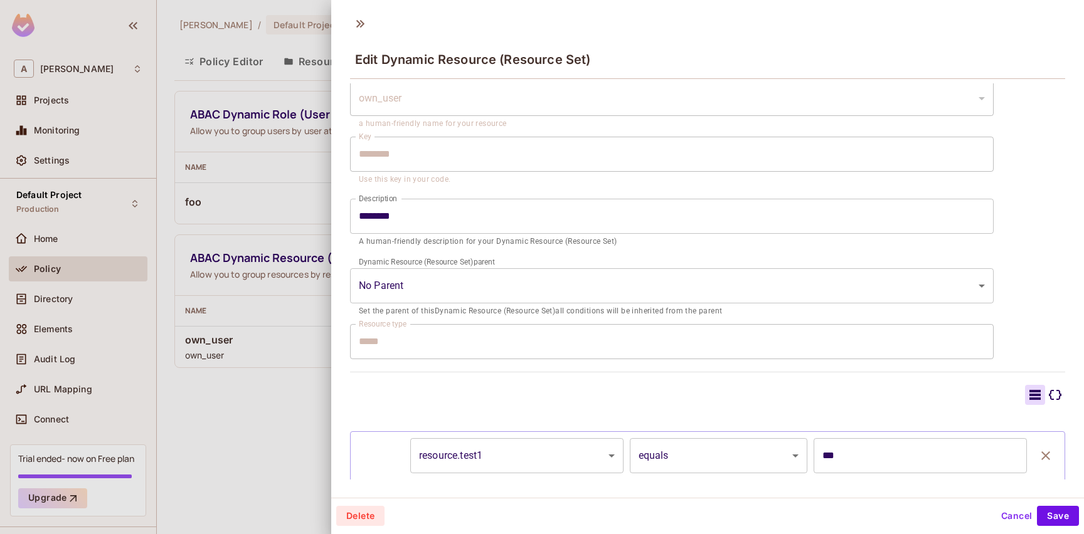
scroll to position [100, 0]
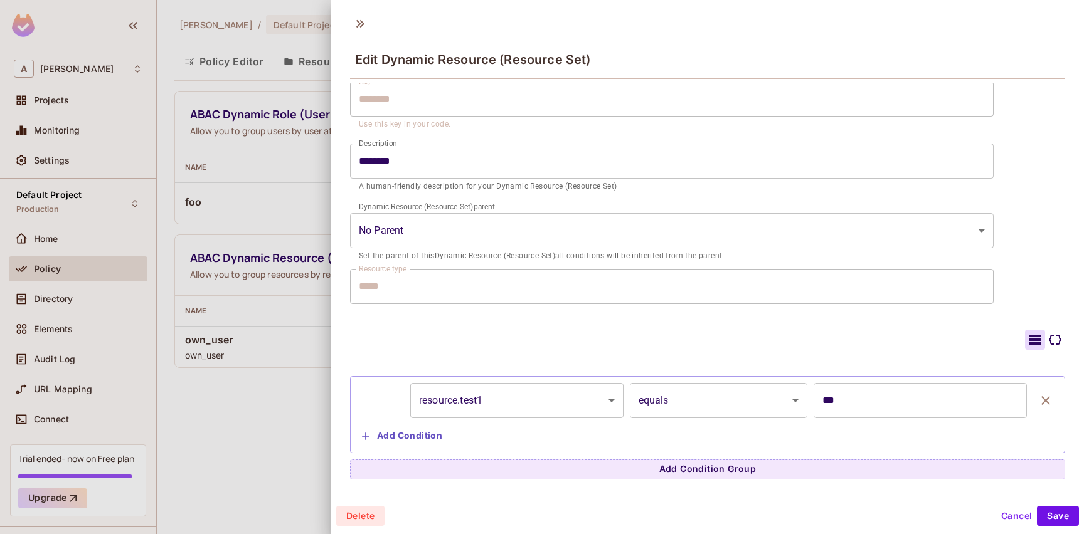
click at [265, 413] on div at bounding box center [542, 267] width 1084 height 534
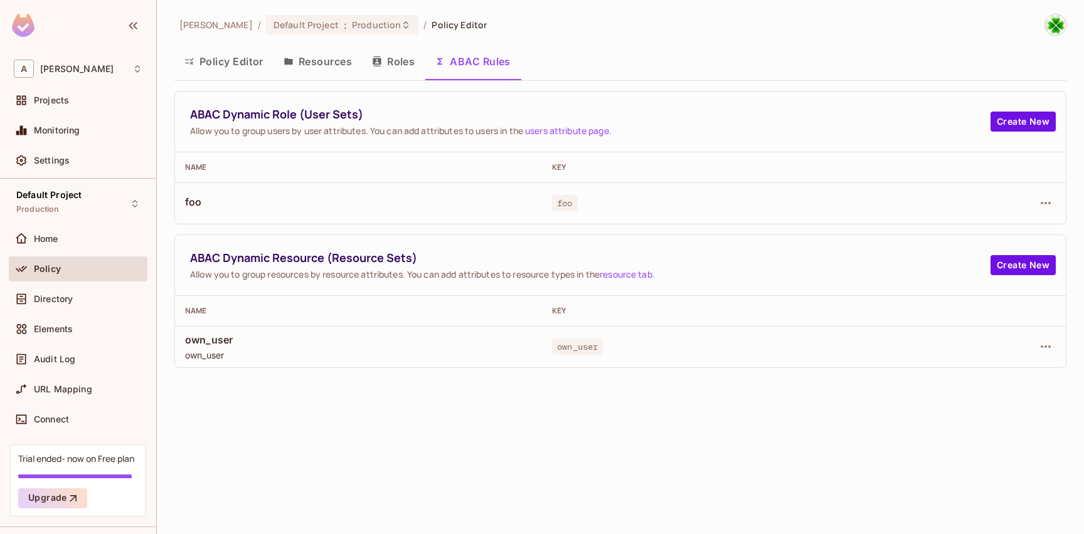
click at [237, 65] on button "Policy Editor" at bounding box center [223, 61] width 99 height 31
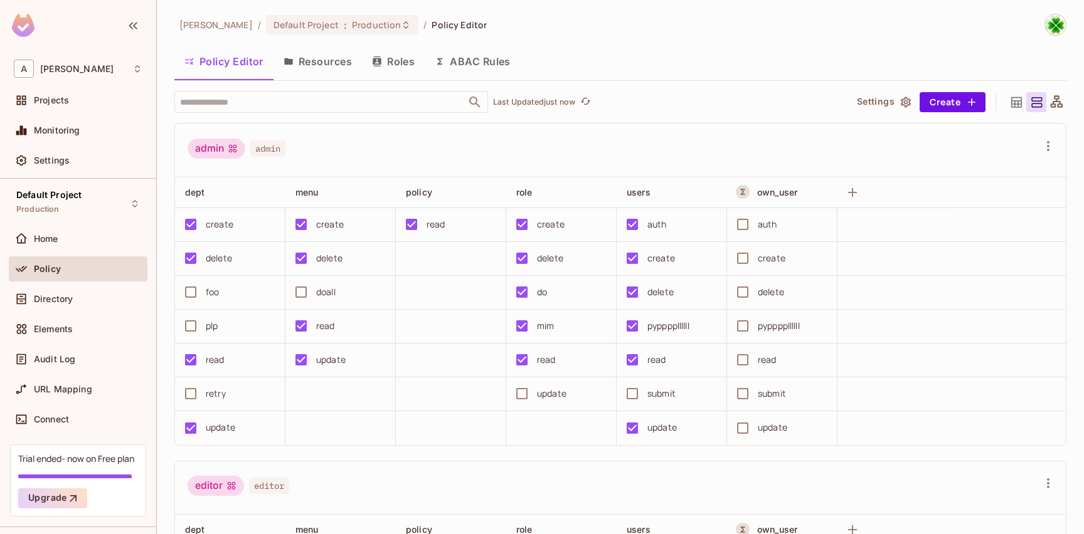
click at [782, 434] on div "update" at bounding box center [772, 428] width 29 height 14
click at [780, 432] on div "update" at bounding box center [772, 428] width 29 height 14
click at [772, 433] on div "update" at bounding box center [772, 428] width 29 height 14
click at [464, 65] on button "ABAC Rules" at bounding box center [473, 61] width 96 height 31
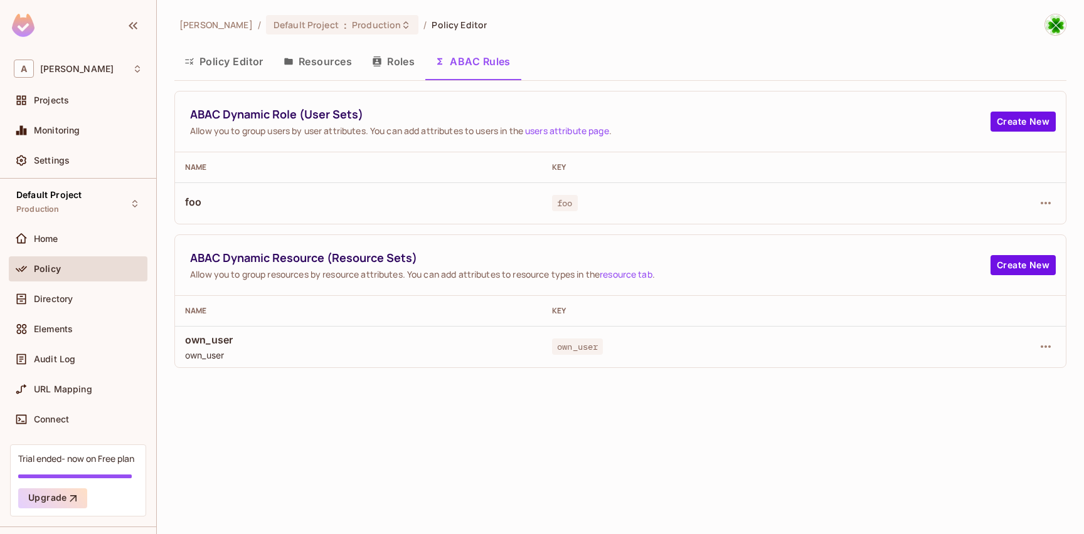
click at [491, 189] on td "foo" at bounding box center [358, 203] width 367 height 41
click at [474, 200] on span "foo" at bounding box center [358, 202] width 347 height 14
click at [1032, 124] on button "Create New" at bounding box center [1023, 122] width 65 height 20
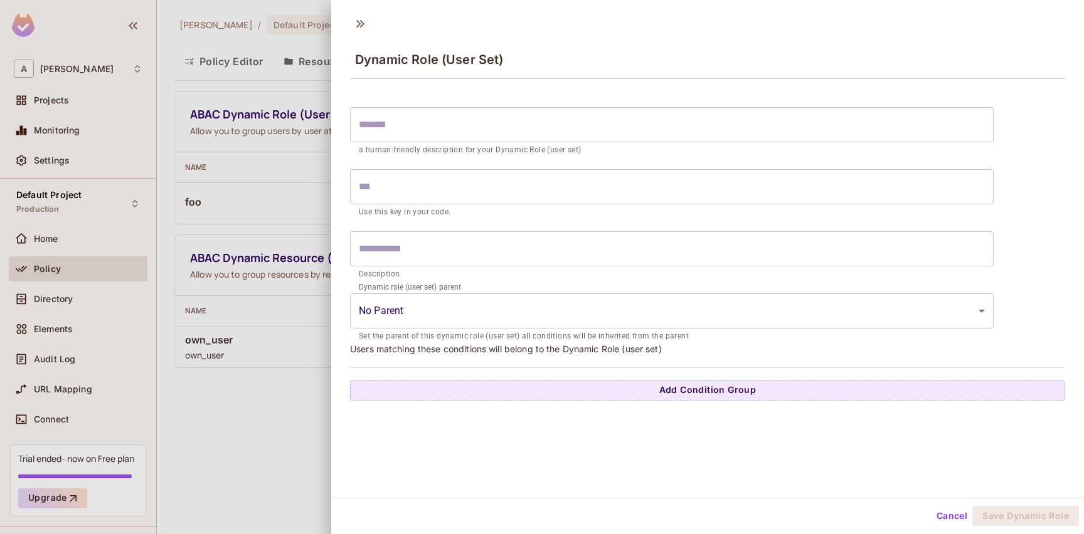
click at [489, 307] on body "A andy Projects Monitoring Settings Default Project Production Home Policy Dire…" at bounding box center [542, 267] width 1084 height 534
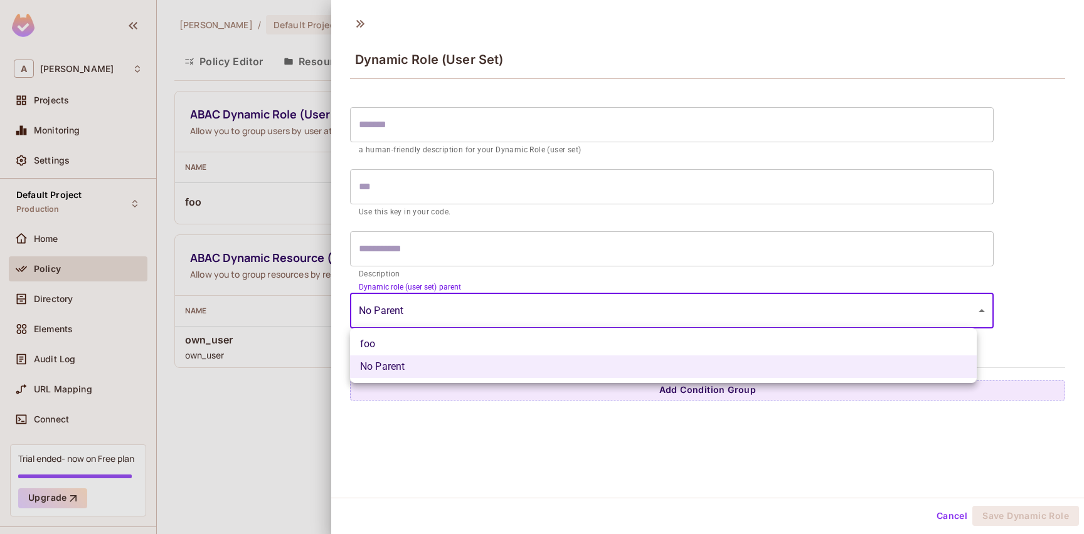
click at [290, 354] on div at bounding box center [542, 267] width 1084 height 534
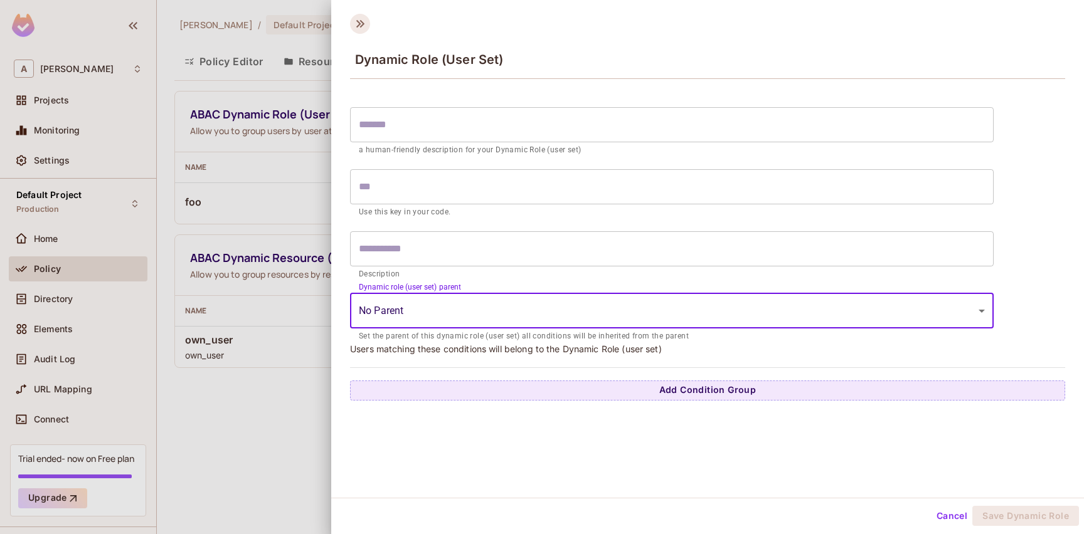
click at [358, 23] on icon at bounding box center [360, 24] width 8 height 8
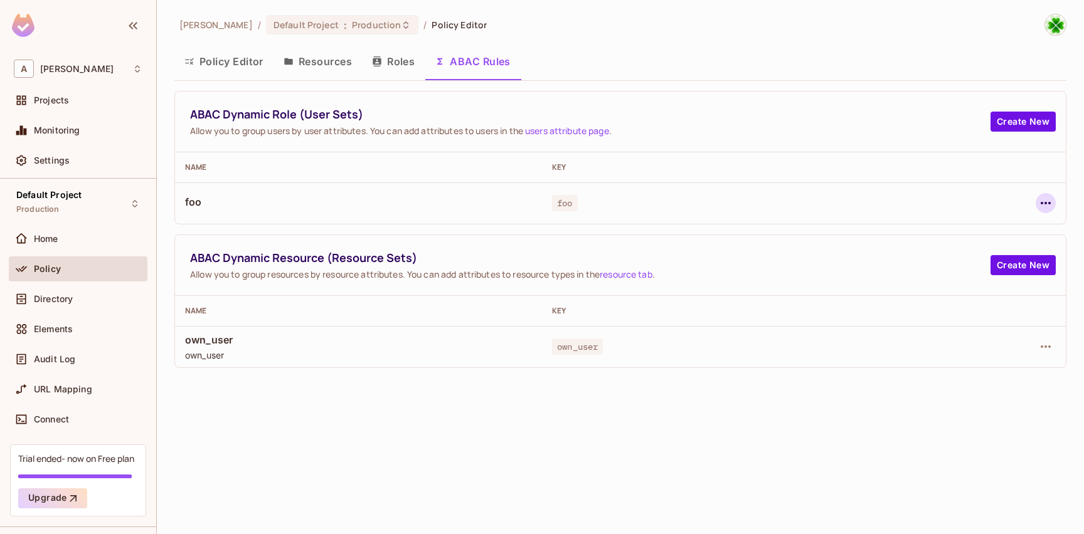
click at [1044, 201] on icon "button" at bounding box center [1045, 203] width 15 height 15
click at [957, 237] on div "Edit Dynamic Role (User Set)" at bounding box center [959, 232] width 123 height 13
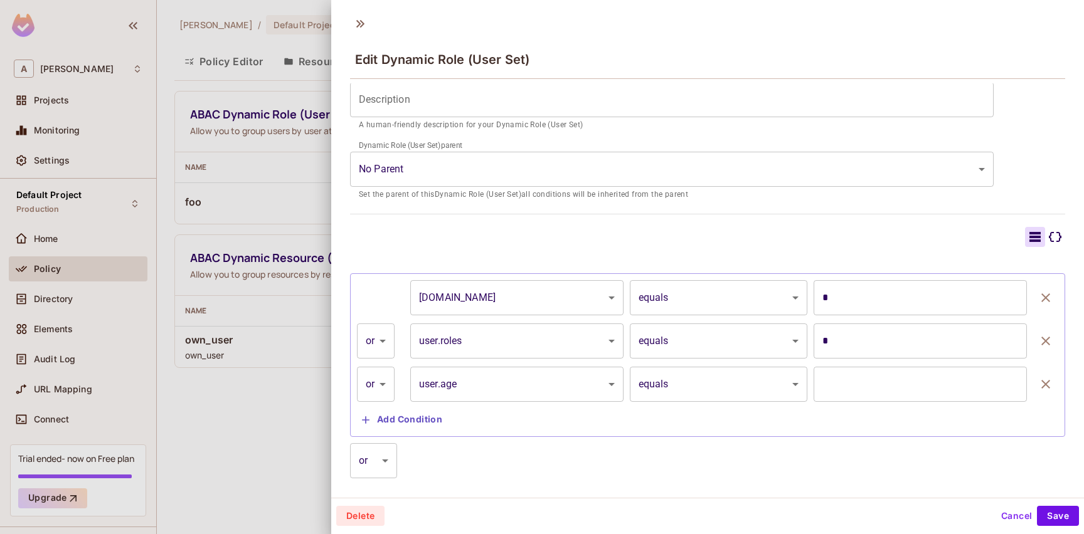
scroll to position [167, 0]
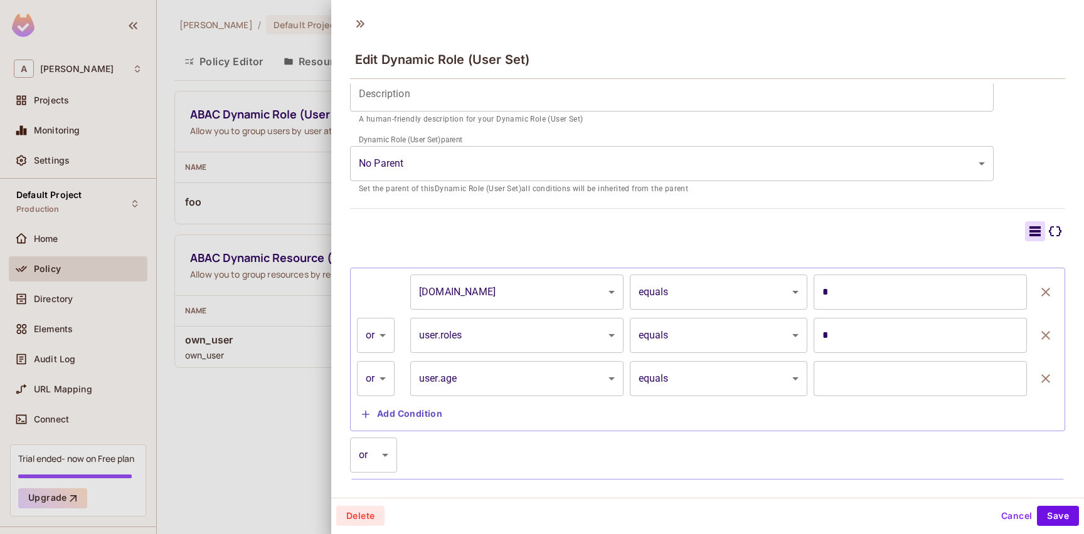
click at [511, 290] on body "A andy Projects Monitoring Settings Default Project Production Home Policy Dire…" at bounding box center [542, 267] width 1084 height 534
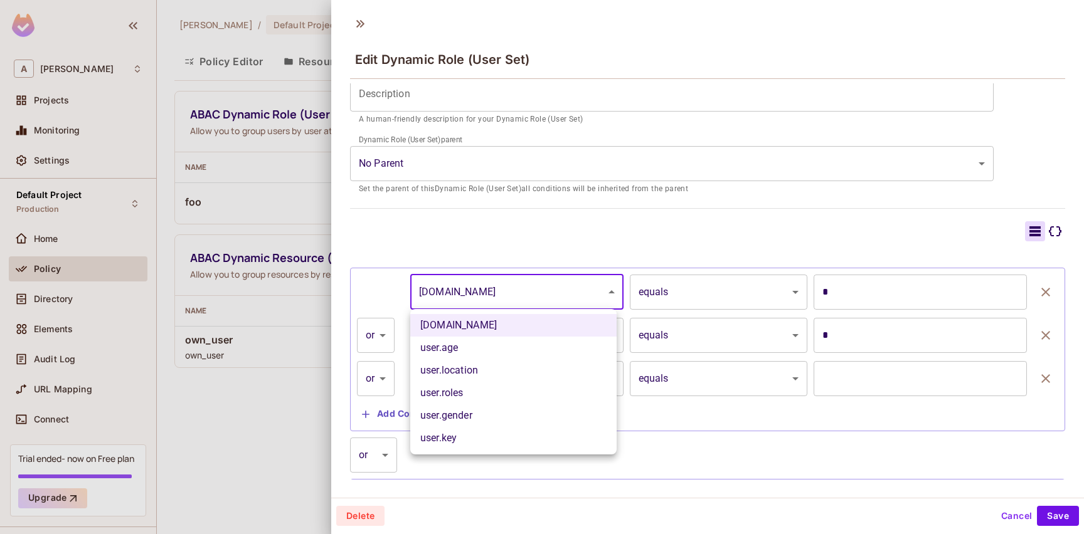
click at [511, 290] on div at bounding box center [542, 267] width 1084 height 534
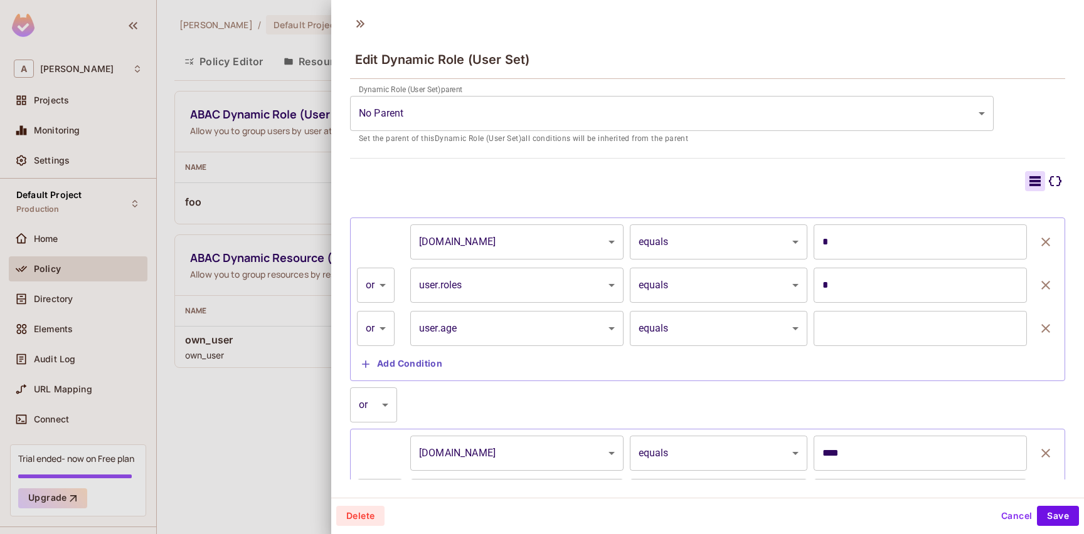
scroll to position [225, 0]
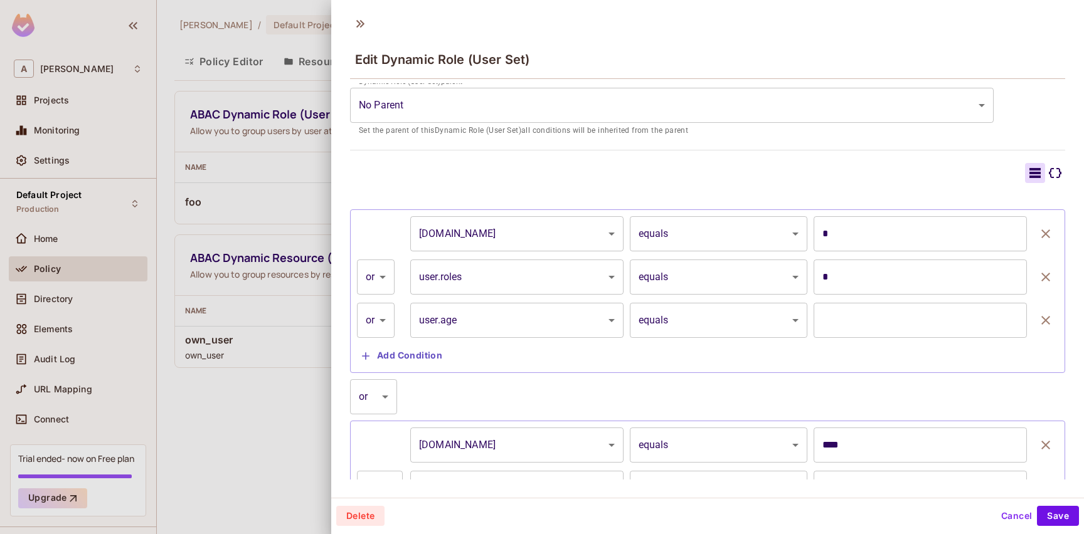
click at [452, 444] on body "A andy Projects Monitoring Settings Default Project Production Home Policy Dire…" at bounding box center [542, 267] width 1084 height 534
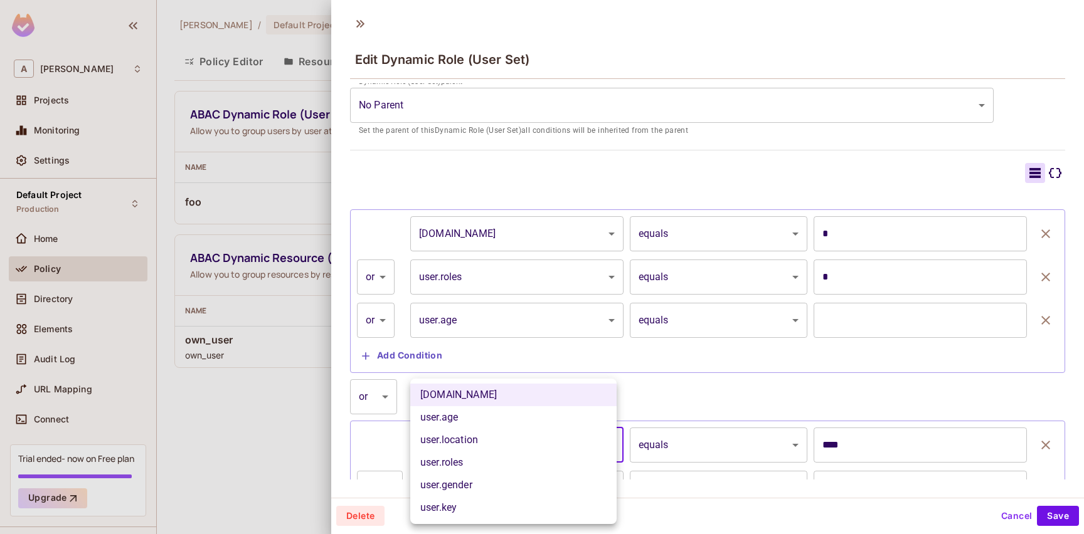
click at [452, 444] on li "user.location" at bounding box center [513, 440] width 206 height 23
type input "**********"
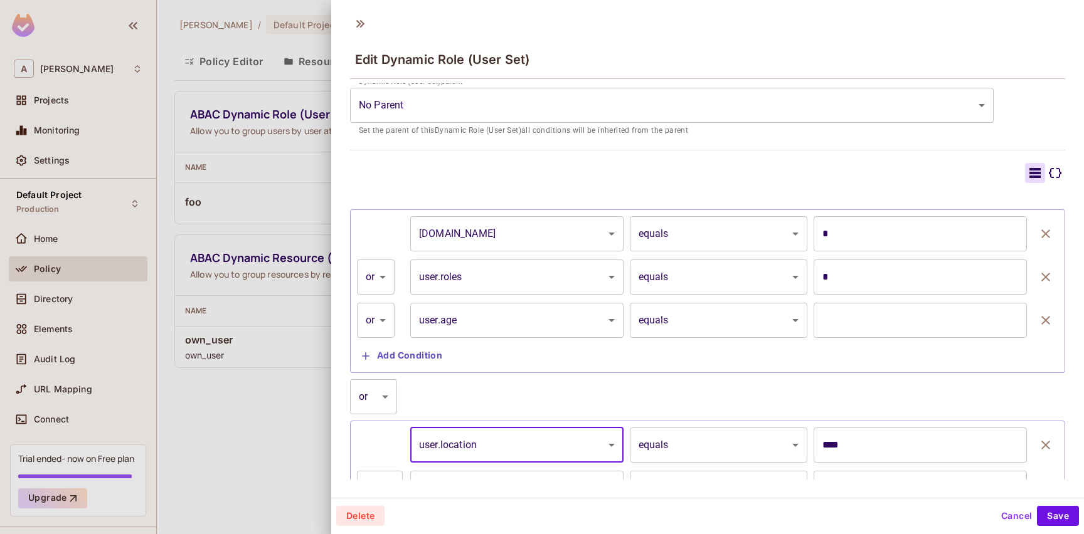
click at [472, 233] on body "A andy Projects Monitoring Settings Default Project Production Home Policy Dire…" at bounding box center [542, 267] width 1084 height 534
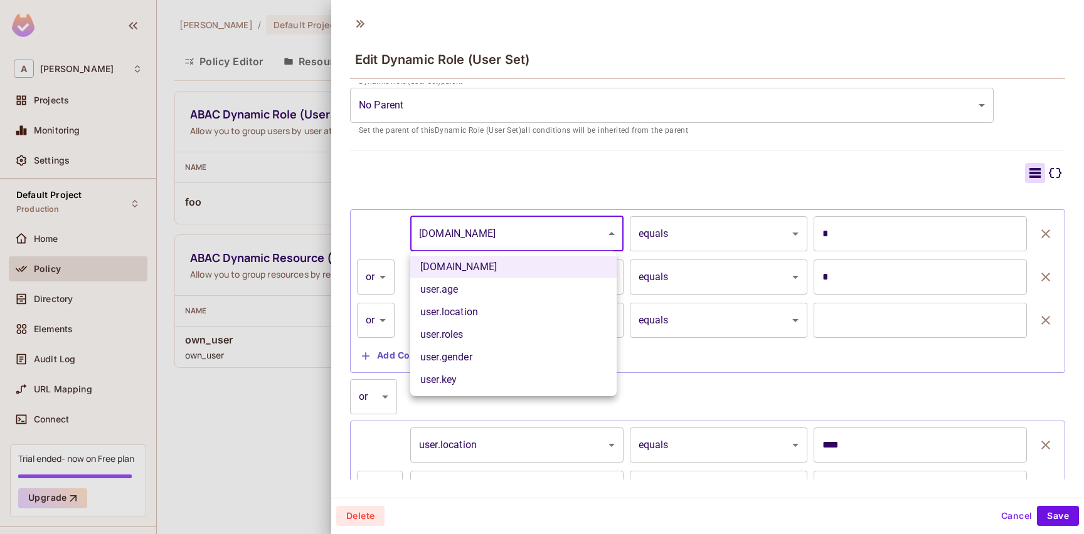
click at [395, 218] on div at bounding box center [542, 267] width 1084 height 534
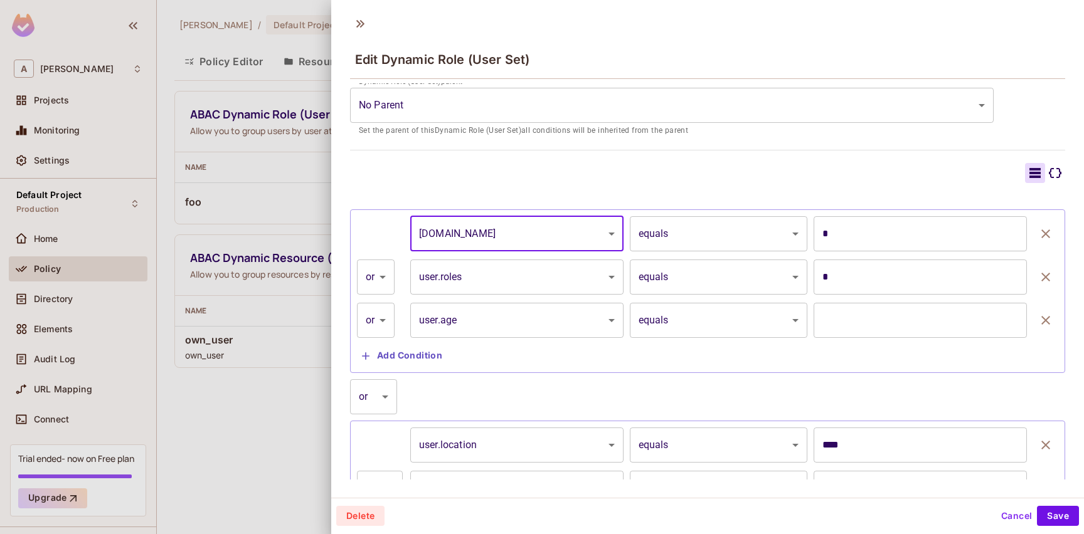
click at [417, 110] on body "A andy Projects Monitoring Settings Default Project Production Home Policy Dire…" at bounding box center [542, 267] width 1084 height 534
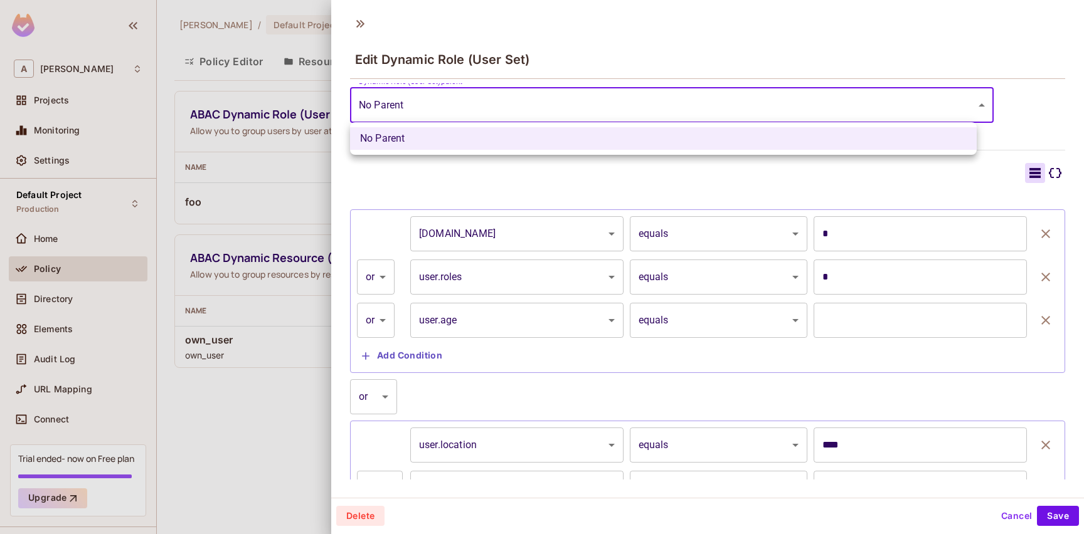
click at [417, 110] on div at bounding box center [542, 267] width 1084 height 534
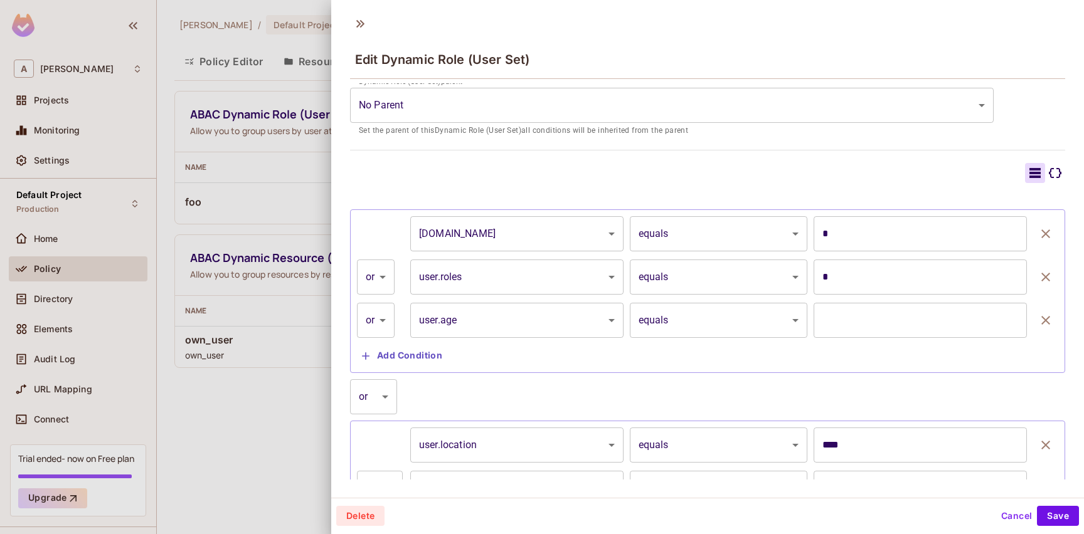
click at [265, 207] on div at bounding box center [542, 267] width 1084 height 534
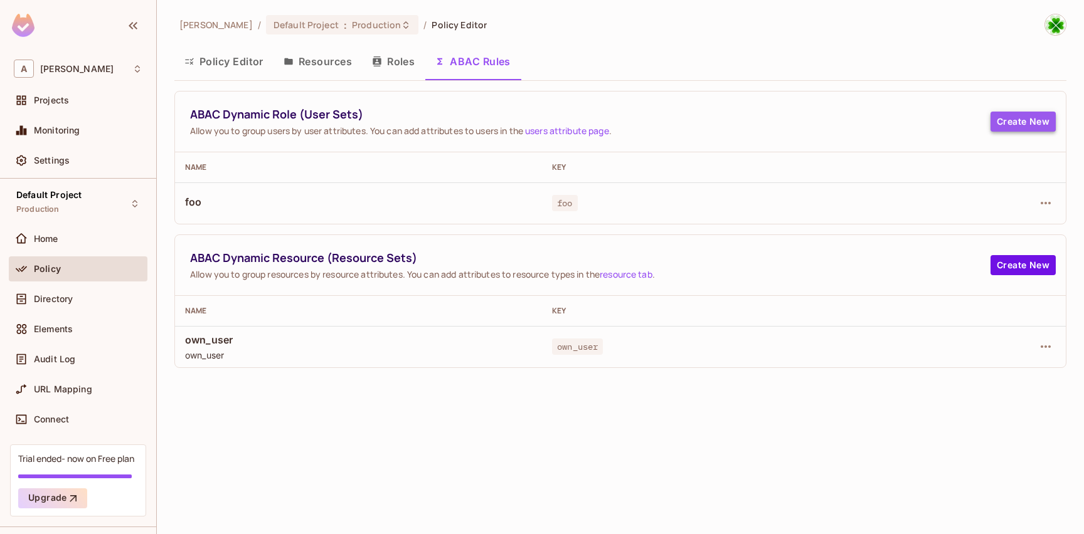
click at [1029, 119] on button "Create New" at bounding box center [1023, 122] width 65 height 20
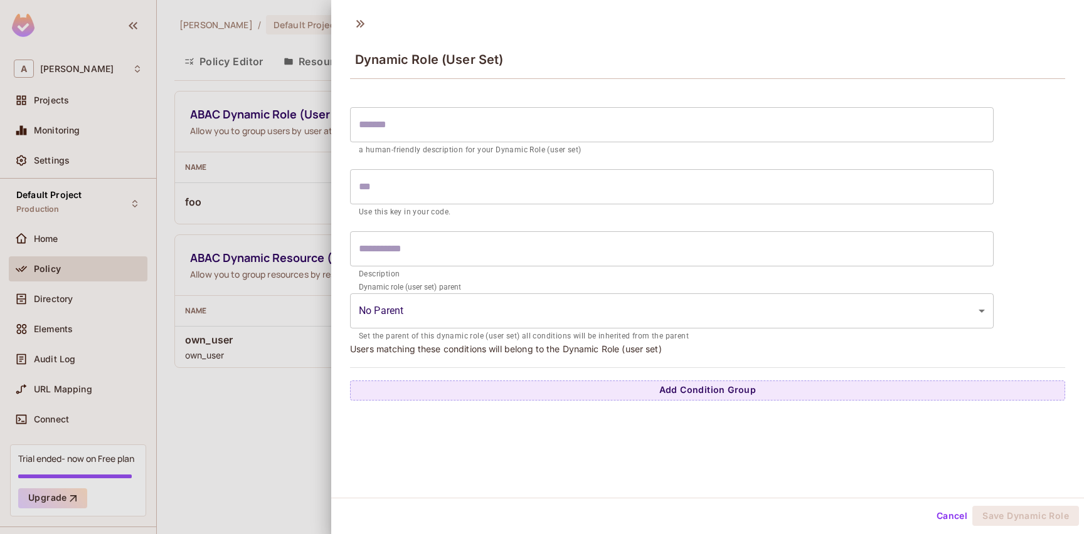
click at [242, 218] on div at bounding box center [542, 267] width 1084 height 534
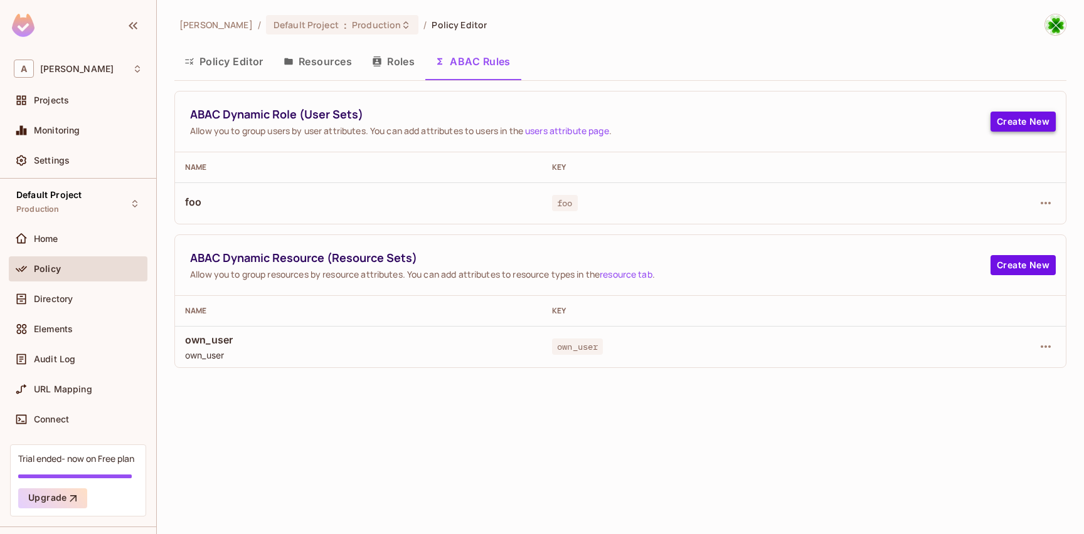
click at [1041, 122] on button "Create New" at bounding box center [1023, 122] width 65 height 20
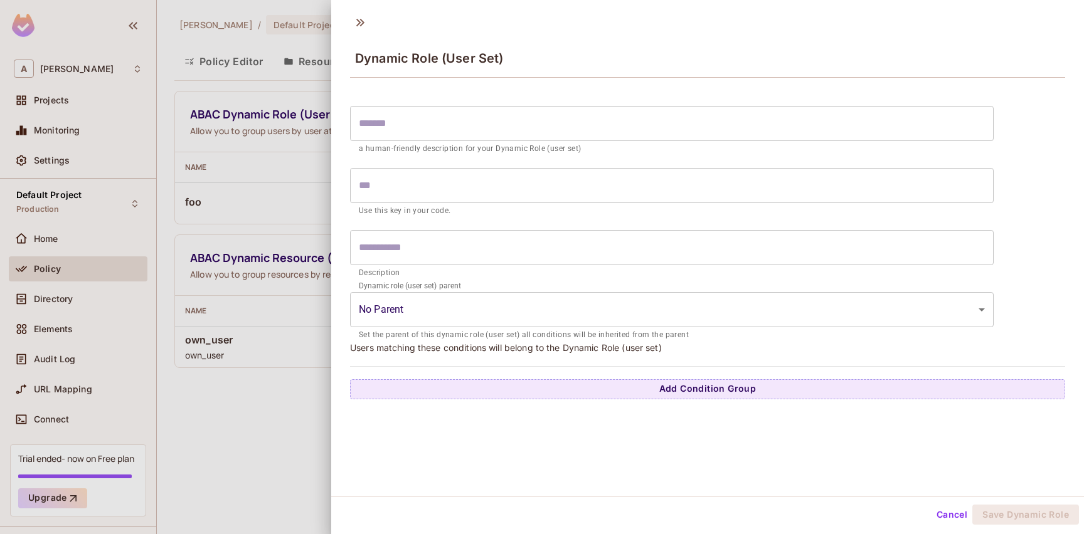
scroll to position [2, 0]
click at [483, 320] on body "A andy Projects Monitoring Settings Default Project Production Home Policy Dire…" at bounding box center [542, 267] width 1084 height 534
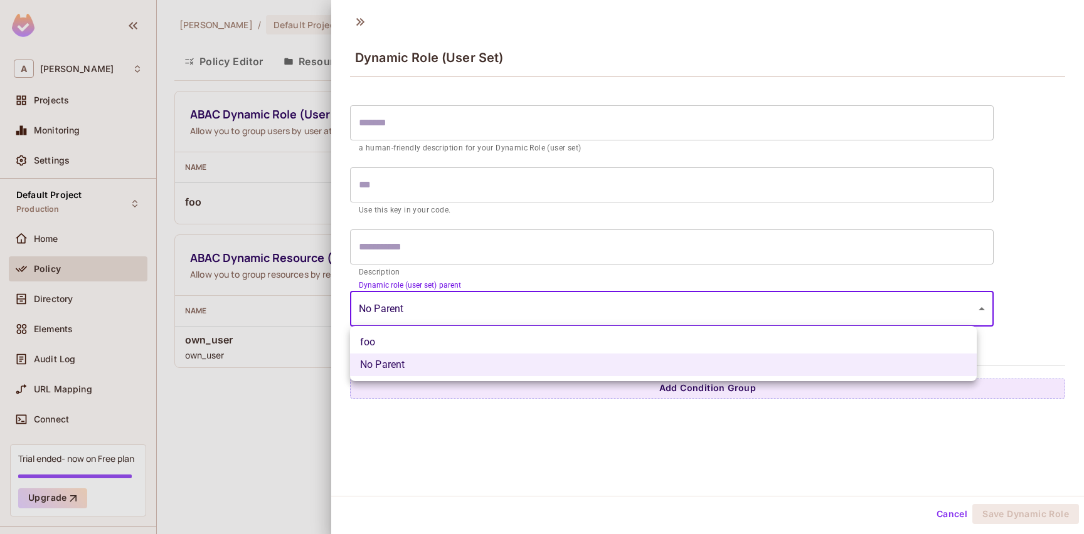
click at [455, 338] on li "foo" at bounding box center [663, 342] width 627 height 23
type input "**********"
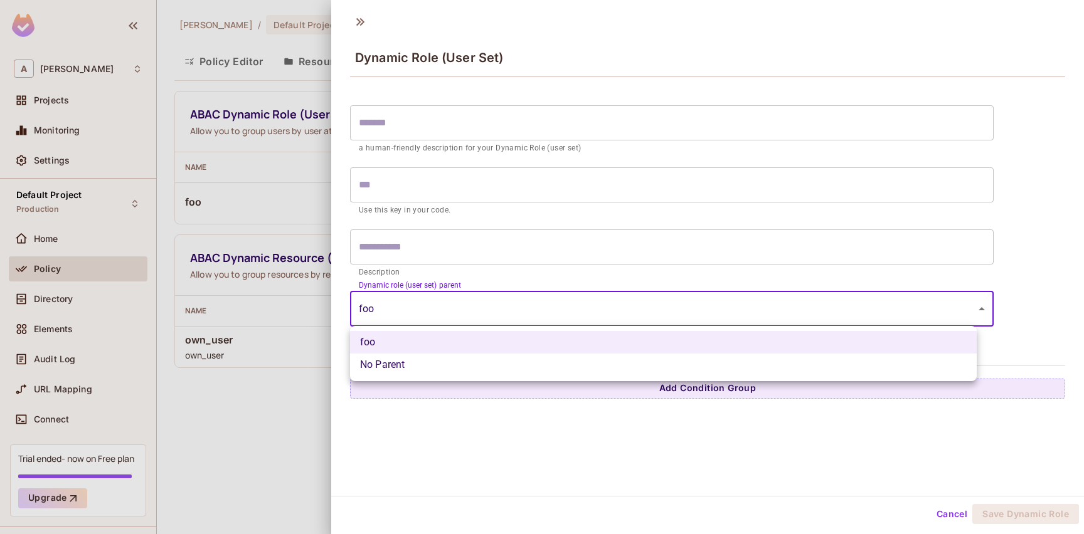
click at [452, 313] on body "**********" at bounding box center [542, 267] width 1084 height 534
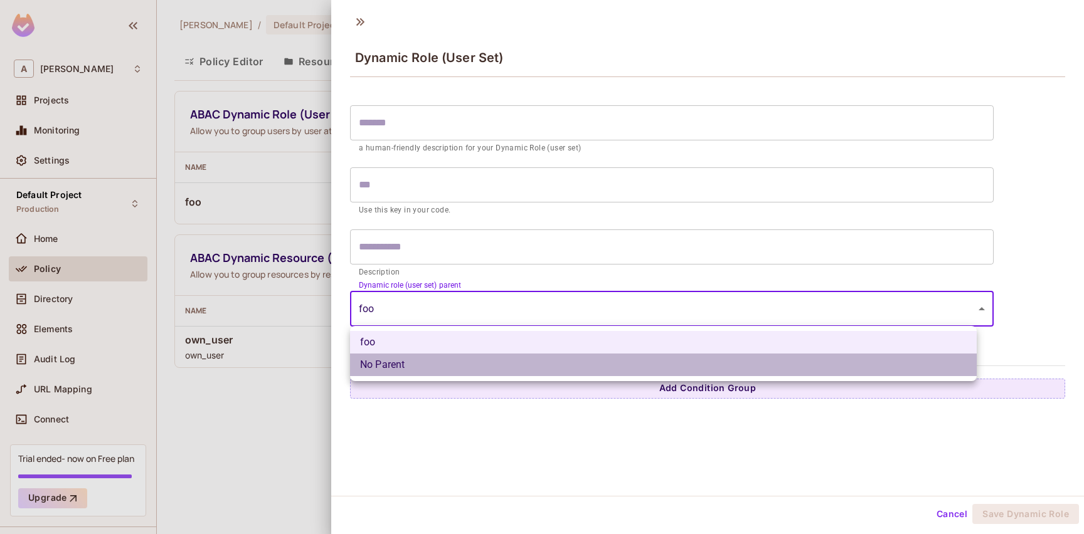
click at [436, 357] on li "No Parent" at bounding box center [663, 365] width 627 height 23
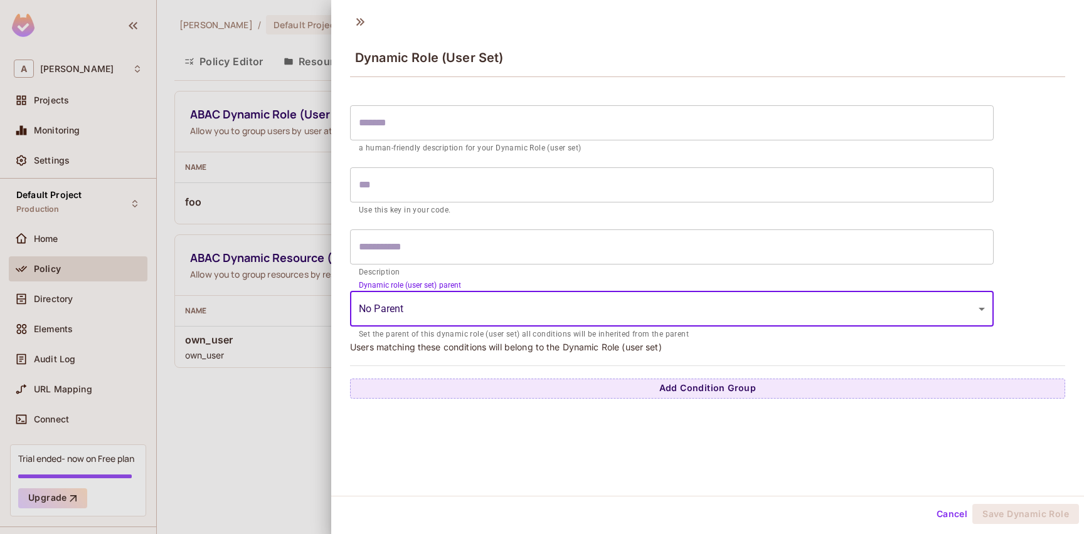
click at [538, 358] on div "**********" at bounding box center [707, 249] width 715 height 300
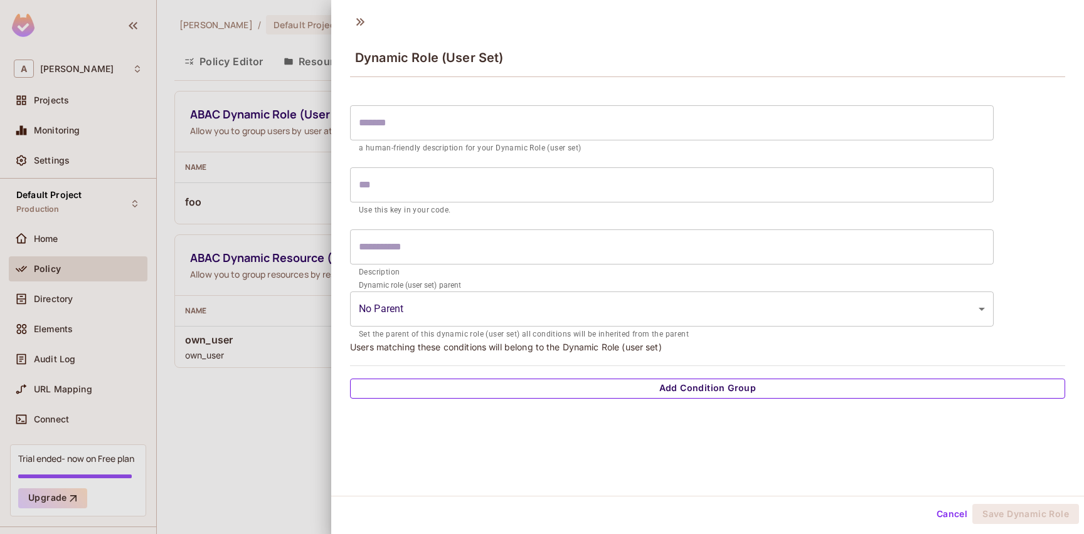
click at [691, 389] on button "Add Condition Group" at bounding box center [707, 389] width 715 height 20
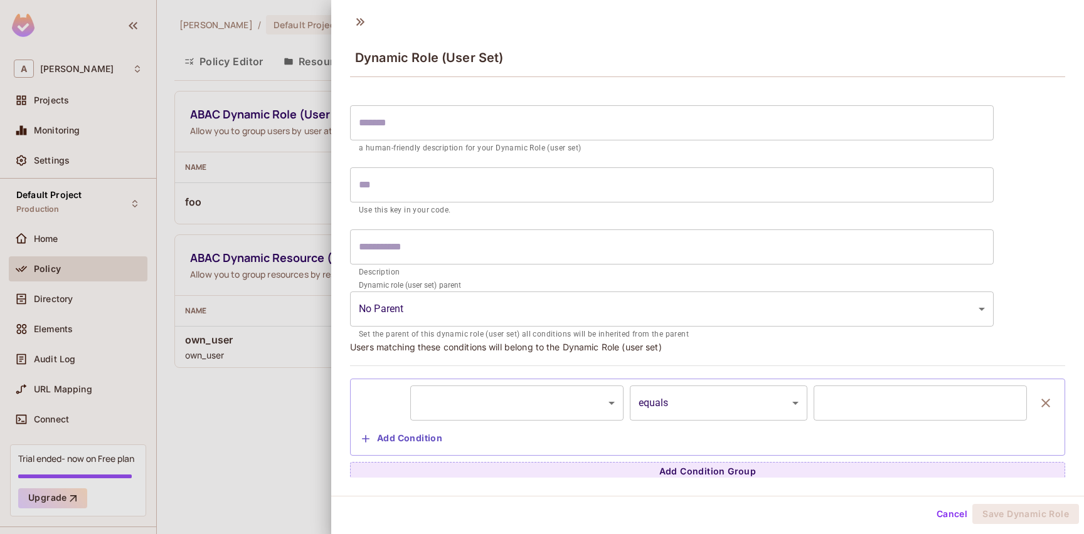
click at [553, 410] on body "**********" at bounding box center [542, 267] width 1084 height 534
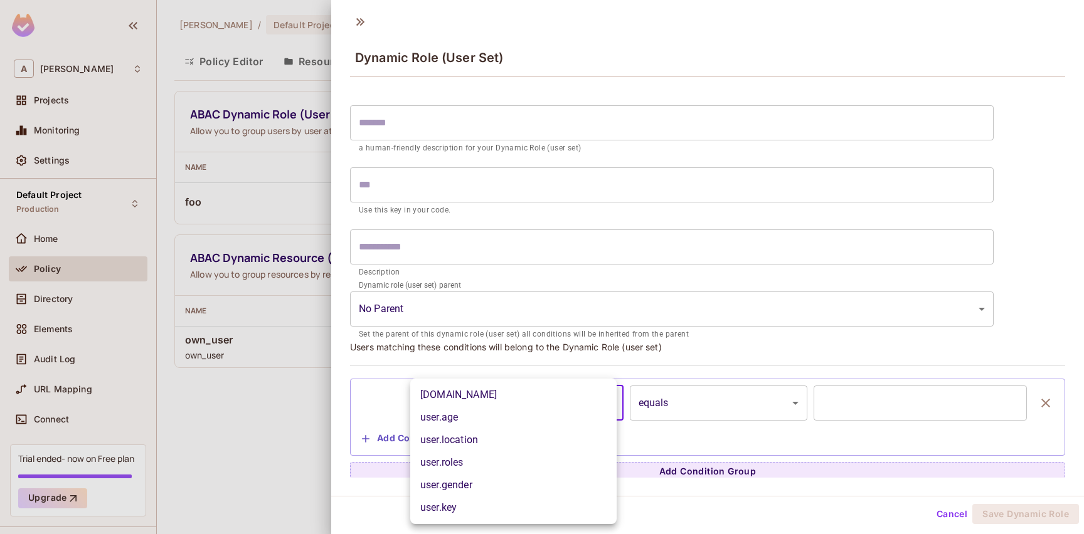
click at [536, 331] on div at bounding box center [542, 267] width 1084 height 534
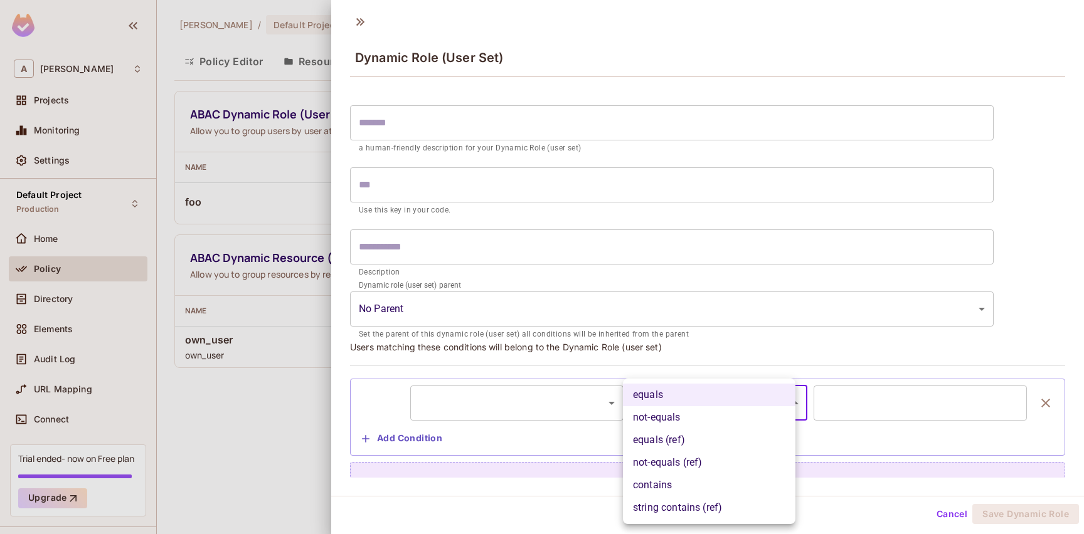
click at [662, 399] on body "**********" at bounding box center [542, 267] width 1084 height 534
click at [663, 400] on li "equals" at bounding box center [709, 395] width 173 height 23
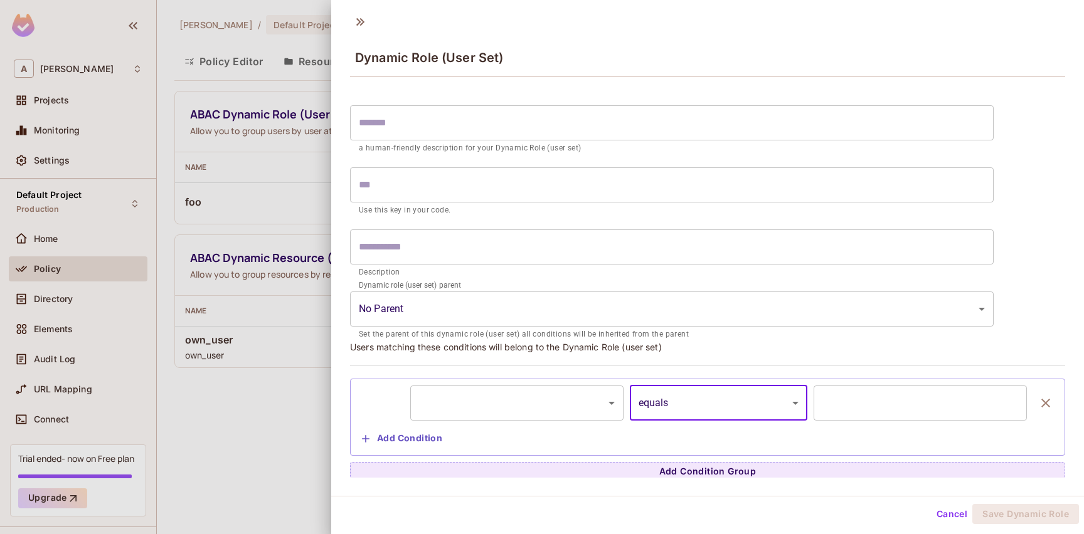
click at [872, 405] on input "text" at bounding box center [920, 403] width 213 height 35
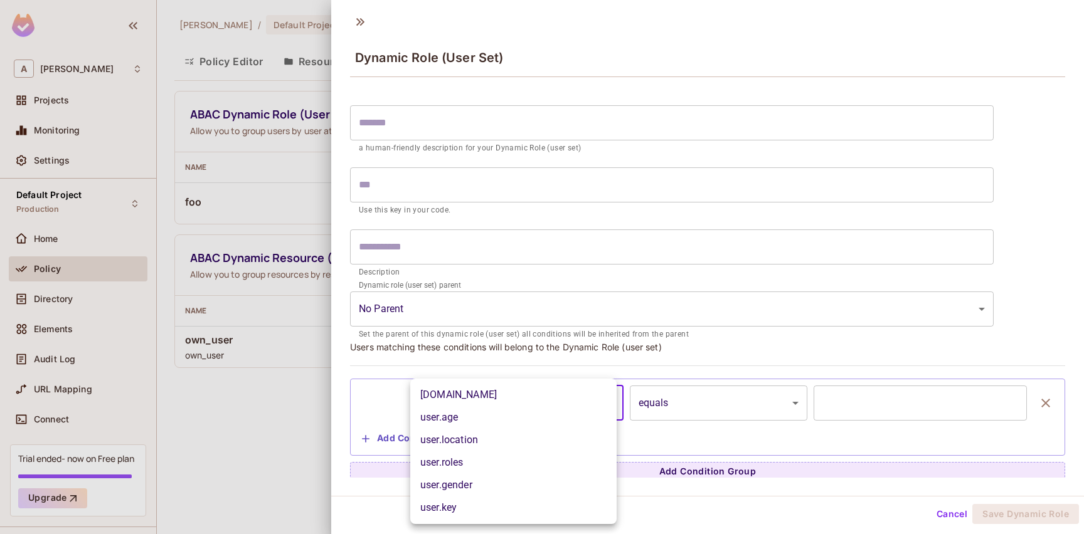
click at [521, 406] on body "**********" at bounding box center [542, 267] width 1084 height 534
click at [518, 410] on li "user.age" at bounding box center [513, 418] width 206 height 23
type input "********"
type input "*"
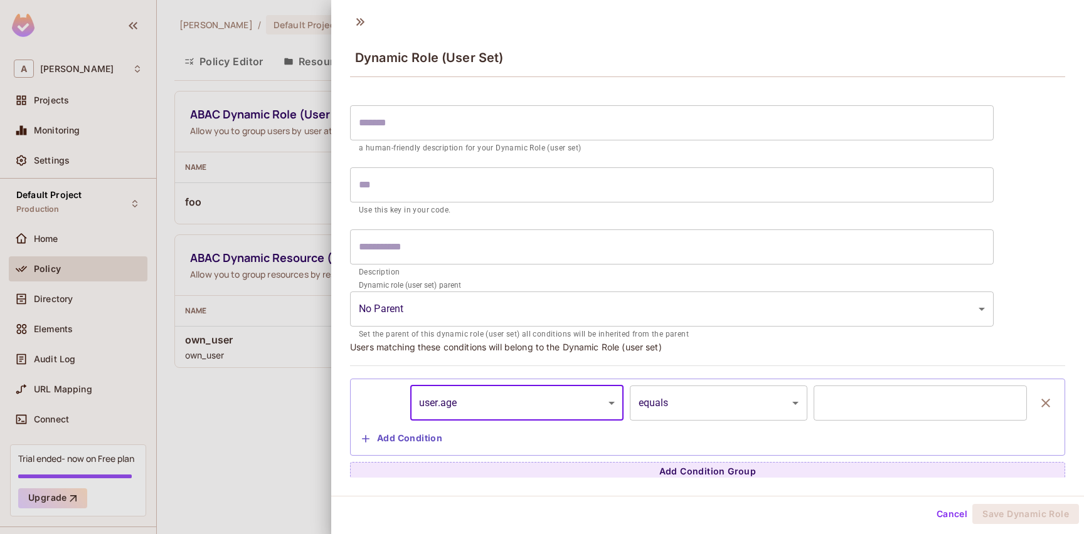
click at [532, 407] on body "**********" at bounding box center [542, 267] width 1084 height 534
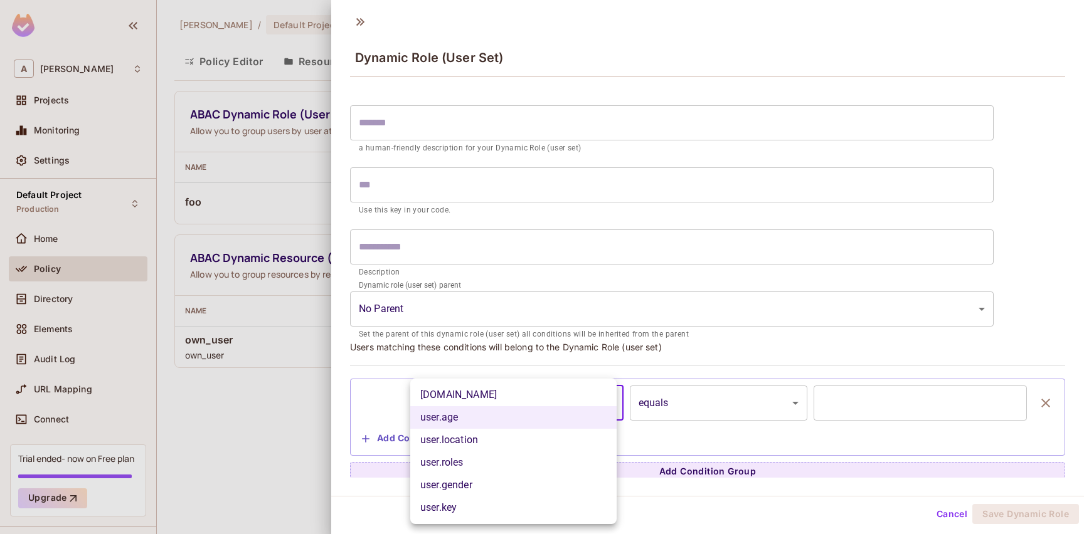
click at [497, 445] on li "user.location" at bounding box center [513, 440] width 206 height 23
type input "**********"
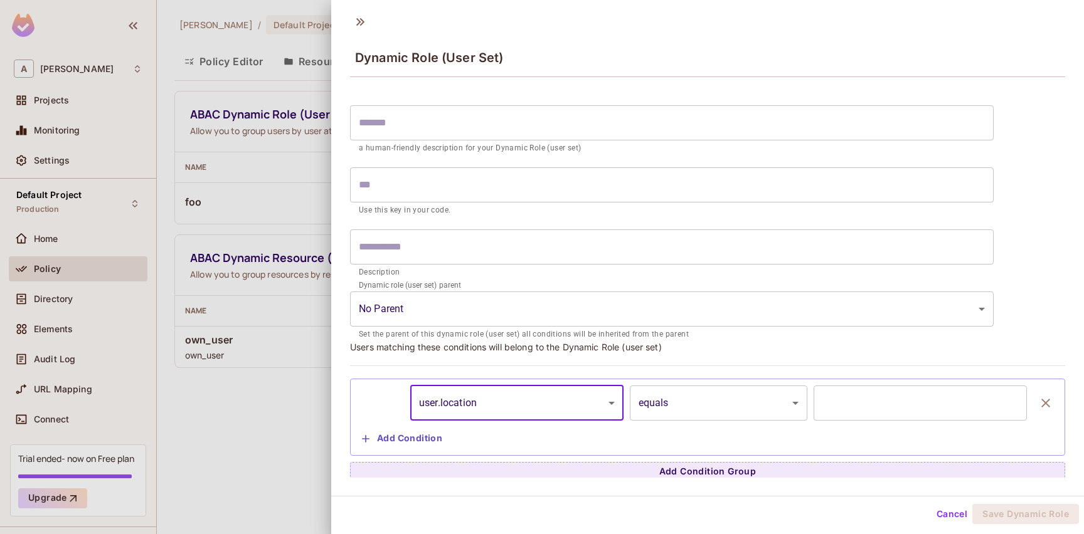
click at [693, 407] on body "**********" at bounding box center [542, 267] width 1084 height 534
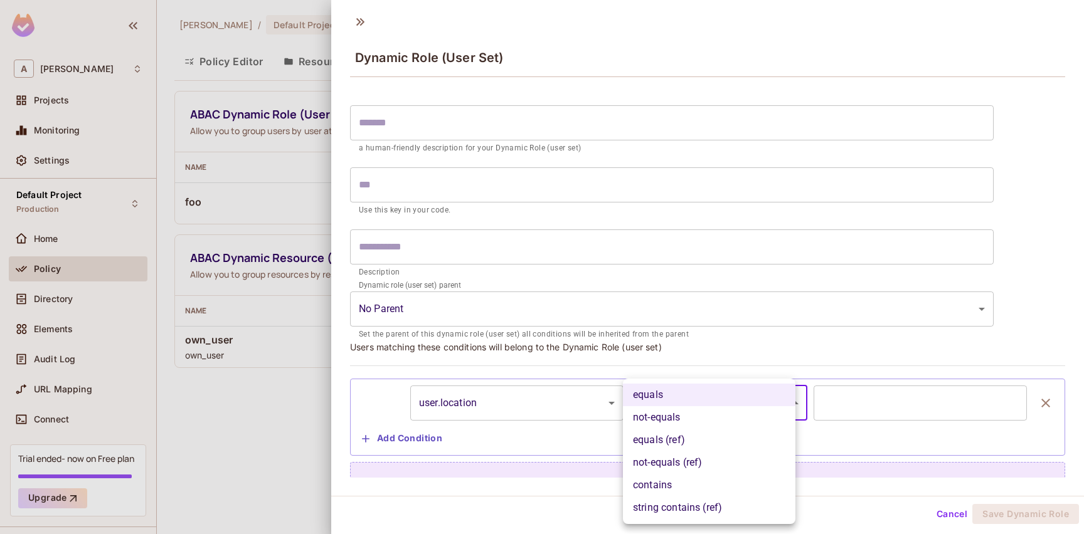
click at [297, 358] on div at bounding box center [542, 267] width 1084 height 534
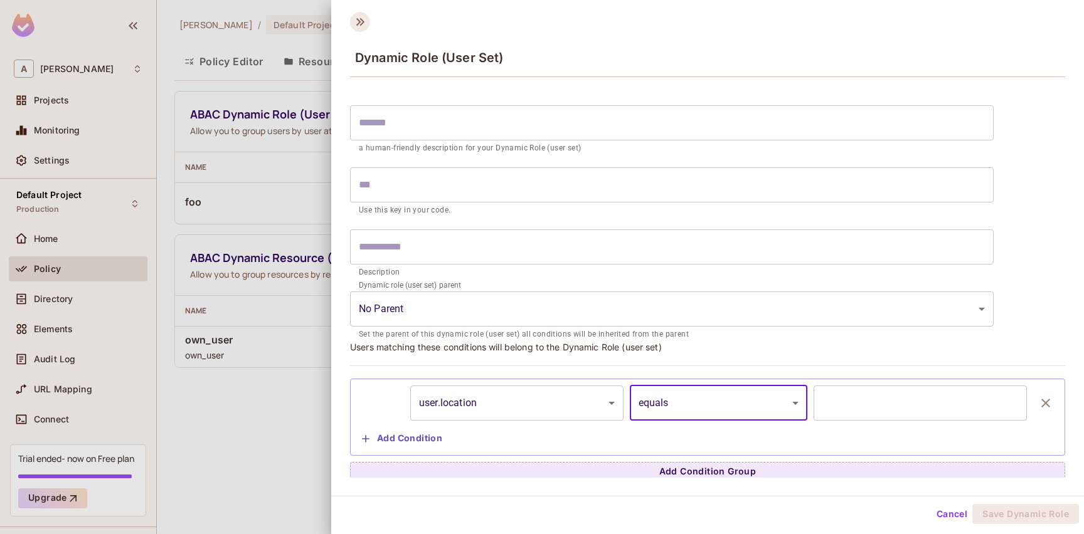
click at [358, 22] on icon at bounding box center [360, 22] width 20 height 20
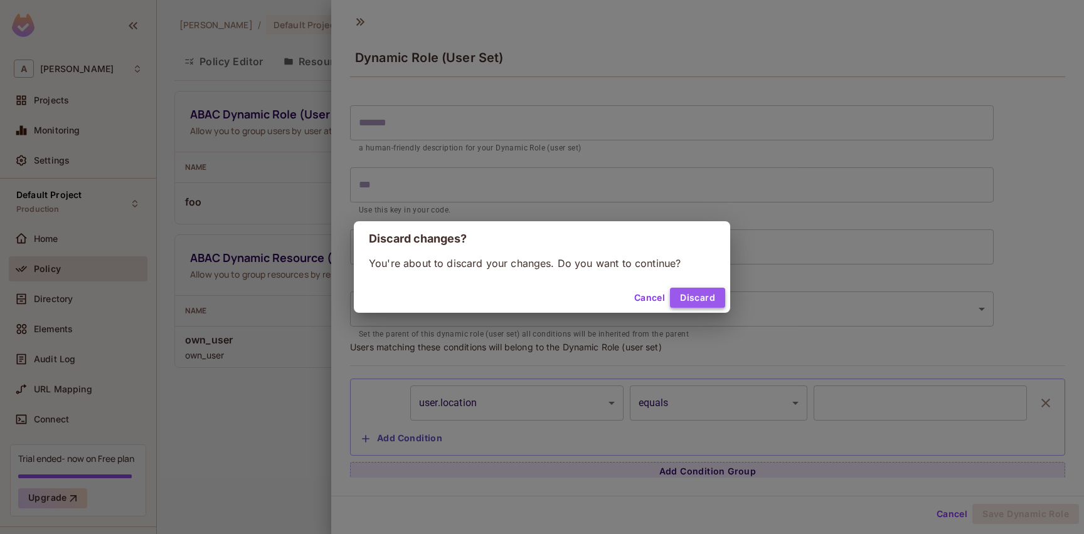
click at [706, 307] on button "Discard" at bounding box center [697, 298] width 55 height 20
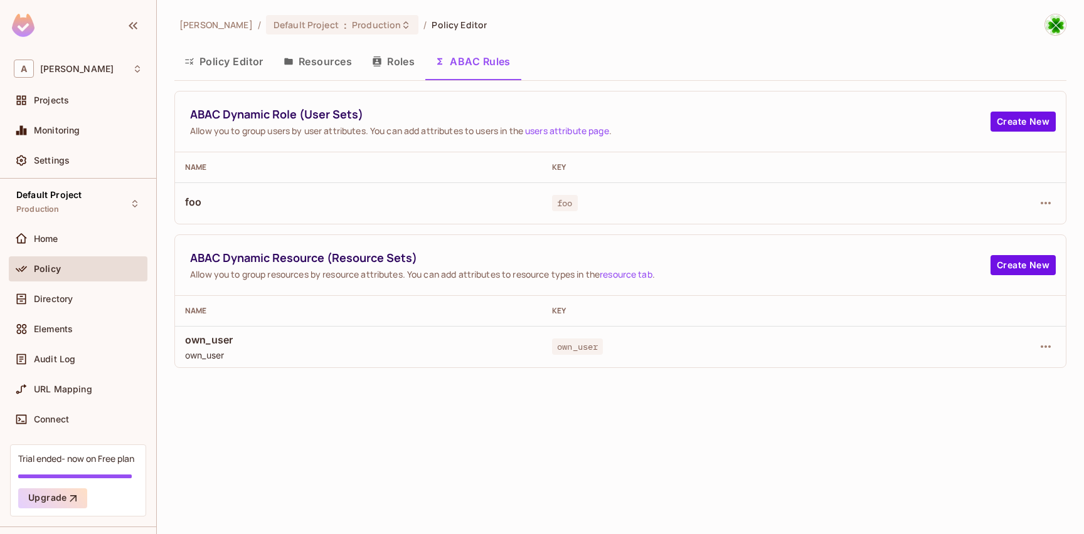
click at [234, 70] on button "Policy Editor" at bounding box center [223, 61] width 99 height 31
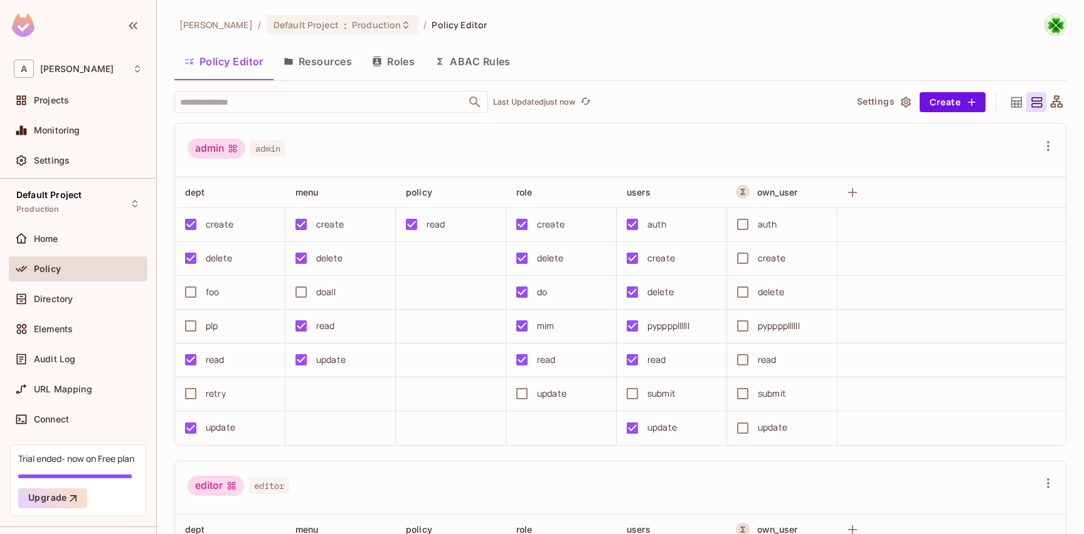
click at [504, 65] on button "ABAC Rules" at bounding box center [473, 61] width 96 height 31
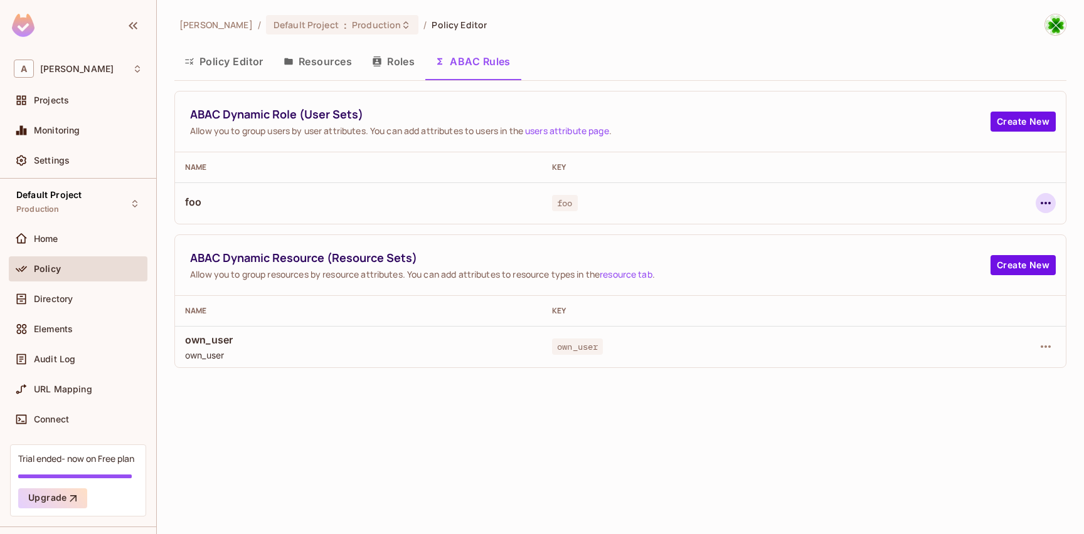
click at [1048, 203] on icon "button" at bounding box center [1045, 203] width 15 height 15
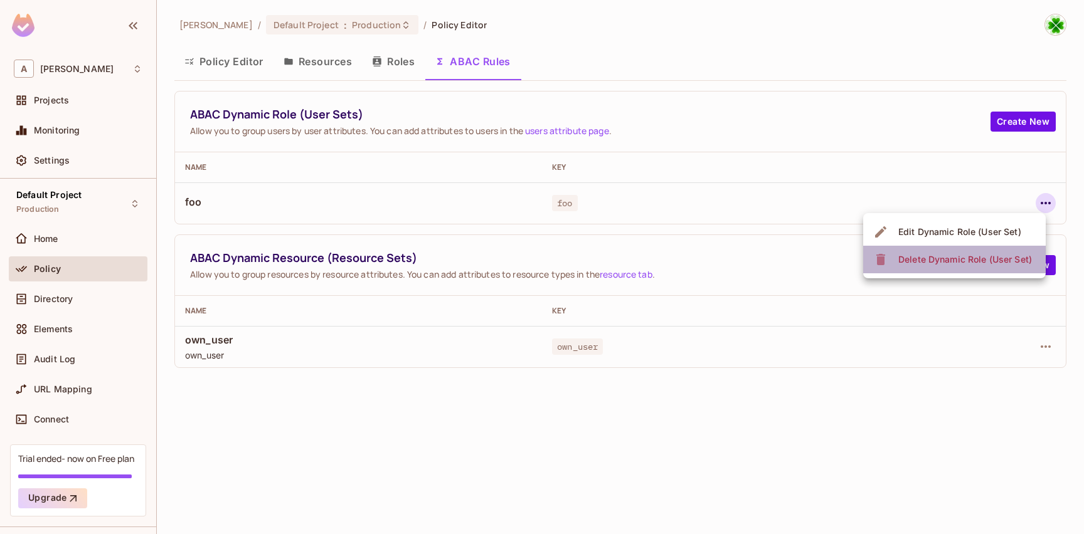
click at [975, 258] on div "Delete Dynamic Role (User Set)" at bounding box center [965, 259] width 134 height 13
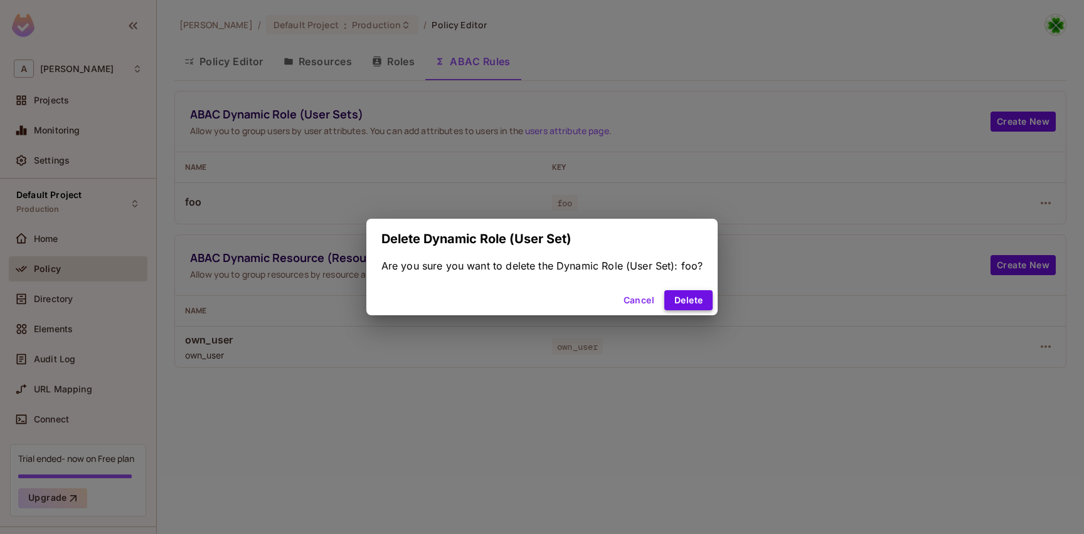
click at [678, 296] on button "Delete" at bounding box center [688, 300] width 48 height 20
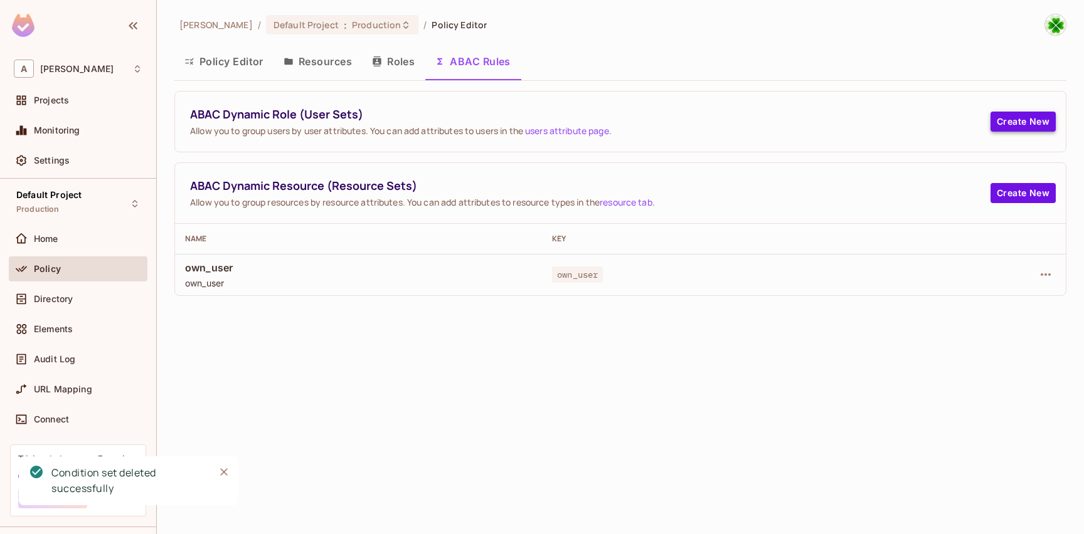
click at [997, 119] on button "Create New" at bounding box center [1023, 122] width 65 height 20
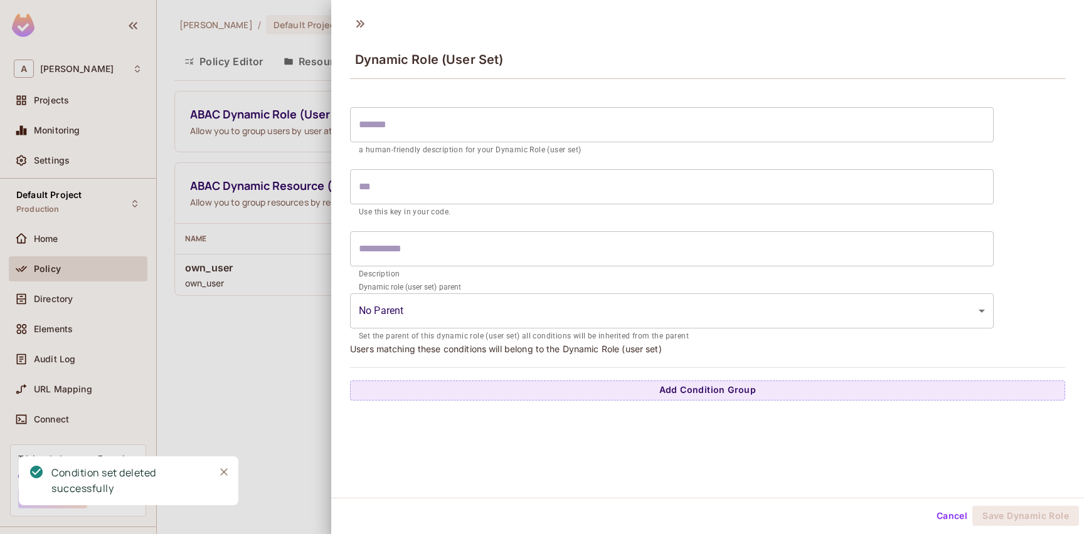
click at [524, 118] on input "text" at bounding box center [672, 124] width 644 height 35
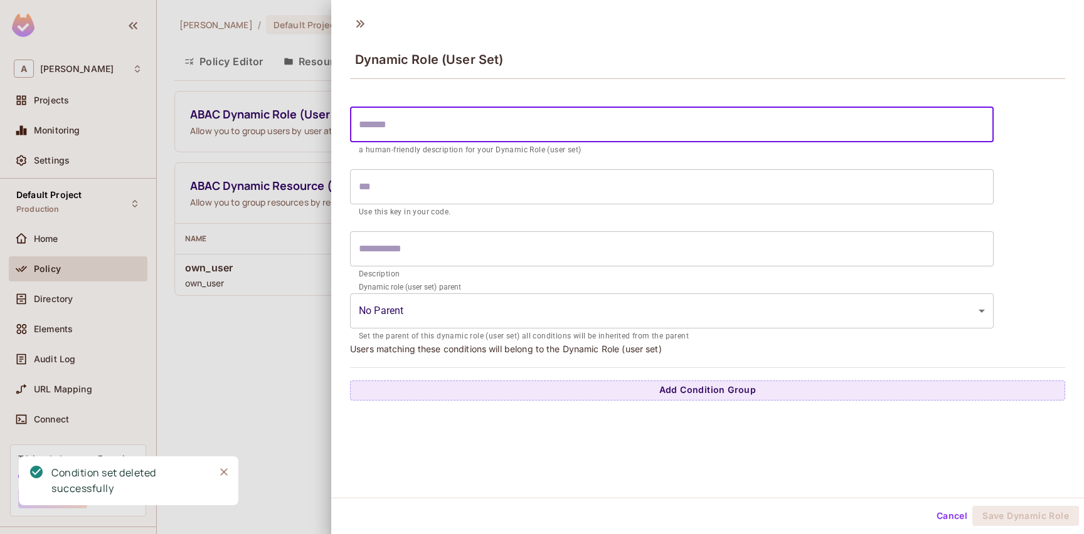
type input "*"
type input "**"
type input "***"
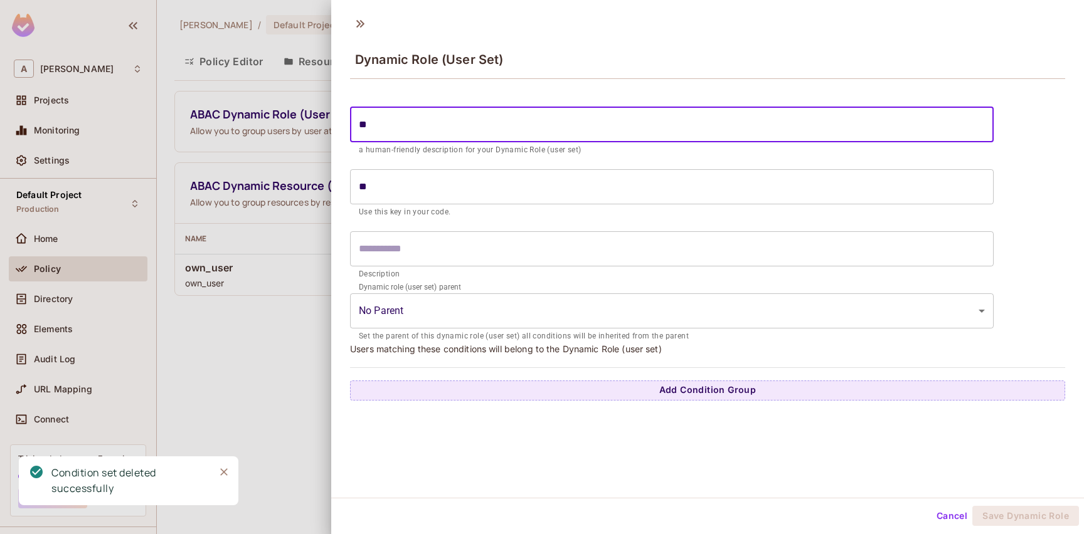
type input "***"
type input "****"
type input "*****"
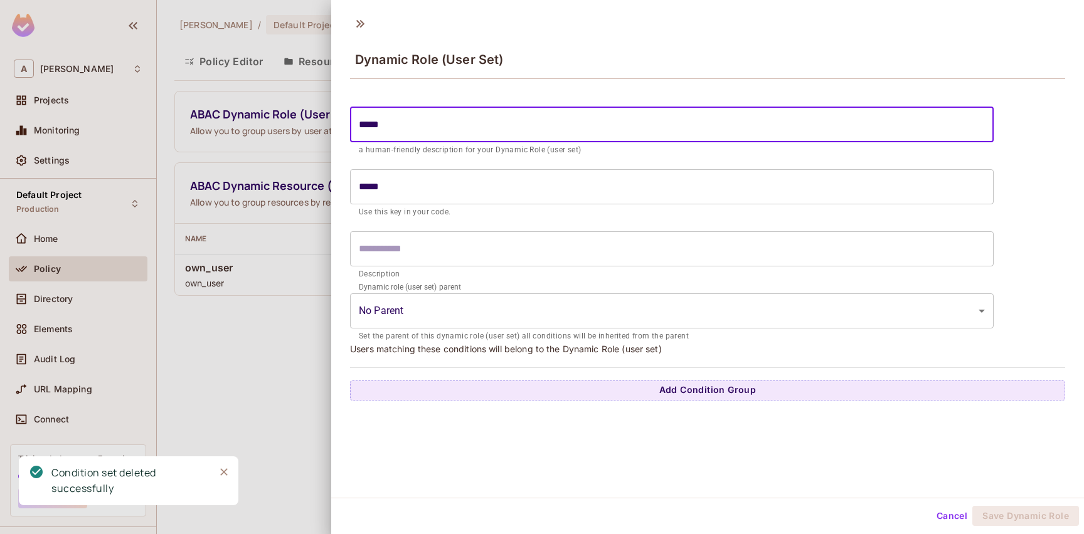
type input "******"
type input "*******"
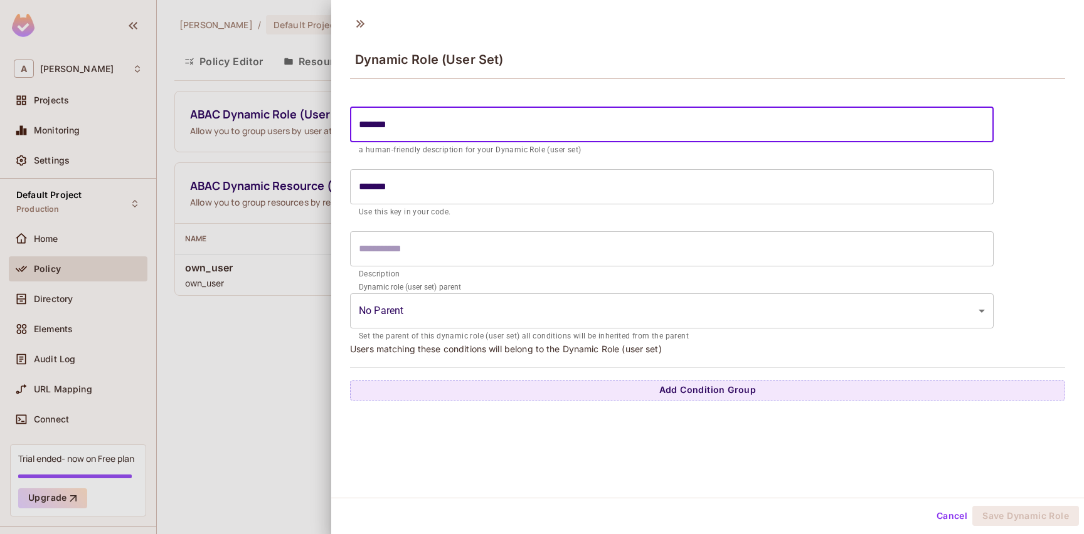
type input "********"
type input "*********"
click at [407, 131] on input "*********" at bounding box center [672, 124] width 644 height 35
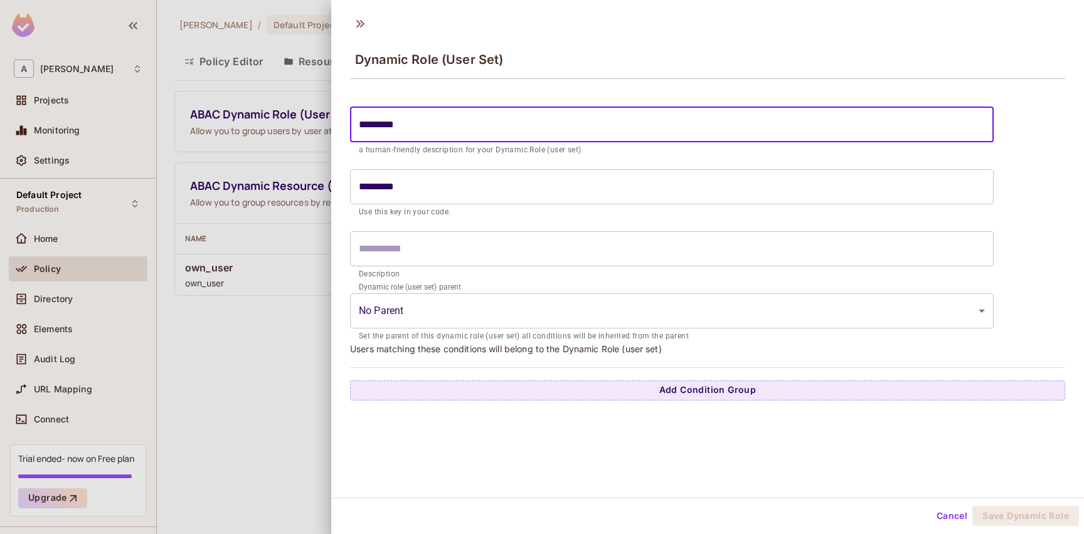
click at [407, 131] on input "*********" at bounding box center [672, 124] width 644 height 35
paste input "text"
type input "*******"
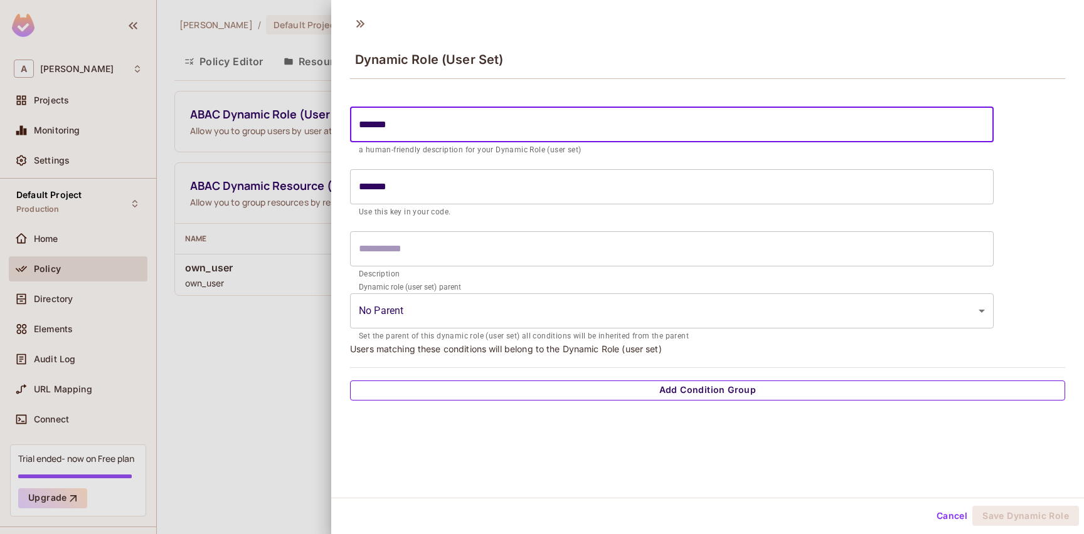
type input "*******"
click at [529, 386] on button "Add Condition Group" at bounding box center [707, 391] width 715 height 20
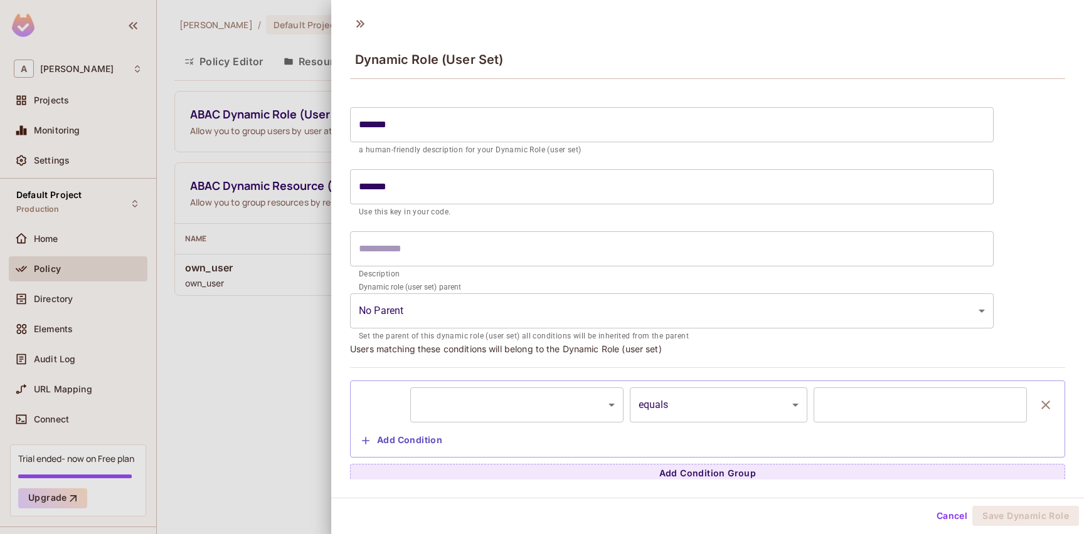
click at [510, 413] on body "A andy Projects Monitoring Settings Default Project Production Home Policy Dire…" at bounding box center [542, 267] width 1084 height 534
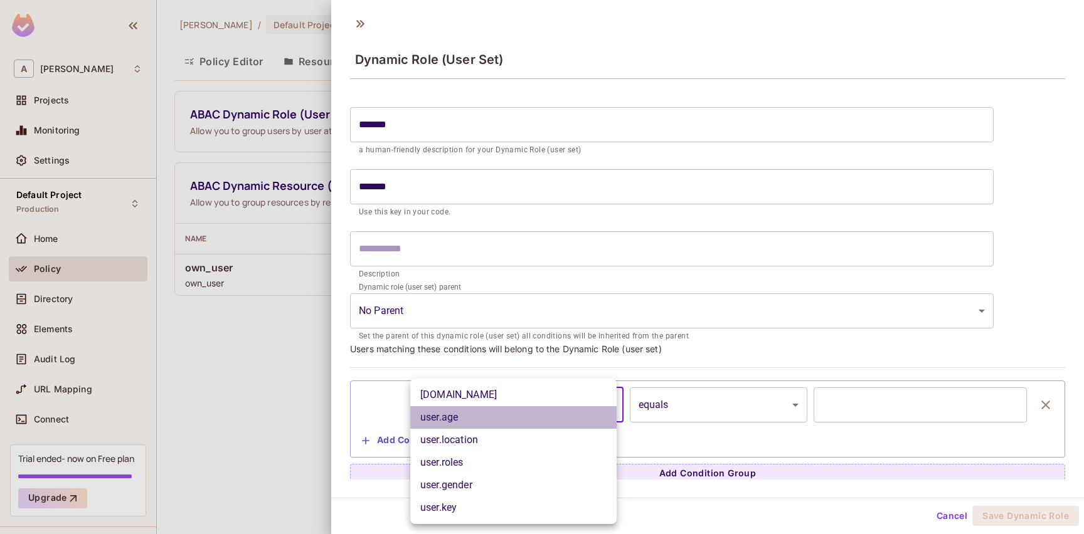
click at [509, 412] on li "user.age" at bounding box center [513, 418] width 206 height 23
type input "********"
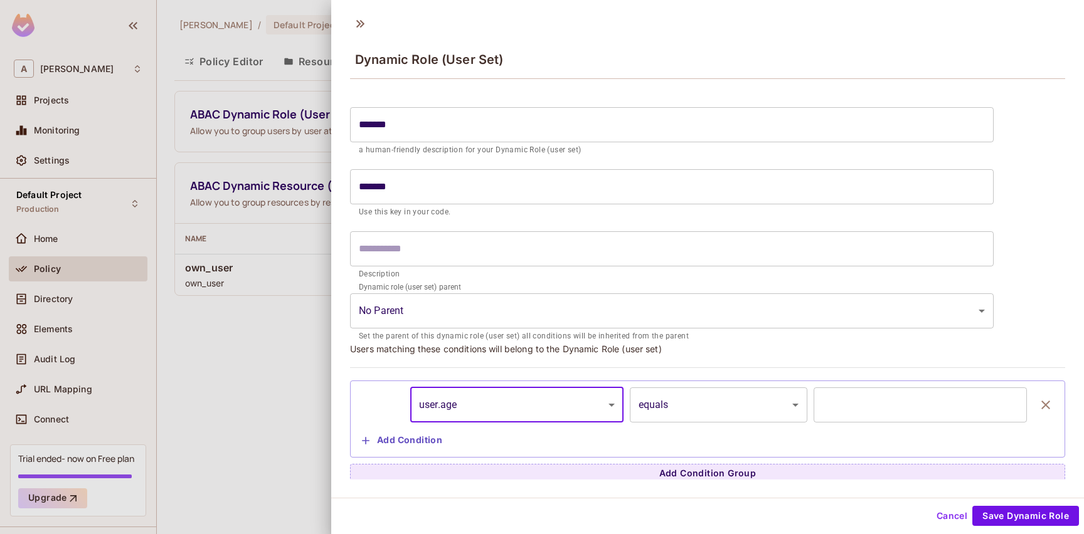
click at [711, 410] on body "A andy Projects Monitoring Settings Default Project Production Home Policy Dire…" at bounding box center [542, 267] width 1084 height 534
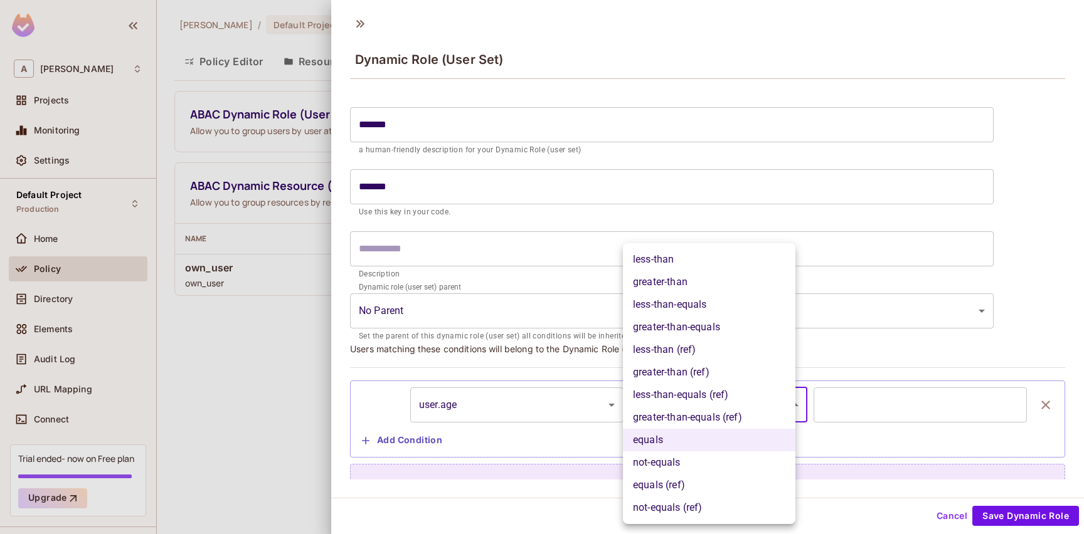
click at [680, 438] on li "equals" at bounding box center [709, 440] width 173 height 23
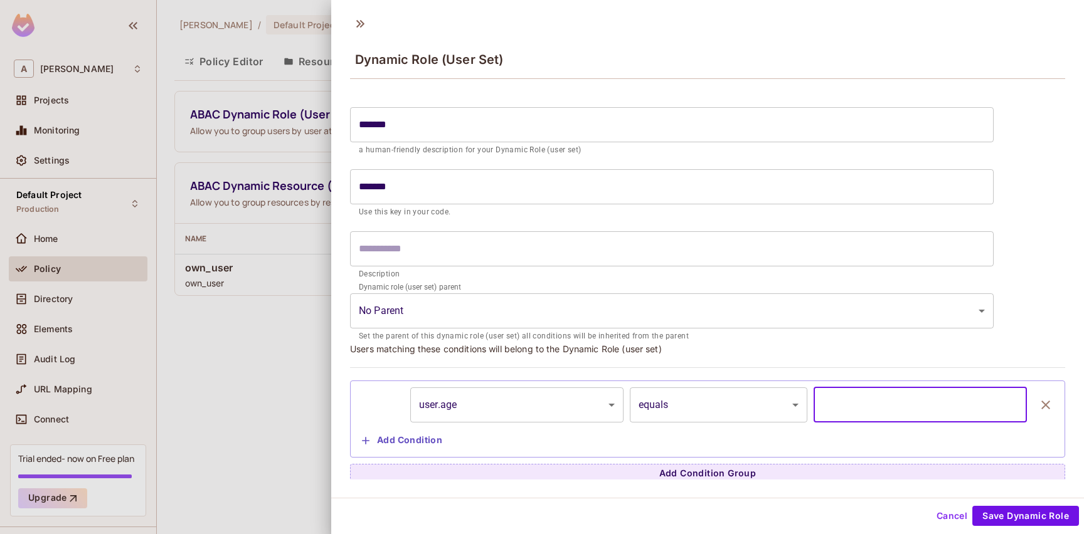
click at [840, 403] on input "*" at bounding box center [920, 405] width 213 height 35
click at [839, 403] on input "*" at bounding box center [920, 405] width 213 height 35
type input "***"
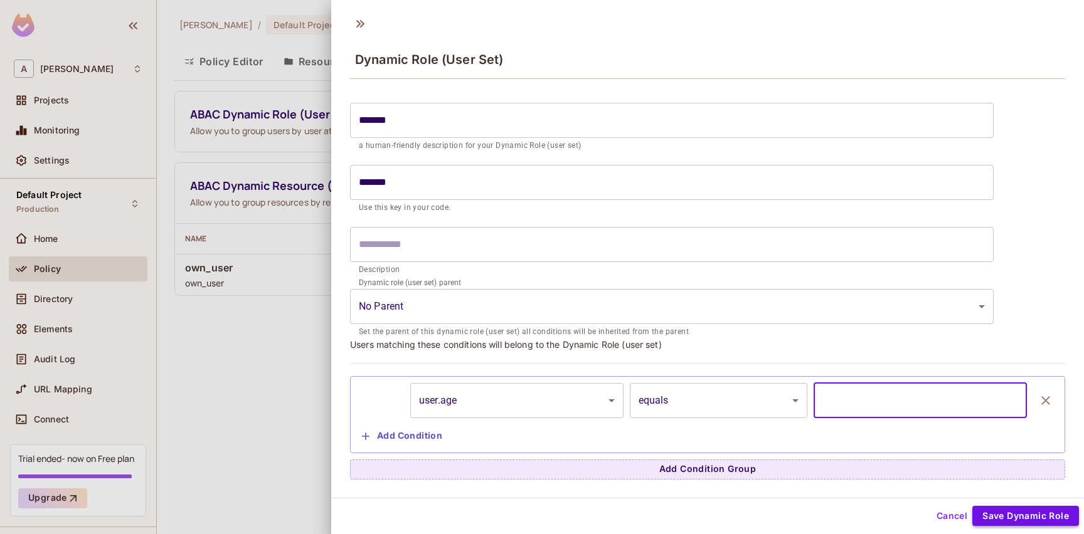
click at [1004, 513] on button "Save Dynamic Role" at bounding box center [1025, 516] width 107 height 20
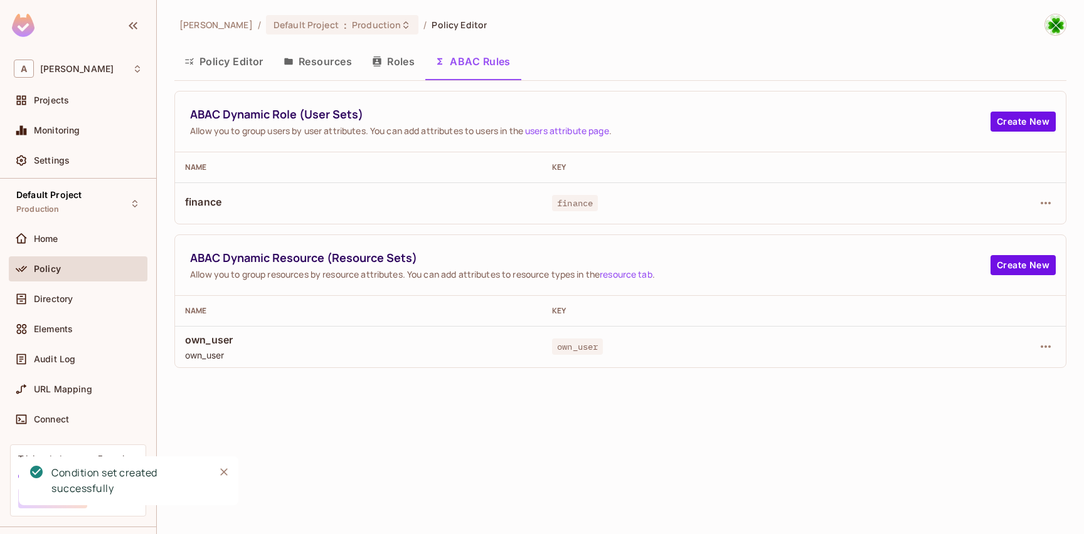
click at [222, 476] on icon "Close" at bounding box center [224, 472] width 13 height 13
click at [227, 61] on button "Policy Editor" at bounding box center [223, 61] width 99 height 31
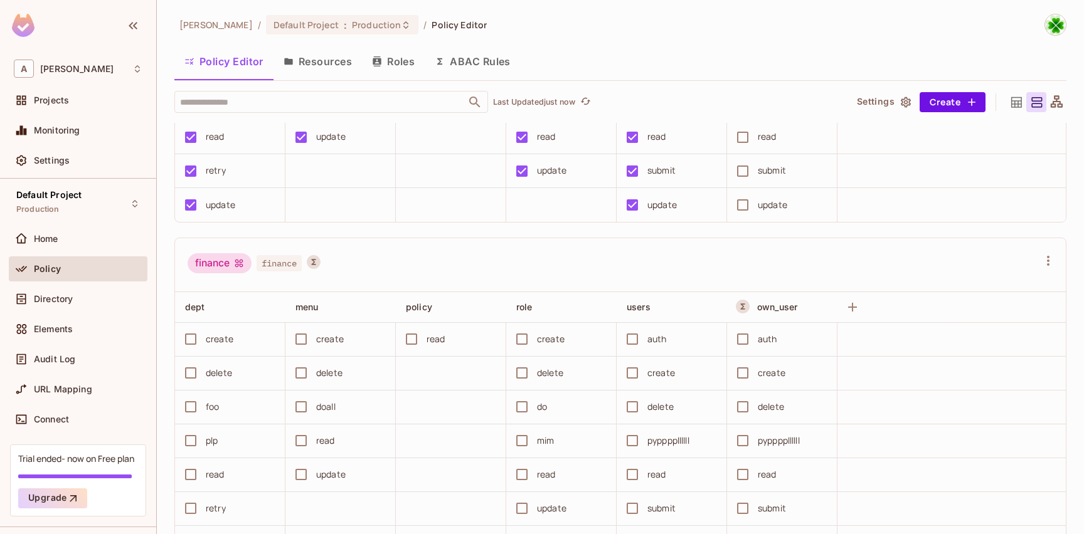
scroll to position [1294, 0]
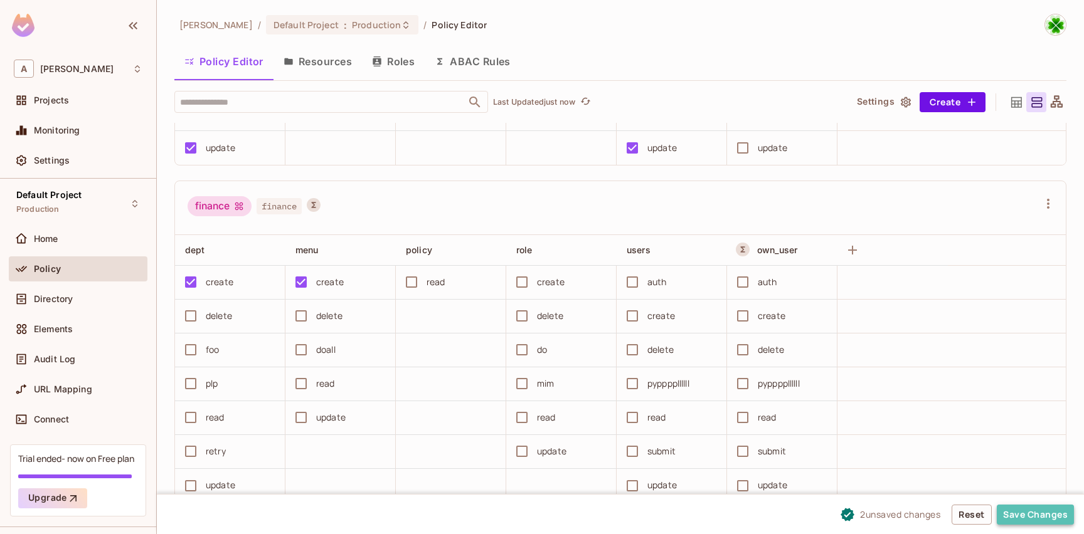
click at [1029, 509] on button "Save Changes" at bounding box center [1035, 515] width 77 height 20
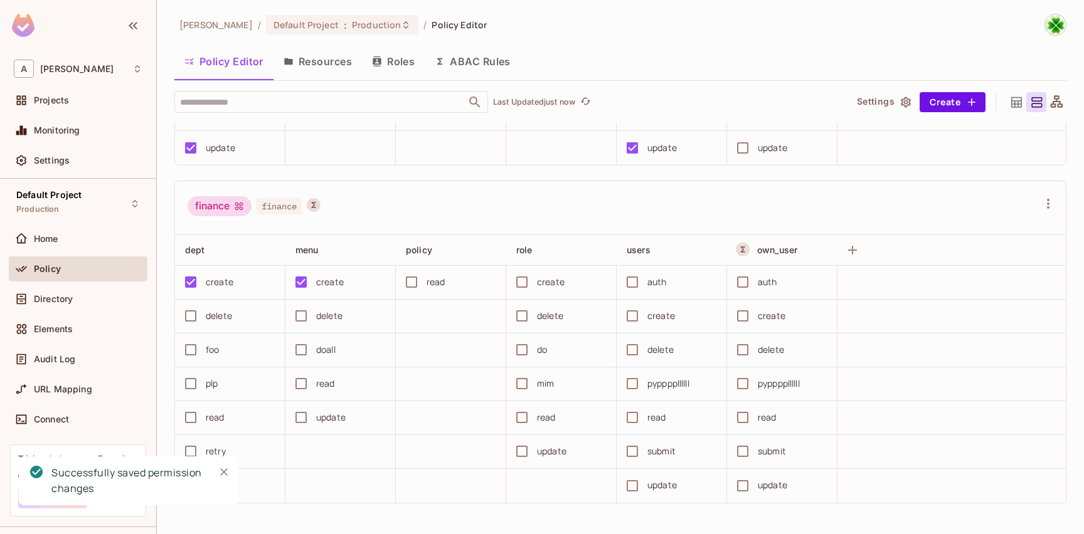
click at [477, 74] on button "ABAC Rules" at bounding box center [473, 61] width 96 height 31
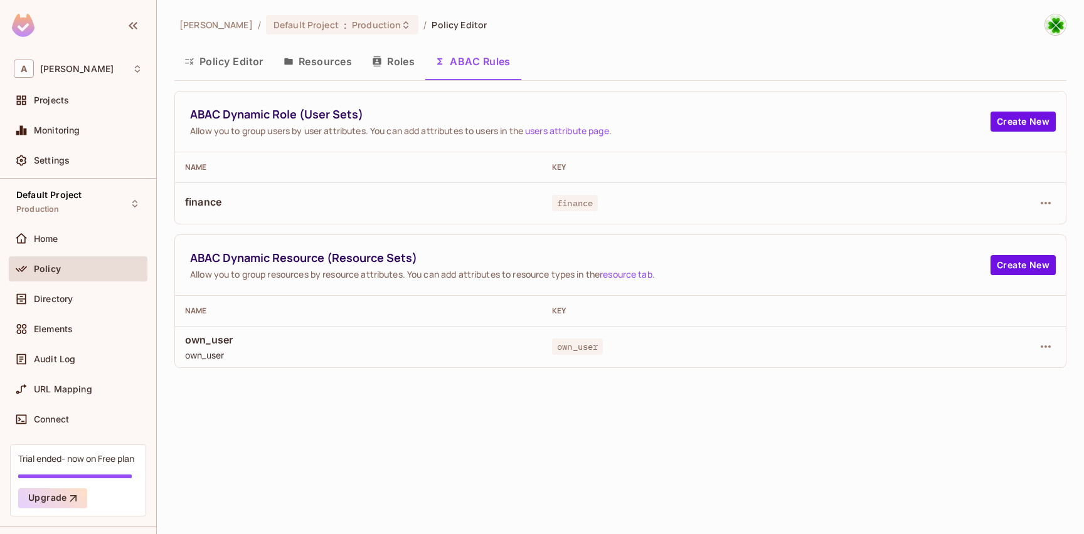
click at [218, 50] on button "Policy Editor" at bounding box center [223, 61] width 99 height 31
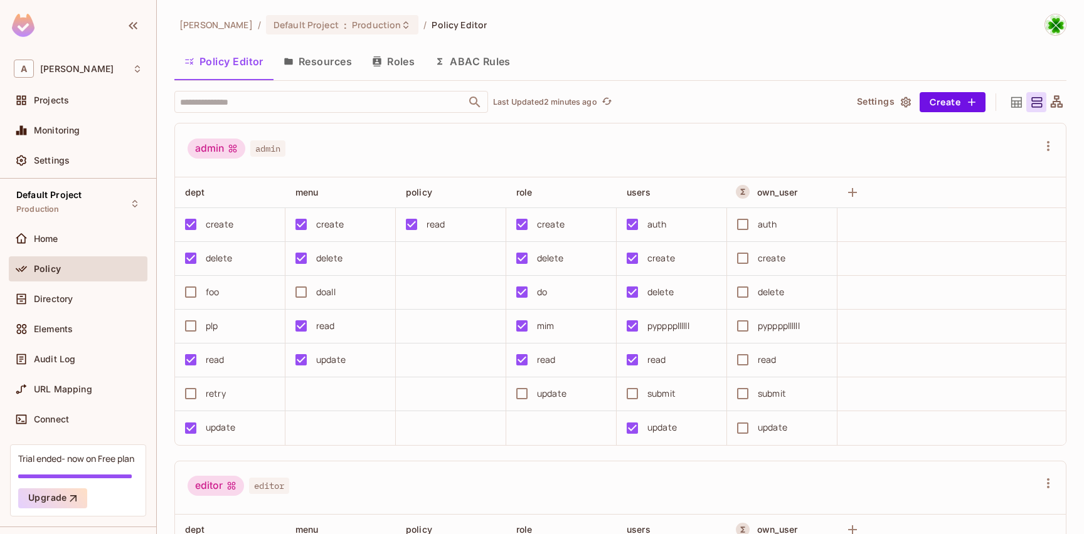
click at [482, 58] on button "ABAC Rules" at bounding box center [473, 61] width 96 height 31
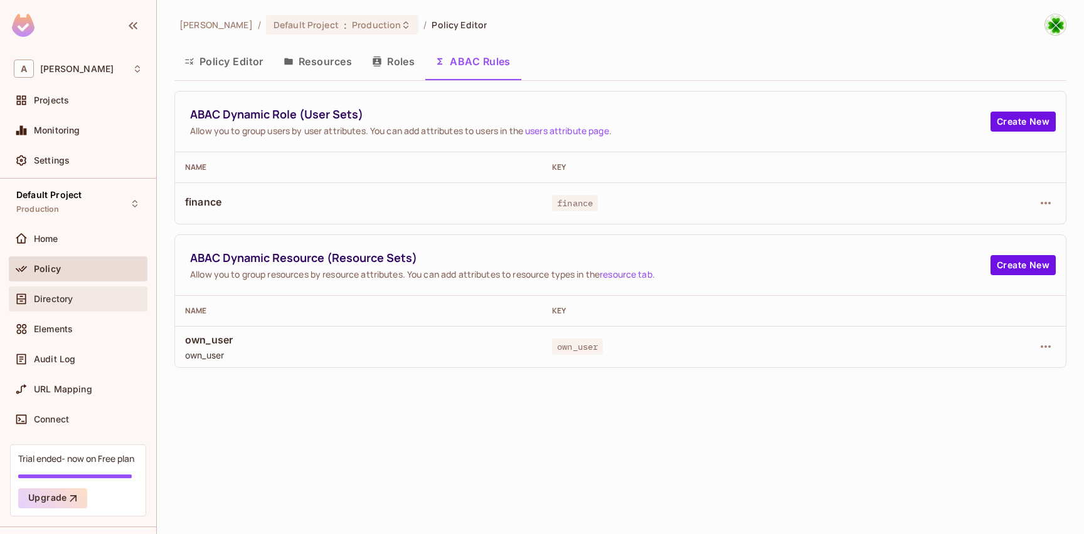
click at [78, 298] on div "Directory" at bounding box center [88, 299] width 109 height 10
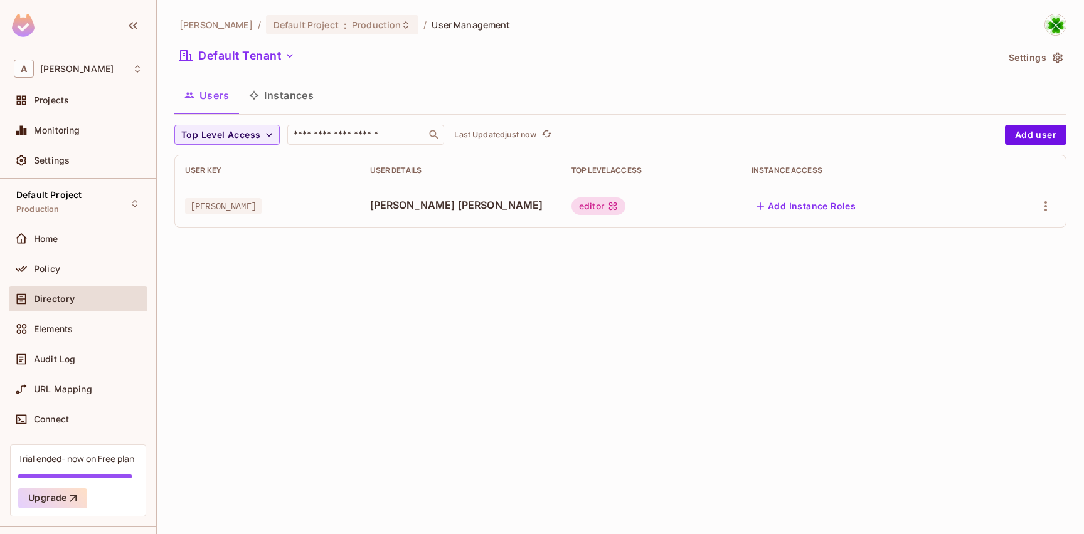
click at [1030, 61] on button "Settings" at bounding box center [1035, 58] width 63 height 20
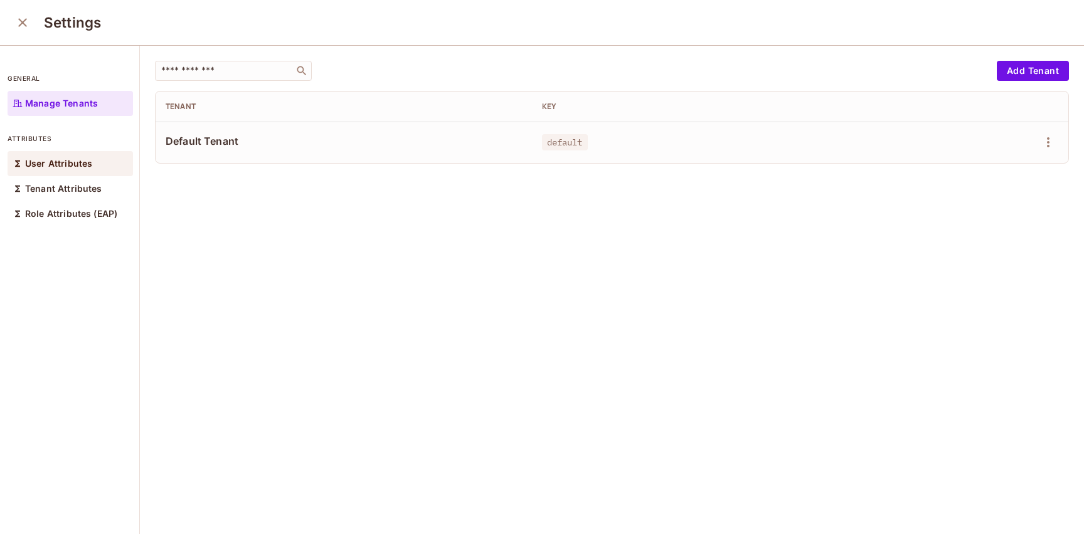
click at [85, 164] on p "User Attributes" at bounding box center [58, 164] width 67 height 10
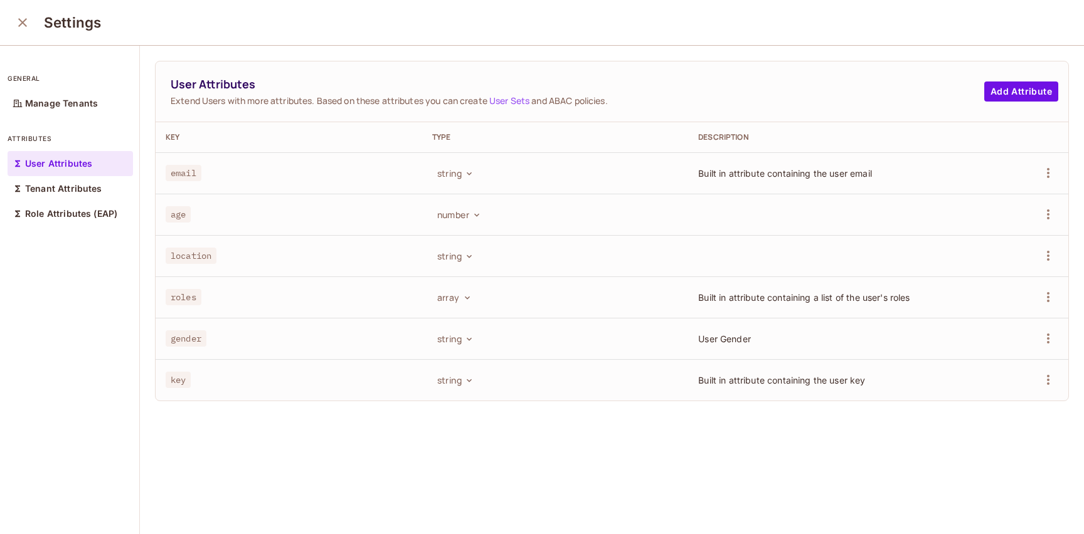
click at [292, 247] on td "location" at bounding box center [289, 255] width 267 height 41
click at [286, 221] on td "age" at bounding box center [289, 213] width 267 height 41
click at [457, 255] on button "string" at bounding box center [454, 255] width 45 height 20
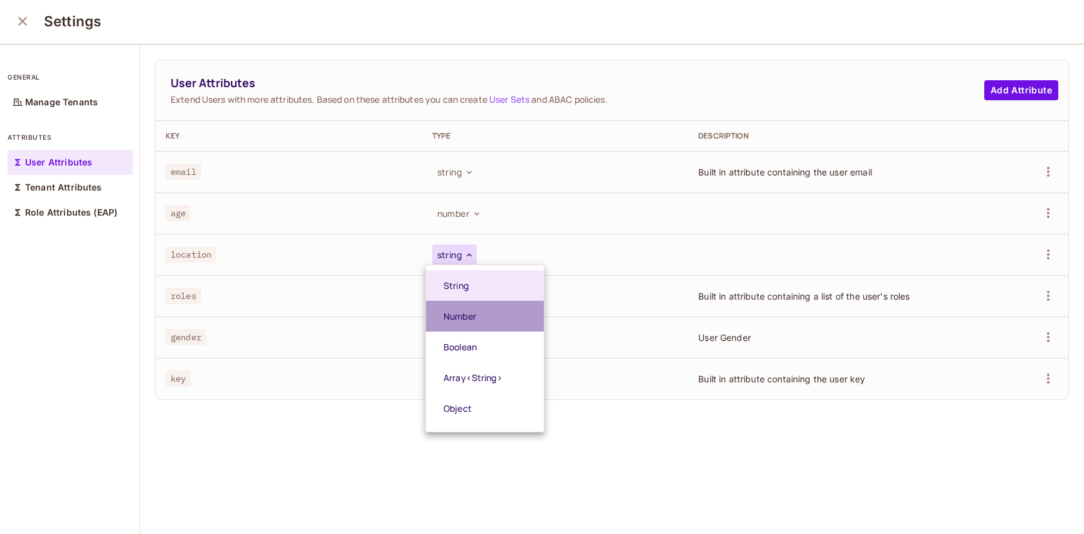
click at [506, 318] on span "Number" at bounding box center [492, 317] width 97 height 12
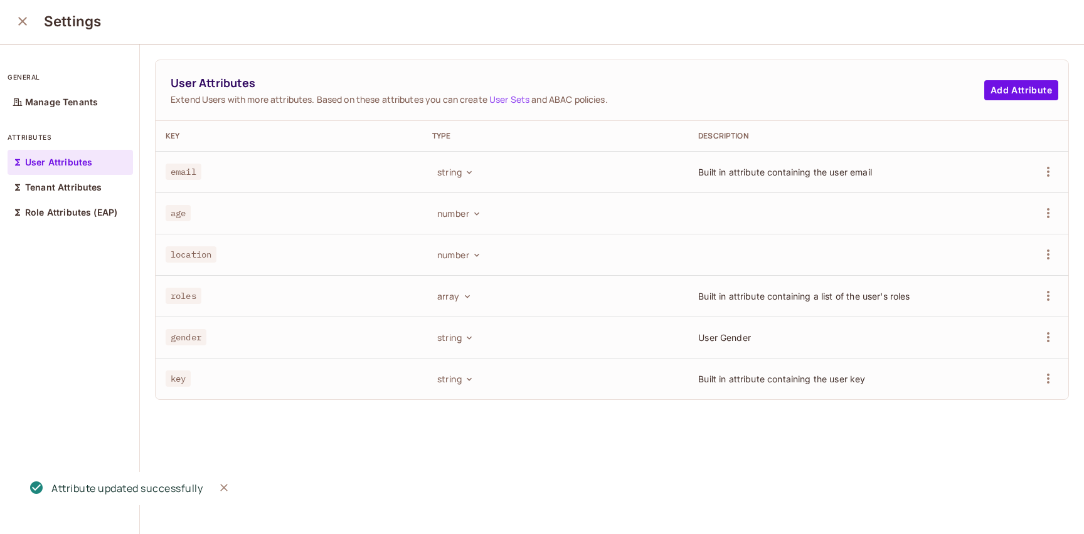
click at [457, 265] on td "number" at bounding box center [555, 254] width 267 height 41
click at [224, 487] on icon "Close" at bounding box center [224, 488] width 8 height 8
click at [460, 211] on button "number" at bounding box center [458, 213] width 52 height 20
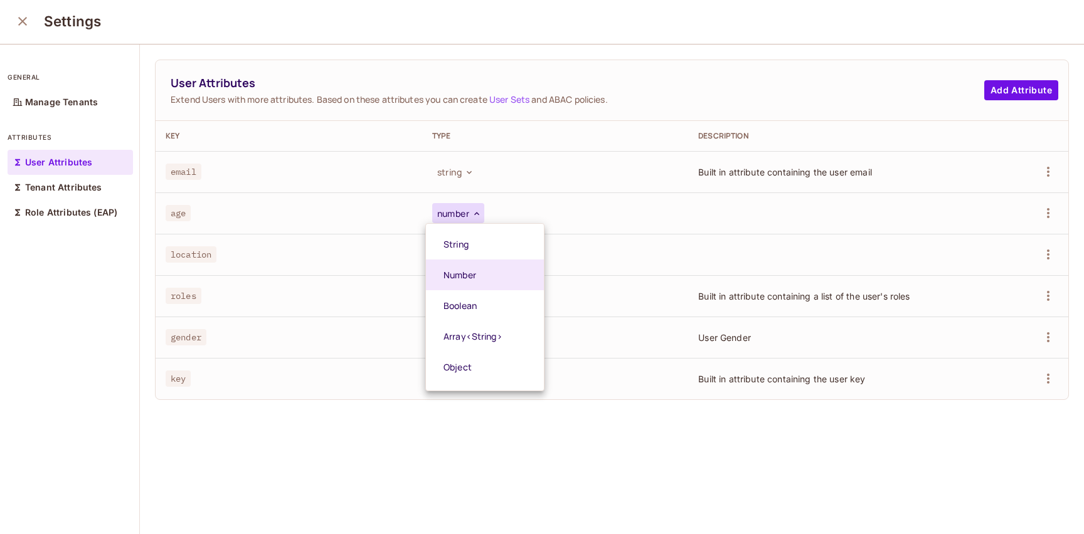
click at [346, 263] on div at bounding box center [542, 267] width 1084 height 534
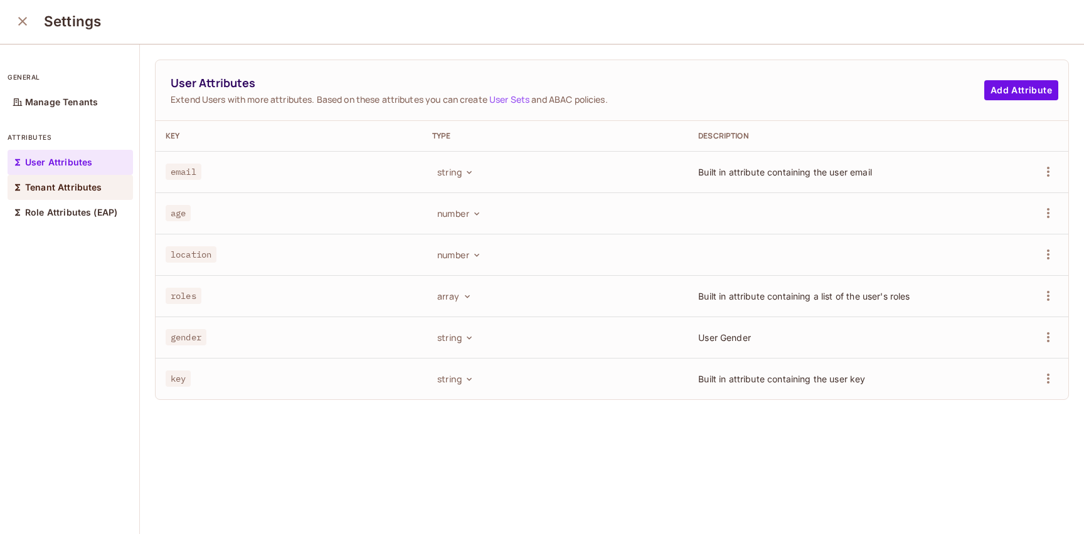
click at [84, 197] on div "Tenant Attributes" at bounding box center [70, 187] width 125 height 25
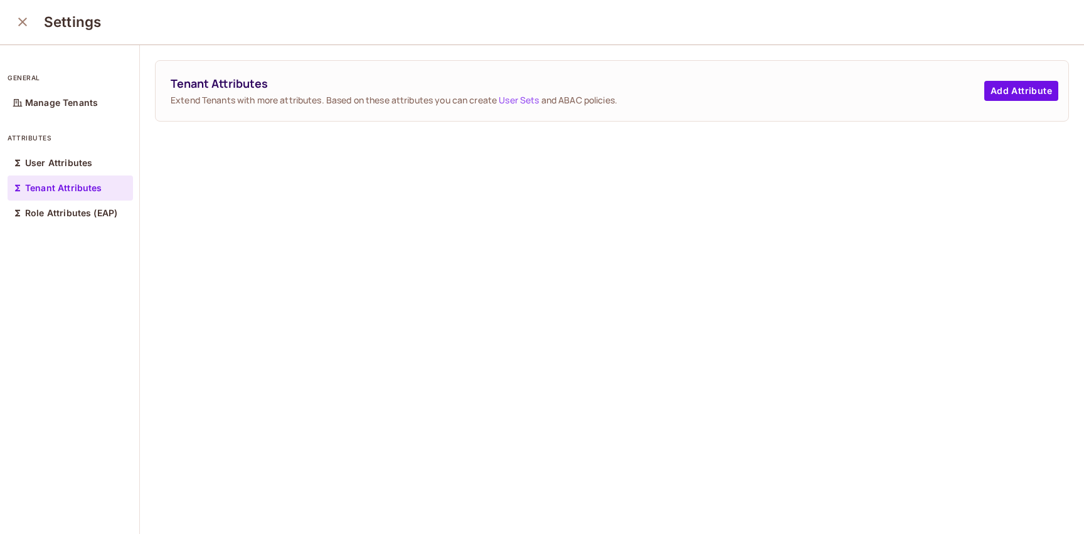
scroll to position [1, 0]
click at [368, 217] on div "Tenant Attributes Extend Tenants with more attributes. Based on these attribute…" at bounding box center [612, 290] width 944 height 490
click at [1002, 83] on button "Add Attribute" at bounding box center [1021, 92] width 74 height 20
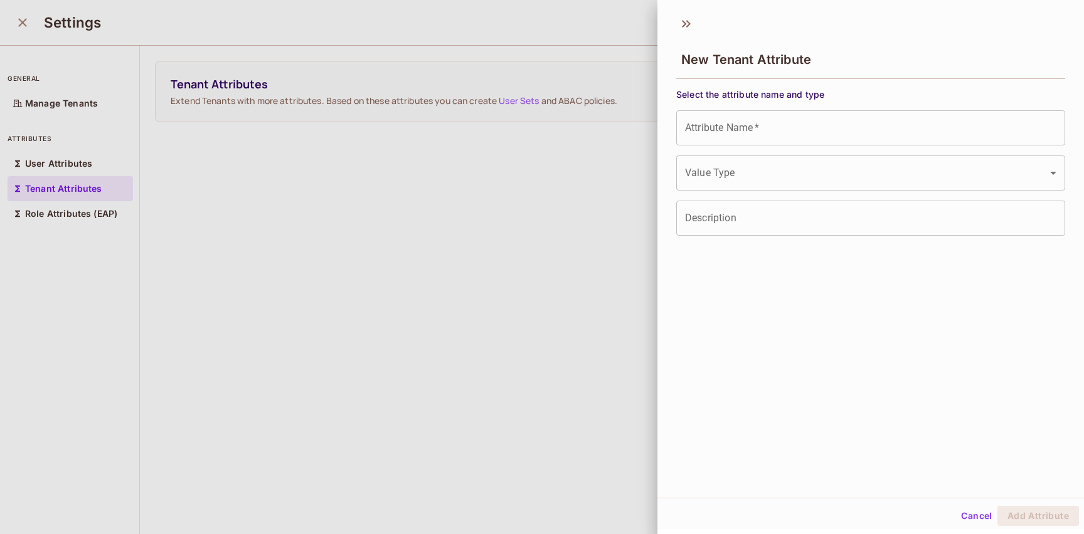
click at [740, 130] on input "Attribute Name   *" at bounding box center [870, 127] width 389 height 35
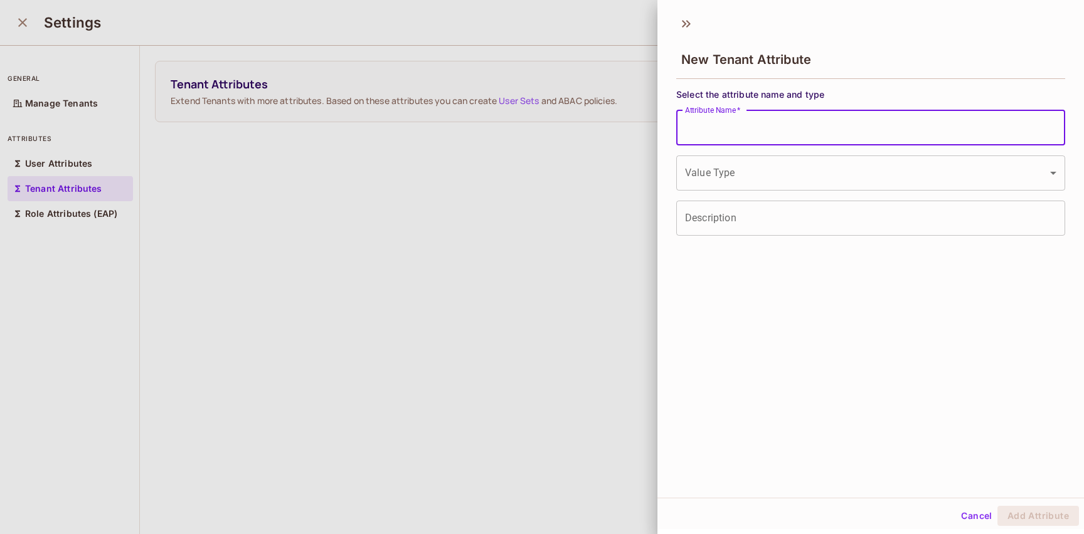
click at [745, 166] on body "A andy Projects Monitoring Settings Default Project Production Home Policy Dire…" at bounding box center [542, 267] width 1084 height 534
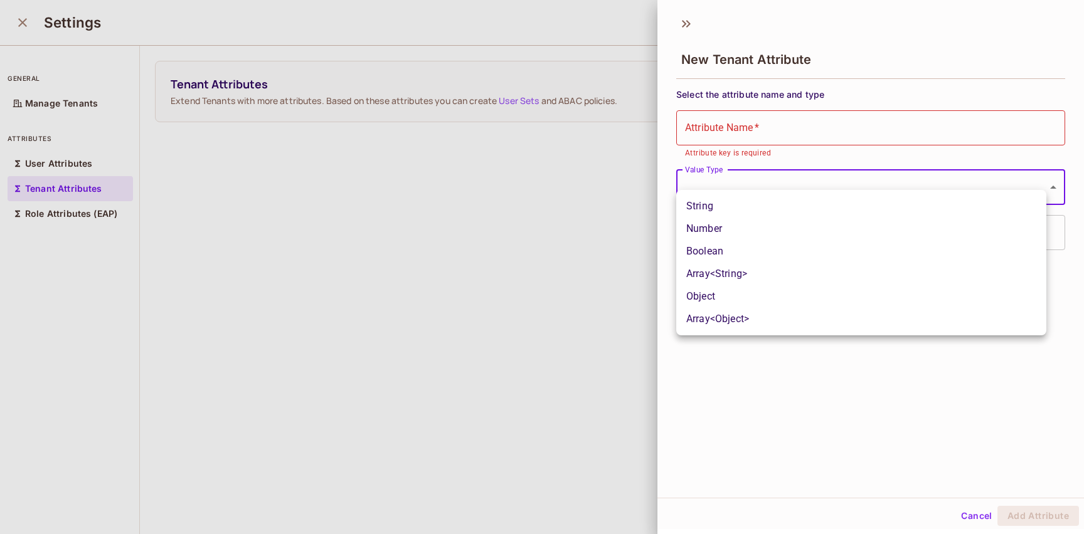
click at [738, 230] on li "Number" at bounding box center [861, 229] width 370 height 23
type input "******"
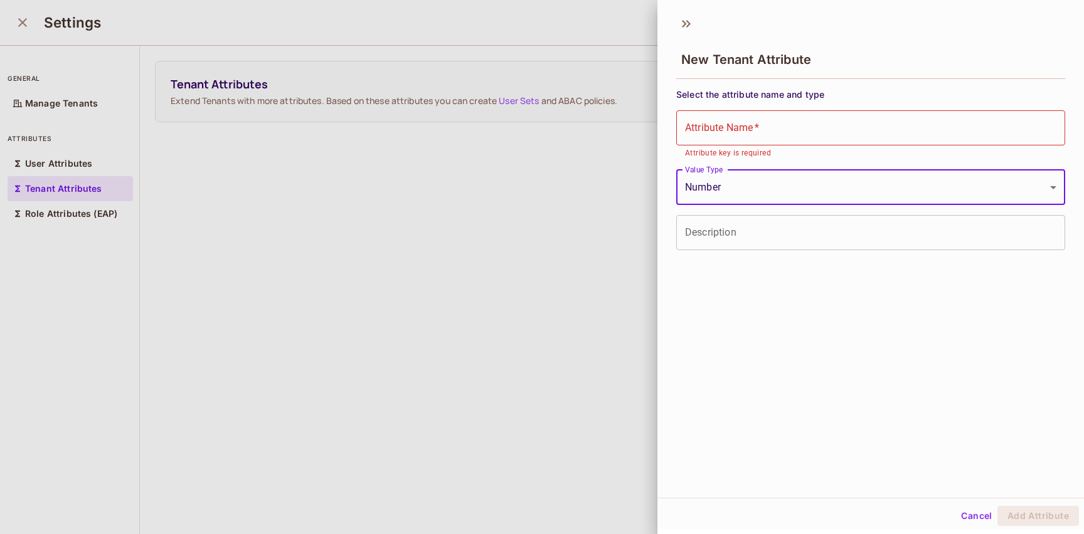
click at [736, 229] on input "Description" at bounding box center [870, 232] width 389 height 35
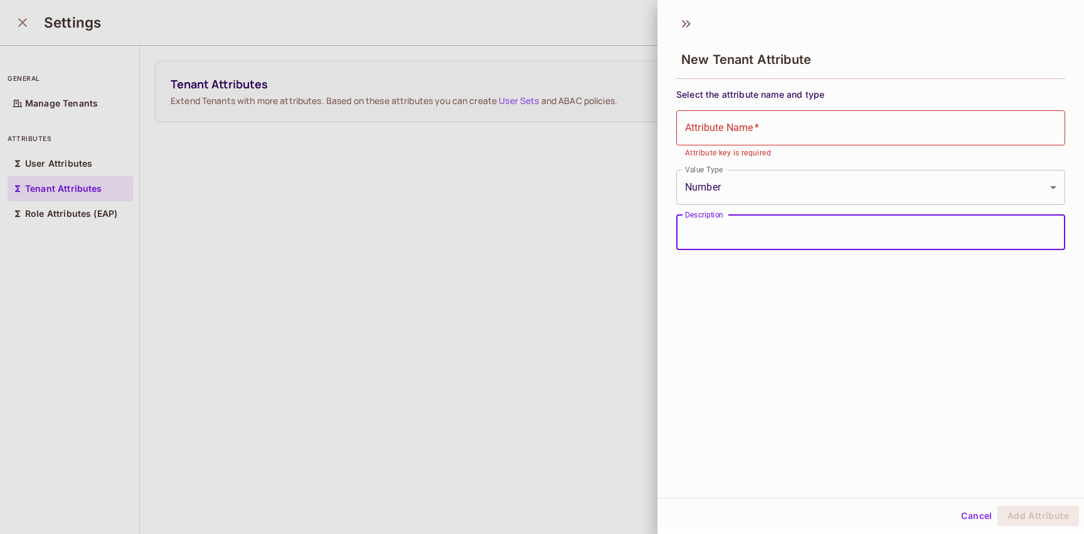
click at [730, 130] on input "Attribute Name   *" at bounding box center [870, 127] width 389 height 35
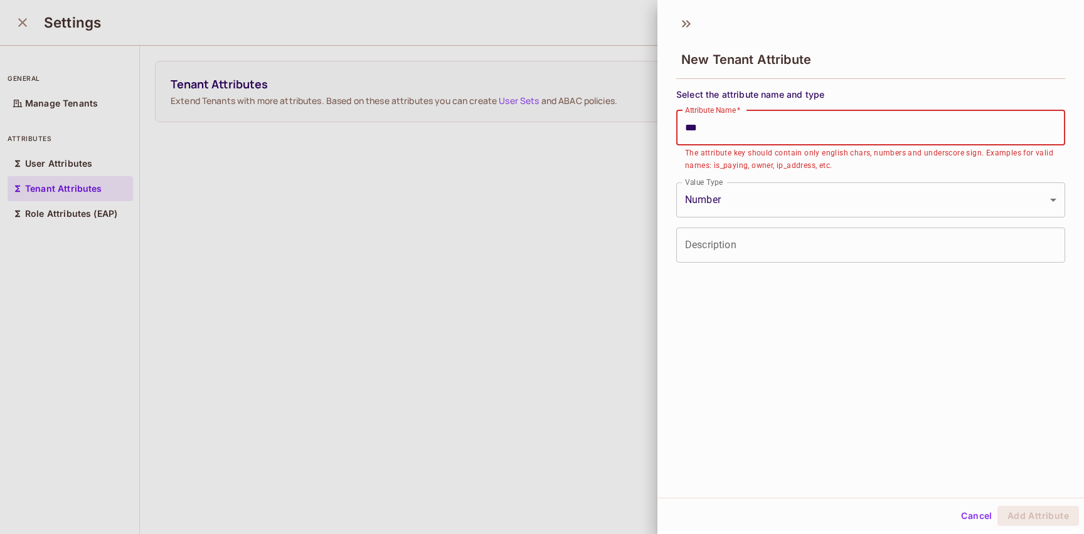
type input "*"
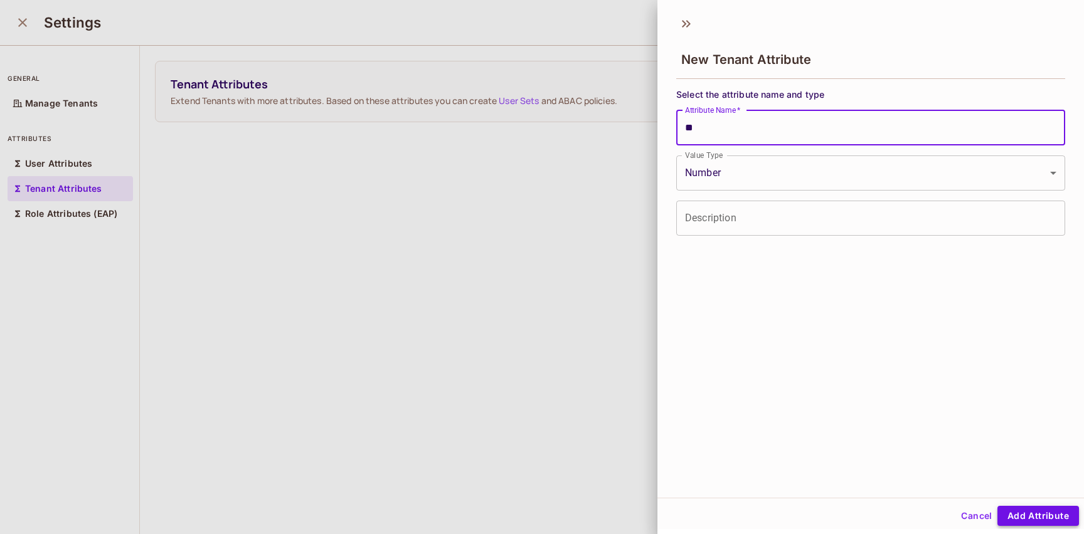
type input "**"
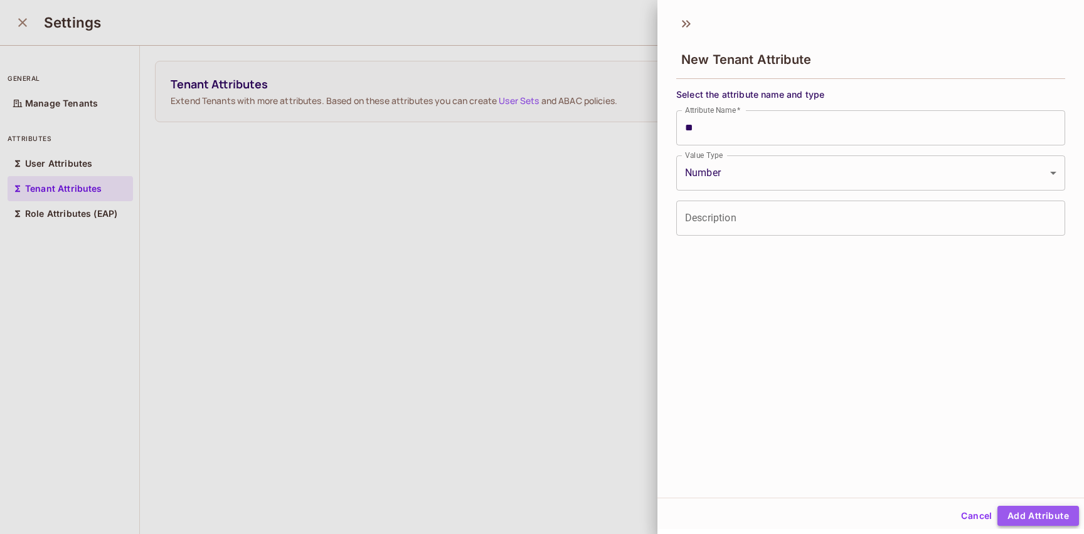
click at [1033, 516] on button "Add Attribute" at bounding box center [1038, 516] width 82 height 20
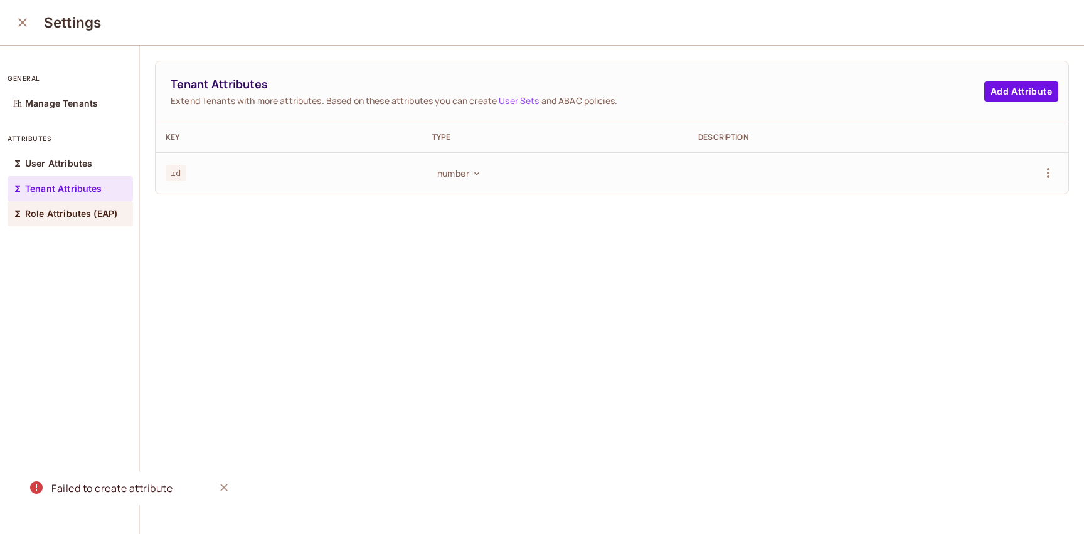
click at [105, 219] on p "Role Attributes (EAP)" at bounding box center [71, 214] width 92 height 10
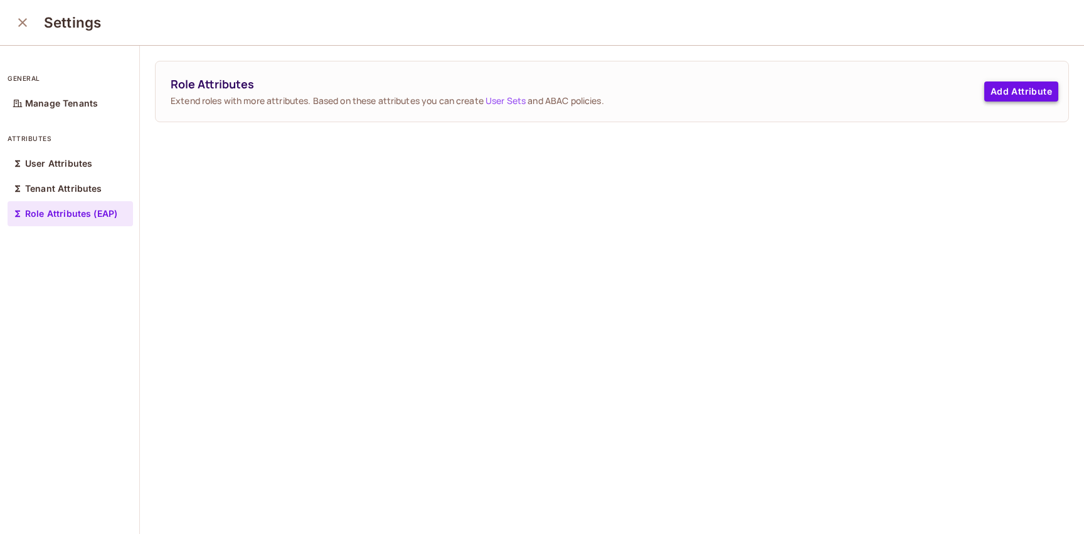
click at [995, 93] on button "Add Attribute" at bounding box center [1021, 92] width 74 height 20
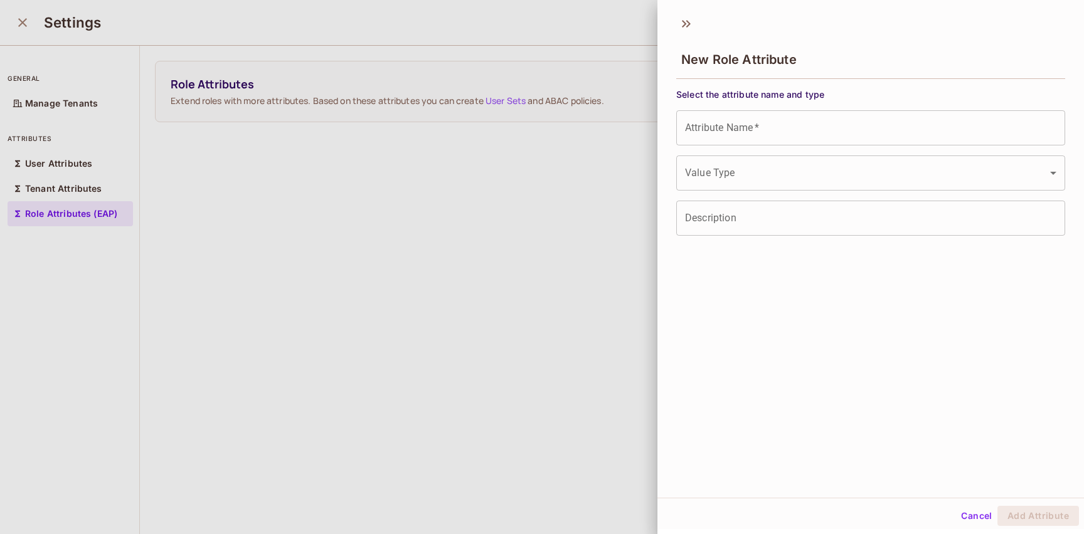
click at [771, 136] on input "Attribute Name   *" at bounding box center [870, 127] width 389 height 35
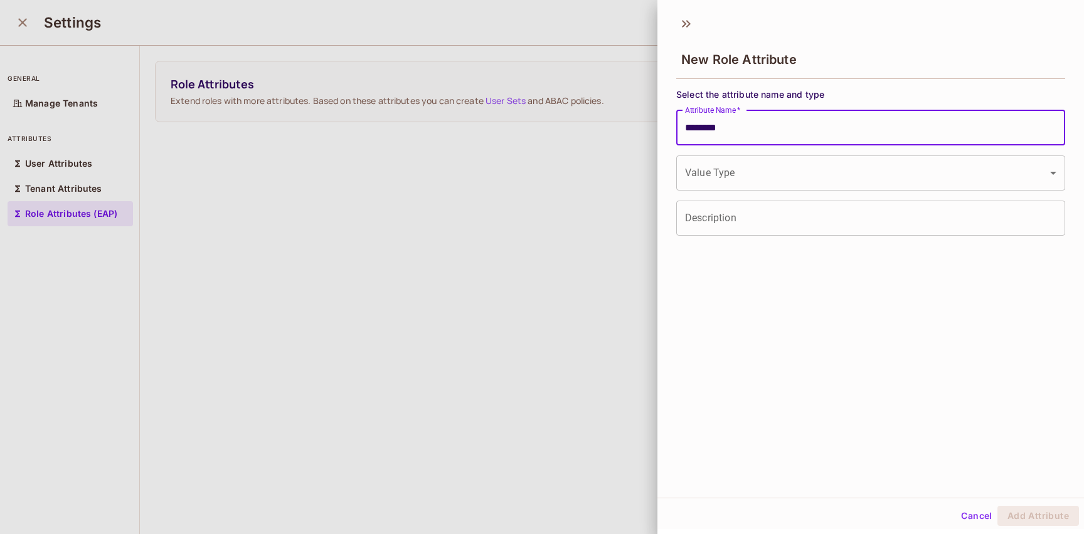
type input "********"
click at [782, 162] on body "A andy Projects Monitoring Settings Default Project Production Home Policy Dire…" at bounding box center [542, 267] width 1084 height 534
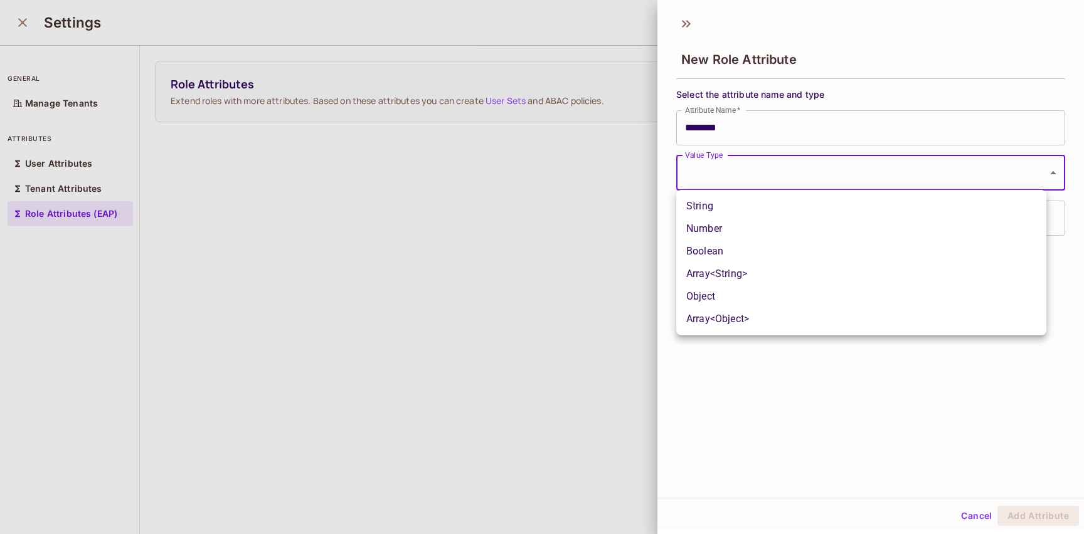
click at [762, 202] on li "String" at bounding box center [861, 206] width 370 height 23
type input "******"
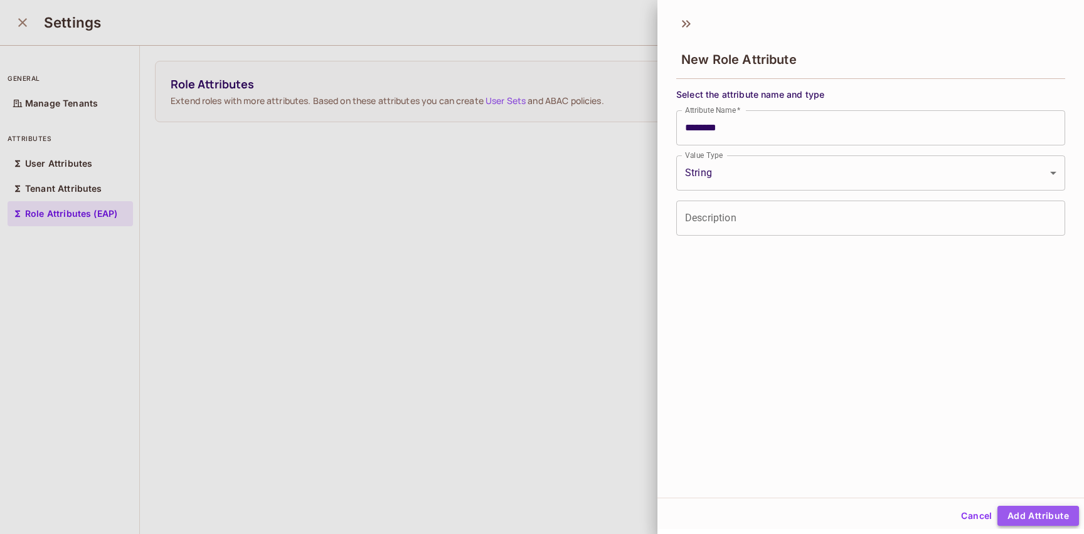
click at [1026, 521] on button "Add Attribute" at bounding box center [1038, 516] width 82 height 20
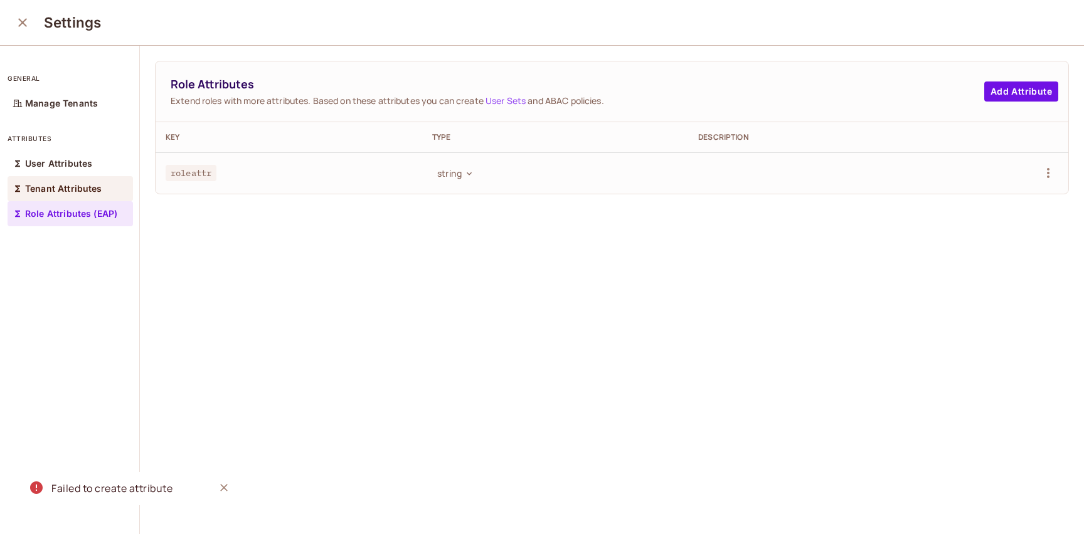
click at [73, 188] on p "Tenant Attributes" at bounding box center [63, 189] width 77 height 10
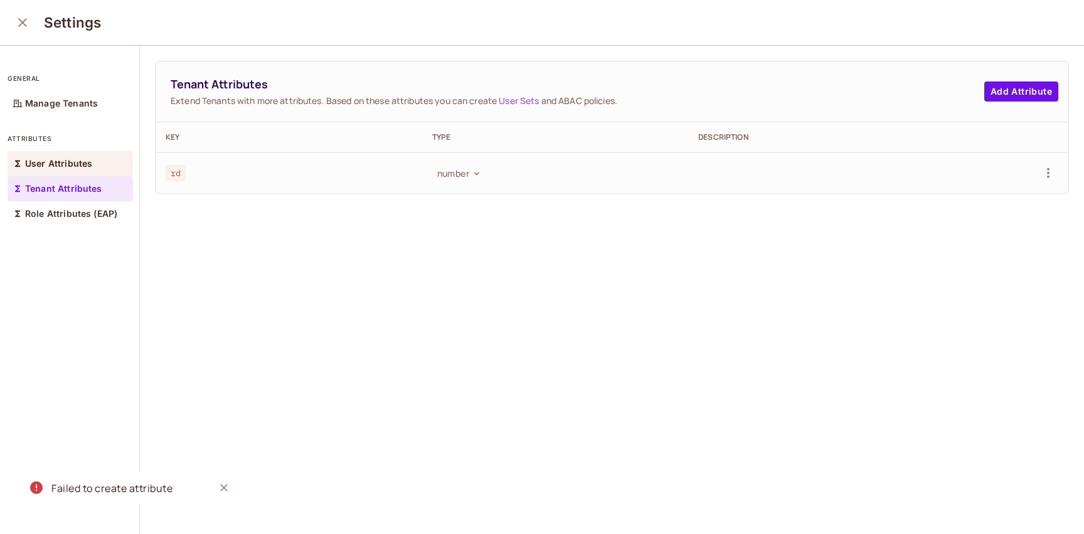
click at [64, 167] on p "User Attributes" at bounding box center [58, 164] width 67 height 10
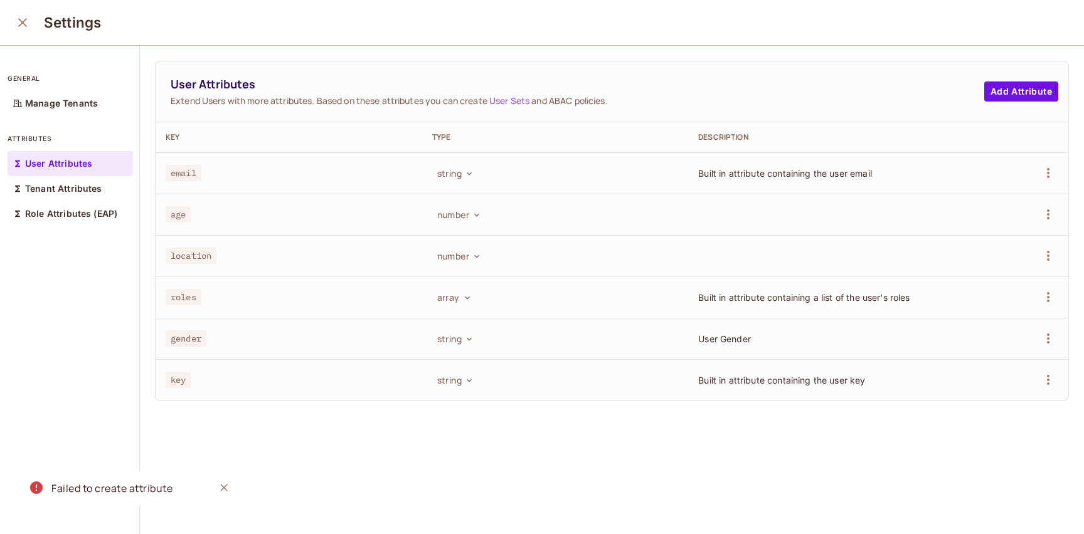
click at [23, 26] on icon "close" at bounding box center [22, 22] width 15 height 15
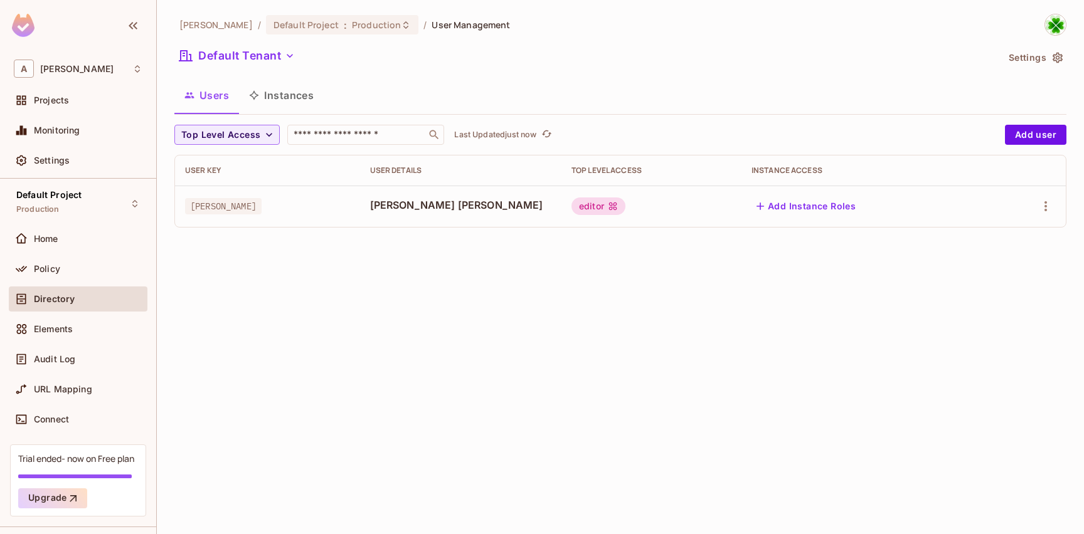
drag, startPoint x: 78, startPoint y: 279, endPoint x: 151, endPoint y: 301, distance: 76.0
click at [78, 279] on div "Policy" at bounding box center [78, 269] width 139 height 25
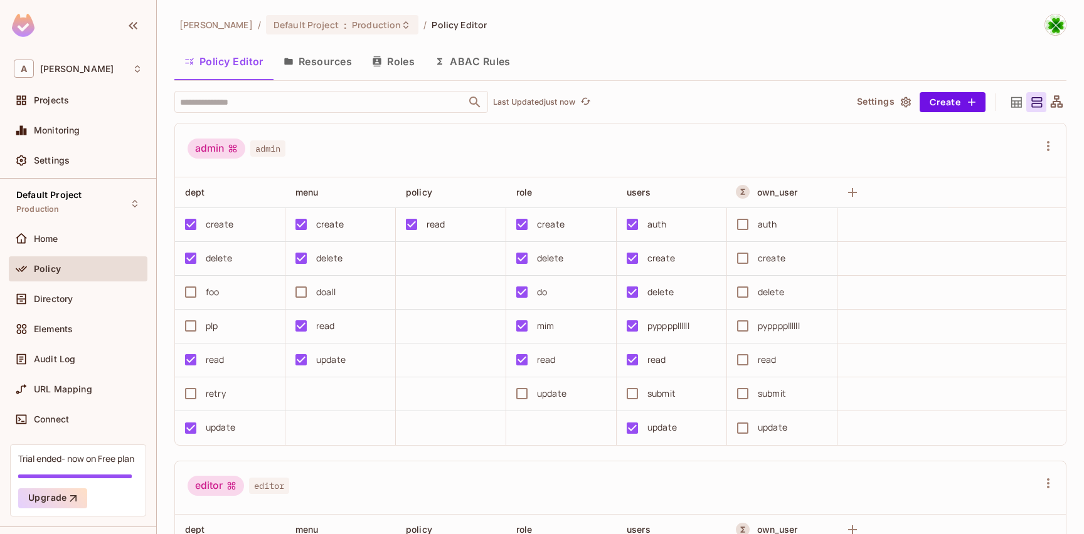
click at [479, 70] on button "ABAC Rules" at bounding box center [473, 61] width 96 height 31
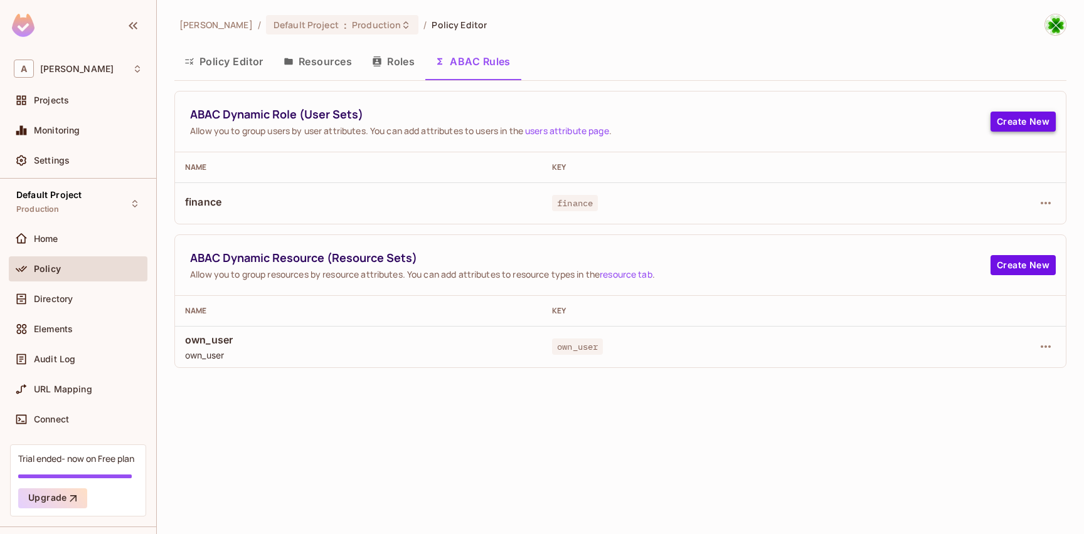
click at [1013, 112] on button "Create New" at bounding box center [1023, 122] width 65 height 20
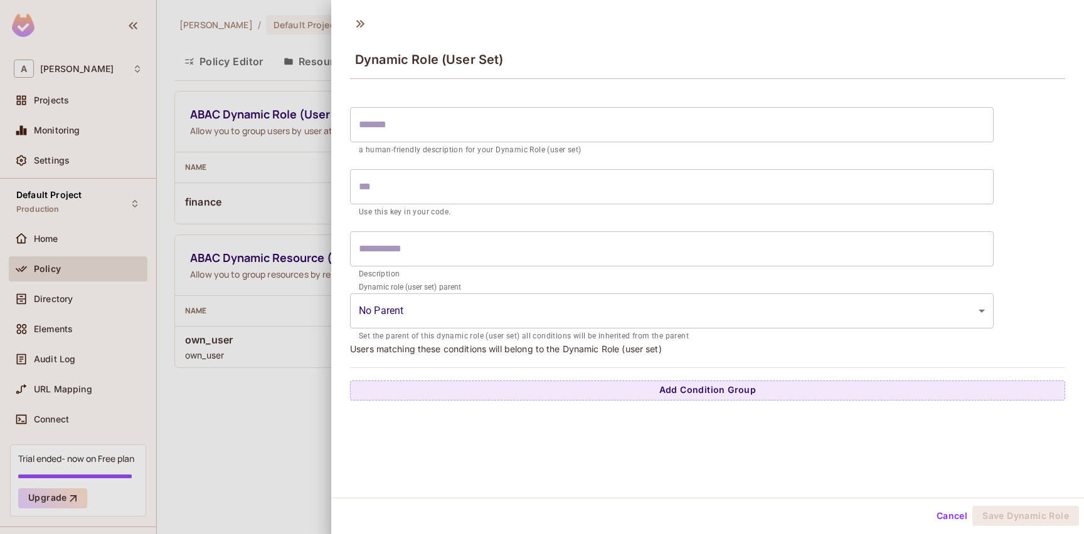
click at [274, 253] on div at bounding box center [542, 267] width 1084 height 534
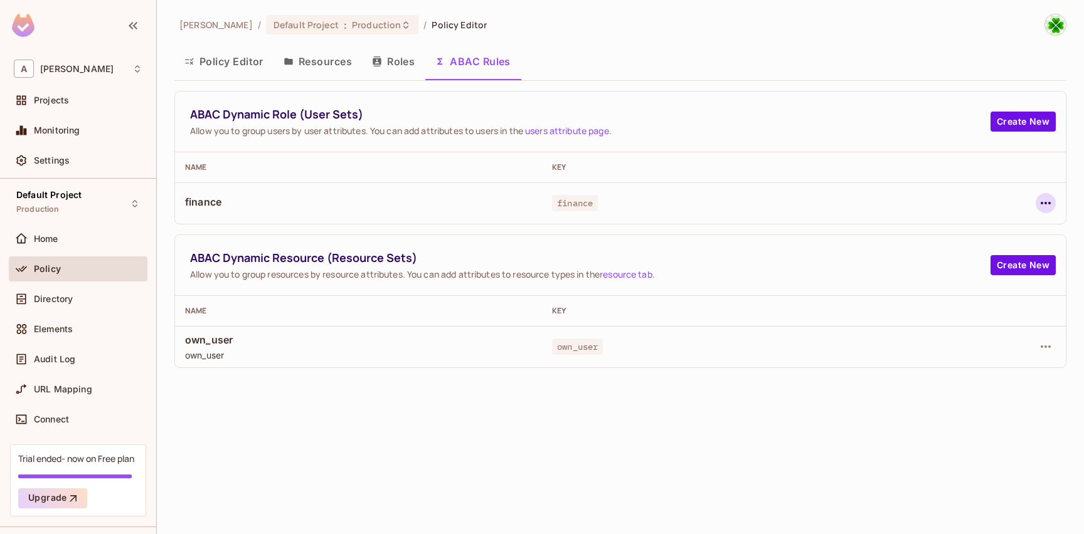
click at [1040, 205] on icon "button" at bounding box center [1045, 203] width 15 height 15
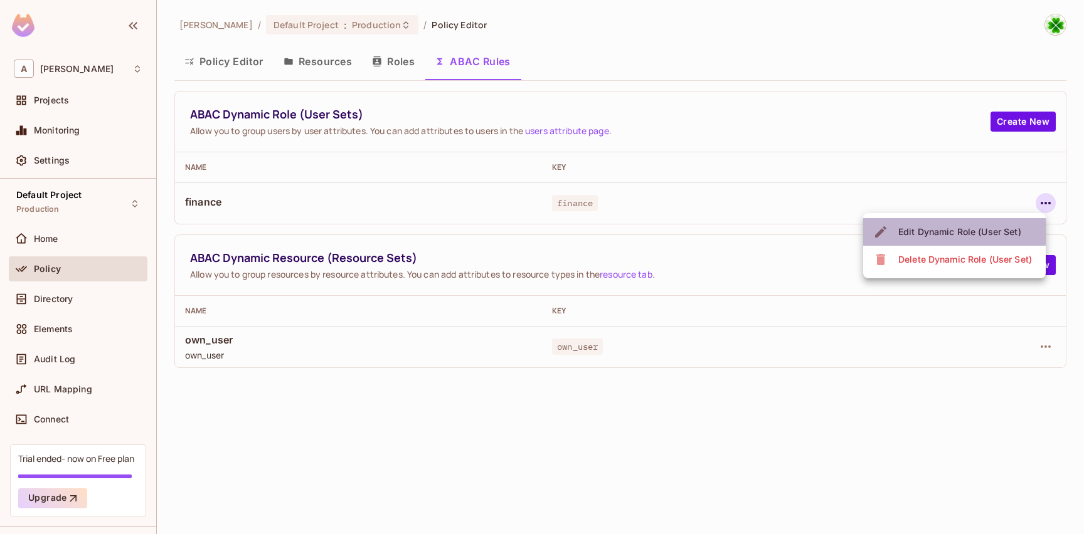
click at [1001, 228] on div "Edit Dynamic Role (User Set)" at bounding box center [959, 232] width 123 height 13
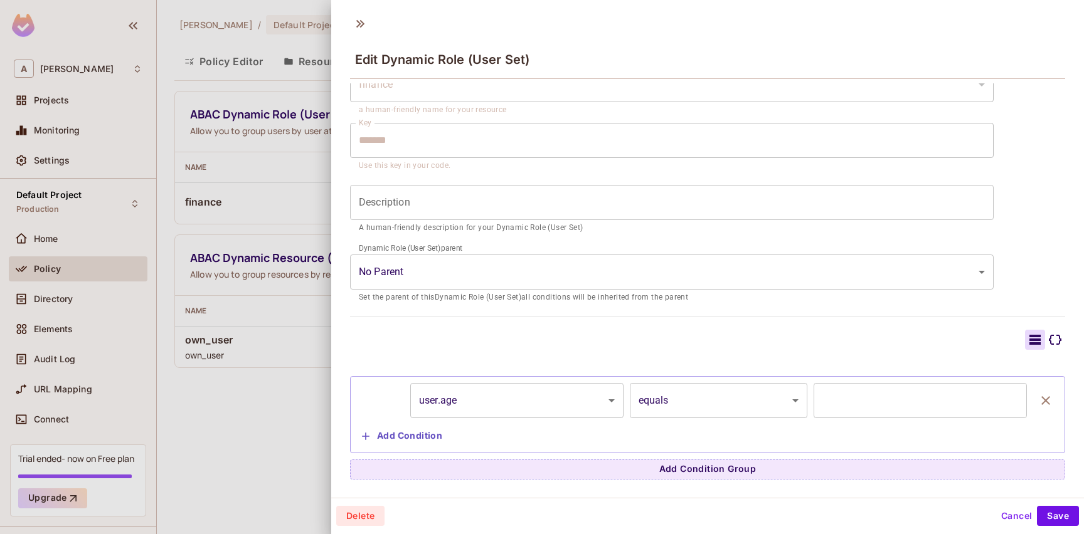
scroll to position [2, 0]
click at [405, 443] on button "Add Condition" at bounding box center [402, 435] width 90 height 20
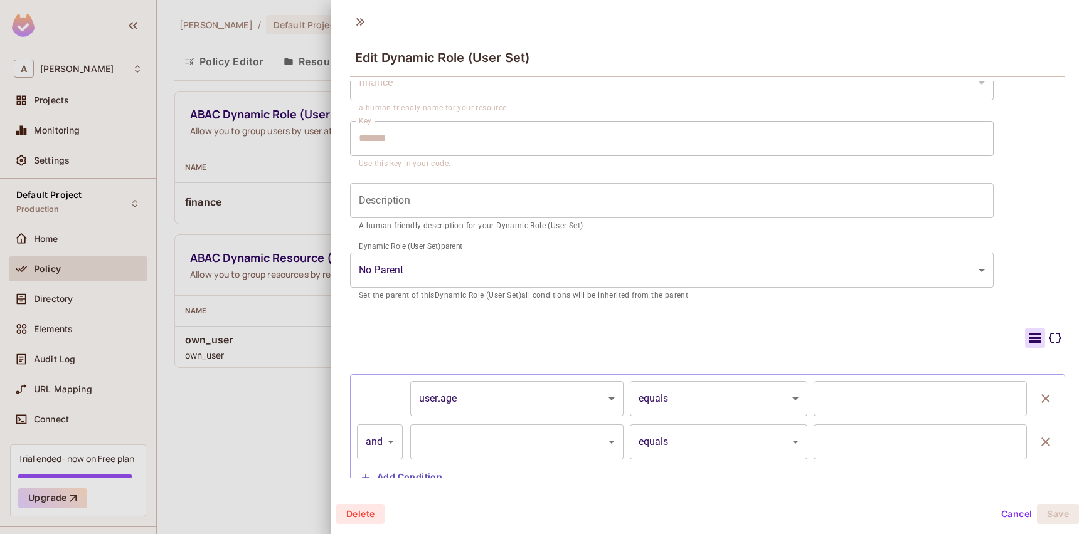
click at [475, 441] on body "A andy Projects Monitoring Settings Default Project Production Home Policy Dire…" at bounding box center [542, 267] width 1084 height 534
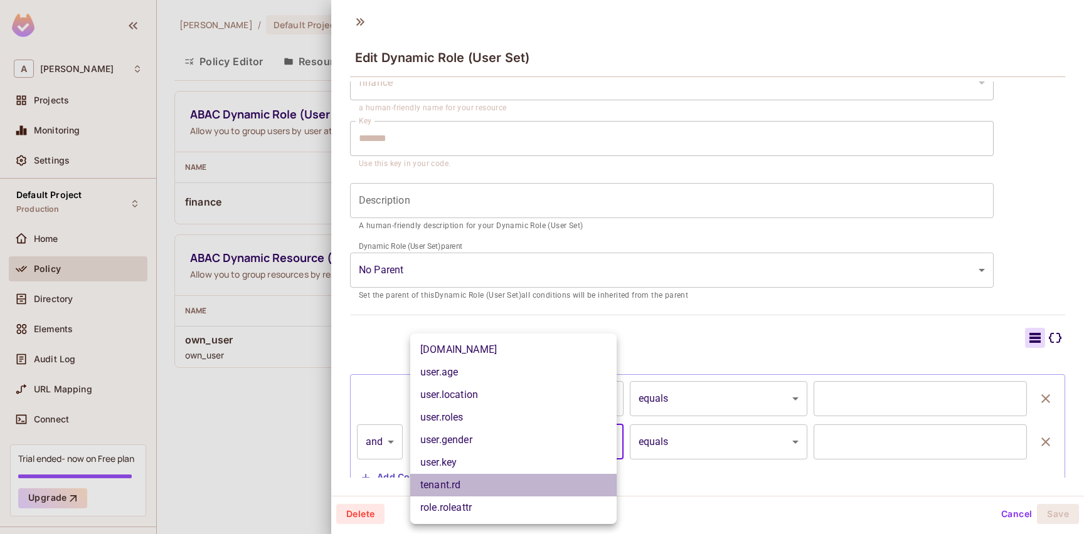
click at [524, 488] on li "tenant.rd" at bounding box center [513, 485] width 206 height 23
type input "*********"
type input "*"
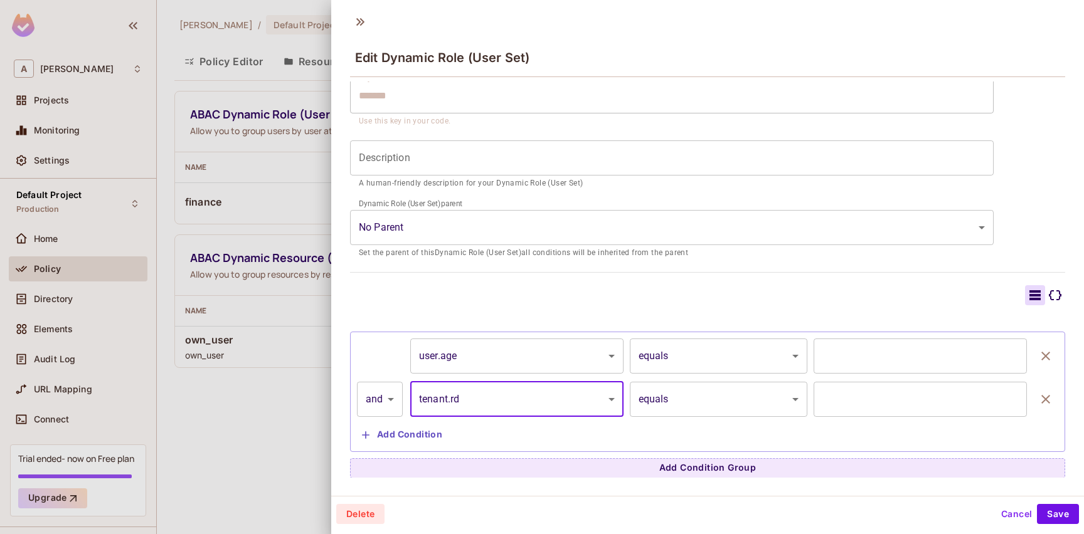
scroll to position [102, 0]
click at [355, 20] on icon at bounding box center [360, 22] width 20 height 20
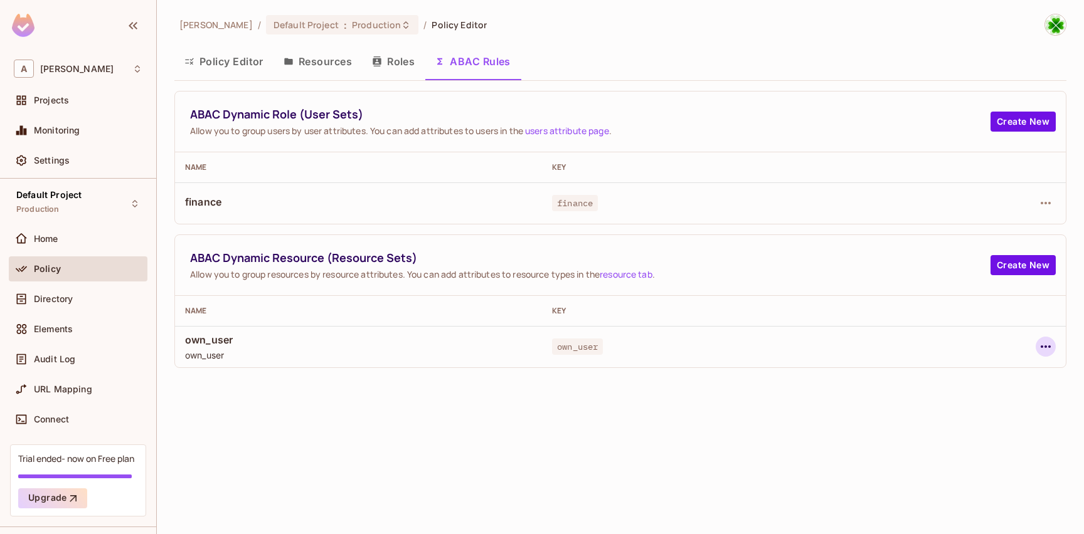
click at [1044, 344] on icon "button" at bounding box center [1045, 346] width 15 height 15
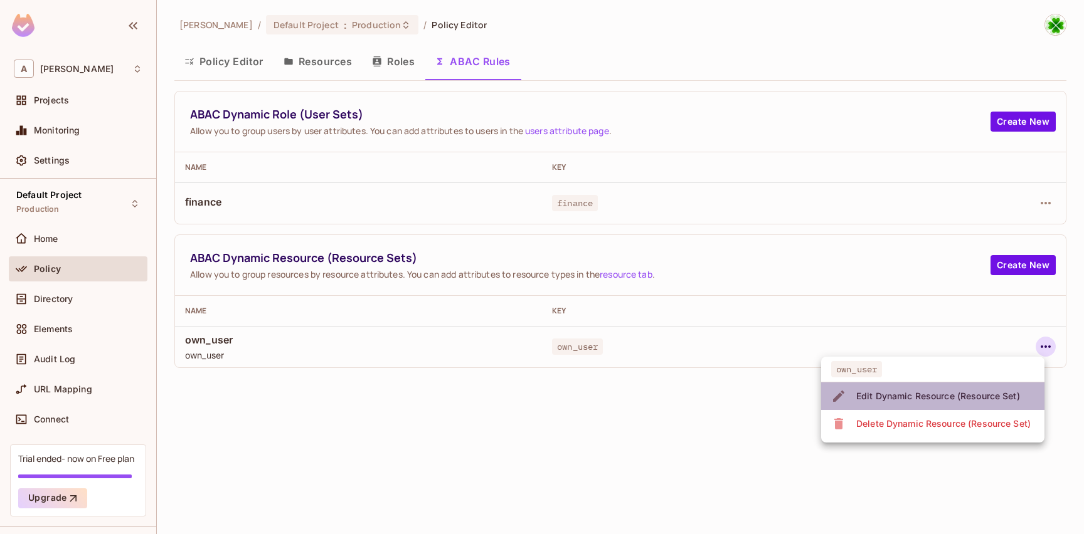
click at [983, 389] on span "Edit Dynamic Resource (Resource Set)" at bounding box center [938, 396] width 171 height 20
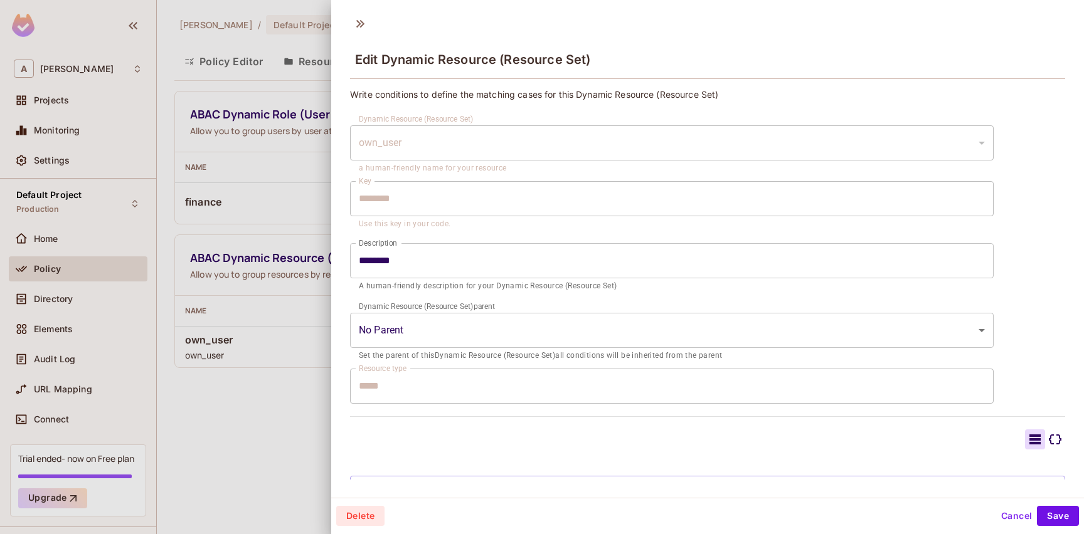
scroll to position [100, 0]
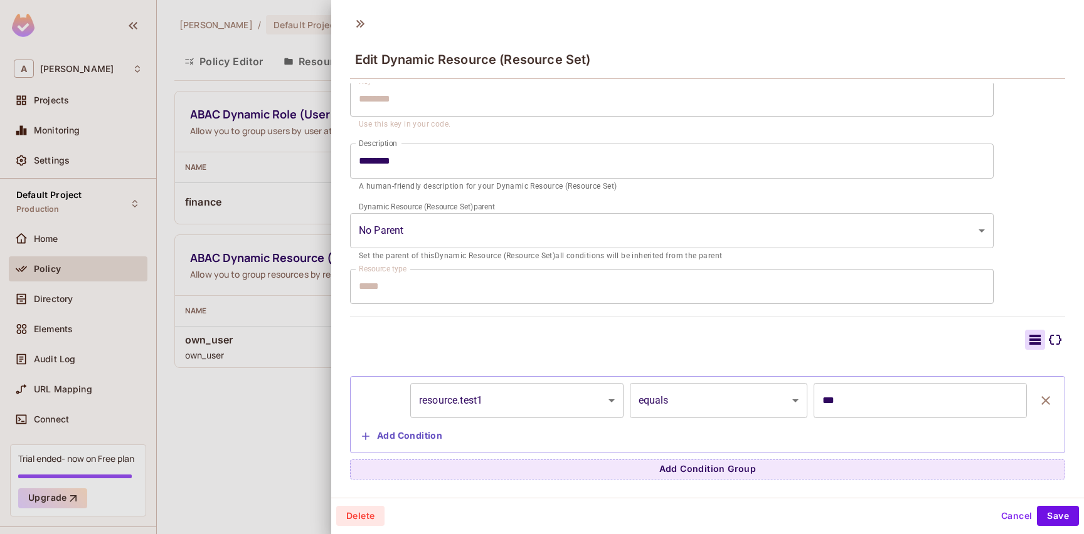
click at [413, 440] on button "Add Condition" at bounding box center [402, 437] width 90 height 20
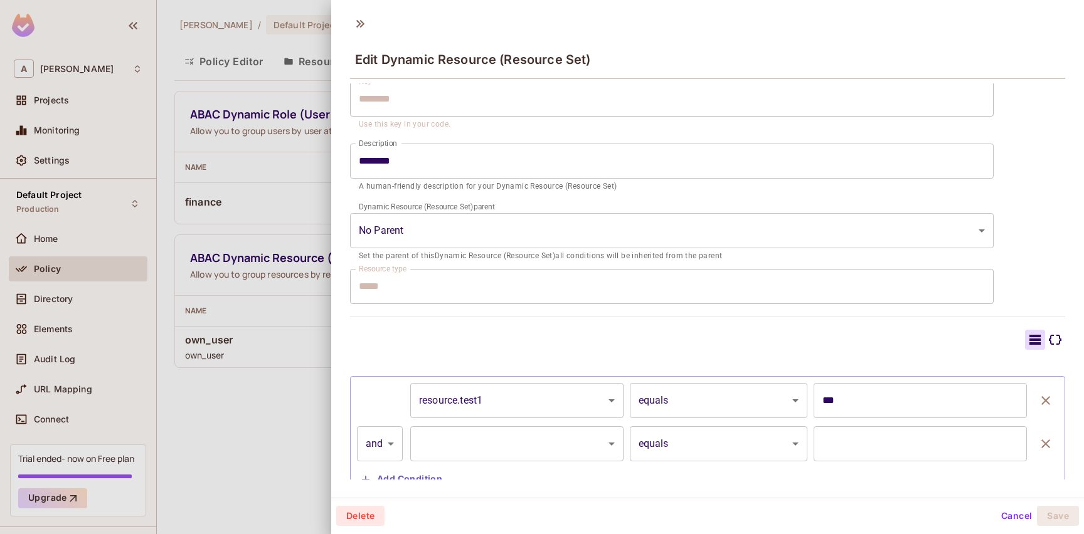
click at [470, 449] on body "A andy Projects Monitoring Settings Default Project Production Home Policy Dire…" at bounding box center [542, 267] width 1084 height 534
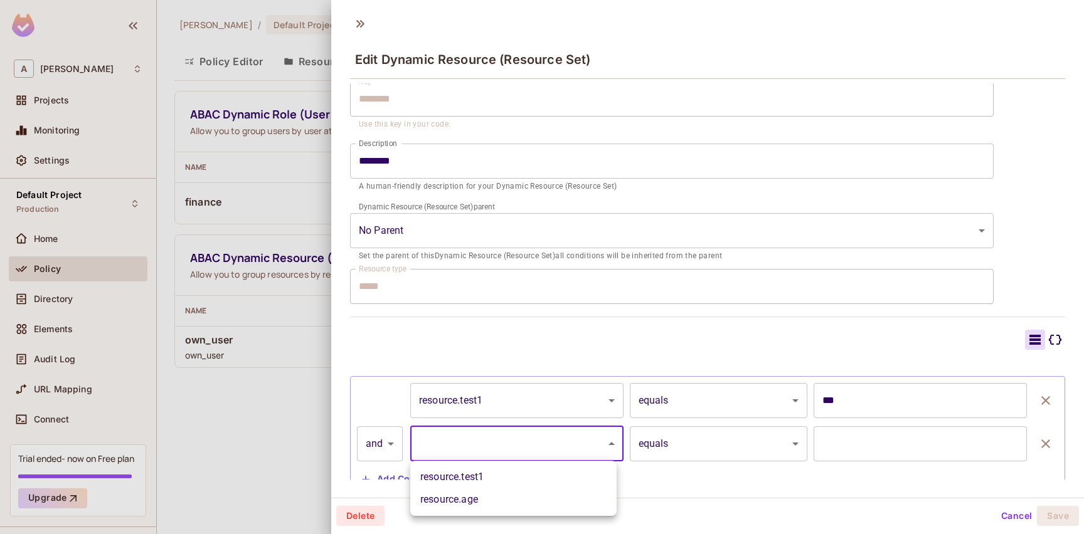
click at [539, 329] on div at bounding box center [542, 267] width 1084 height 534
drag, startPoint x: 361, startPoint y: 24, endPoint x: 403, endPoint y: 86, distance: 74.8
click at [361, 24] on icon at bounding box center [360, 24] width 20 height 20
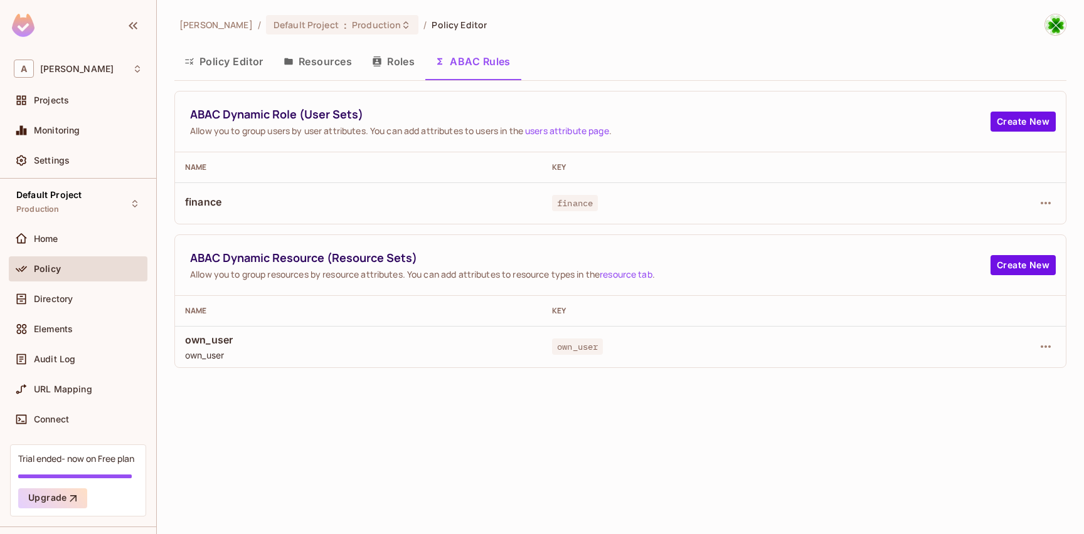
click at [704, 199] on div "finance" at bounding box center [725, 203] width 347 height 13
click at [1042, 122] on button "Create New" at bounding box center [1023, 122] width 65 height 20
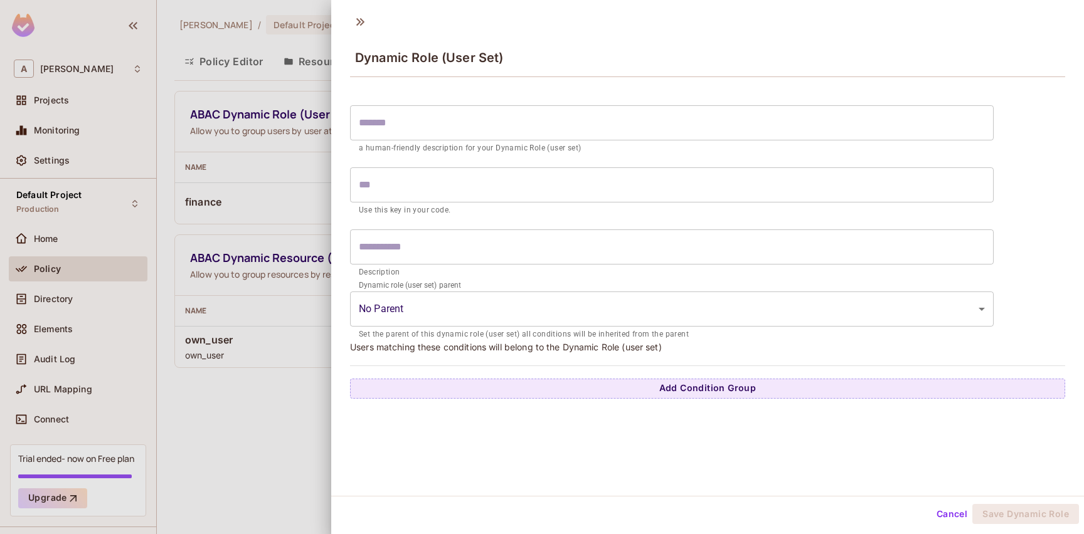
scroll to position [0, 0]
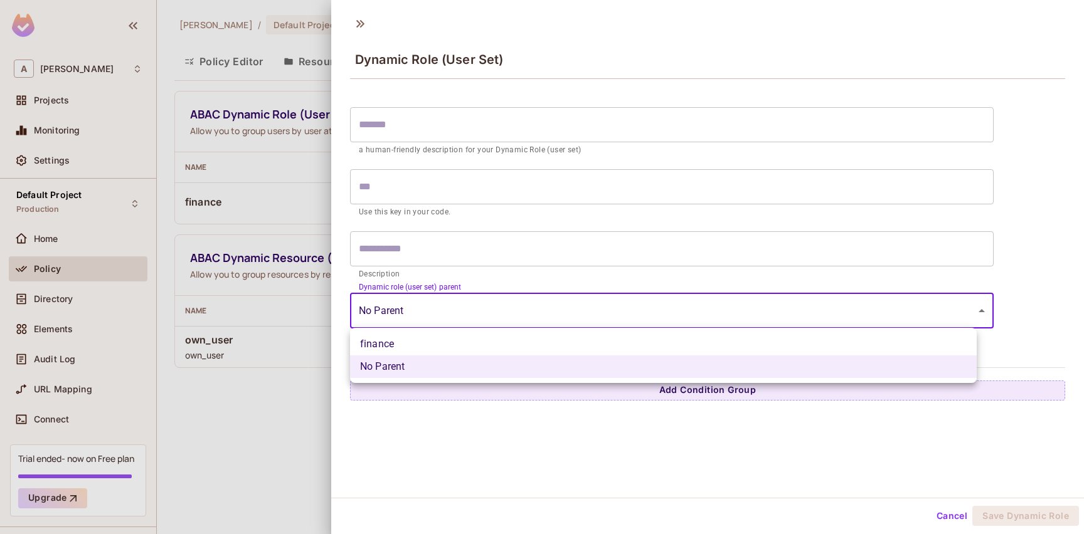
click at [409, 310] on body "A andy Projects Monitoring Settings Default Project Production Home Policy Dire…" at bounding box center [542, 267] width 1084 height 534
click at [409, 310] on div at bounding box center [542, 267] width 1084 height 534
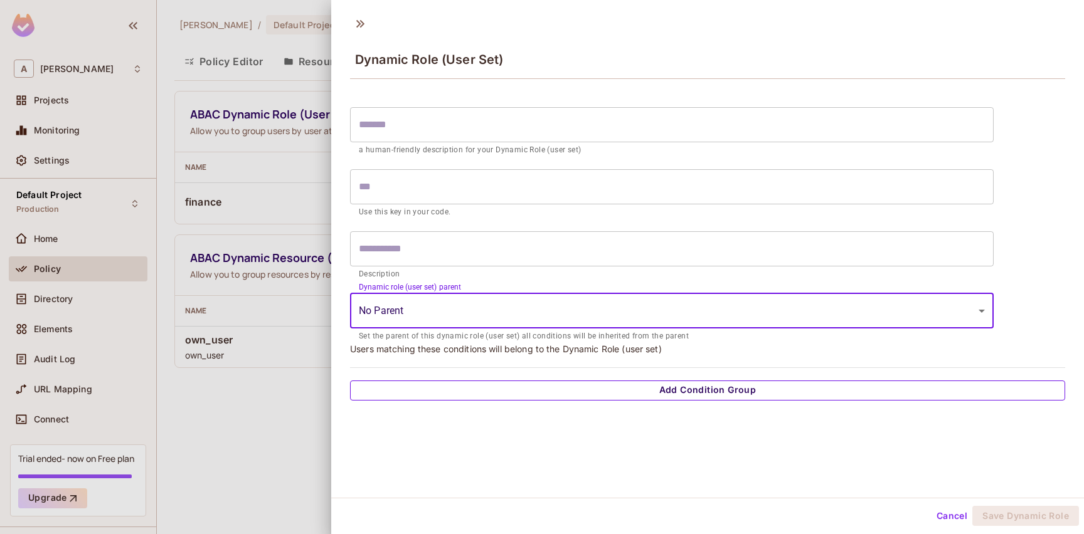
click at [682, 389] on button "Add Condition Group" at bounding box center [707, 391] width 715 height 20
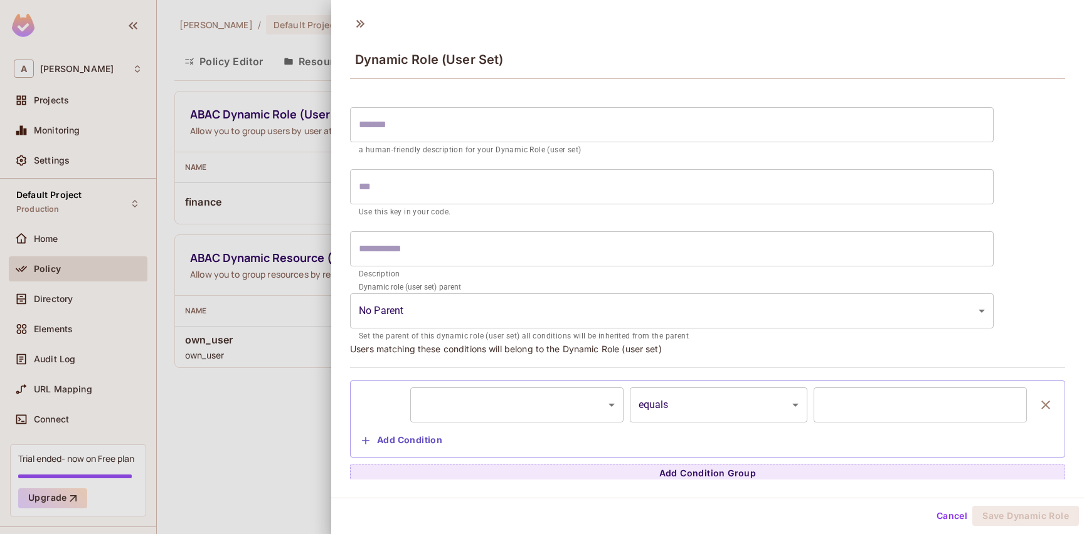
click at [470, 408] on body "A andy Projects Monitoring Settings Default Project Production Home Policy Dire…" at bounding box center [542, 267] width 1084 height 534
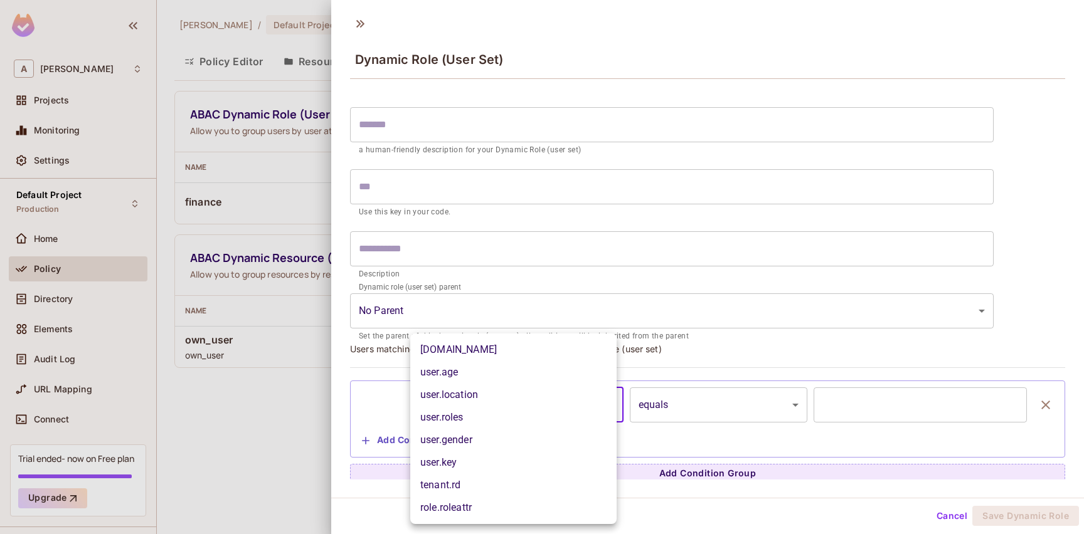
click at [508, 477] on li "tenant.rd" at bounding box center [513, 485] width 206 height 23
type input "*********"
type input "*"
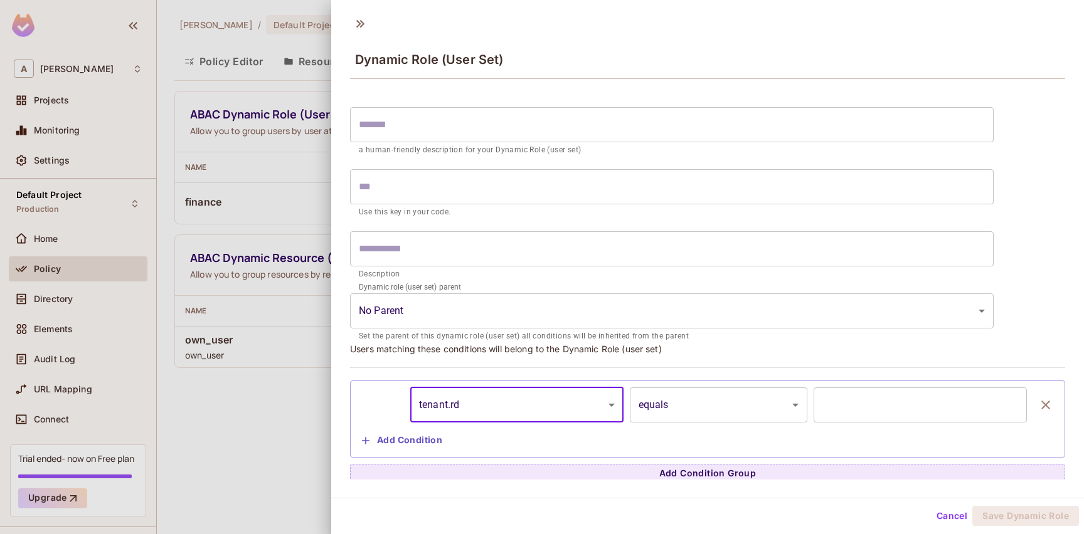
click at [504, 409] on body "A andy Projects Monitoring Settings Default Project Production Home Policy Dire…" at bounding box center [542, 267] width 1084 height 534
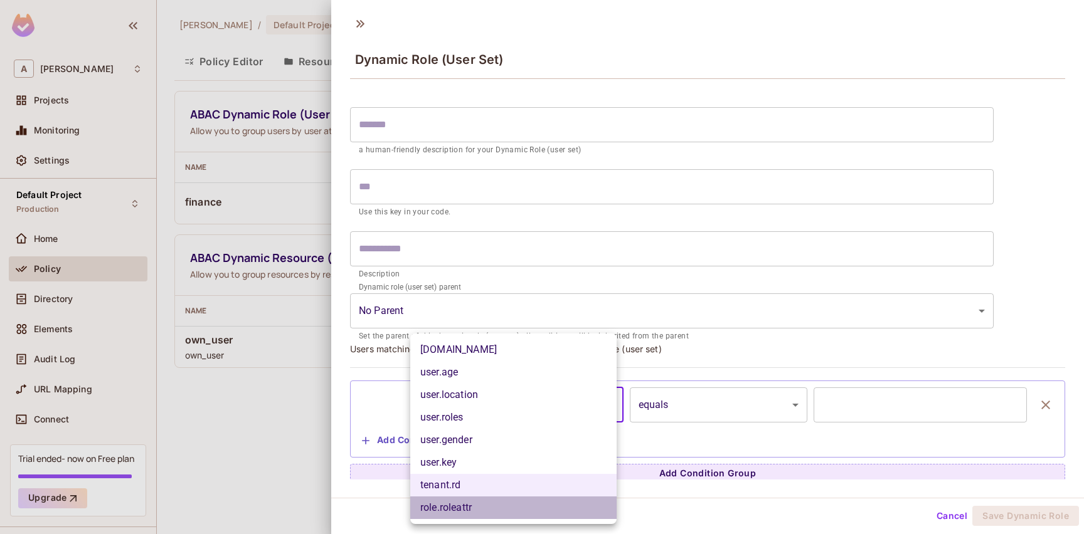
click at [490, 503] on li "role.roleattr" at bounding box center [513, 508] width 206 height 23
type input "**********"
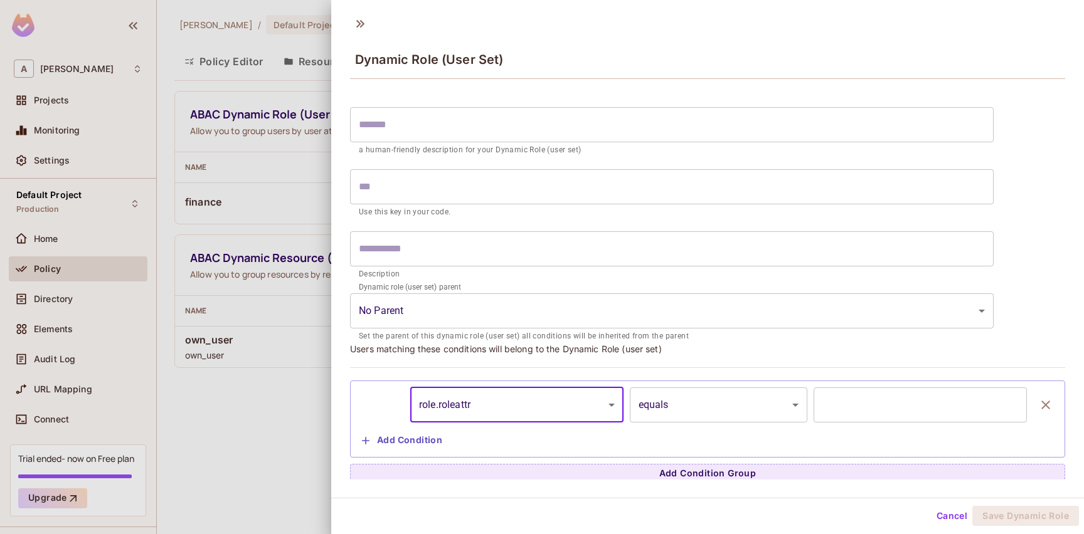
click at [674, 409] on body "**********" at bounding box center [542, 267] width 1084 height 534
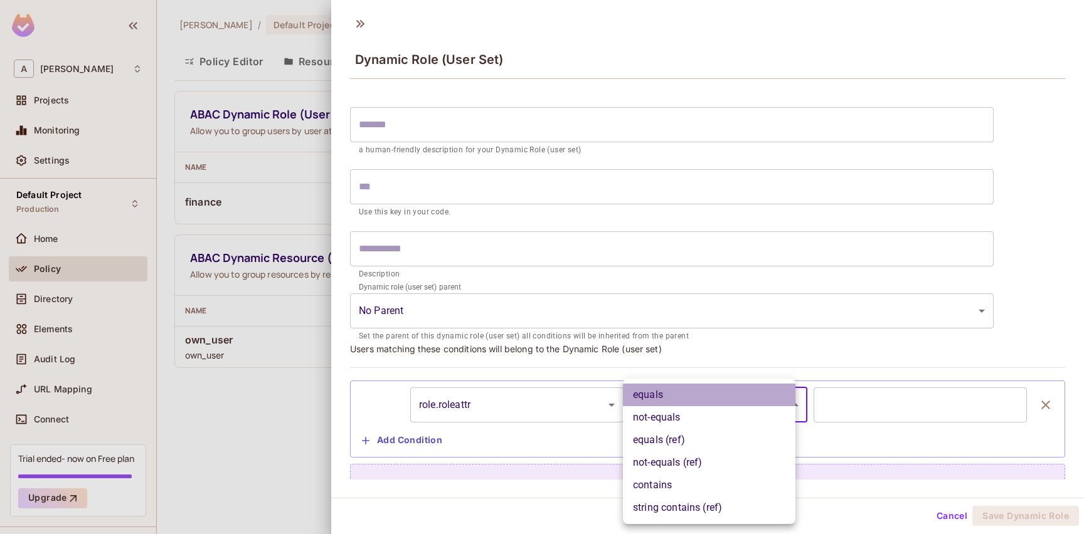
click at [679, 401] on li "equals" at bounding box center [709, 395] width 173 height 23
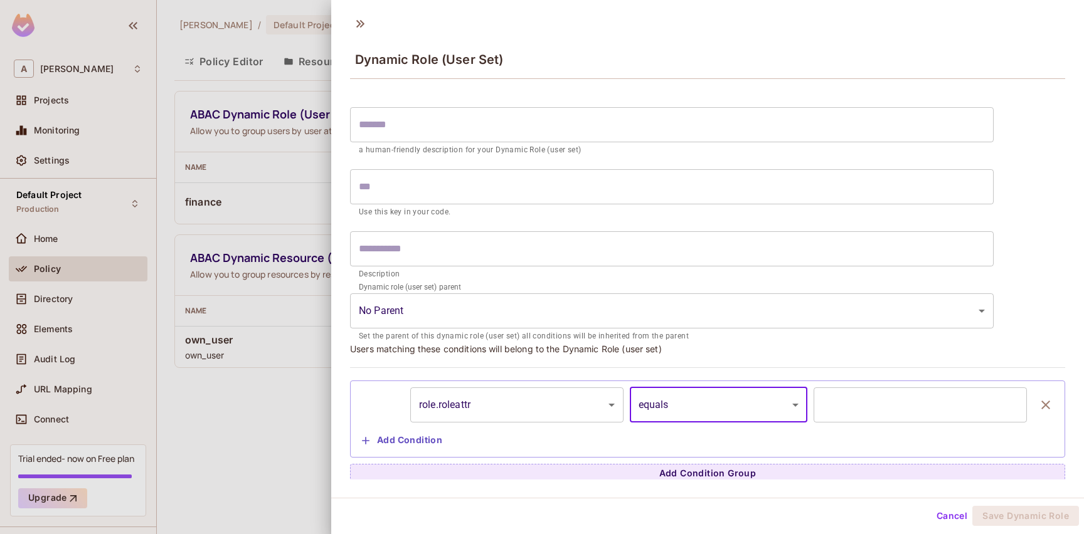
click at [902, 416] on input "*" at bounding box center [920, 405] width 213 height 35
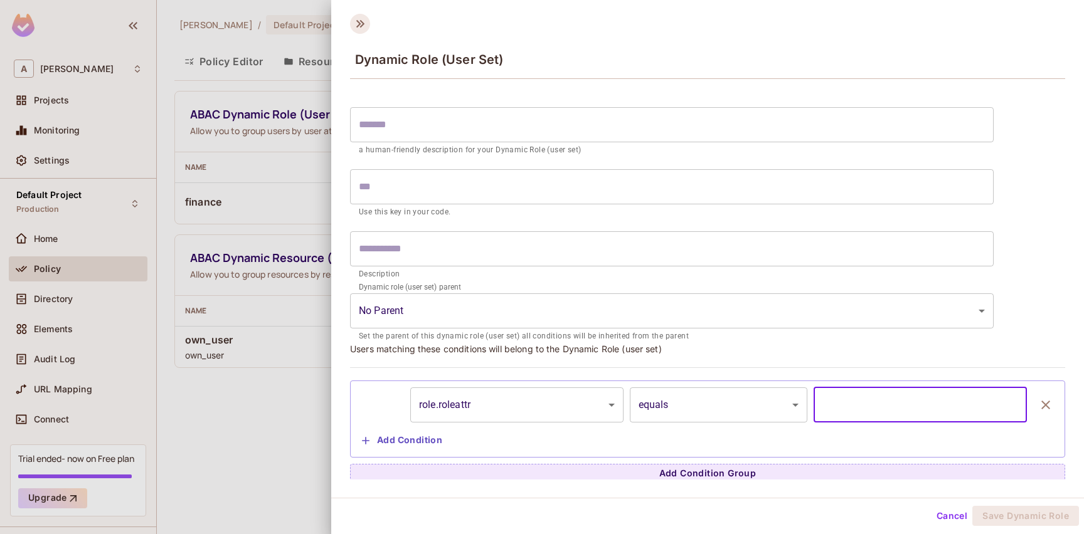
click at [359, 24] on icon at bounding box center [360, 24] width 8 height 8
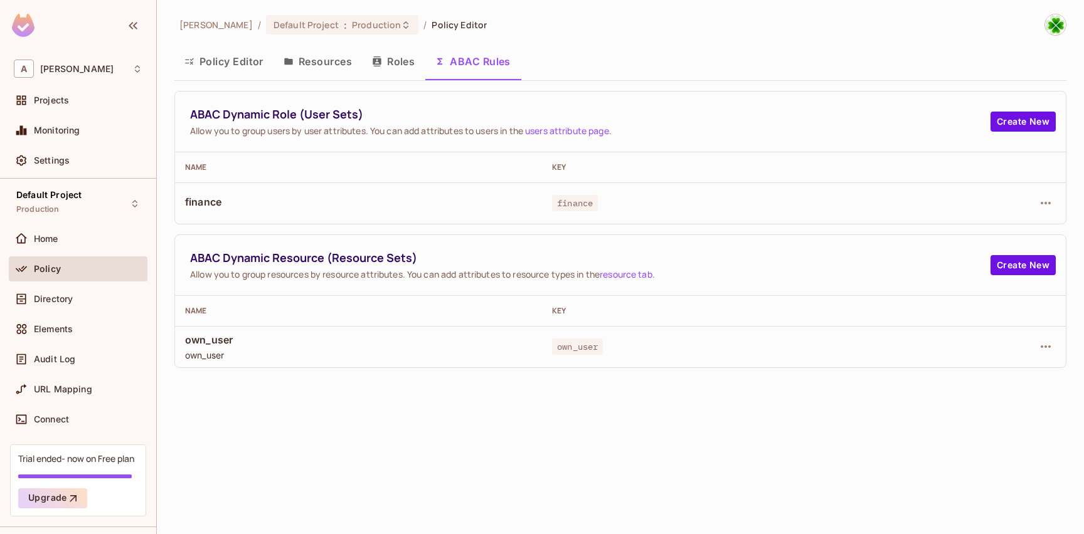
drag, startPoint x: 222, startPoint y: 56, endPoint x: 274, endPoint y: 105, distance: 71.4
click at [221, 55] on button "Policy Editor" at bounding box center [223, 61] width 99 height 31
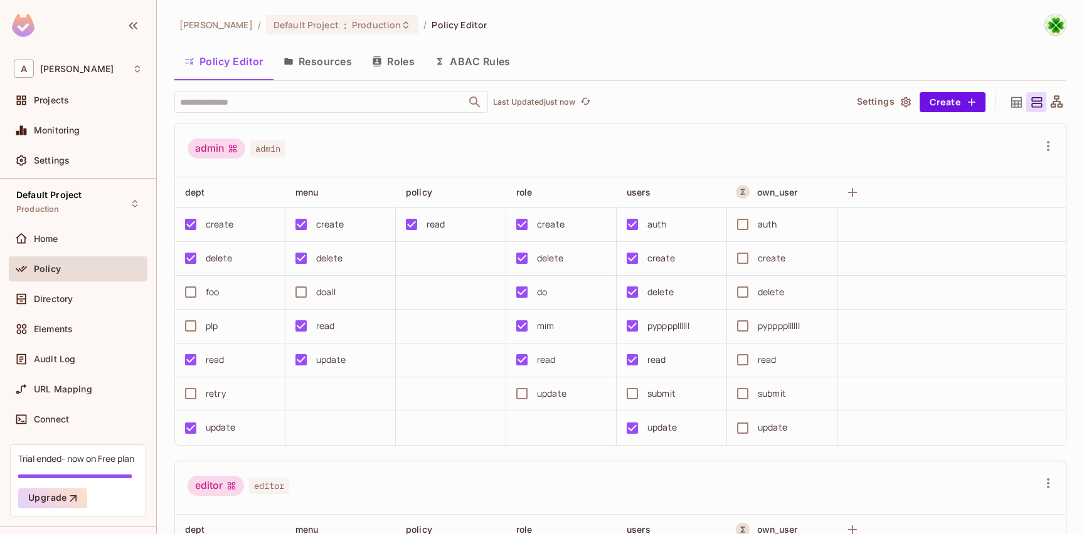
drag, startPoint x: 400, startPoint y: 63, endPoint x: 420, endPoint y: 92, distance: 34.6
click at [399, 63] on button "Roles" at bounding box center [393, 61] width 63 height 31
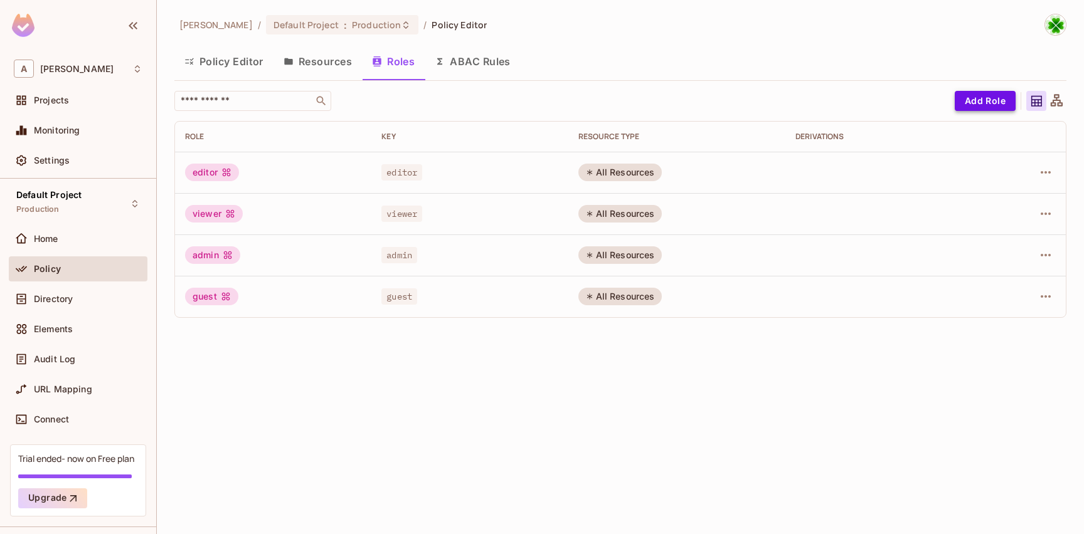
click at [962, 110] on button "Add Role" at bounding box center [985, 101] width 61 height 20
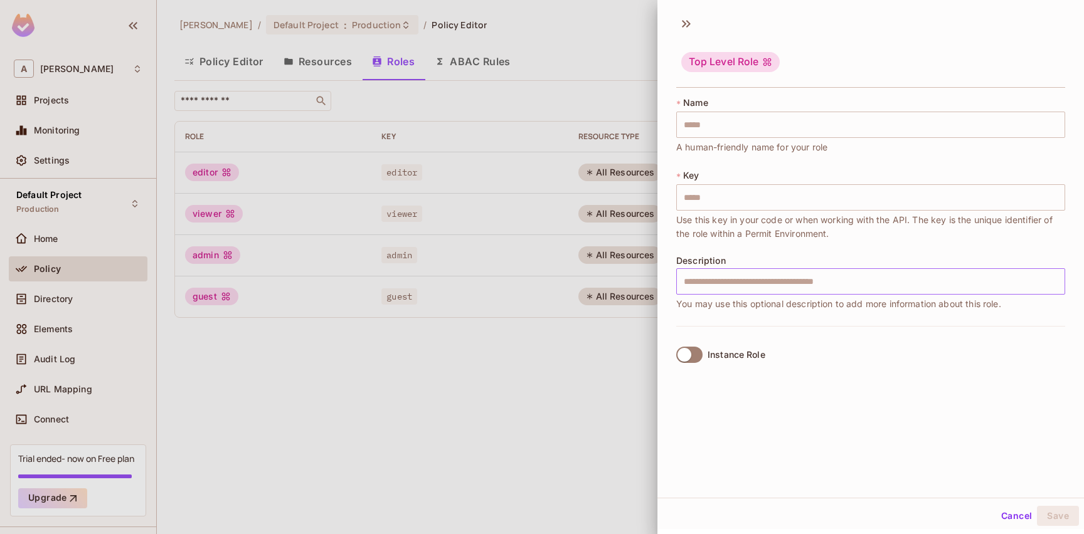
click at [760, 277] on input "text" at bounding box center [870, 282] width 389 height 26
click at [568, 380] on div at bounding box center [542, 267] width 1084 height 534
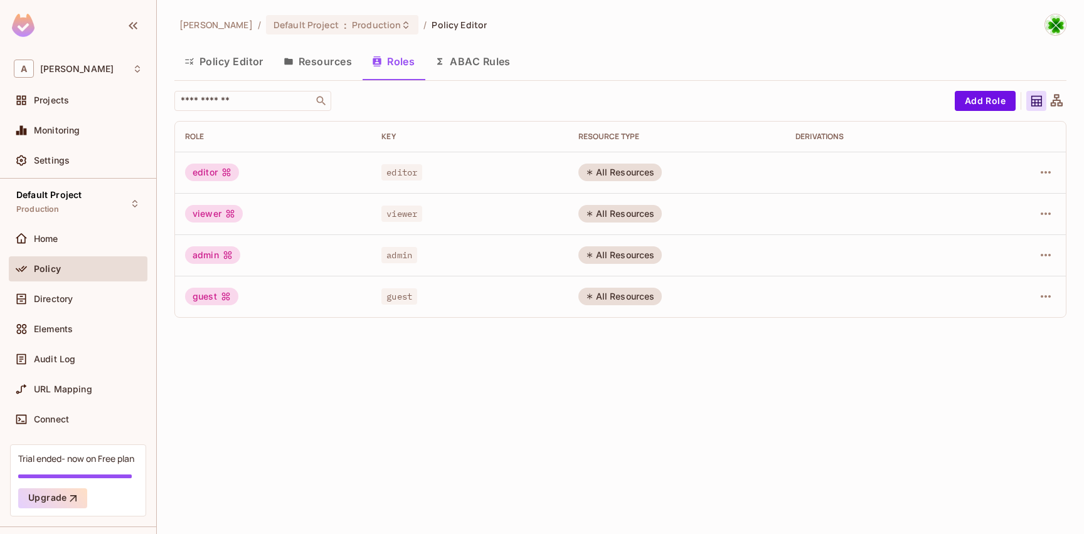
click at [620, 307] on td "All Resources" at bounding box center [677, 296] width 218 height 41
click at [620, 306] on td "All Resources" at bounding box center [677, 296] width 218 height 41
click at [633, 177] on div "All Resources" at bounding box center [620, 173] width 84 height 18
click at [1043, 173] on icon "button" at bounding box center [1046, 172] width 10 height 3
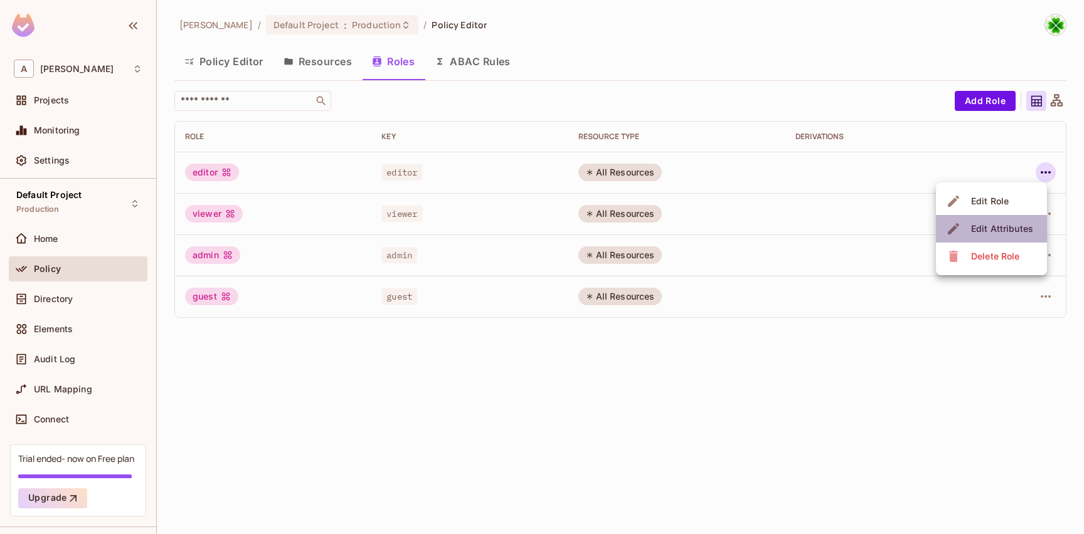
click at [1006, 228] on div "Edit Attributes" at bounding box center [1002, 229] width 62 height 13
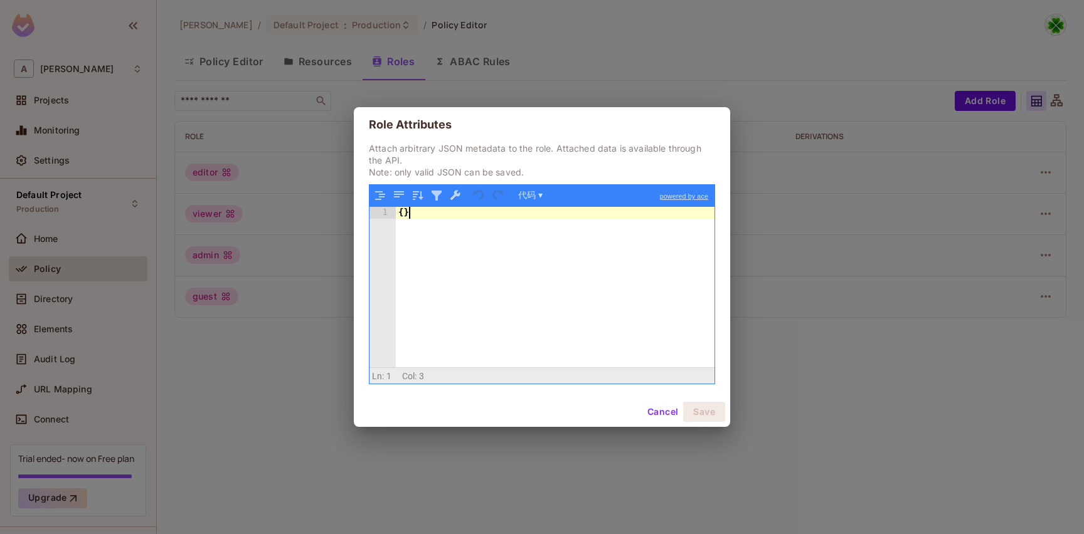
click at [502, 264] on div "{ }" at bounding box center [555, 298] width 319 height 183
click at [461, 154] on p "Attach arbitrary JSON metadata to the role. Attached data is available through …" at bounding box center [542, 160] width 346 height 36
click at [502, 155] on p "Attach arbitrary JSON metadata to the role. Attached data is available through …" at bounding box center [542, 160] width 346 height 36
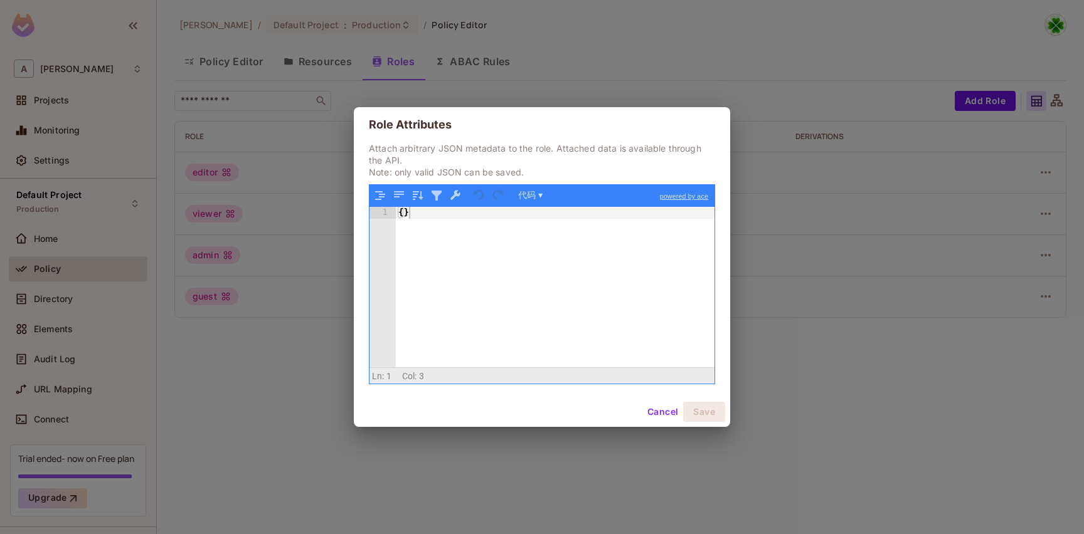
click at [535, 154] on p "Attach arbitrary JSON metadata to the role. Attached data is available through …" at bounding box center [542, 160] width 346 height 36
click at [494, 251] on div "{ }" at bounding box center [555, 298] width 319 height 183
click at [540, 202] on button "代码 ▾" at bounding box center [530, 196] width 33 height 16
click at [540, 228] on div "树" at bounding box center [551, 230] width 75 height 16
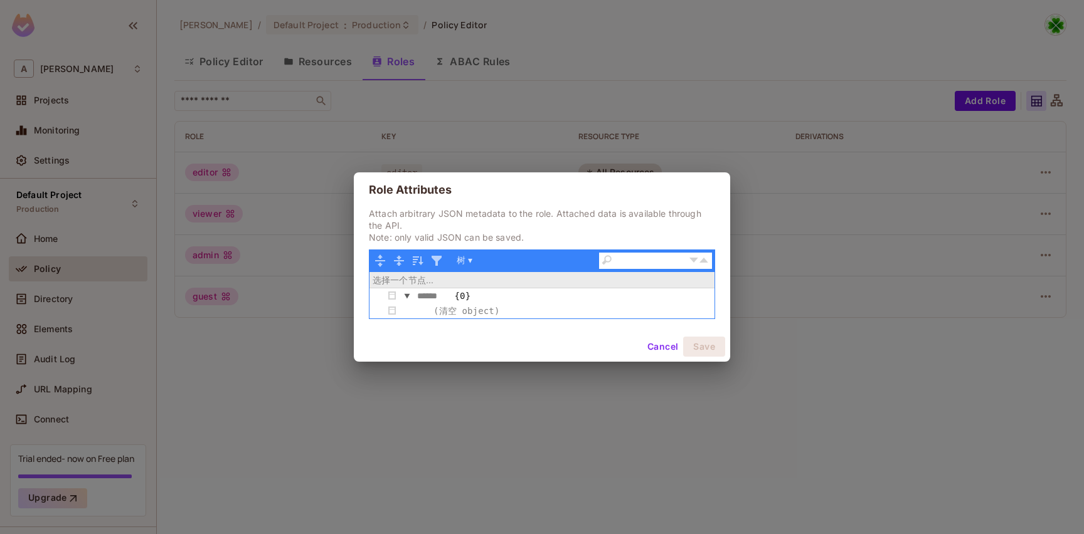
click at [477, 317] on div "(清空 object)" at bounding box center [467, 311] width 70 height 14
click at [406, 298] on button "button" at bounding box center [407, 296] width 15 height 15
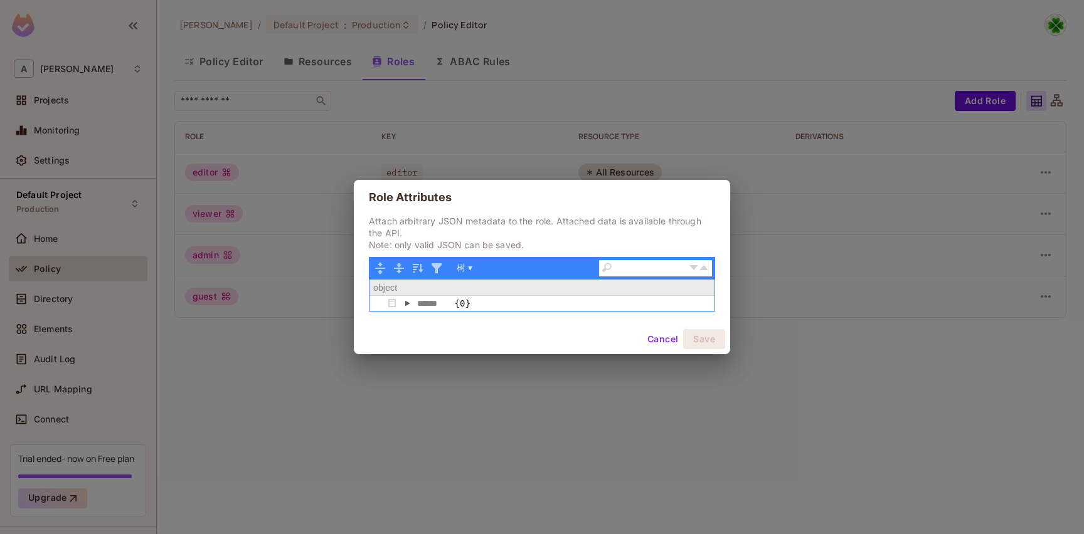
click at [407, 298] on button "button" at bounding box center [407, 303] width 15 height 15
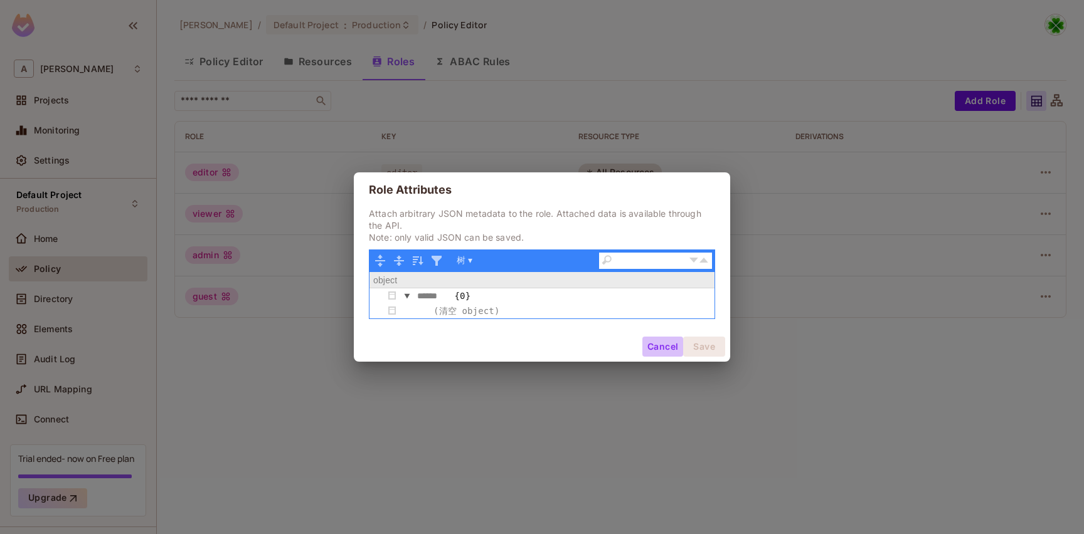
click at [661, 344] on button "Cancel" at bounding box center [662, 347] width 41 height 20
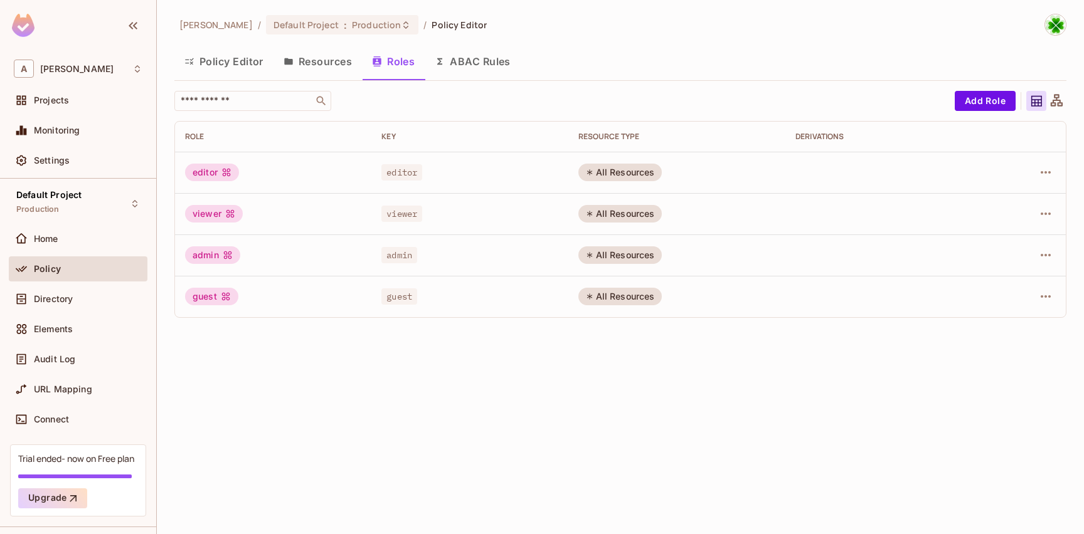
click at [533, 332] on div "andy / Default Project : Production / Policy Editor Policy Editor Resources Rol…" at bounding box center [620, 267] width 927 height 534
click at [527, 306] on td "guest" at bounding box center [469, 296] width 196 height 41
click at [524, 297] on div "guest" at bounding box center [469, 296] width 176 height 13
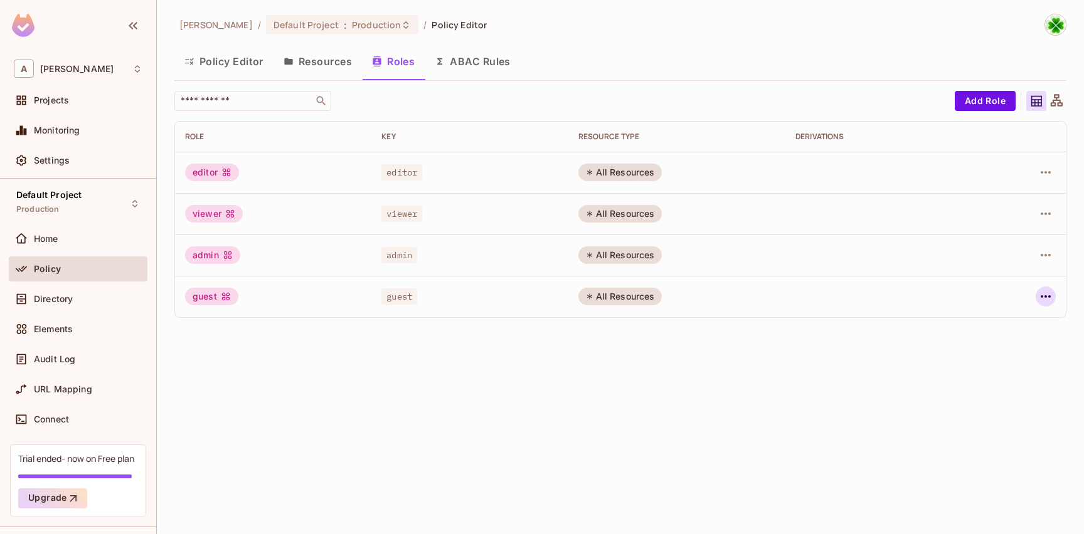
click at [1049, 300] on icon "button" at bounding box center [1045, 296] width 15 height 15
click at [1013, 346] on span "Edit Attributes" at bounding box center [1002, 353] width 70 height 20
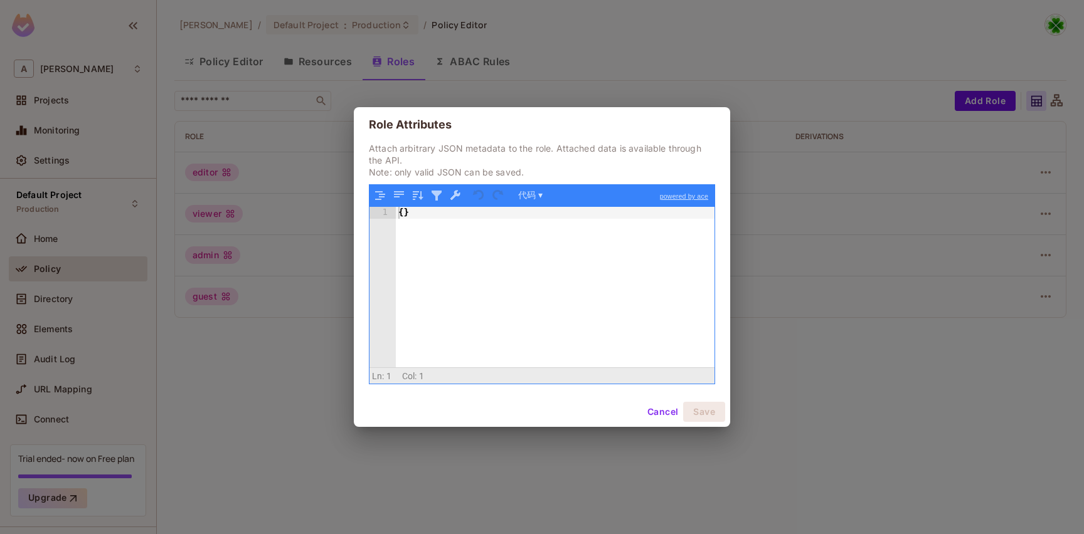
click at [532, 280] on div "{ }" at bounding box center [555, 298] width 319 height 183
click at [693, 200] on link "powered by ace" at bounding box center [684, 196] width 61 height 23
click at [566, 251] on div "{ }" at bounding box center [555, 298] width 319 height 183
click at [528, 204] on button "代码 ▾" at bounding box center [530, 196] width 33 height 16
click at [430, 260] on div "{ }" at bounding box center [555, 298] width 319 height 183
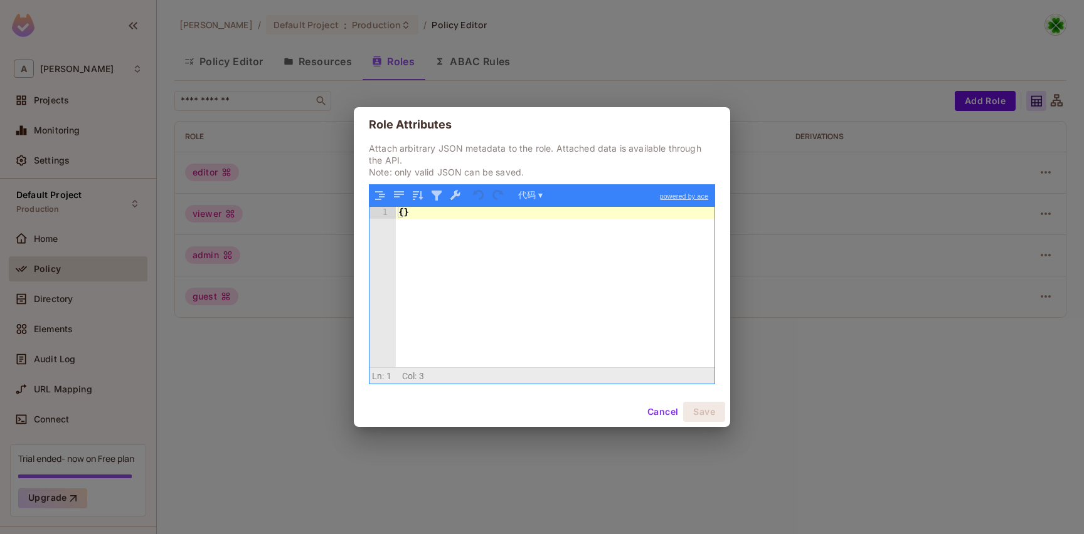
click at [406, 217] on div "{ }" at bounding box center [555, 298] width 319 height 183
click at [469, 170] on p "Attach arbitrary JSON metadata to the role. Attached data is available through …" at bounding box center [542, 160] width 346 height 36
click at [456, 151] on p "Attach arbitrary JSON metadata to the role. Attached data is available through …" at bounding box center [542, 160] width 346 height 36
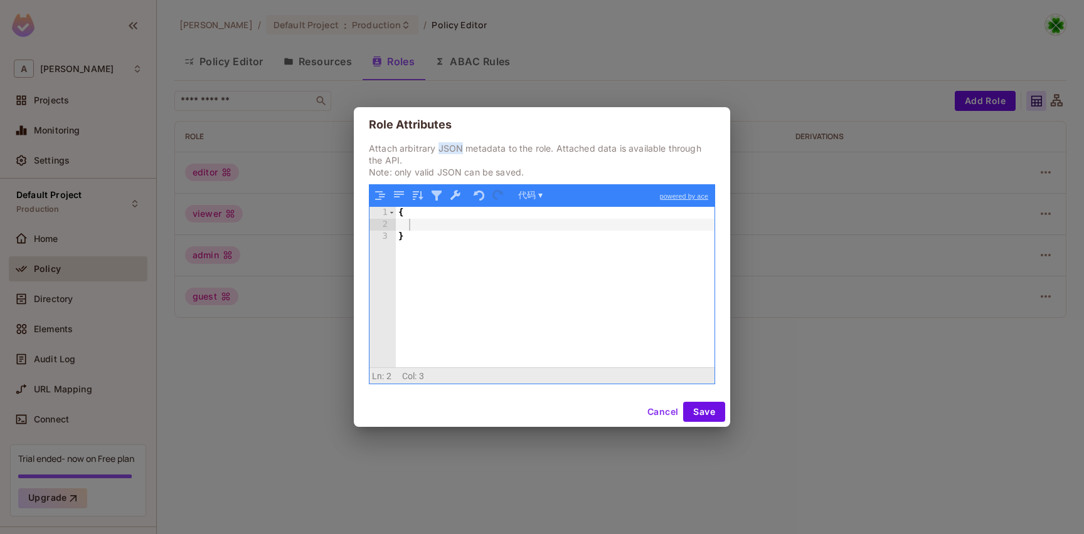
click at [456, 151] on p "Attach arbitrary JSON metadata to the role. Attached data is available through …" at bounding box center [542, 160] width 346 height 36
click at [0, 534] on div at bounding box center [0, 534] width 0 height 0
click at [479, 139] on h2 "Role Attributes" at bounding box center [542, 124] width 376 height 35
click at [659, 414] on button "Cancel" at bounding box center [662, 412] width 41 height 20
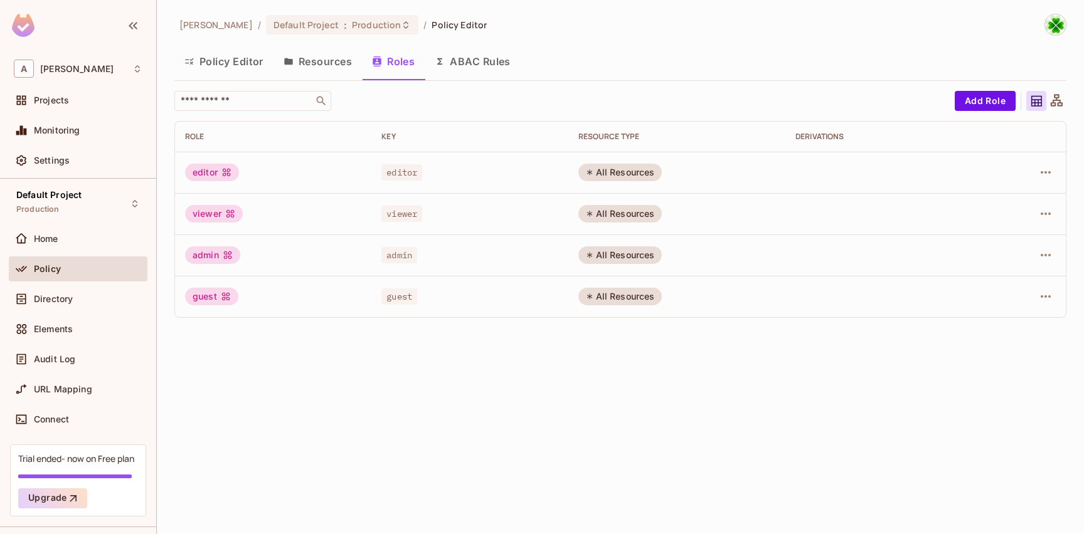
click at [1056, 98] on icon at bounding box center [1057, 101] width 16 height 16
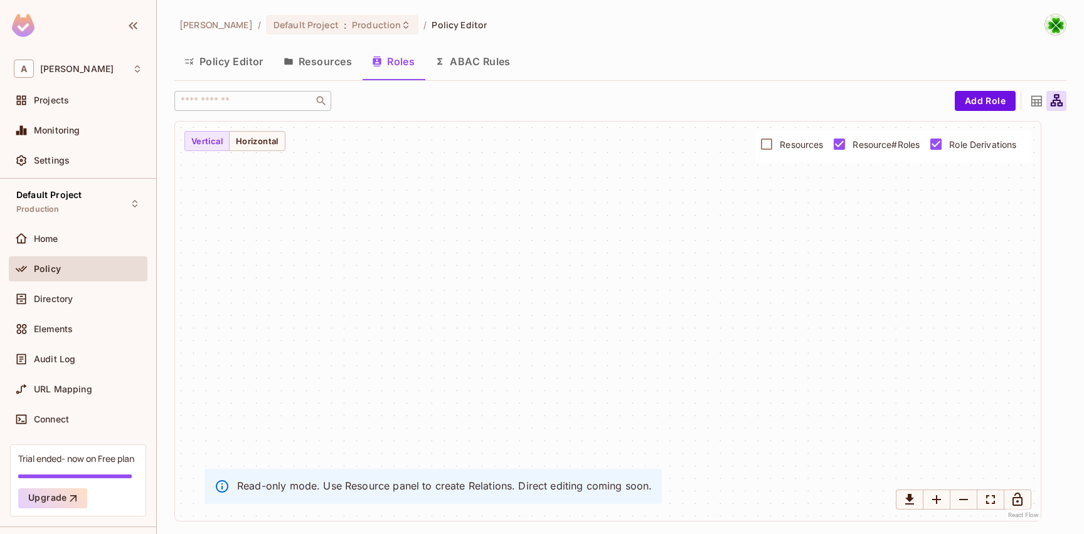
click at [1039, 105] on icon at bounding box center [1037, 101] width 16 height 16
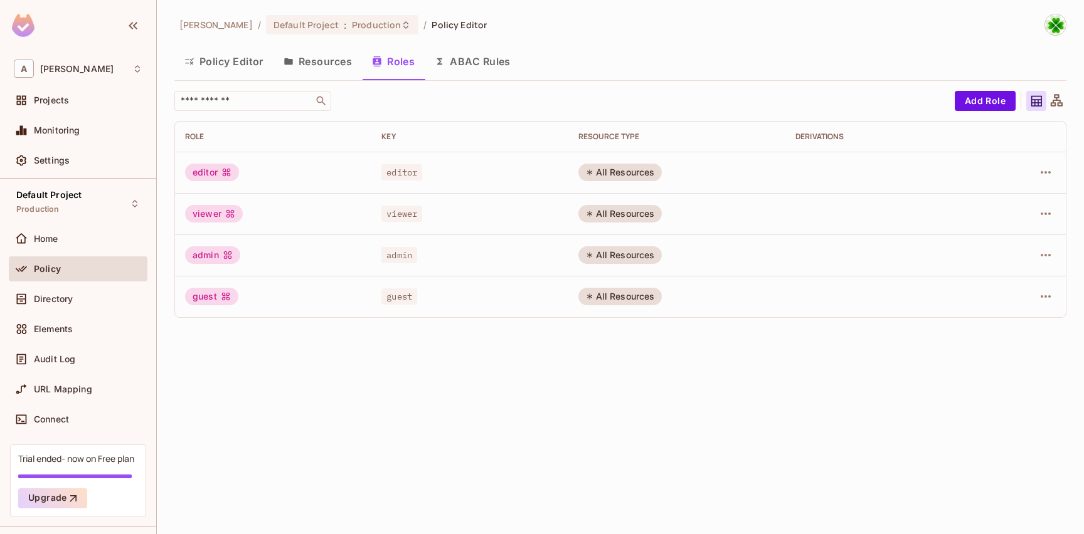
click at [327, 70] on button "Resources" at bounding box center [318, 61] width 88 height 31
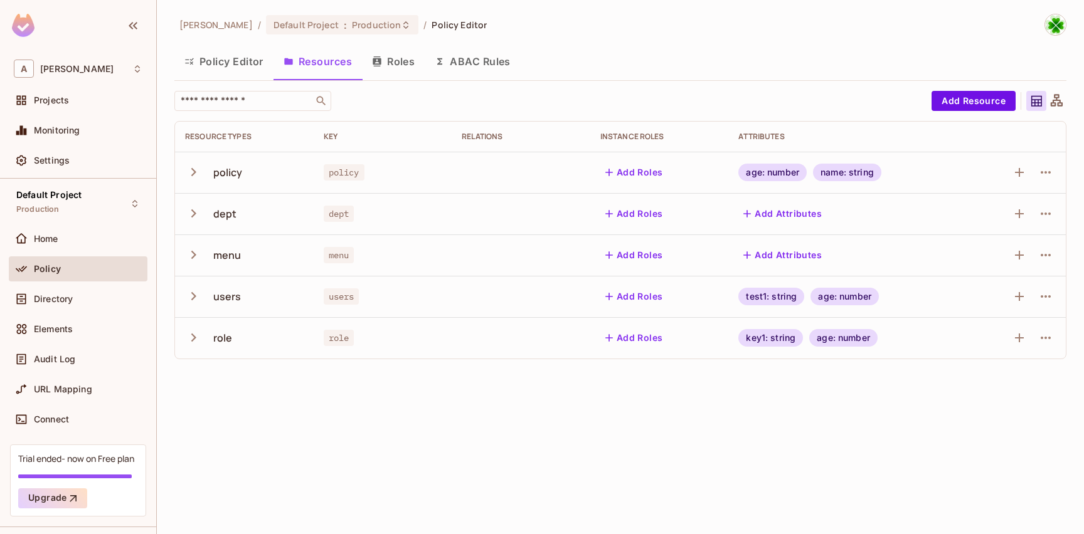
click at [189, 171] on icon "button" at bounding box center [193, 172] width 17 height 17
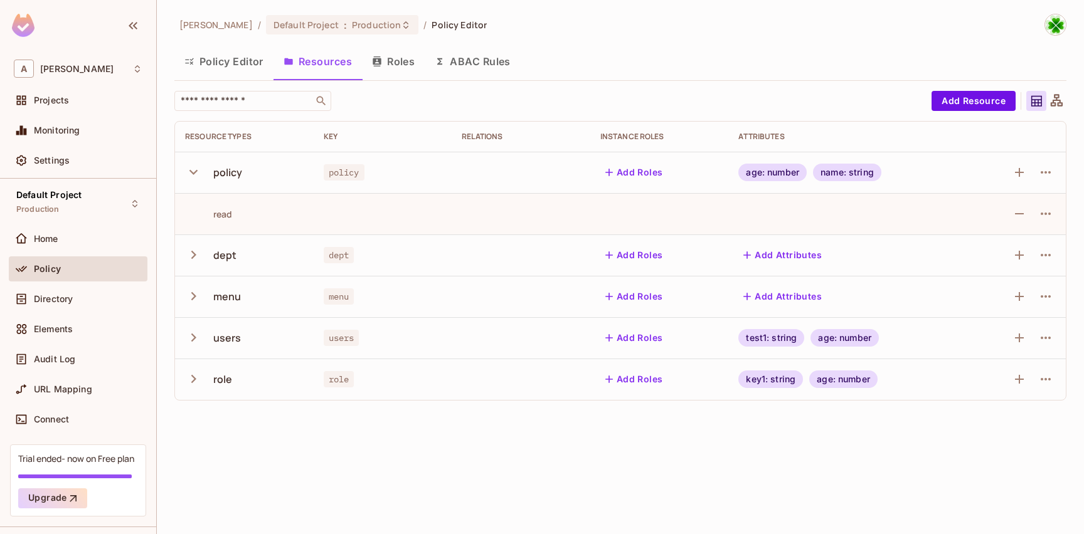
click at [193, 171] on icon "button" at bounding box center [193, 172] width 17 height 17
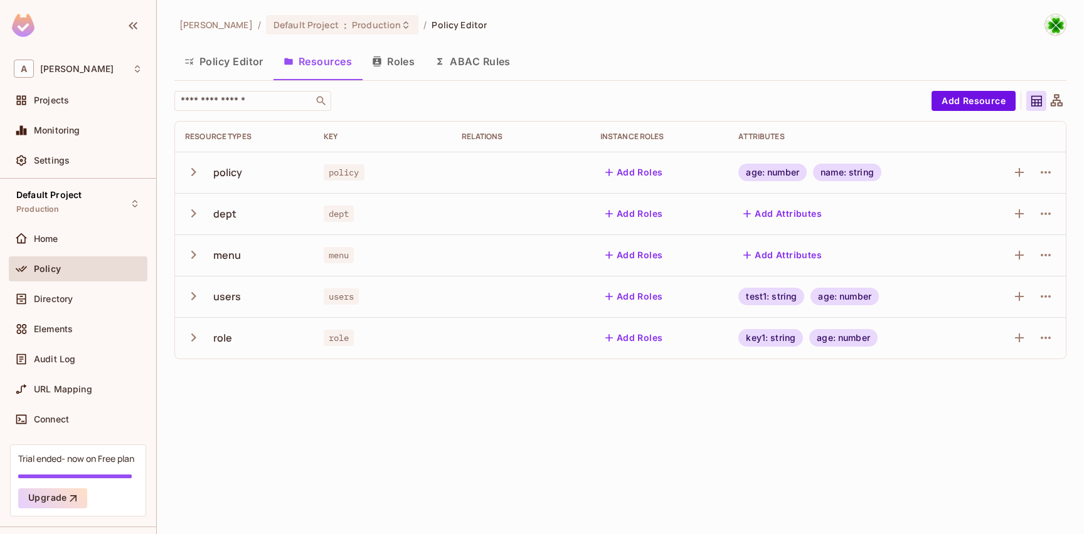
click at [193, 171] on icon "button" at bounding box center [193, 172] width 17 height 17
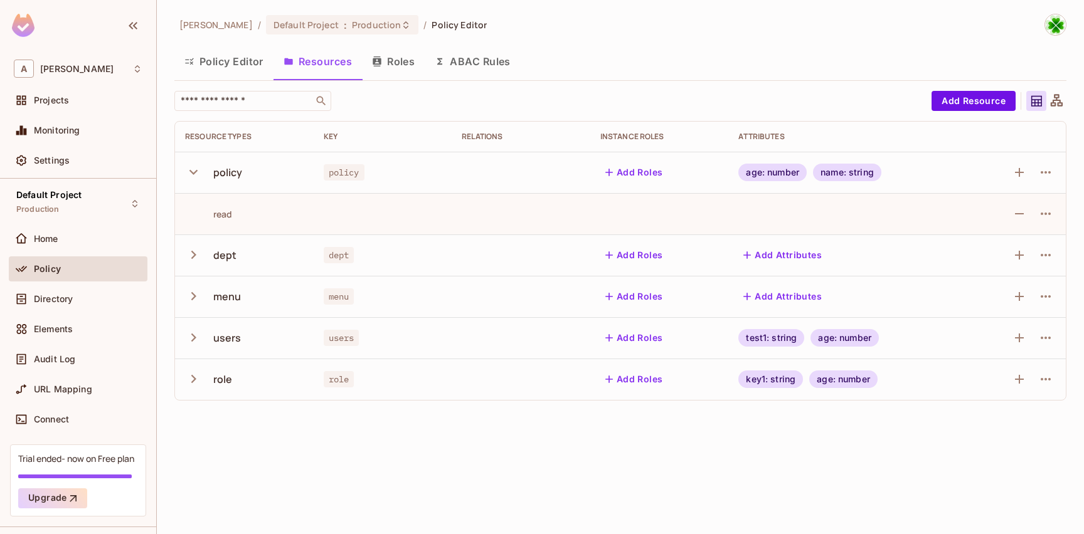
click at [193, 171] on icon "button" at bounding box center [193, 172] width 17 height 17
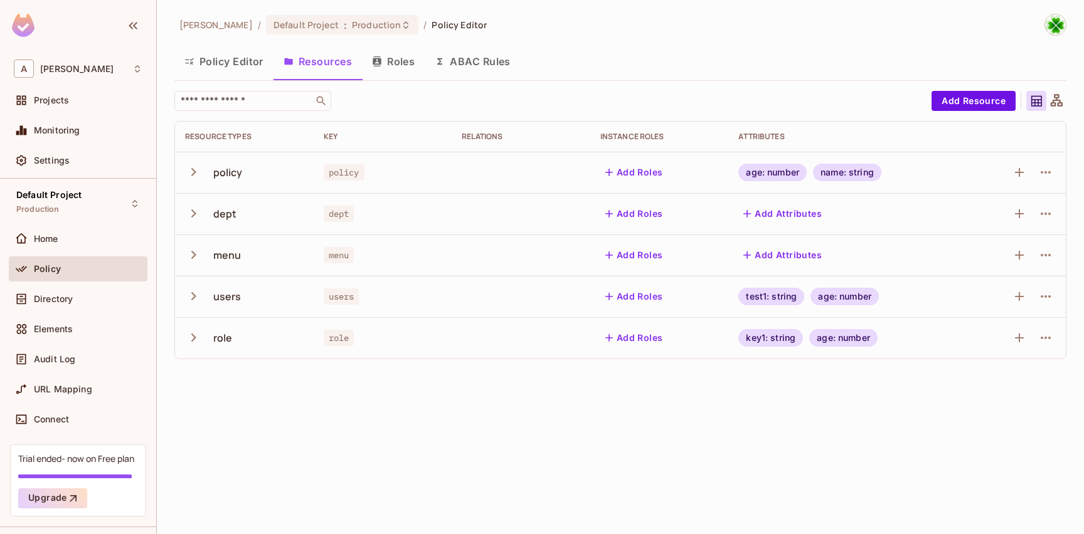
click at [193, 171] on icon "button" at bounding box center [193, 172] width 17 height 17
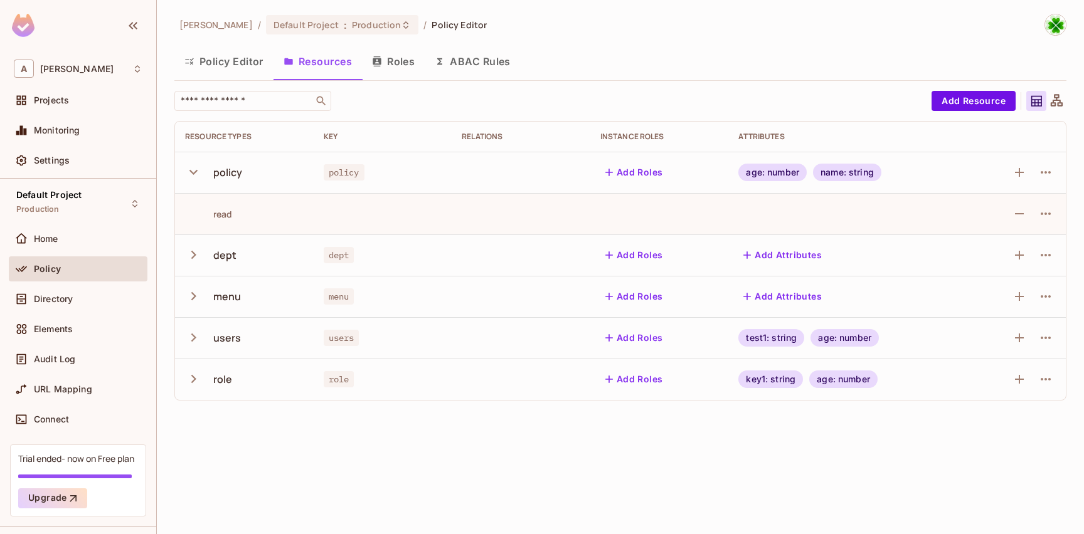
click at [193, 171] on icon "button" at bounding box center [193, 172] width 17 height 17
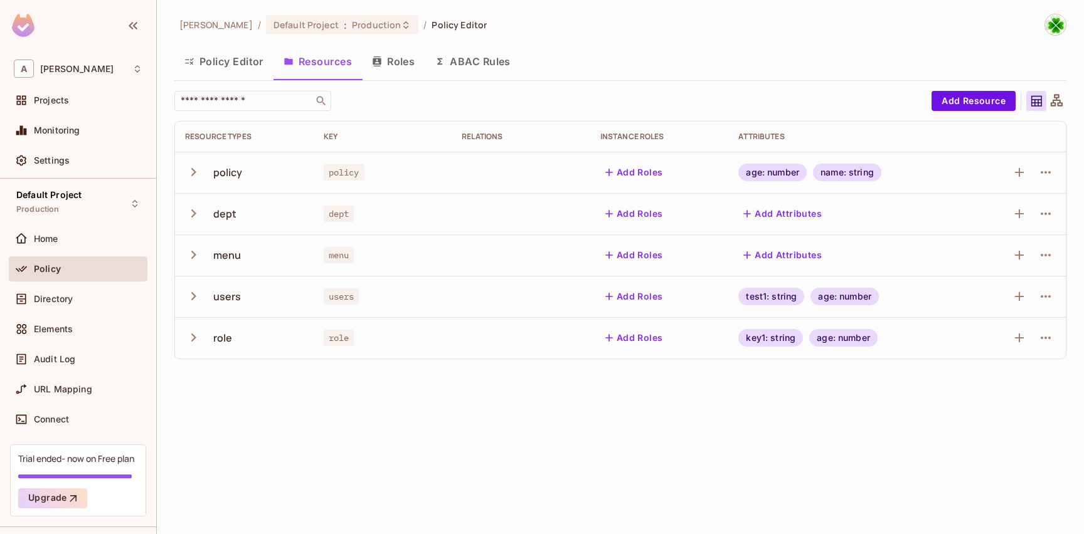
click at [193, 171] on icon "button" at bounding box center [193, 172] width 17 height 17
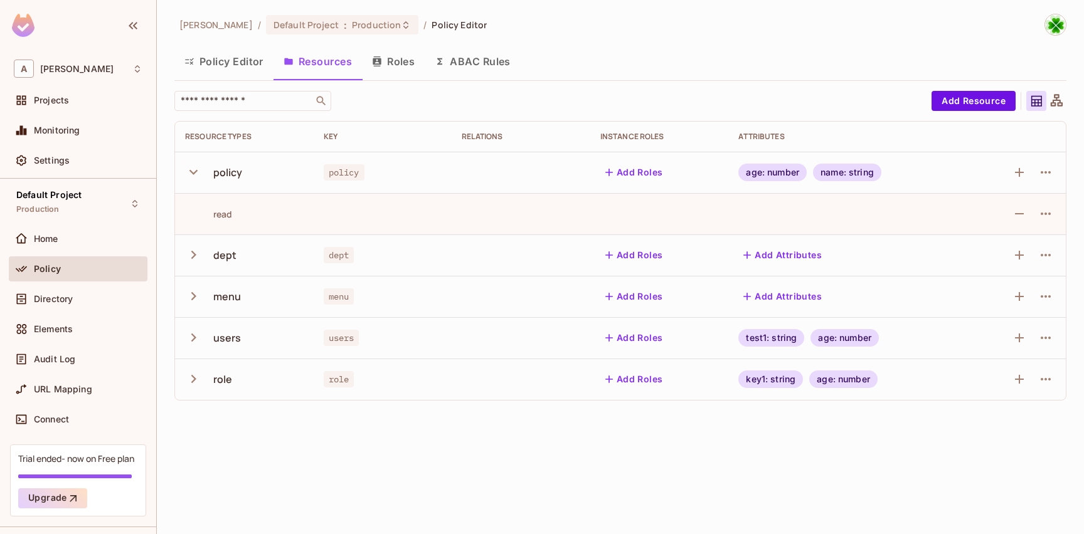
click at [193, 171] on icon "button" at bounding box center [193, 172] width 17 height 17
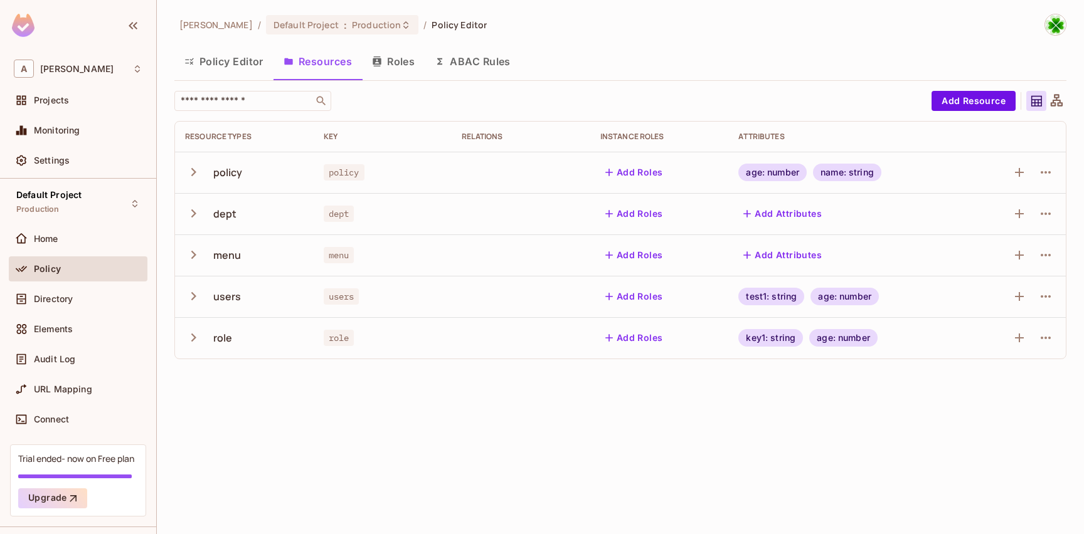
click at [193, 171] on icon "button" at bounding box center [193, 172] width 17 height 17
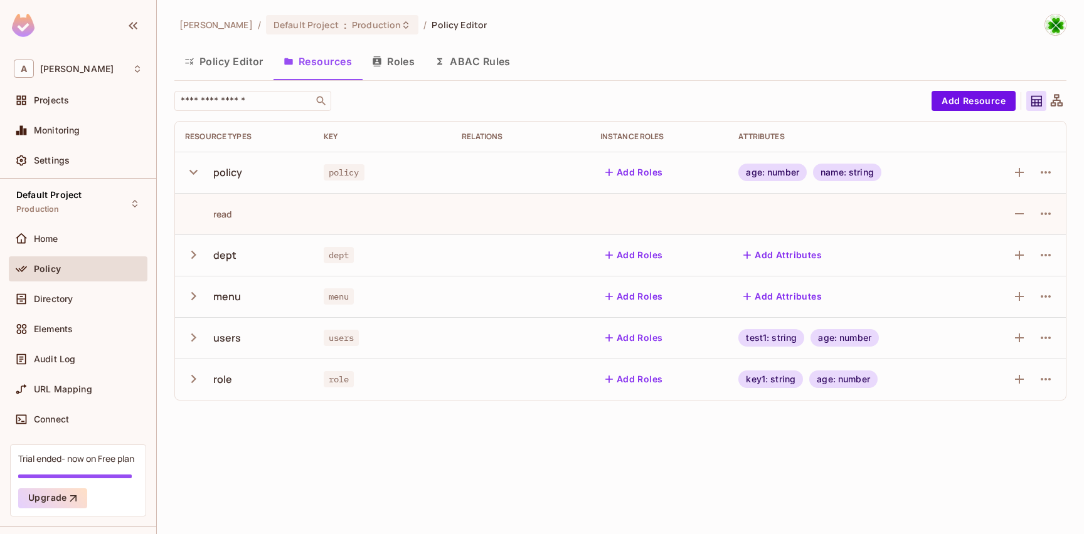
click at [193, 171] on icon "button" at bounding box center [193, 172] width 17 height 17
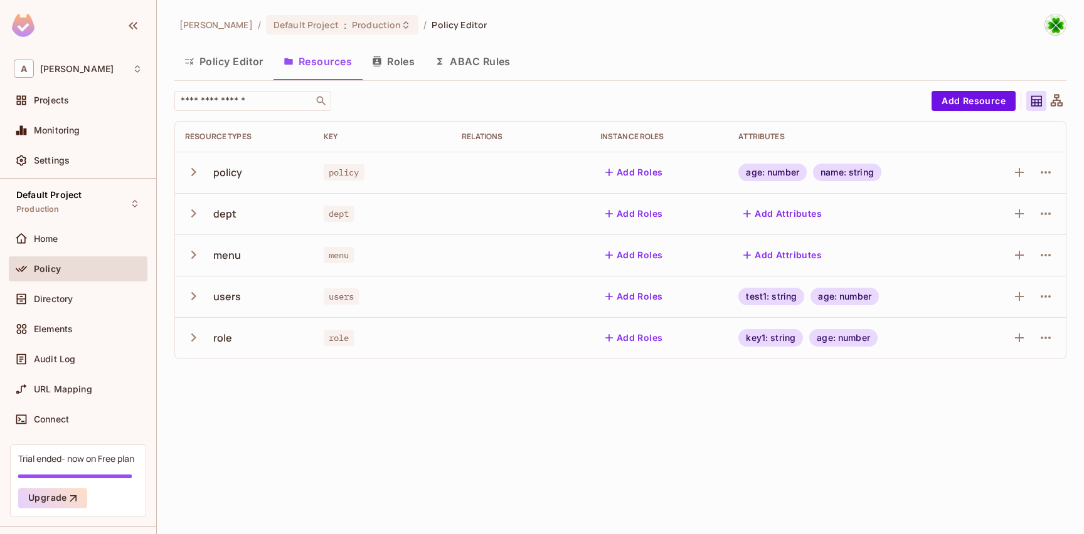
click at [193, 171] on icon "button" at bounding box center [193, 172] width 17 height 17
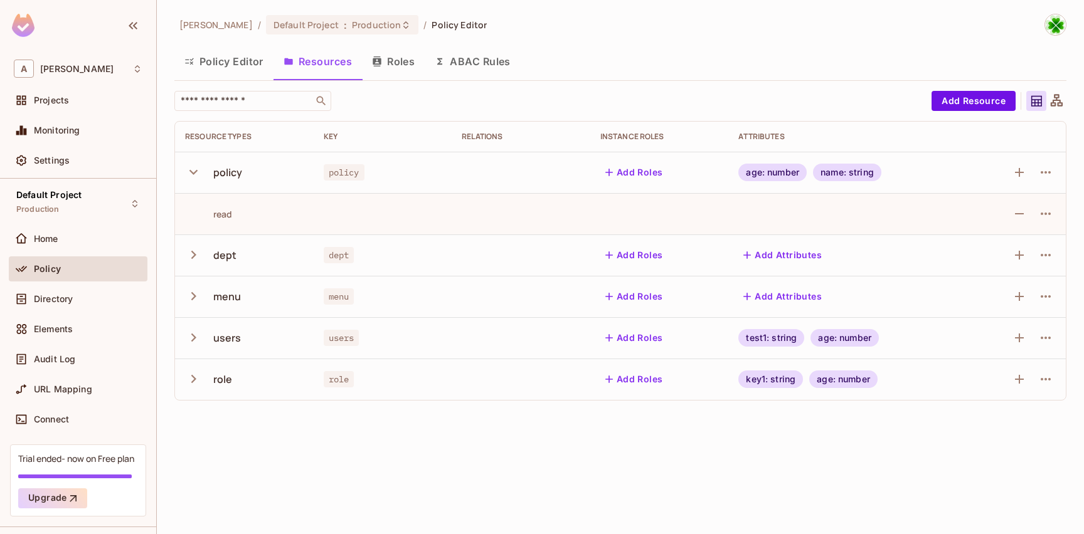
click at [193, 171] on icon "button" at bounding box center [193, 172] width 17 height 17
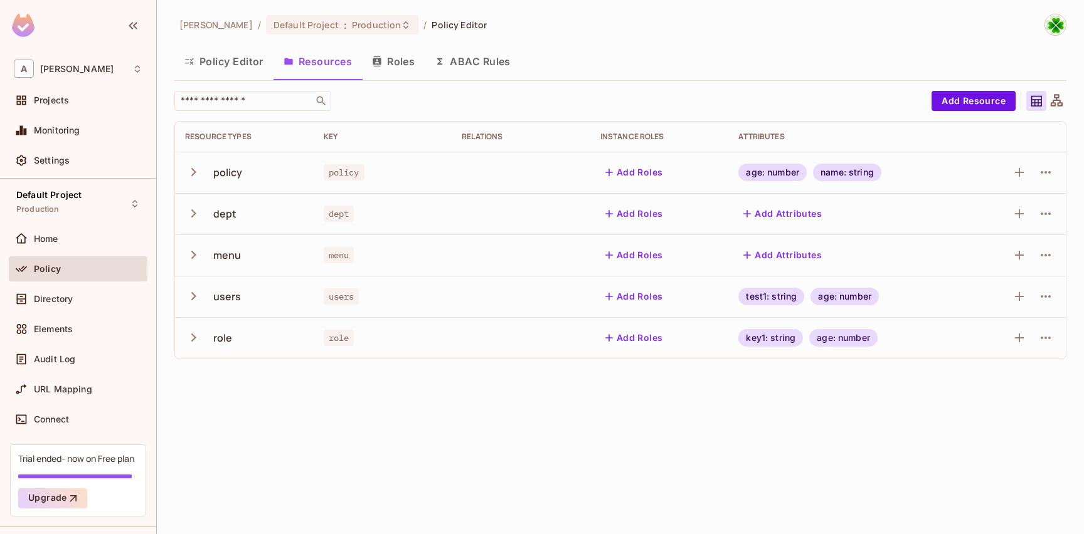
click at [253, 66] on button "Policy Editor" at bounding box center [223, 61] width 99 height 31
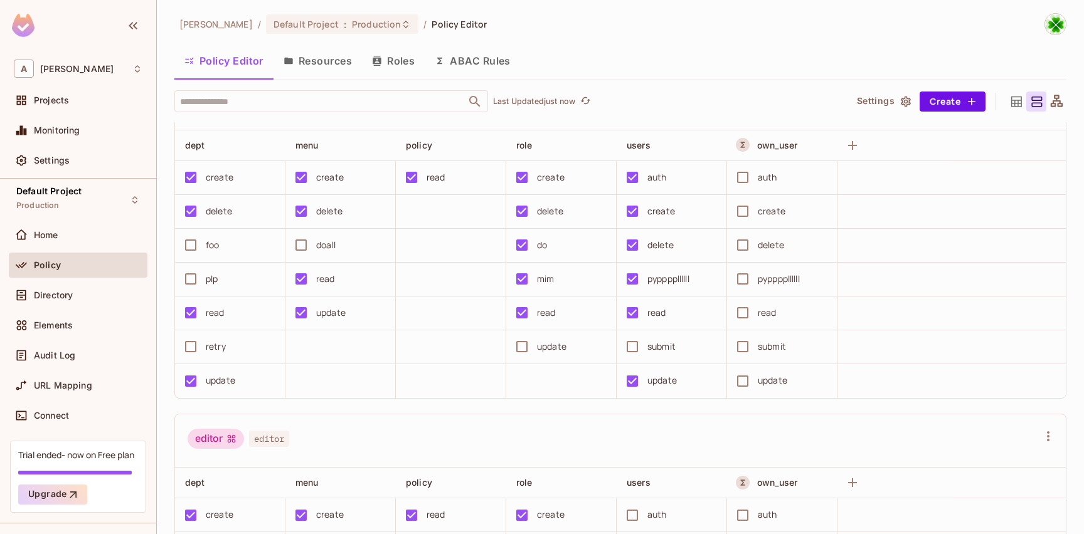
scroll to position [48, 0]
click at [774, 179] on div "auth" at bounding box center [767, 176] width 19 height 14
click at [758, 181] on div "auth" at bounding box center [767, 176] width 19 height 14
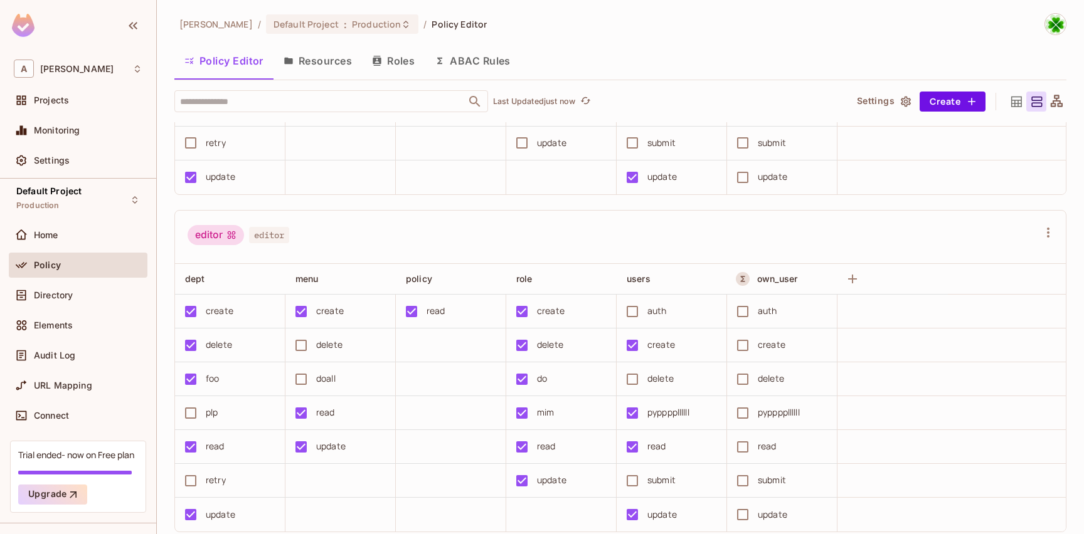
scroll to position [248, 0]
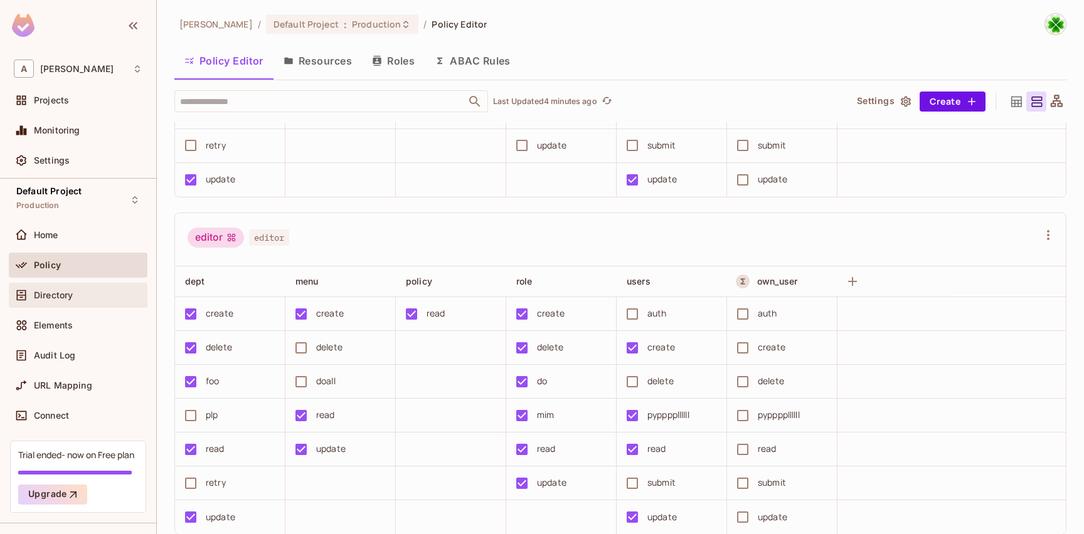
click at [72, 302] on div "Directory" at bounding box center [78, 295] width 129 height 15
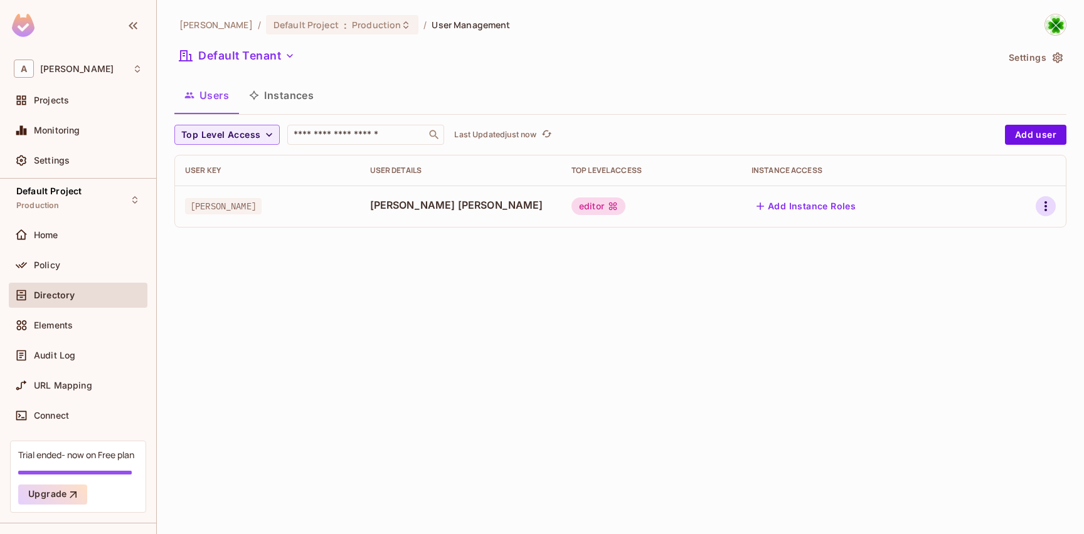
click at [1048, 210] on icon "button" at bounding box center [1045, 206] width 15 height 15
click at [1016, 255] on span "Edit Attributes" at bounding box center [1002, 263] width 70 height 20
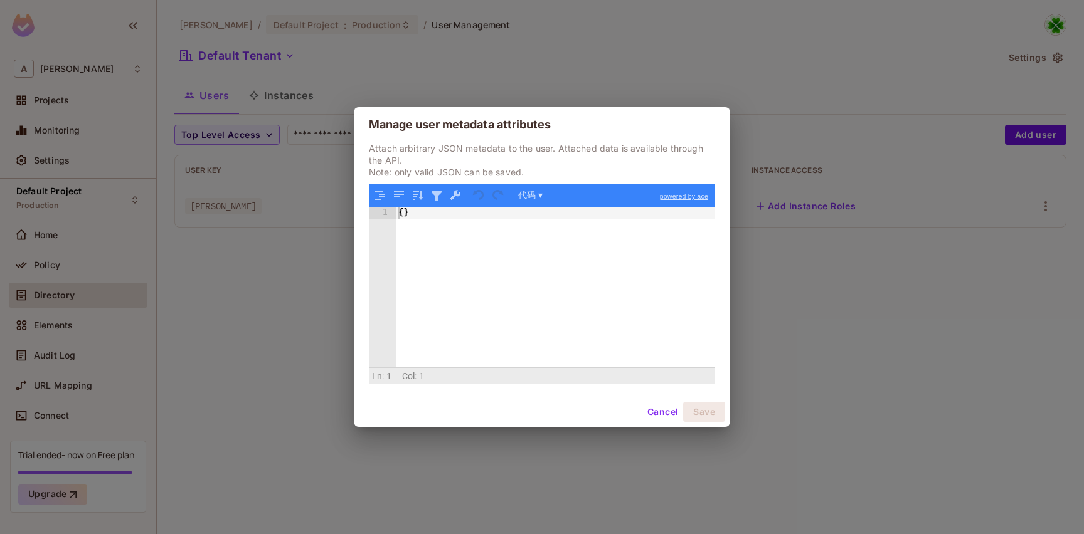
click at [515, 260] on div "{ }" at bounding box center [555, 298] width 319 height 183
click at [464, 242] on div "{ }" at bounding box center [555, 298] width 319 height 183
click at [662, 408] on button "Cancel" at bounding box center [662, 412] width 41 height 20
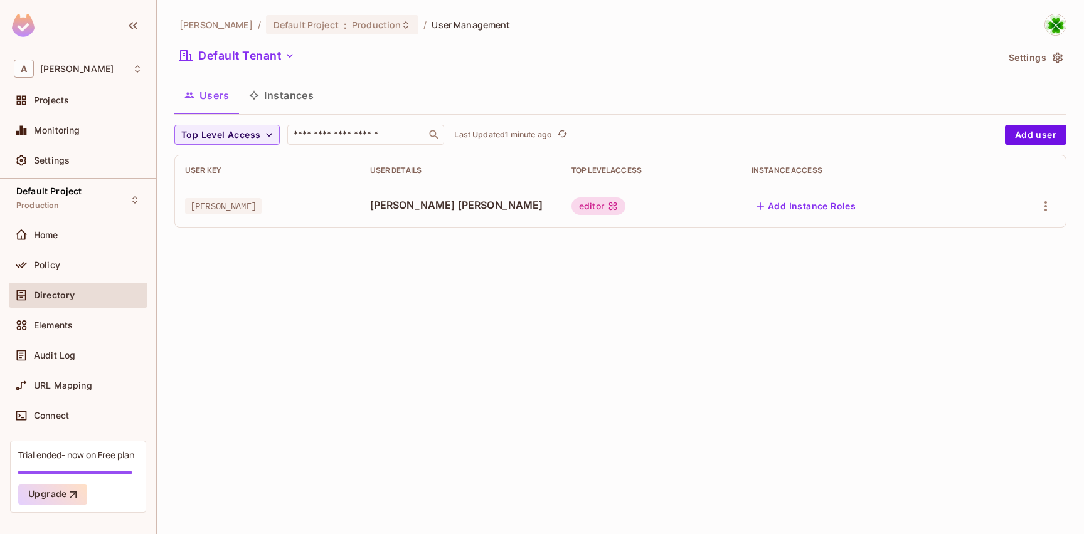
click at [671, 292] on div "andy / Default Project : Production / User Management Default Tenant Settings U…" at bounding box center [620, 267] width 927 height 534
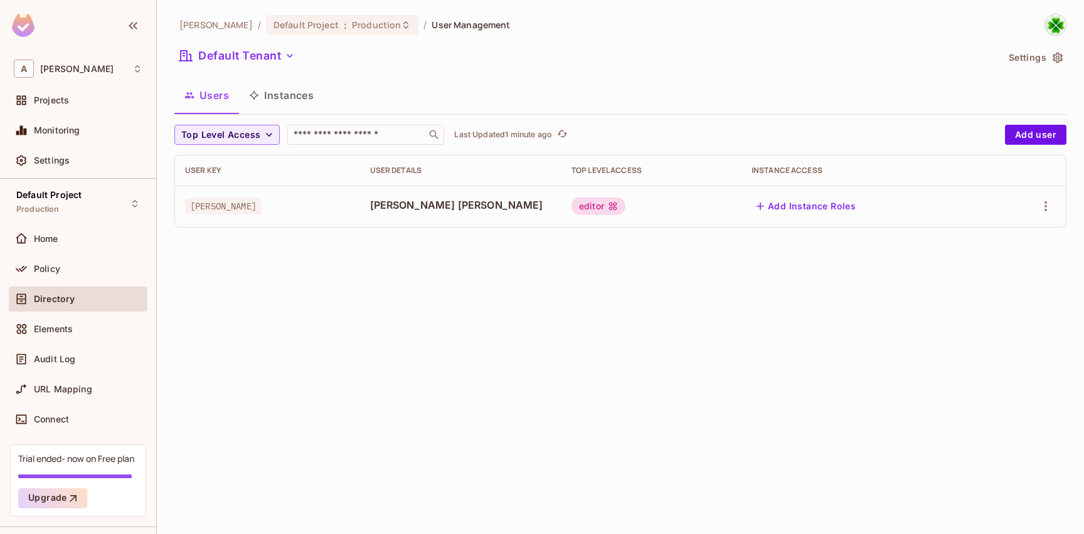
click at [223, 278] on div "andy / Default Project : Production / User Management Default Tenant Settings U…" at bounding box center [620, 267] width 927 height 534
click at [294, 223] on td "andy" at bounding box center [267, 206] width 185 height 41
click at [296, 221] on td "andy" at bounding box center [267, 206] width 185 height 41
click at [421, 215] on div "andy sam" at bounding box center [460, 206] width 181 height 16
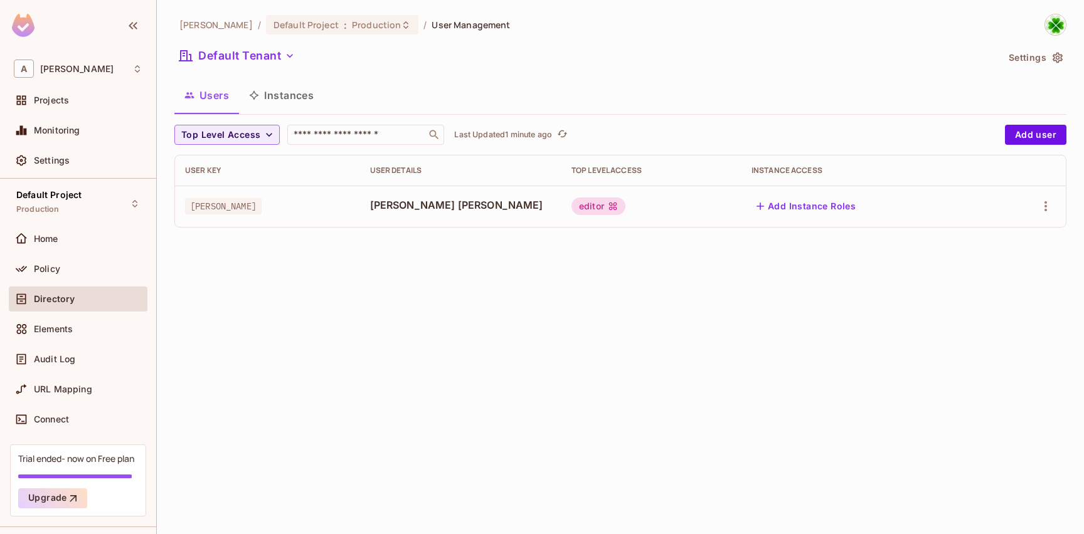
click at [421, 215] on div "andy sam" at bounding box center [460, 206] width 181 height 16
click at [491, 211] on span "andy sam" at bounding box center [460, 205] width 181 height 14
click at [280, 95] on button "Instances" at bounding box center [281, 95] width 85 height 31
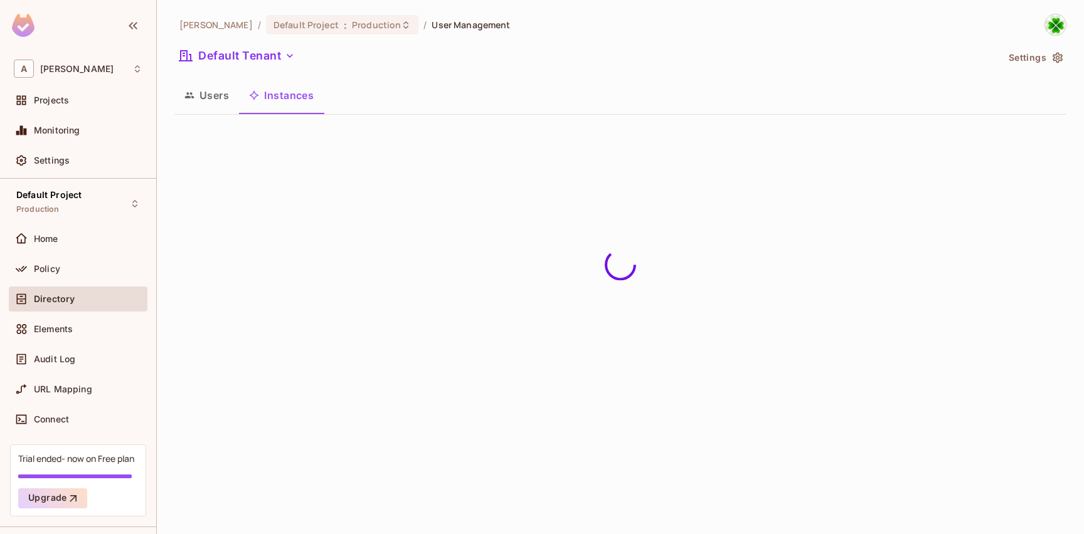
click at [225, 105] on button "Users" at bounding box center [206, 95] width 65 height 31
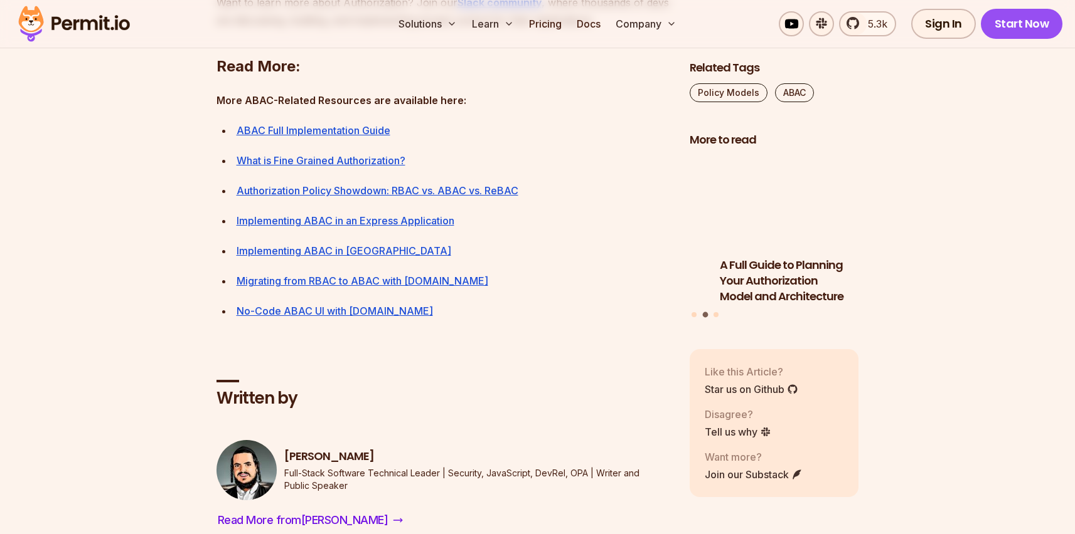
scroll to position [5613, 0]
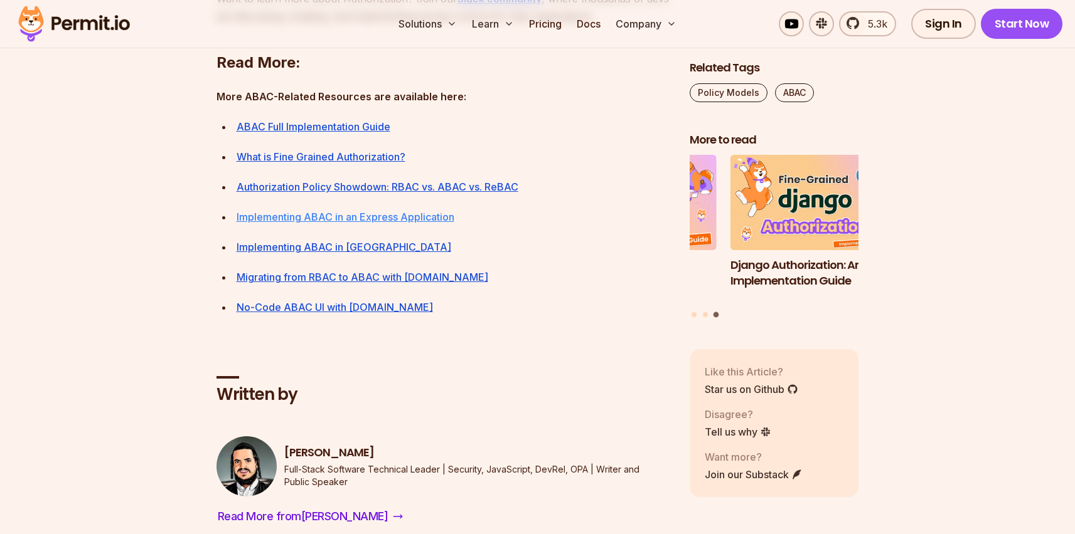
click at [376, 223] on link "Implementing ABAC in an Express Application" at bounding box center [346, 217] width 218 height 13
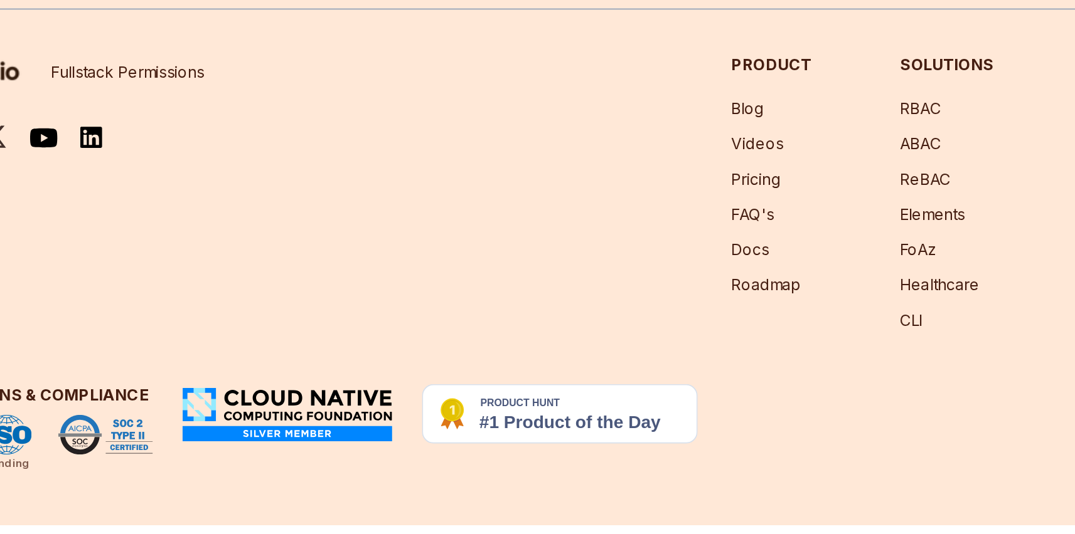
scroll to position [11786, 0]
